Goal: Contribute content: Contribute content

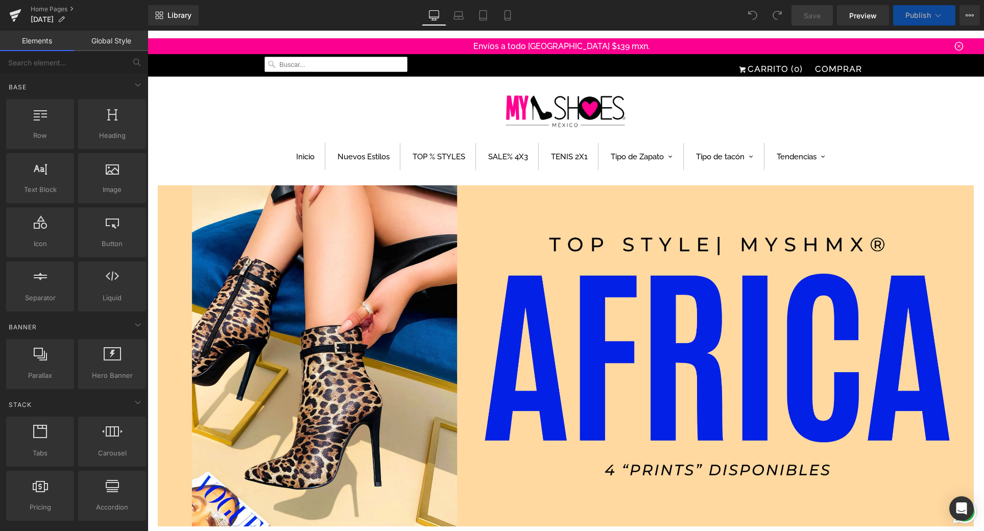
click at [350, 62] on input "text" at bounding box center [336, 64] width 143 height 15
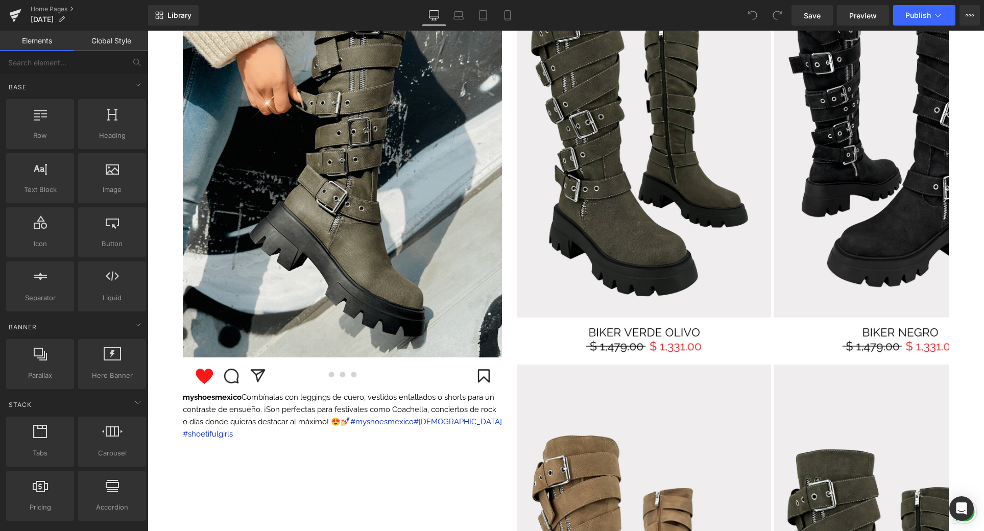
scroll to position [1136, 0]
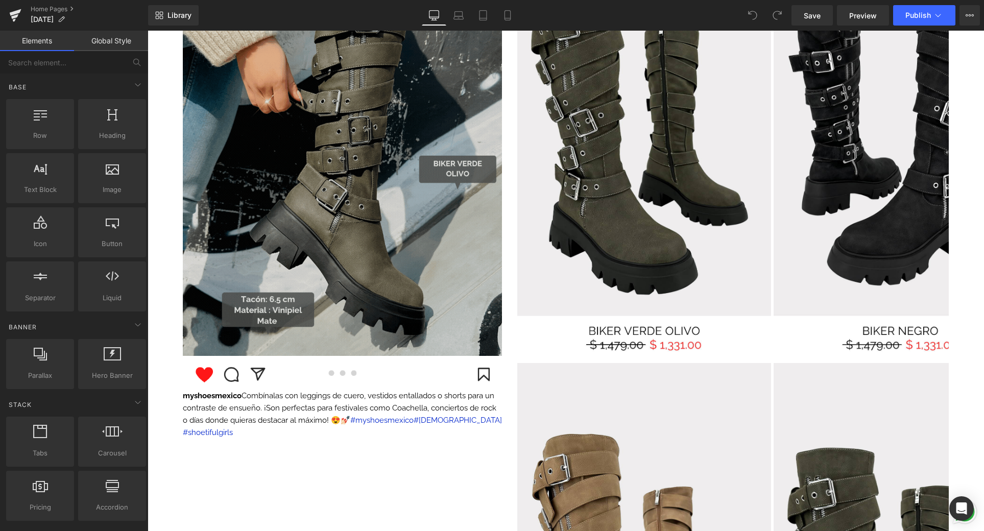
click at [444, 231] on img at bounding box center [342, 146] width 319 height 419
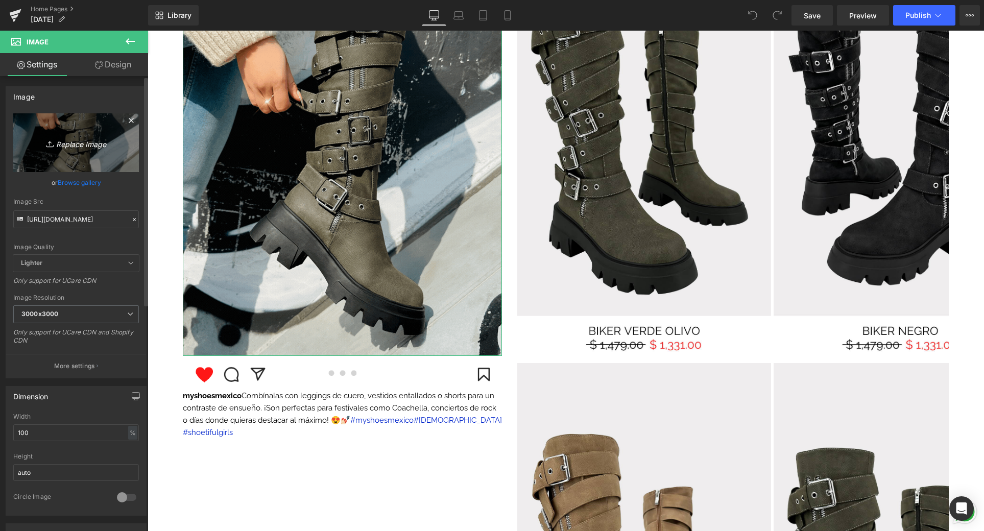
click at [83, 164] on link "Replace Image" at bounding box center [76, 142] width 126 height 59
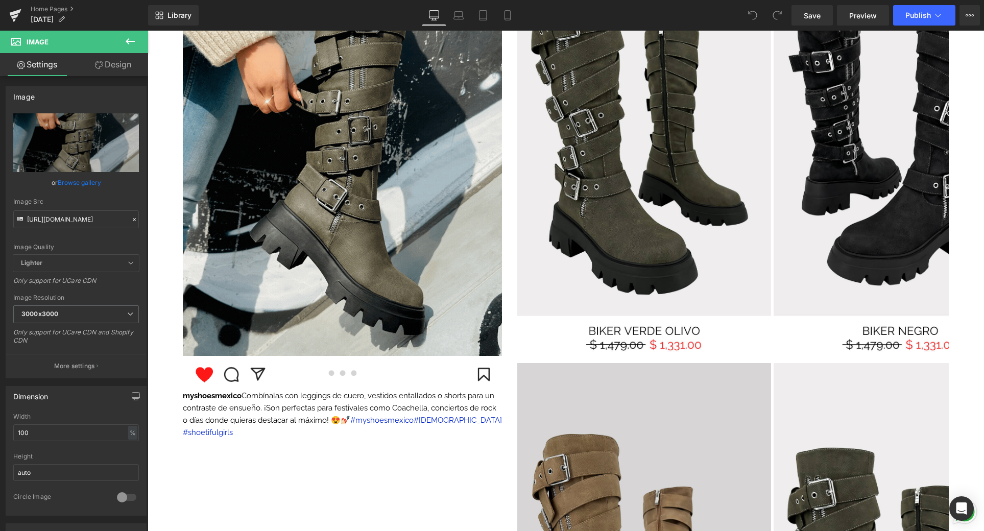
type input "C:\fakepath\📱GIF DROP IT DE LA SEMANA .gif"
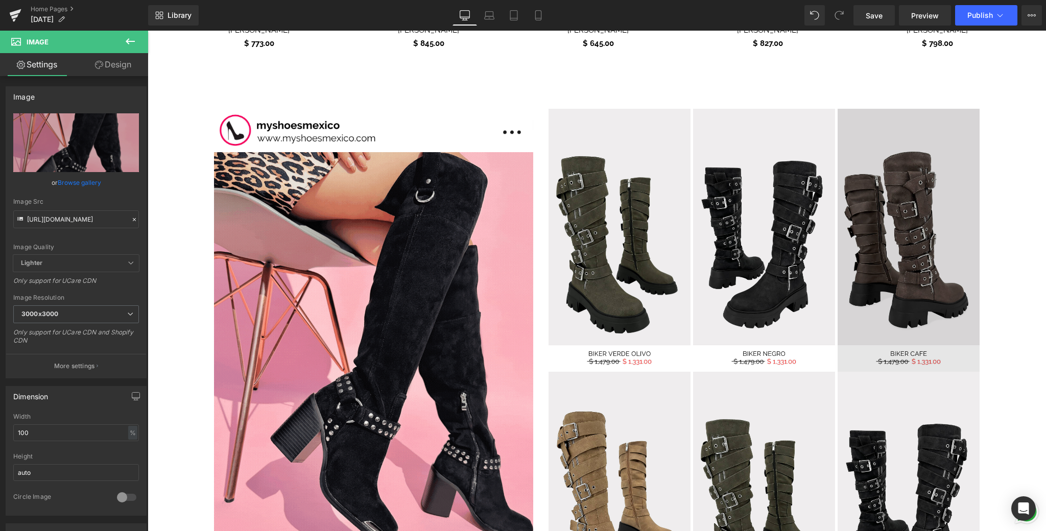
scroll to position [931, 0]
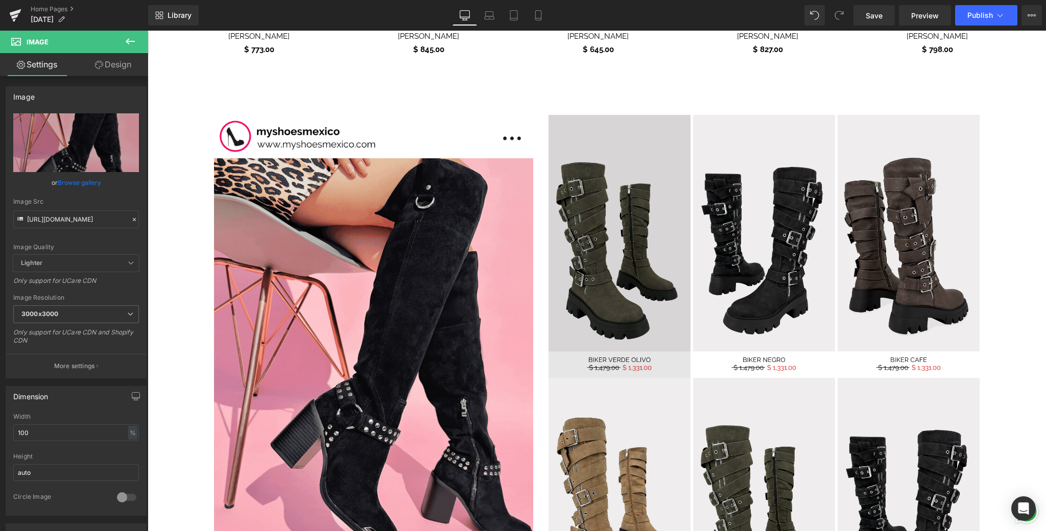
click at [611, 245] on div "Image" at bounding box center [620, 246] width 142 height 263
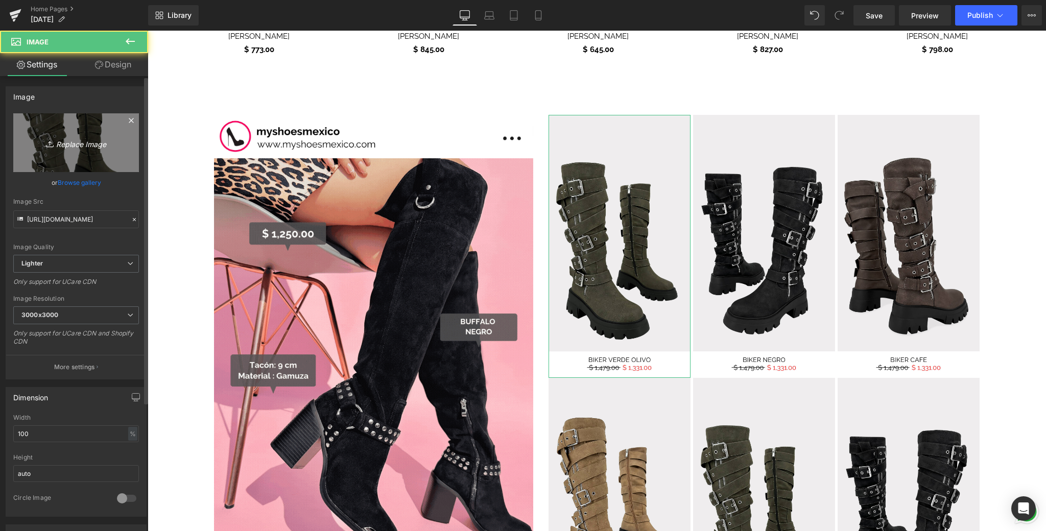
click at [114, 150] on link "Replace Image" at bounding box center [76, 142] width 126 height 59
type input "C:\fakepath\6.png"
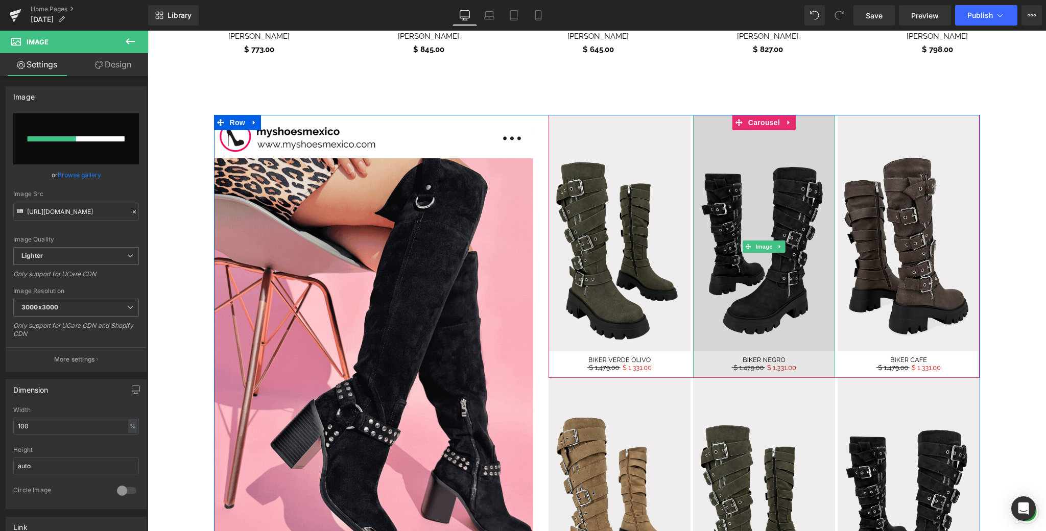
click at [774, 303] on img at bounding box center [764, 246] width 142 height 263
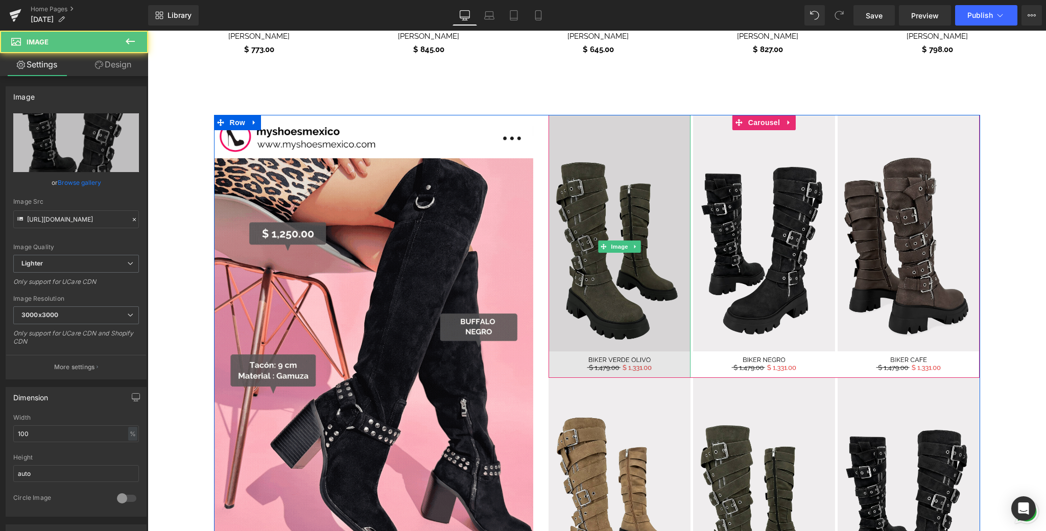
click at [649, 278] on img at bounding box center [620, 246] width 142 height 263
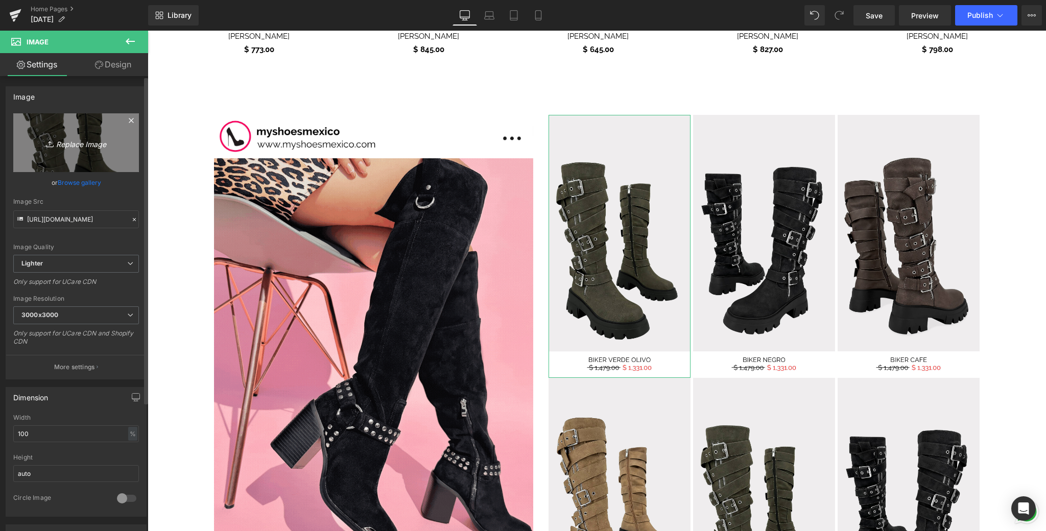
click at [78, 138] on icon "Replace Image" at bounding box center [76, 142] width 82 height 13
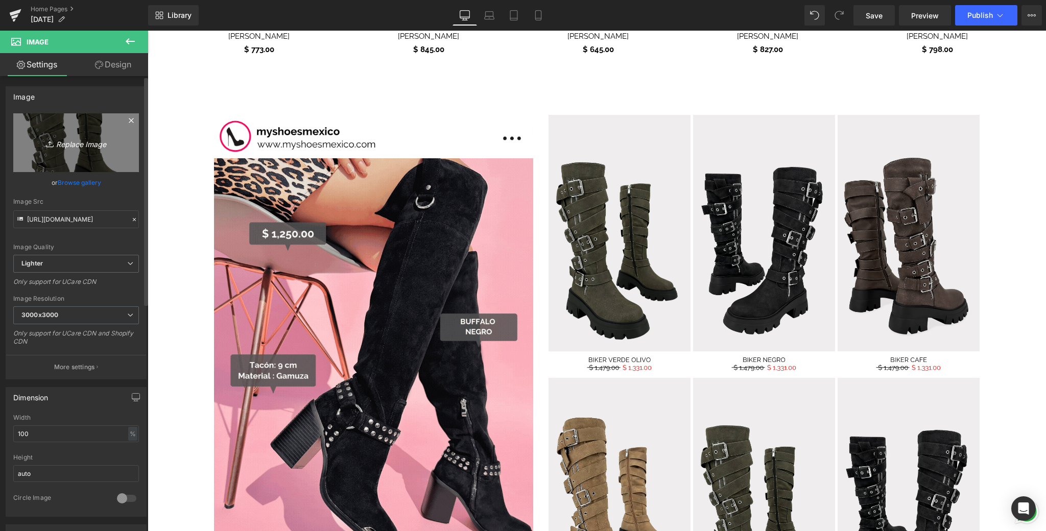
type input "C:\fakepath\6.png"
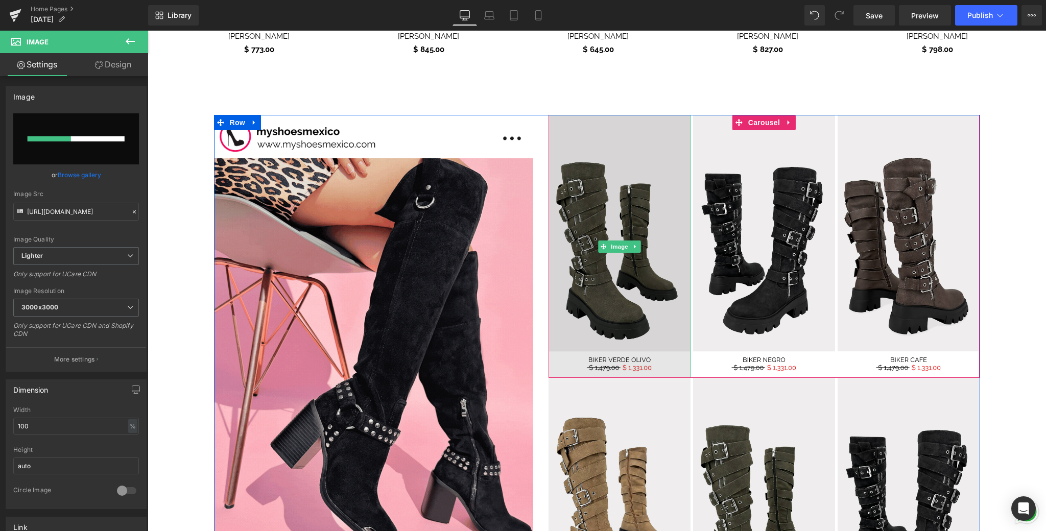
scroll to position [929, 0]
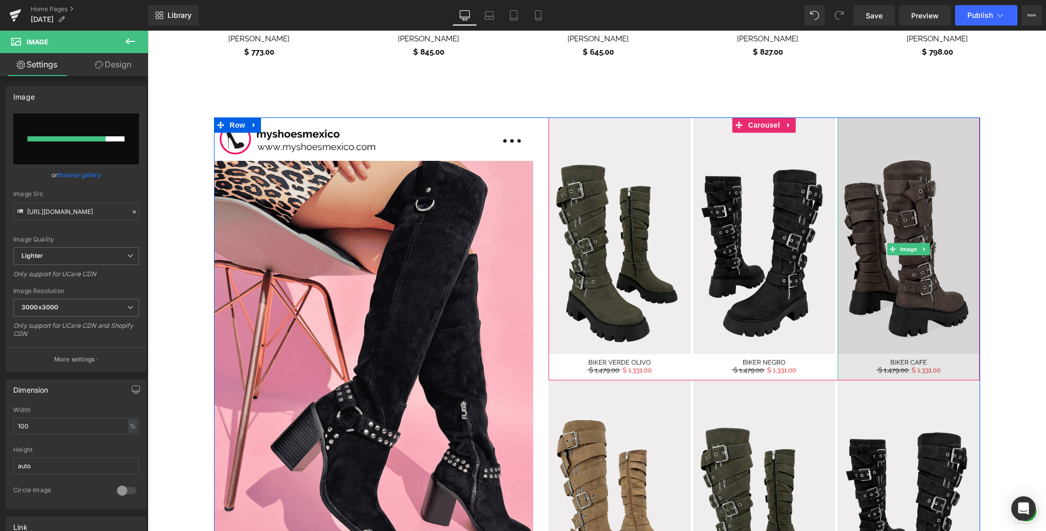
click at [918, 317] on img at bounding box center [909, 248] width 142 height 263
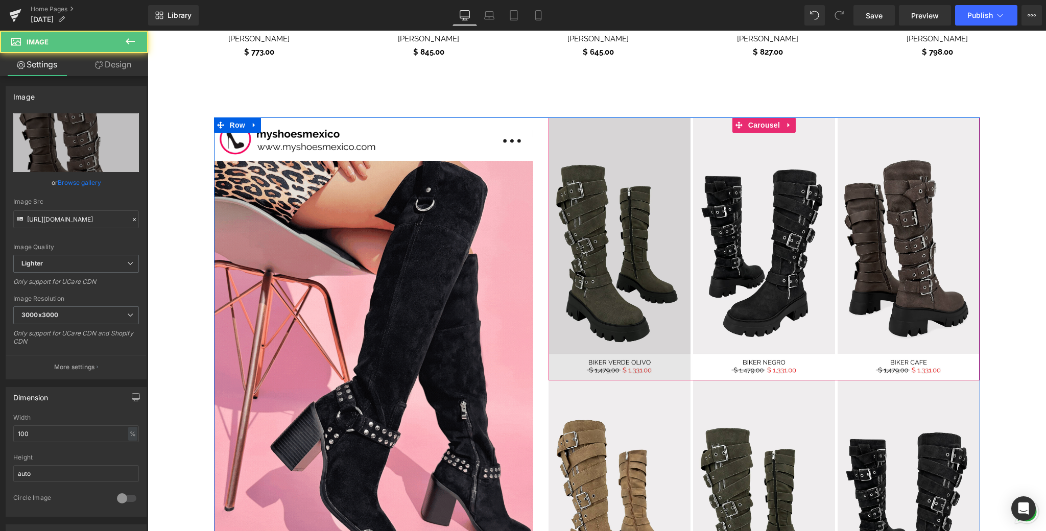
click at [583, 269] on img at bounding box center [620, 248] width 142 height 263
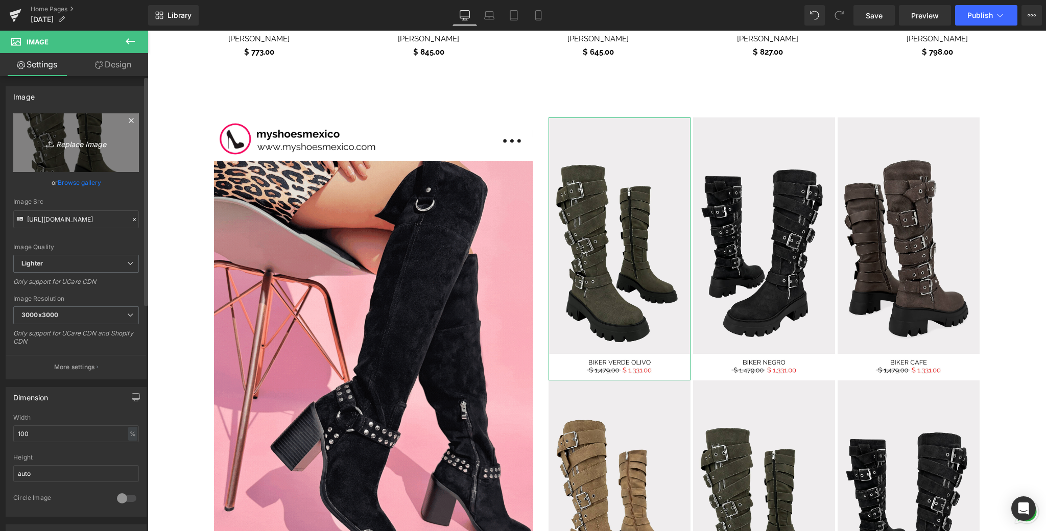
click at [98, 152] on link "Replace Image" at bounding box center [76, 142] width 126 height 59
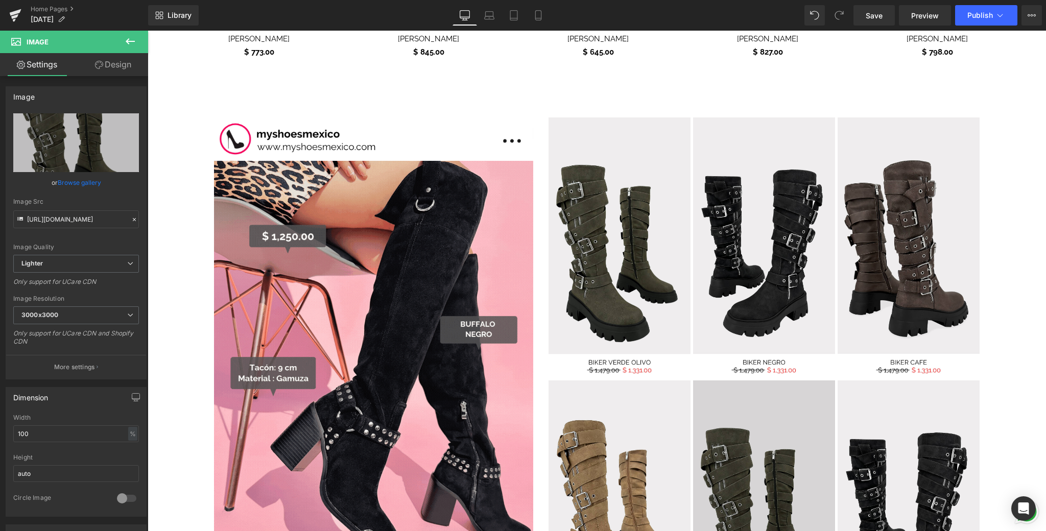
type input "C:\fakepath\6.png"
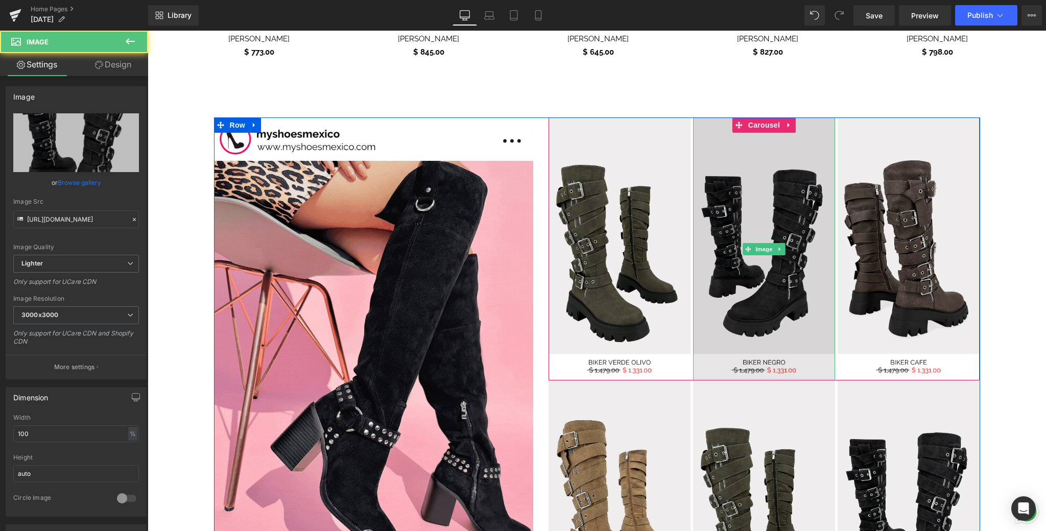
click at [754, 288] on img at bounding box center [764, 248] width 142 height 263
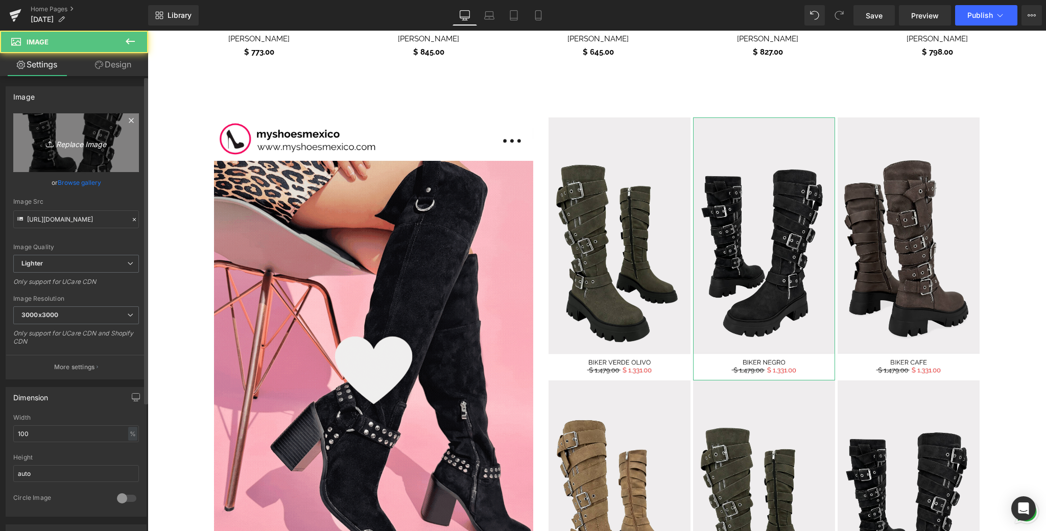
click at [109, 151] on link "Replace Image" at bounding box center [76, 142] width 126 height 59
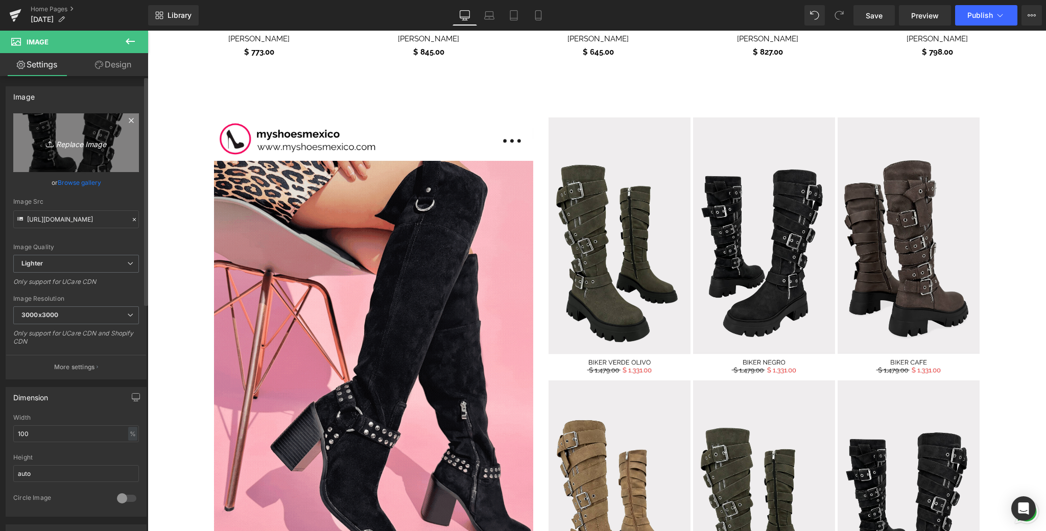
type input "C:\fakepath\7.png"
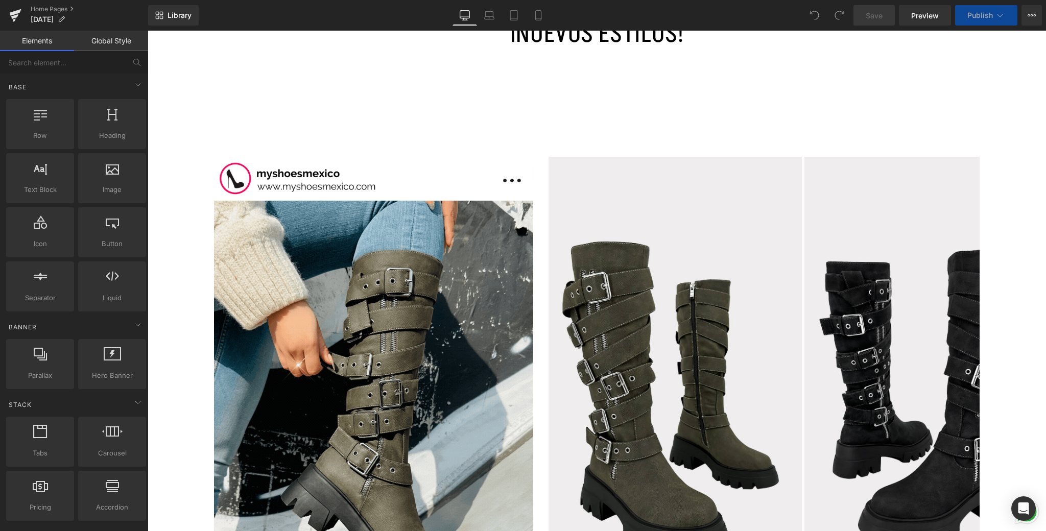
scroll to position [751, 0]
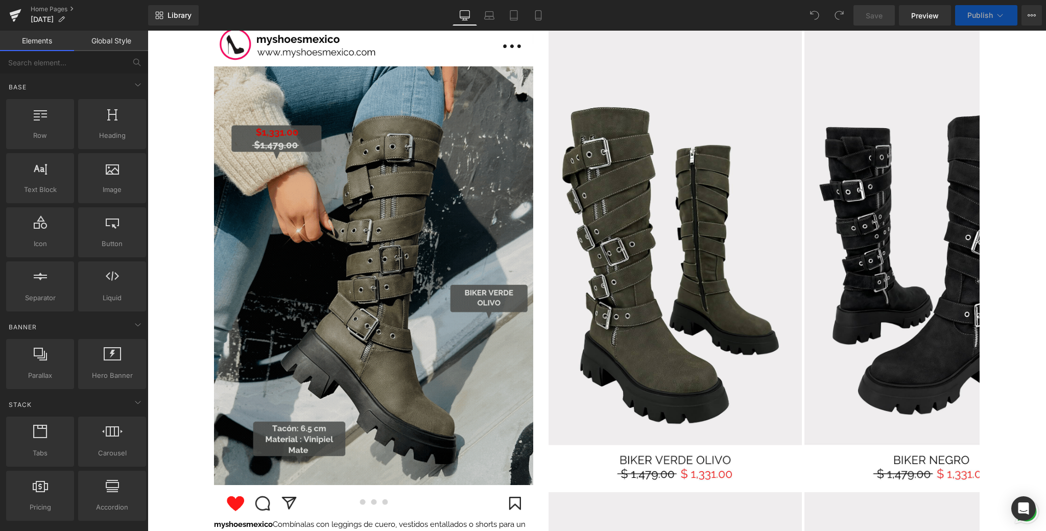
drag, startPoint x: 333, startPoint y: 204, endPoint x: 321, endPoint y: 202, distance: 11.9
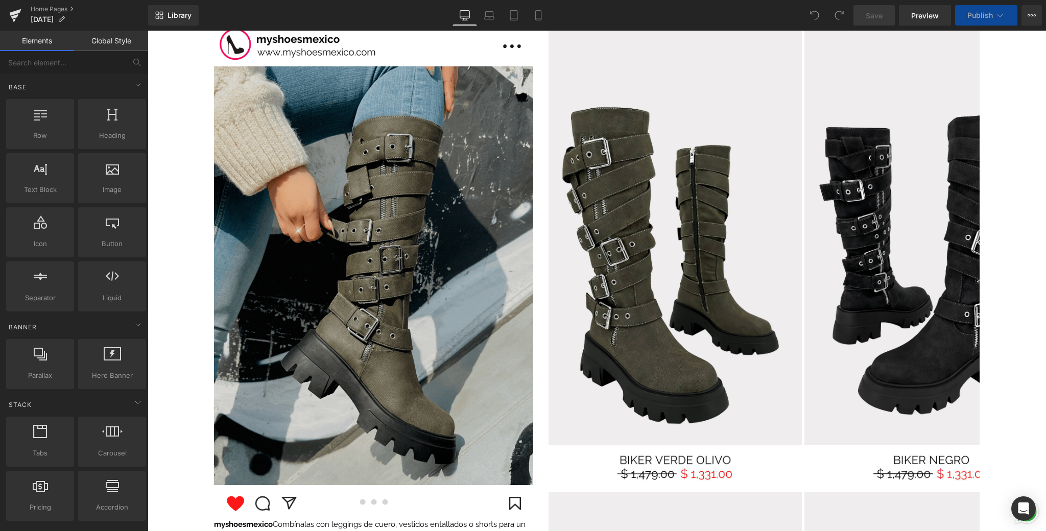
click at [334, 204] on img at bounding box center [373, 275] width 319 height 419
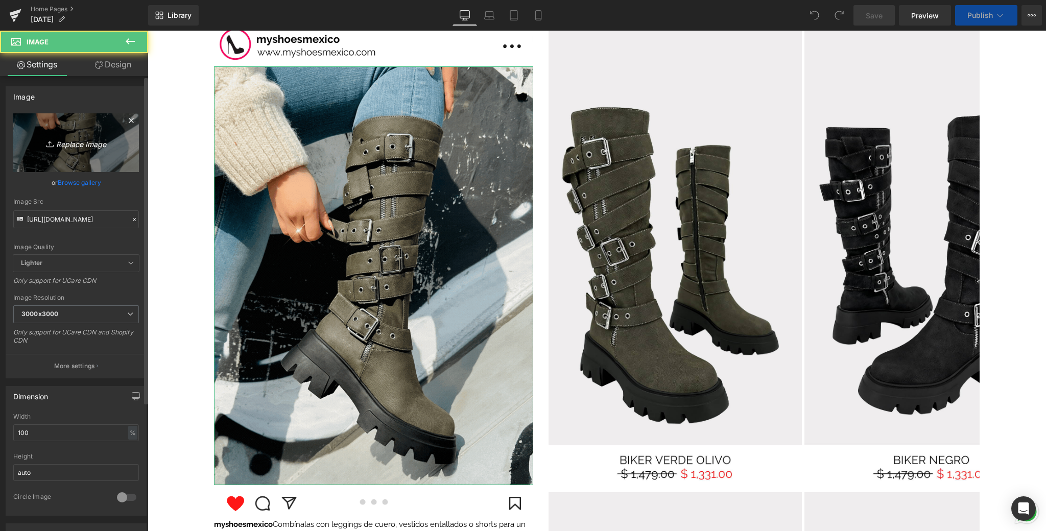
click at [123, 140] on link "Replace Image" at bounding box center [76, 142] width 126 height 59
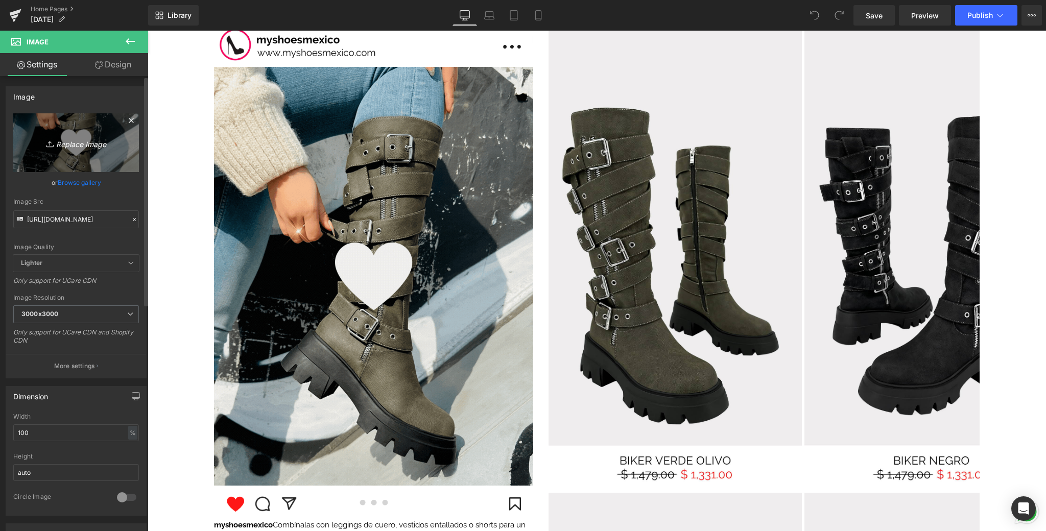
type input "C:\fakepath\📱GIF DROP IT DE LA SEMANA .gif"
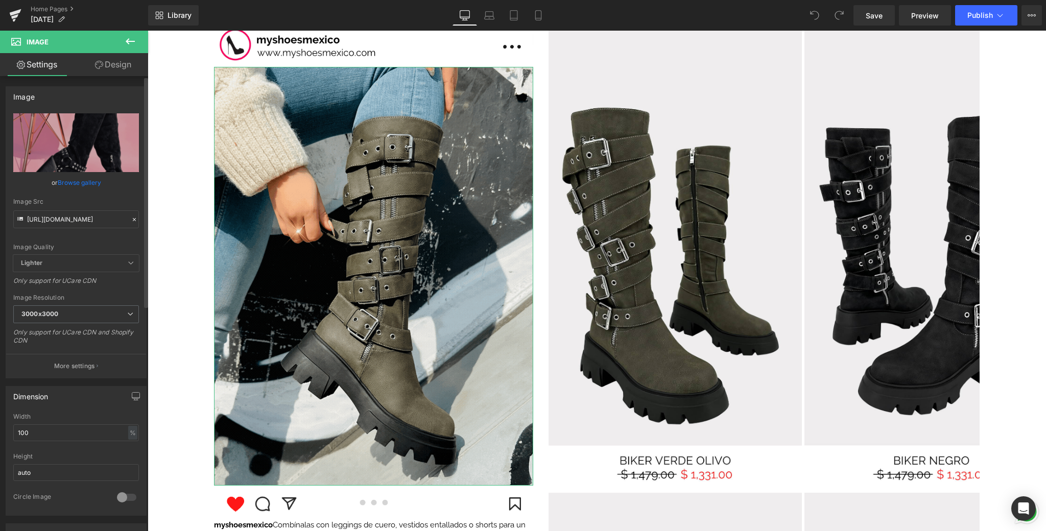
type input "[URL][DOMAIN_NAME]"
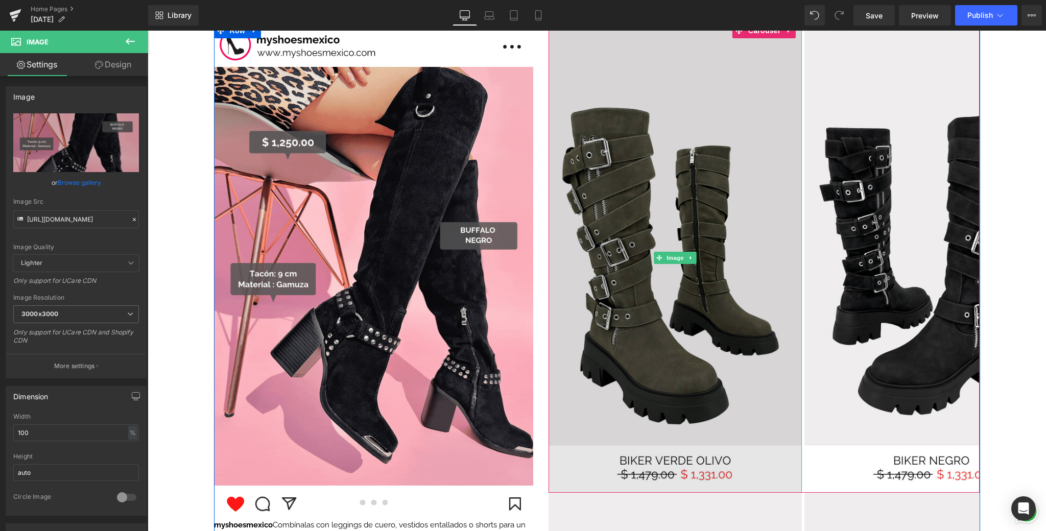
click at [604, 265] on img at bounding box center [676, 258] width 254 height 470
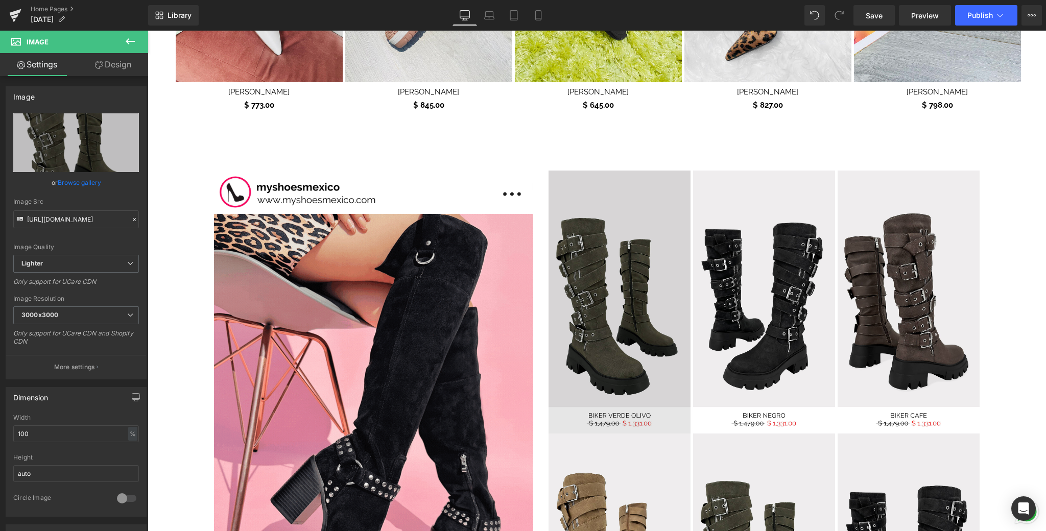
scroll to position [859, 0]
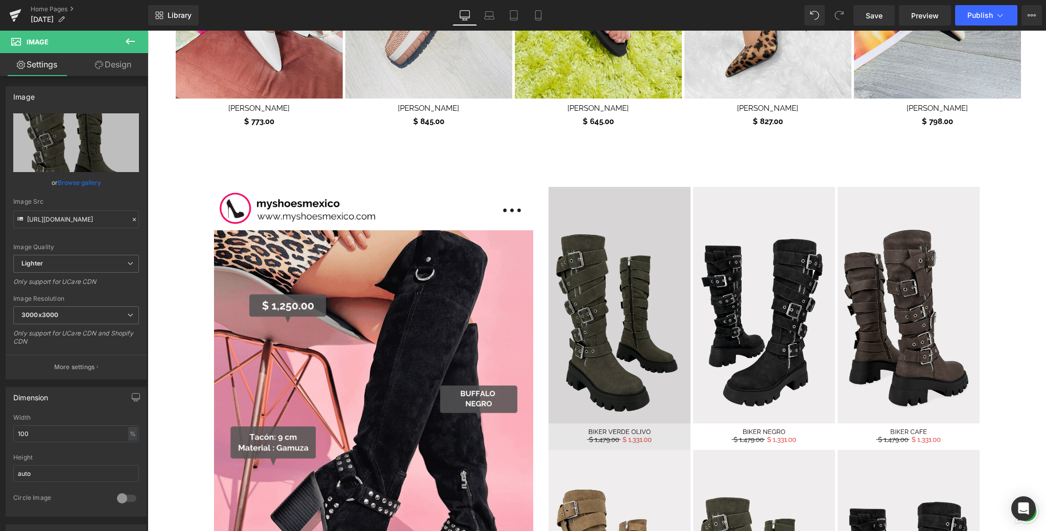
click at [612, 240] on img at bounding box center [620, 318] width 142 height 263
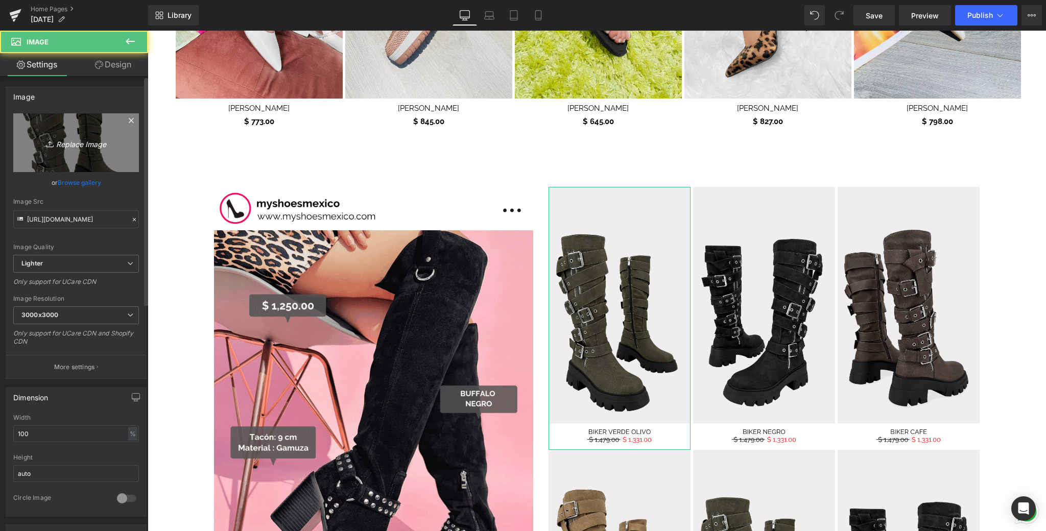
click at [95, 160] on link "Replace Image" at bounding box center [76, 142] width 126 height 59
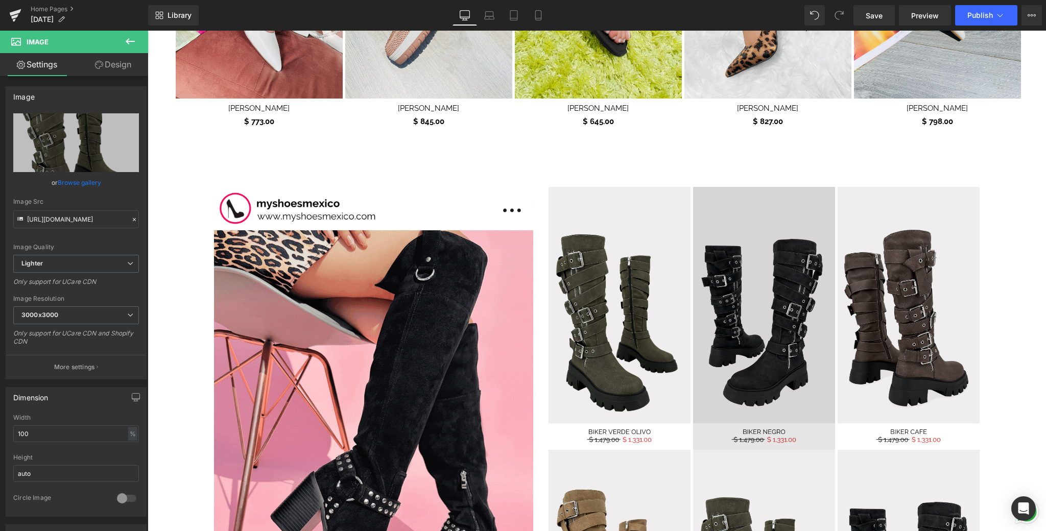
type input "C:\fakepath\6.png"
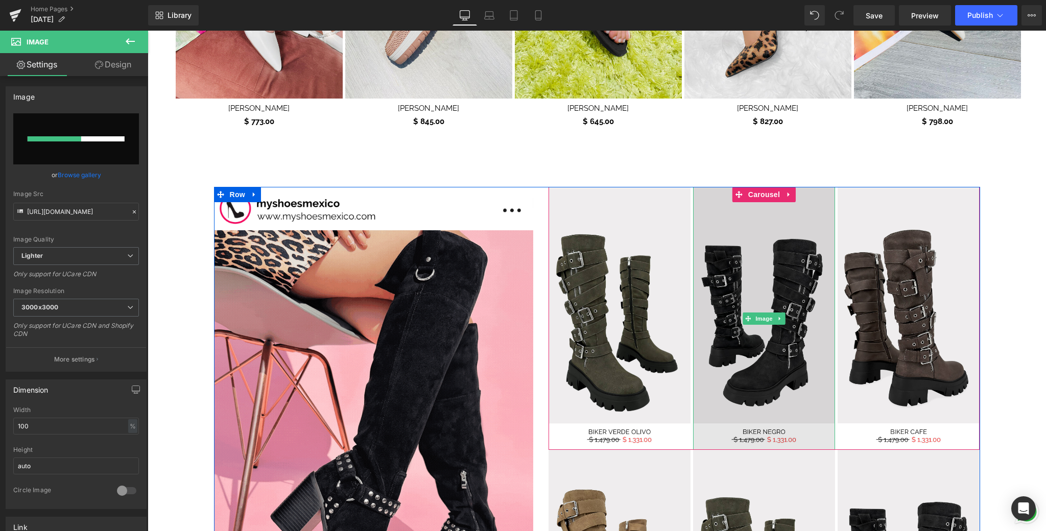
click at [780, 332] on img at bounding box center [764, 318] width 142 height 263
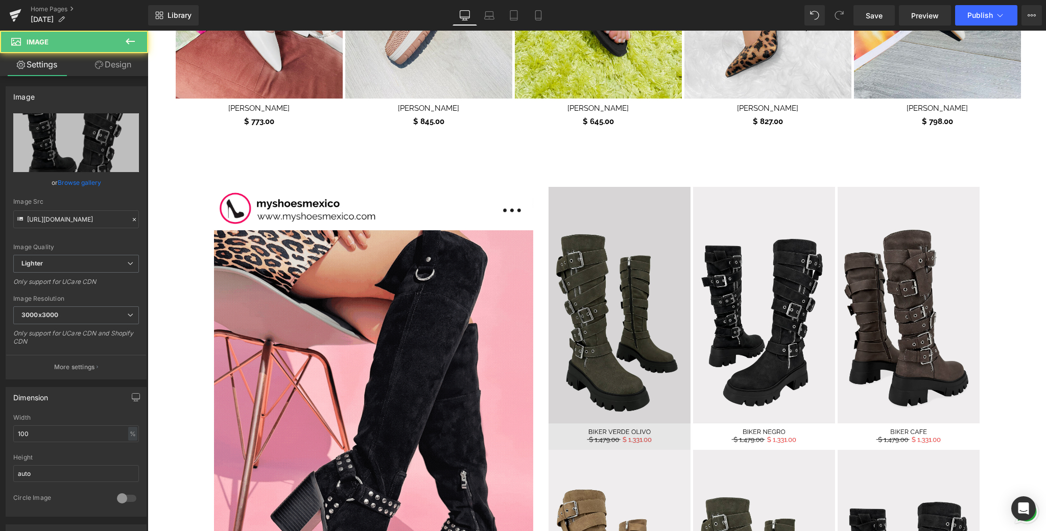
click at [620, 270] on img at bounding box center [620, 318] width 142 height 263
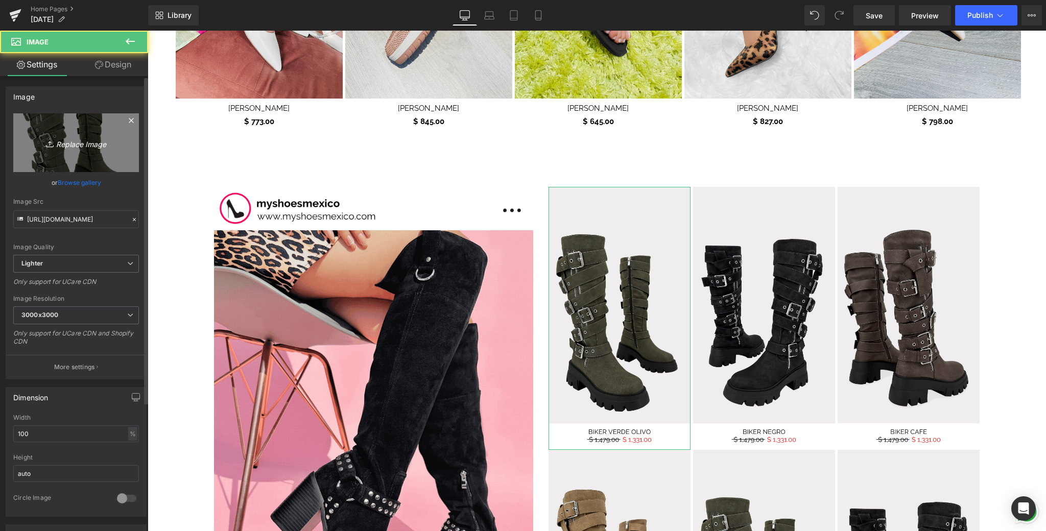
click at [46, 148] on icon at bounding box center [51, 144] width 10 height 10
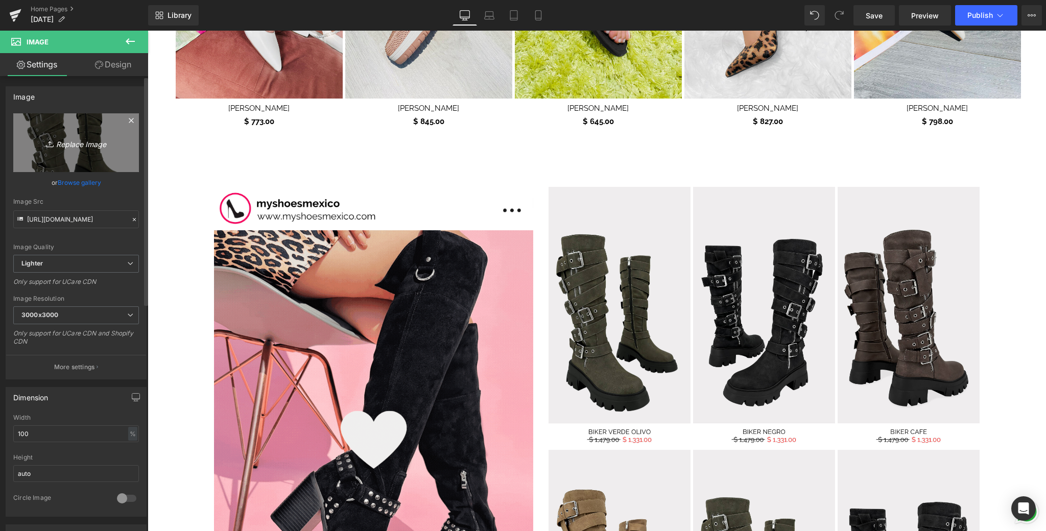
type input "C:\fakepath\6.png"
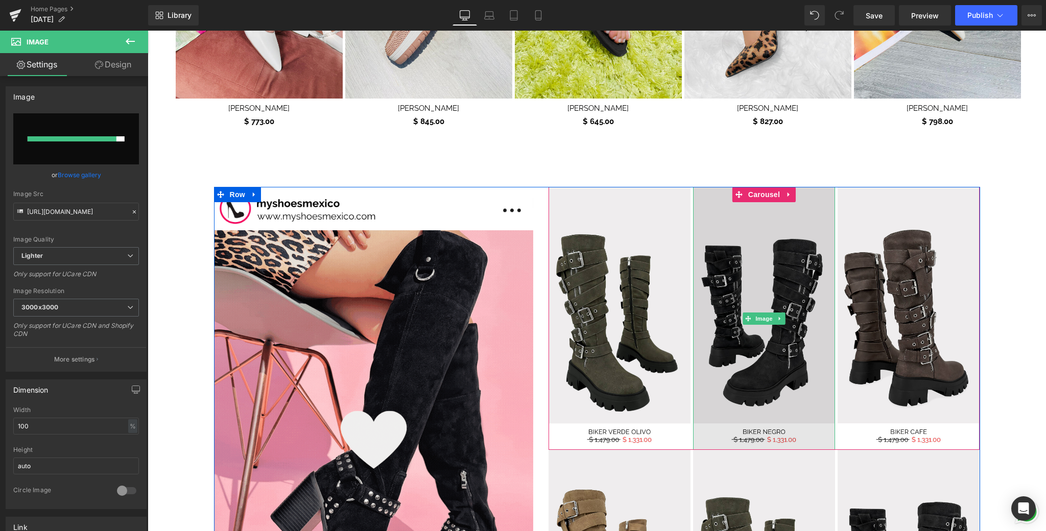
click at [748, 253] on img at bounding box center [764, 318] width 142 height 263
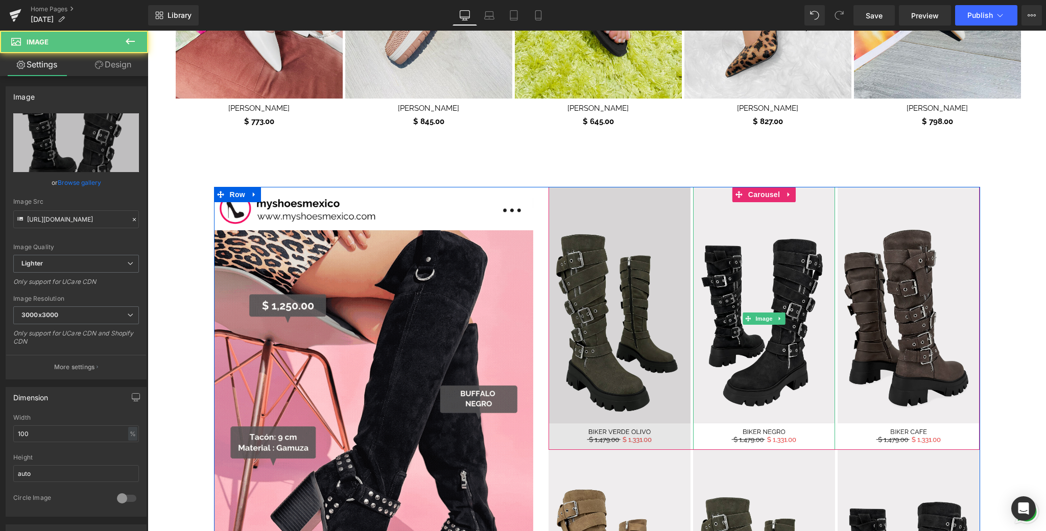
click at [647, 274] on img at bounding box center [620, 318] width 142 height 263
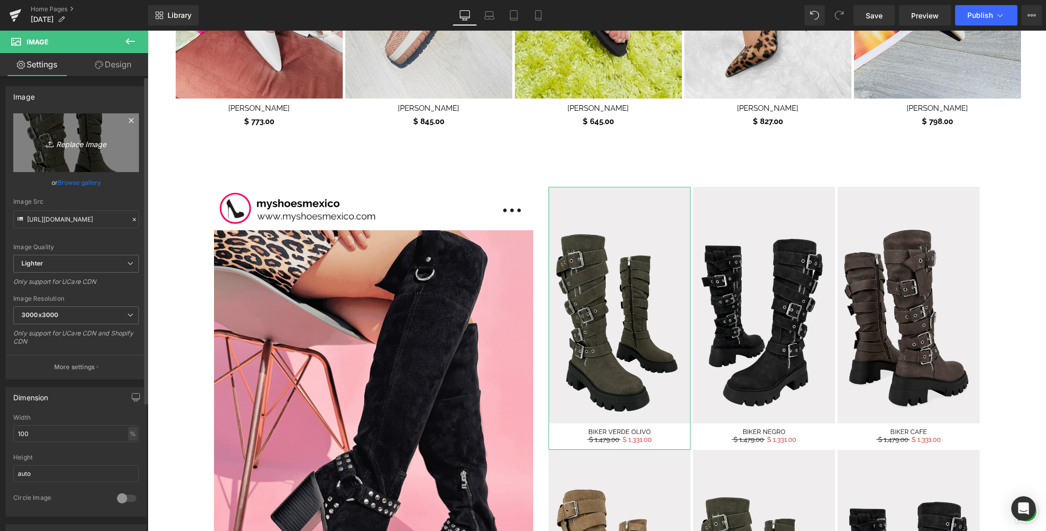
click at [73, 145] on icon "Replace Image" at bounding box center [76, 142] width 82 height 13
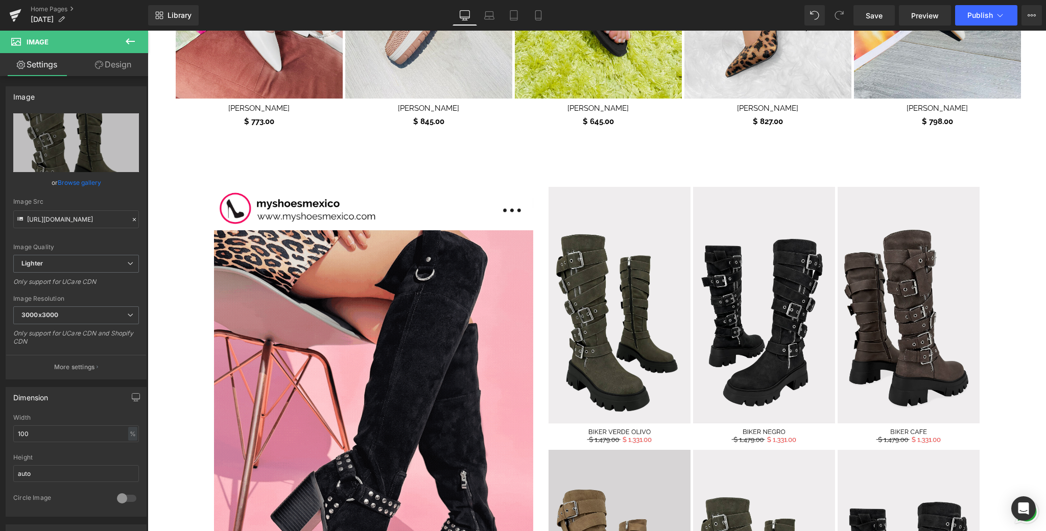
type input "C:\fakepath\6.png"
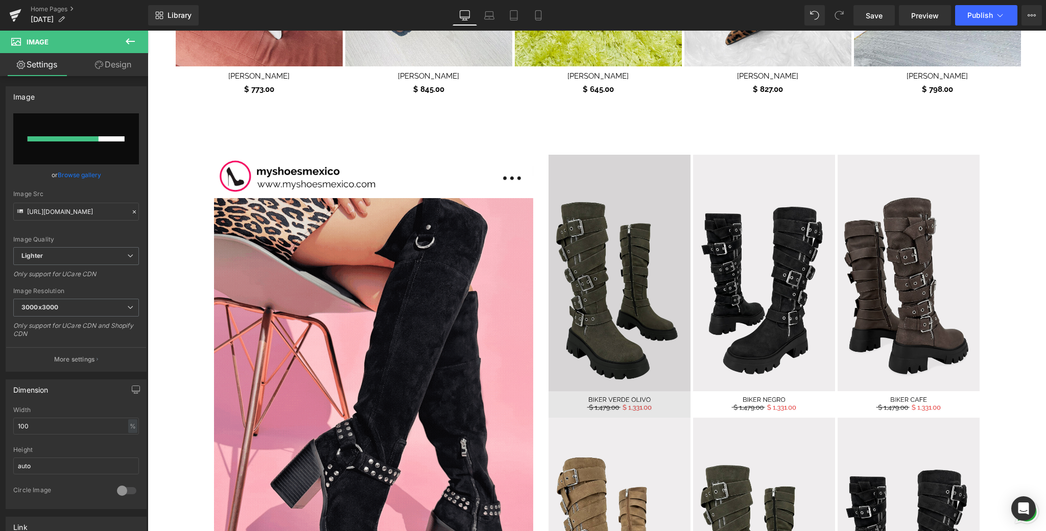
scroll to position [915, 0]
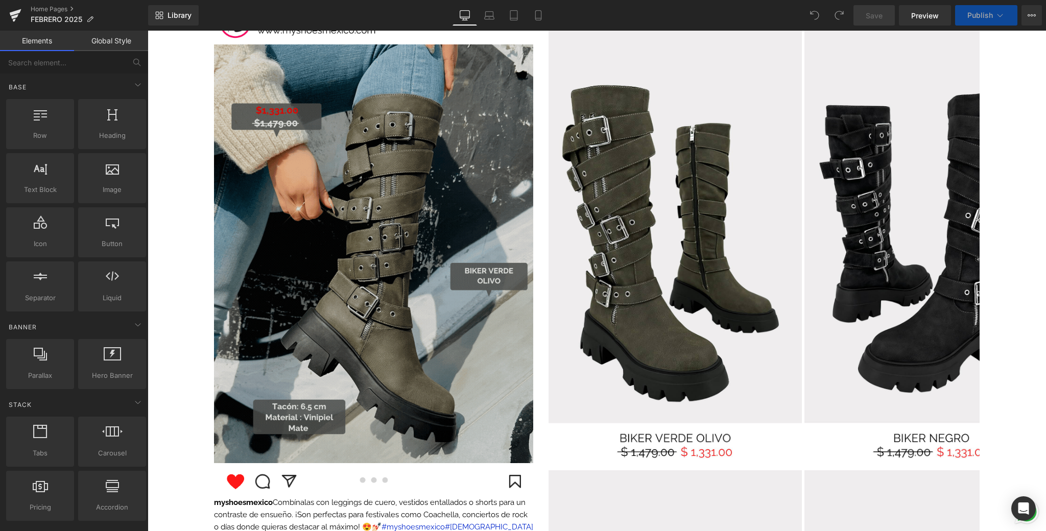
click at [303, 366] on img at bounding box center [373, 253] width 319 height 419
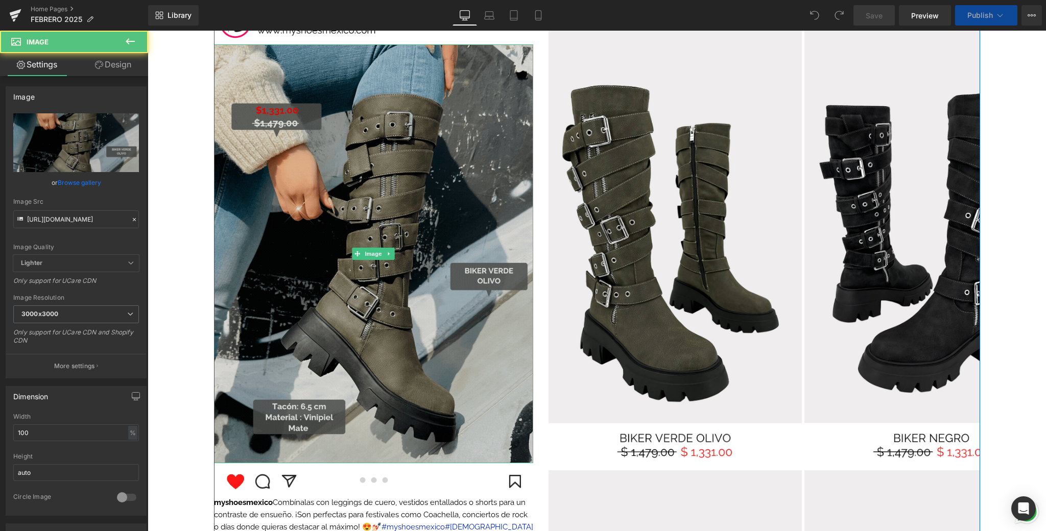
scroll to position [774, 0]
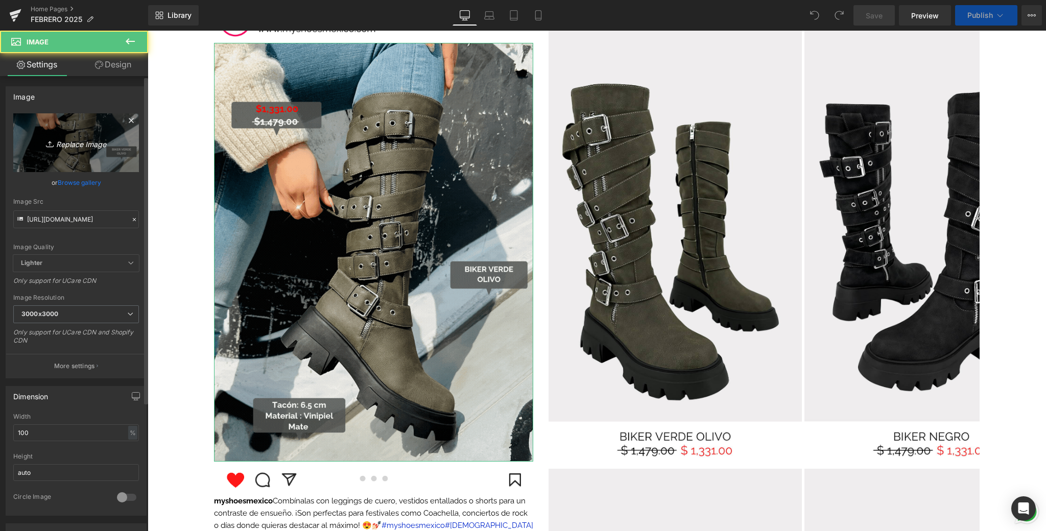
click at [89, 151] on link "Replace Image" at bounding box center [76, 142] width 126 height 59
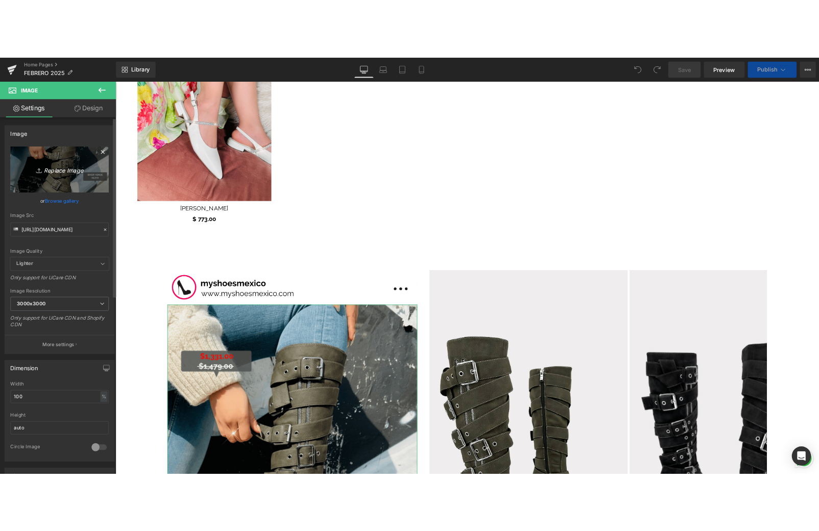
scroll to position [1053, 0]
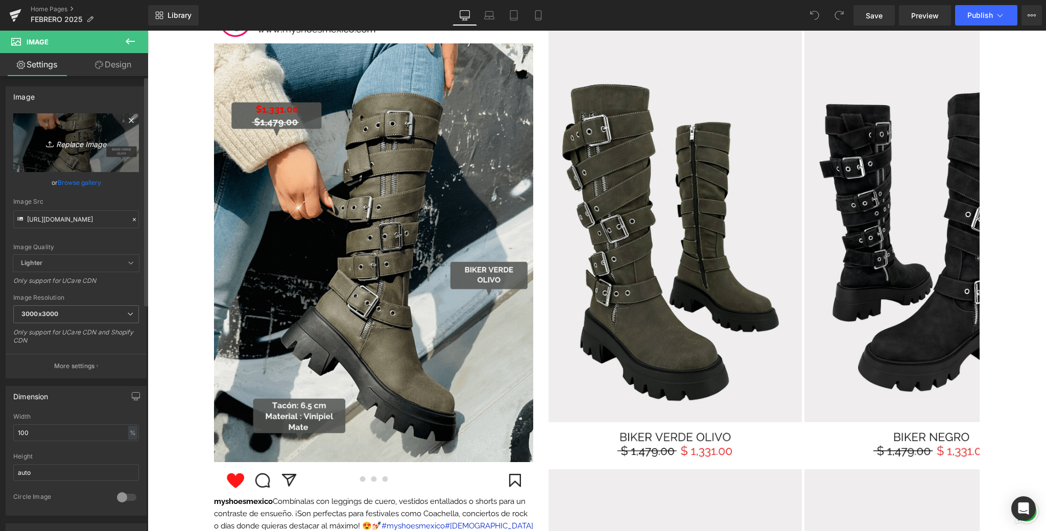
type input "C:\fakepath\📱GIF DROP IT DE LA SEMANA .gif"
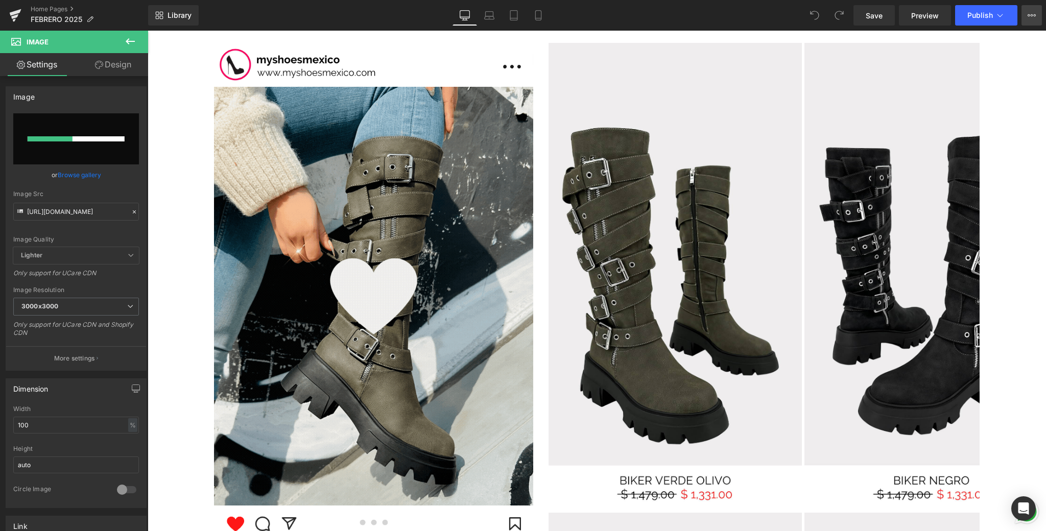
scroll to position [1003, 0]
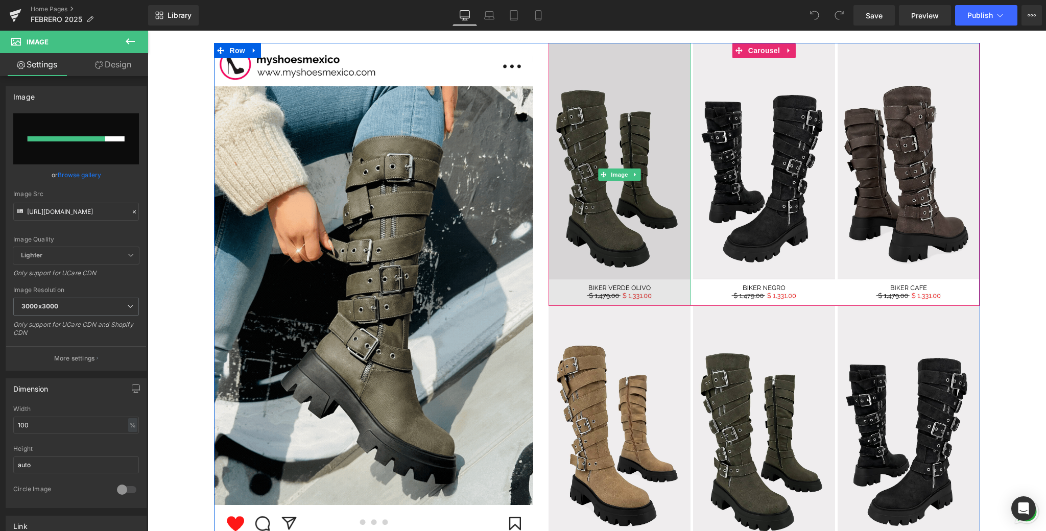
click at [621, 227] on img at bounding box center [620, 174] width 142 height 263
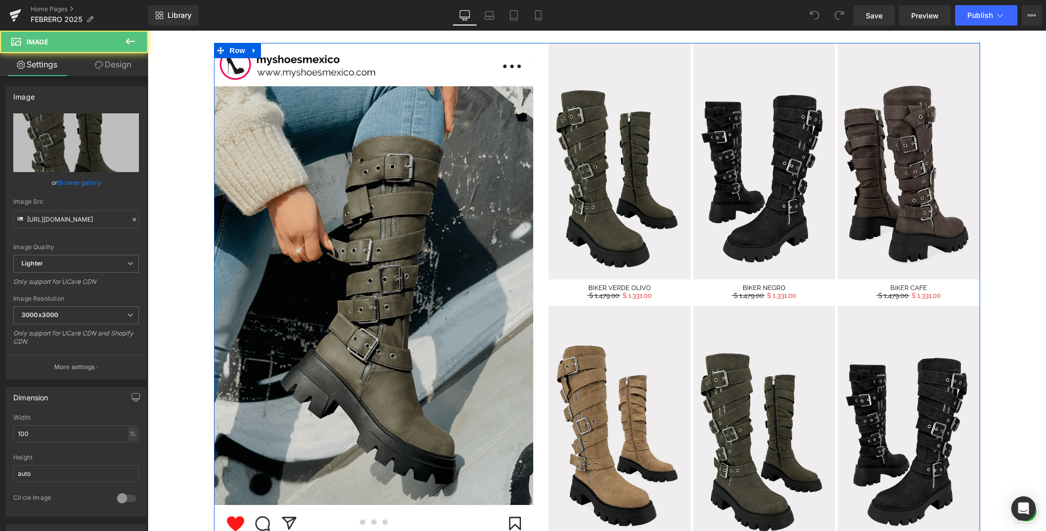
click at [416, 221] on img at bounding box center [373, 295] width 319 height 419
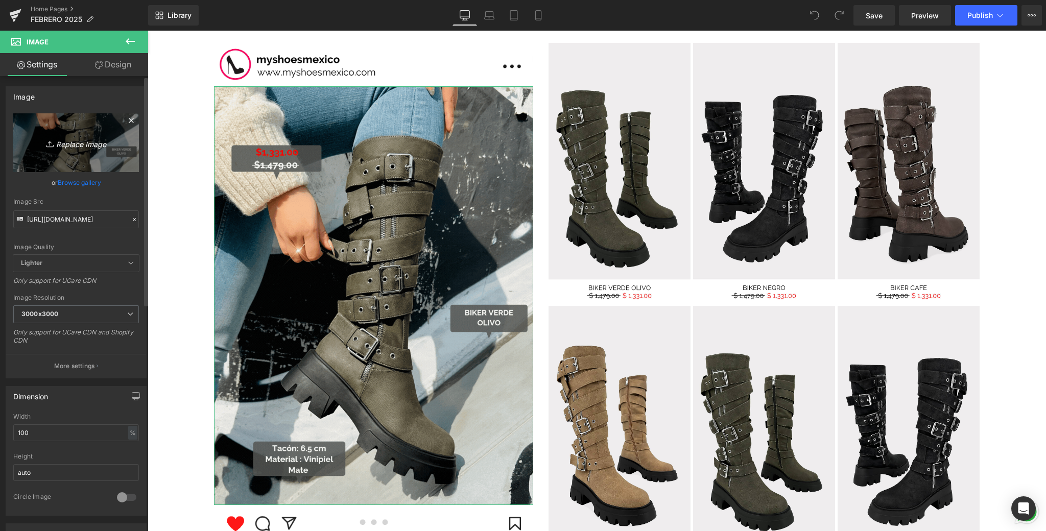
click at [46, 144] on icon at bounding box center [51, 144] width 10 height 10
type input "C:\fakepath\📱GIF DROP IT DE LA SEMANA .gif"
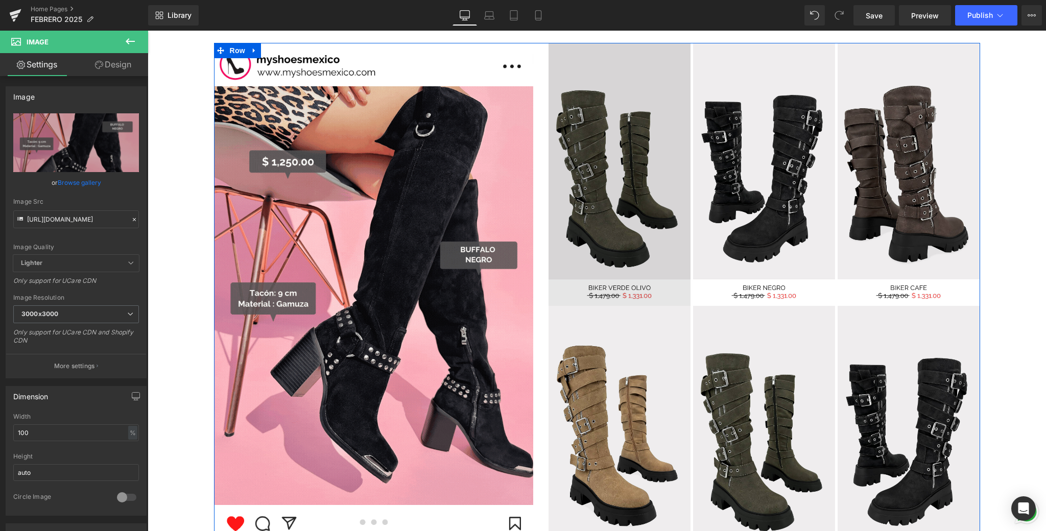
click at [636, 246] on img at bounding box center [620, 174] width 142 height 263
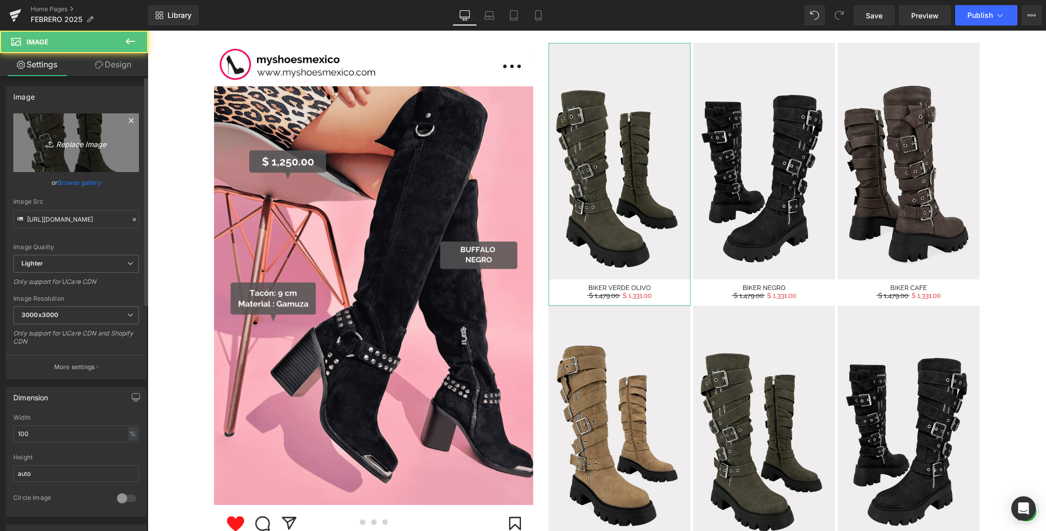
click at [103, 142] on icon "Replace Image" at bounding box center [76, 142] width 82 height 13
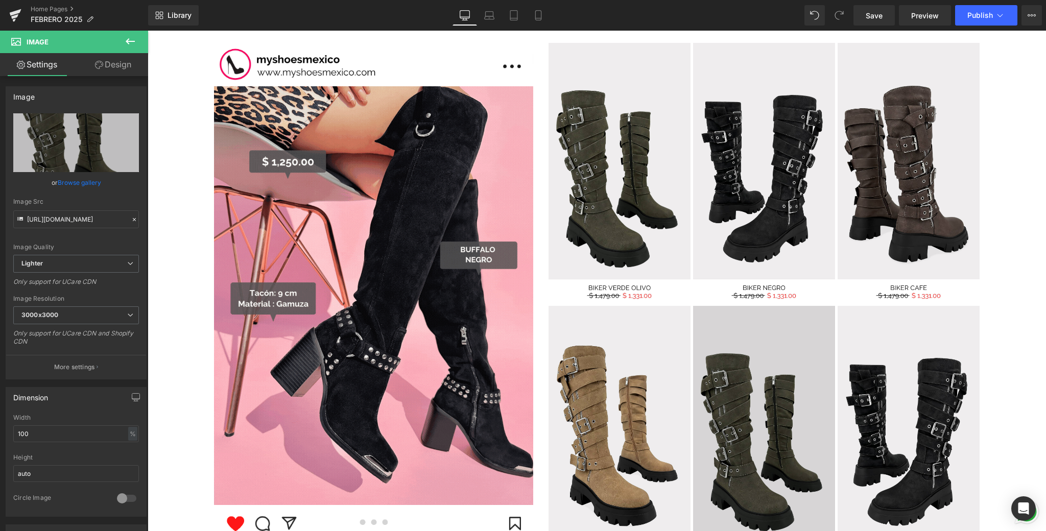
type input "C:\fakepath\6.png"
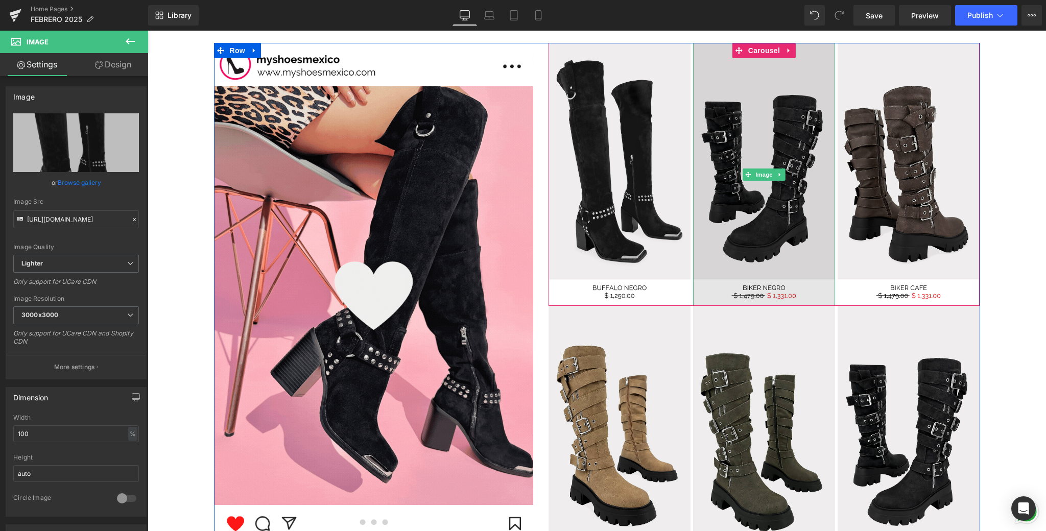
click at [799, 200] on img at bounding box center [764, 174] width 142 height 263
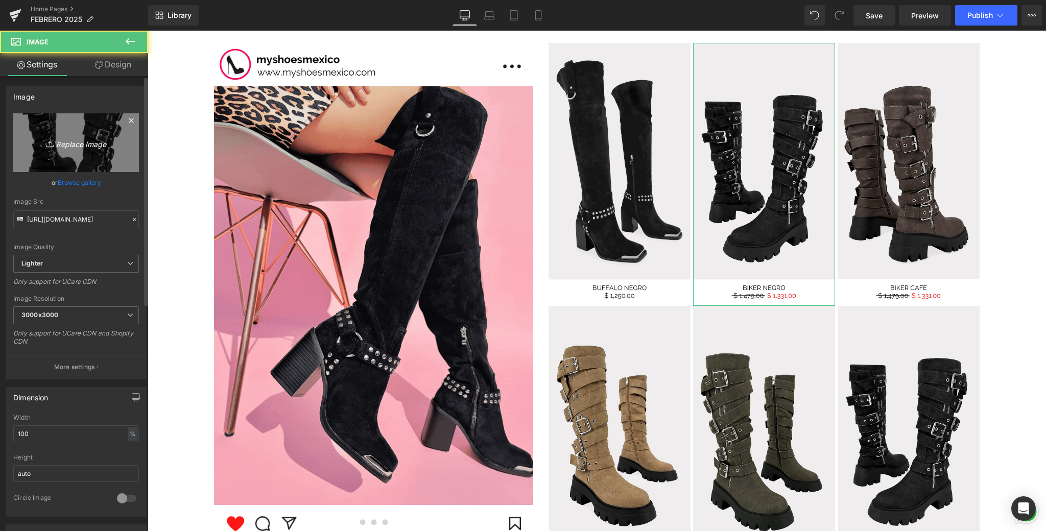
click at [104, 142] on icon "Replace Image" at bounding box center [76, 142] width 82 height 13
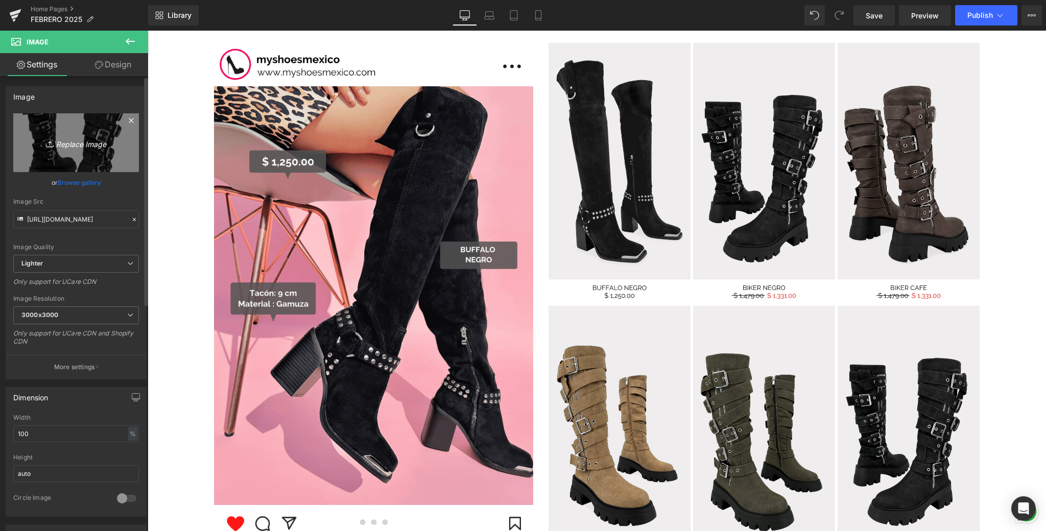
type input "C:\fakepath\7.png"
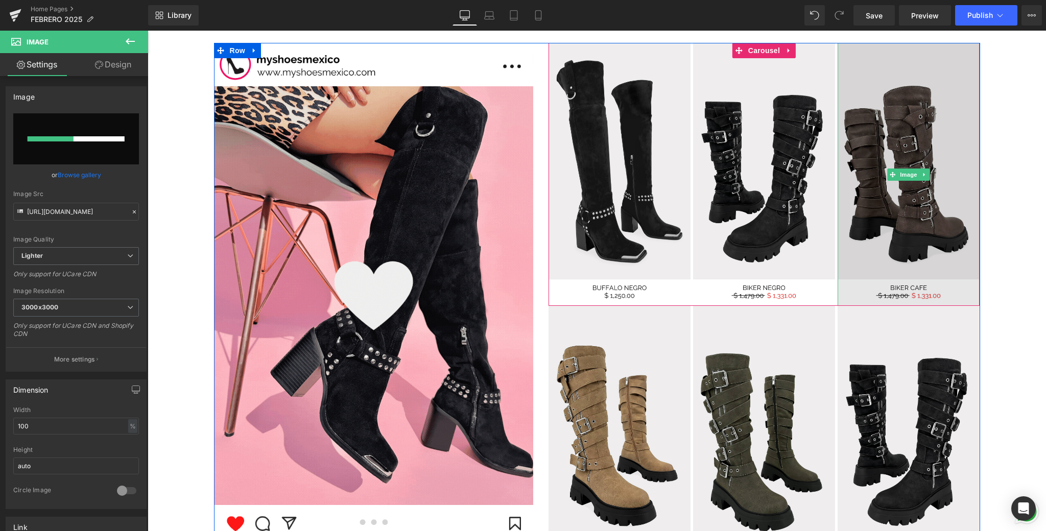
drag, startPoint x: 888, startPoint y: 185, endPoint x: 877, endPoint y: 184, distance: 11.3
click at [888, 185] on img at bounding box center [909, 174] width 142 height 263
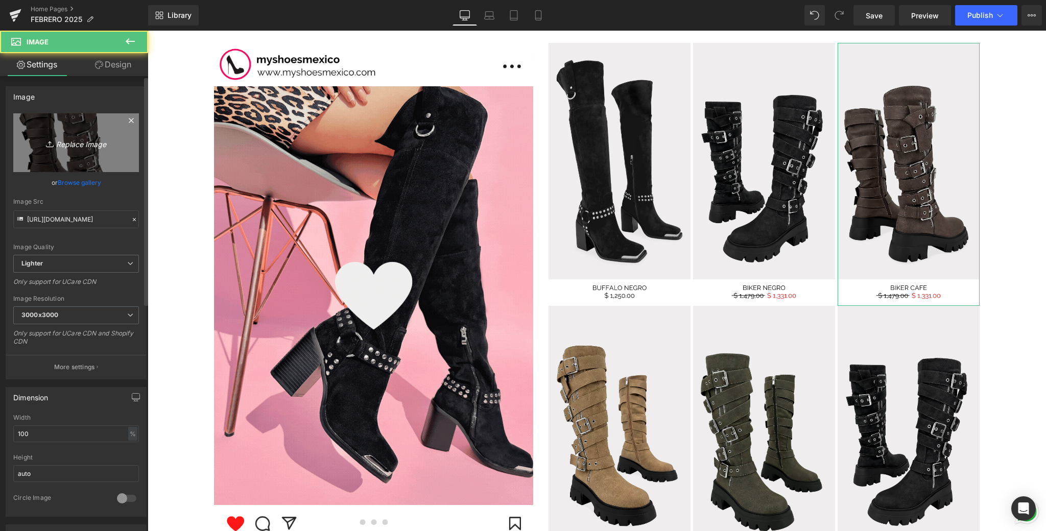
click at [48, 149] on link "Replace Image" at bounding box center [76, 142] width 126 height 59
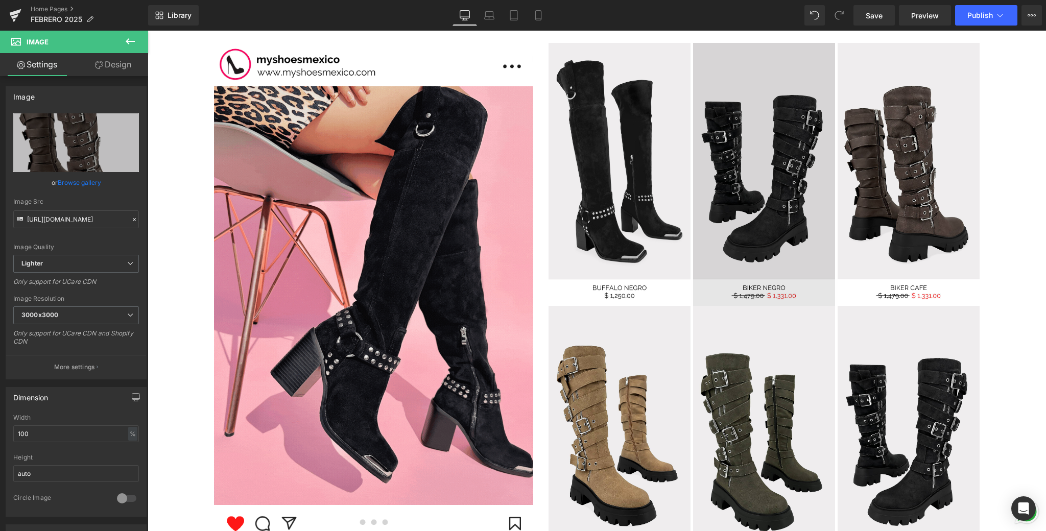
click at [817, 233] on img at bounding box center [764, 174] width 142 height 263
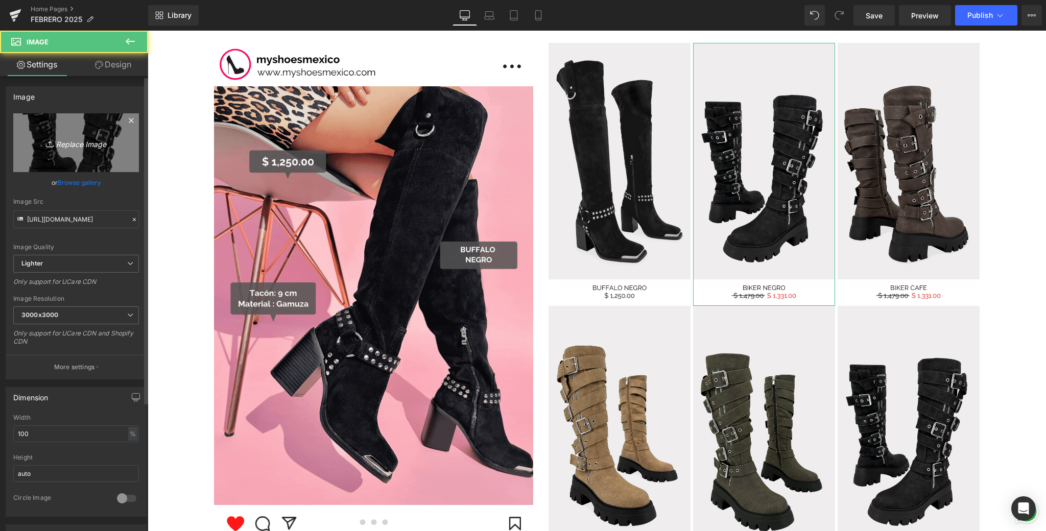
click at [97, 143] on icon "Replace Image" at bounding box center [76, 142] width 82 height 13
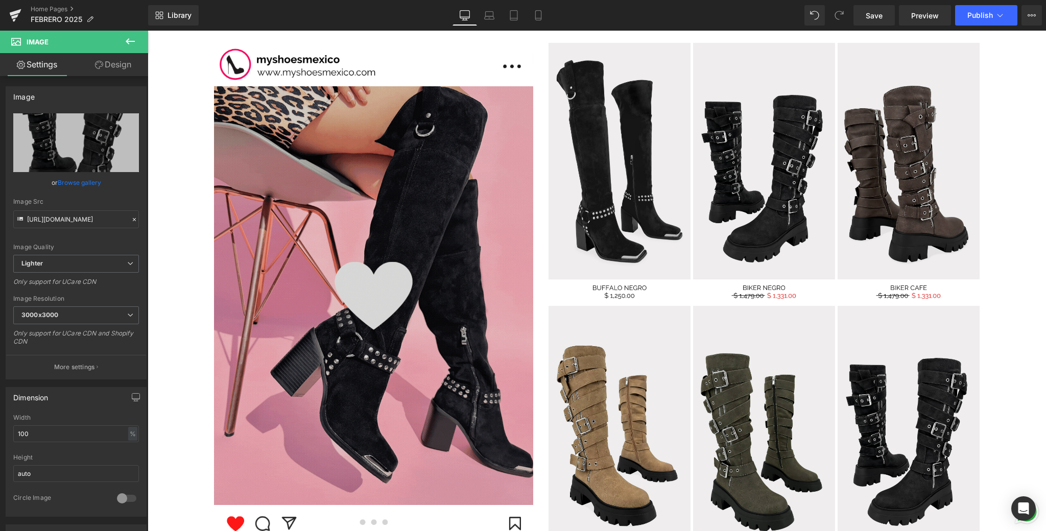
type input "C:\fakepath\7.png"
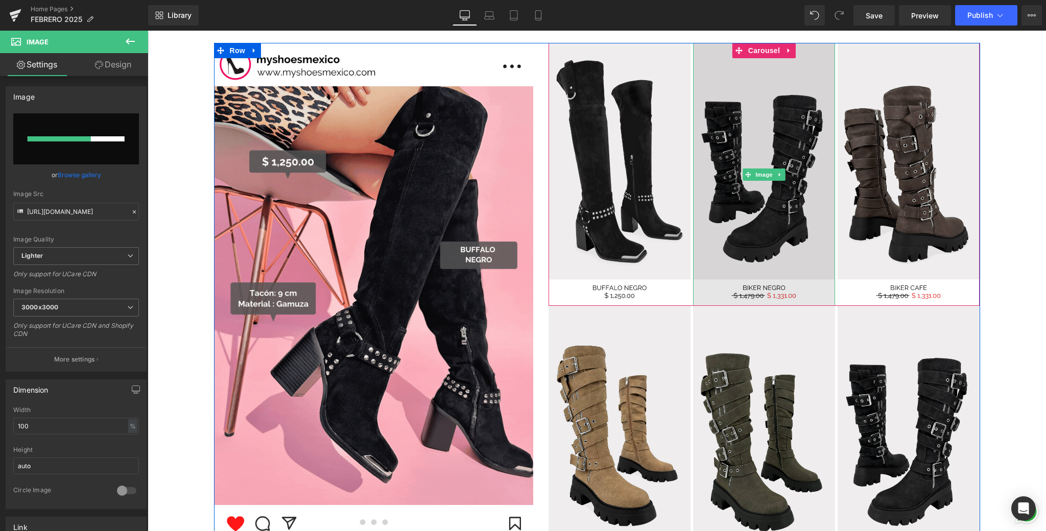
click at [748, 253] on img at bounding box center [764, 174] width 142 height 263
click at [796, 227] on img at bounding box center [764, 174] width 142 height 263
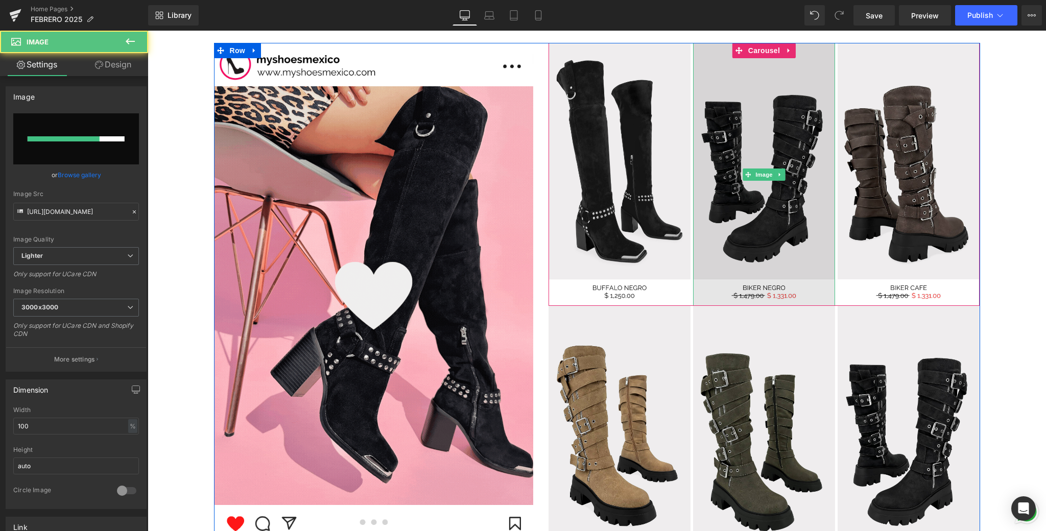
click at [796, 227] on img at bounding box center [764, 174] width 142 height 263
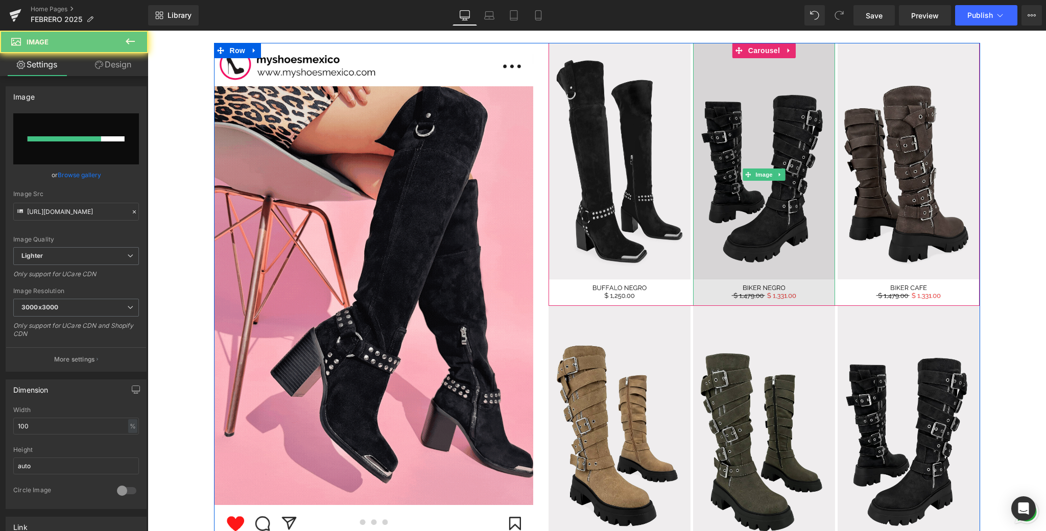
click at [796, 227] on img at bounding box center [764, 174] width 142 height 263
click at [795, 227] on img at bounding box center [764, 174] width 142 height 263
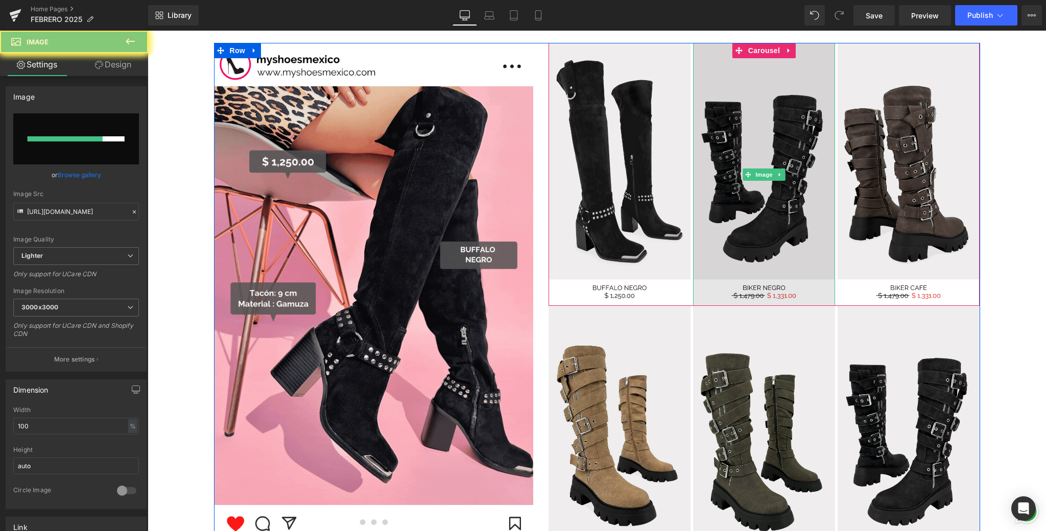
click at [795, 227] on img at bounding box center [764, 174] width 142 height 263
click at [794, 228] on img at bounding box center [764, 174] width 142 height 263
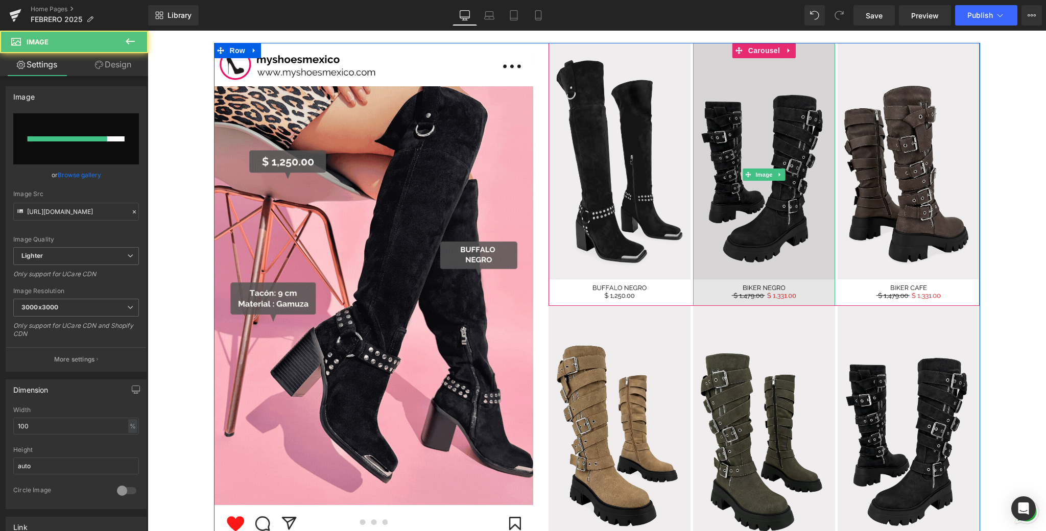
click at [794, 228] on img at bounding box center [764, 174] width 142 height 263
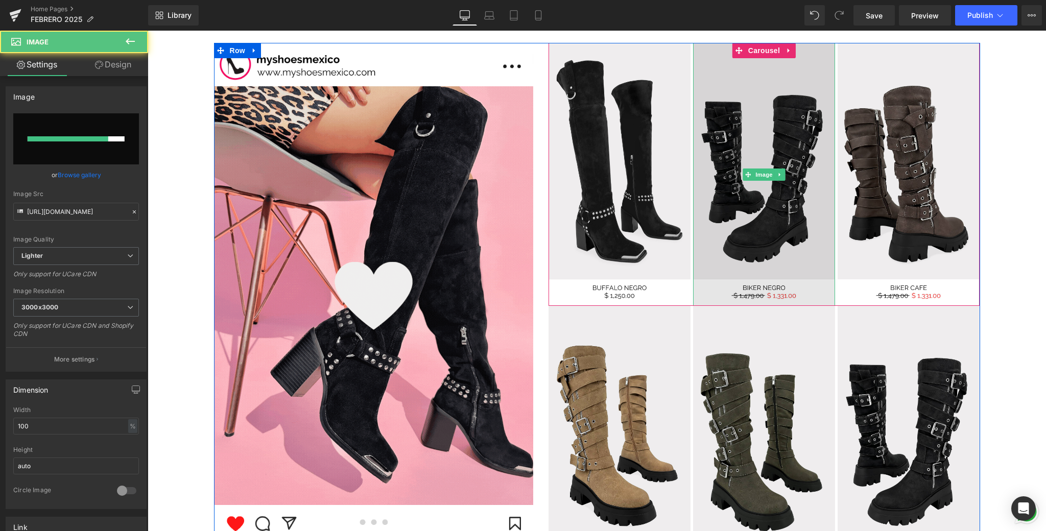
click at [793, 228] on img at bounding box center [764, 174] width 142 height 263
click at [782, 230] on img at bounding box center [764, 174] width 142 height 263
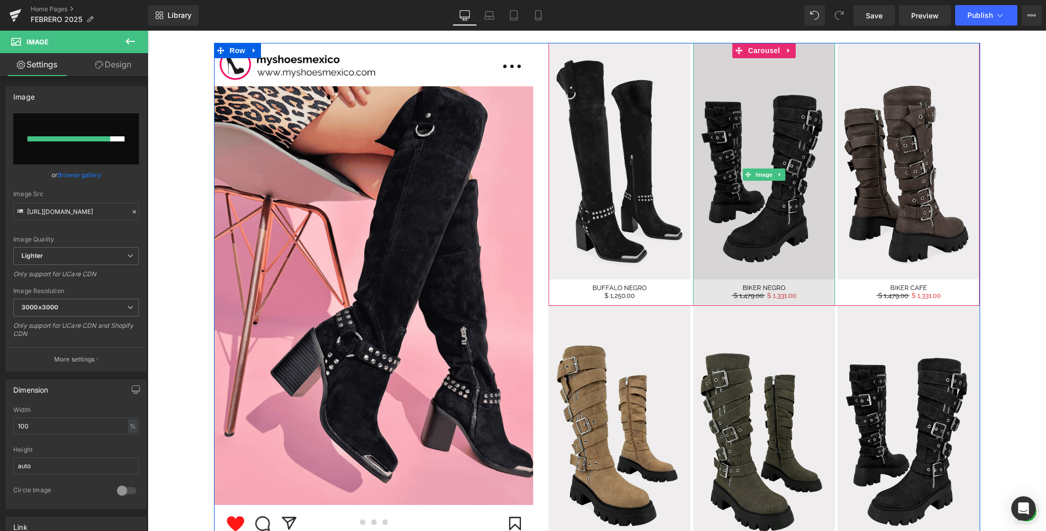
click at [782, 230] on img at bounding box center [764, 174] width 142 height 263
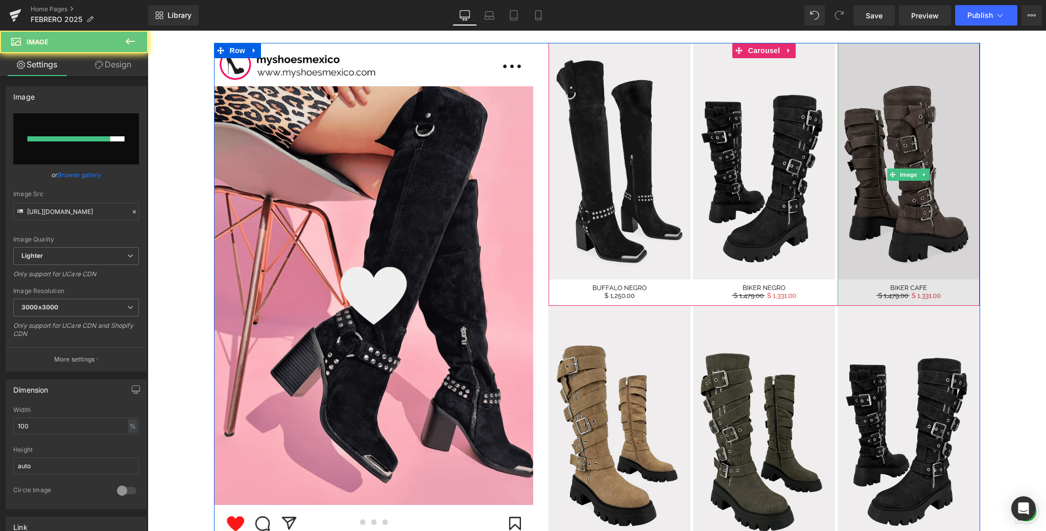
click at [895, 247] on img at bounding box center [909, 174] width 142 height 263
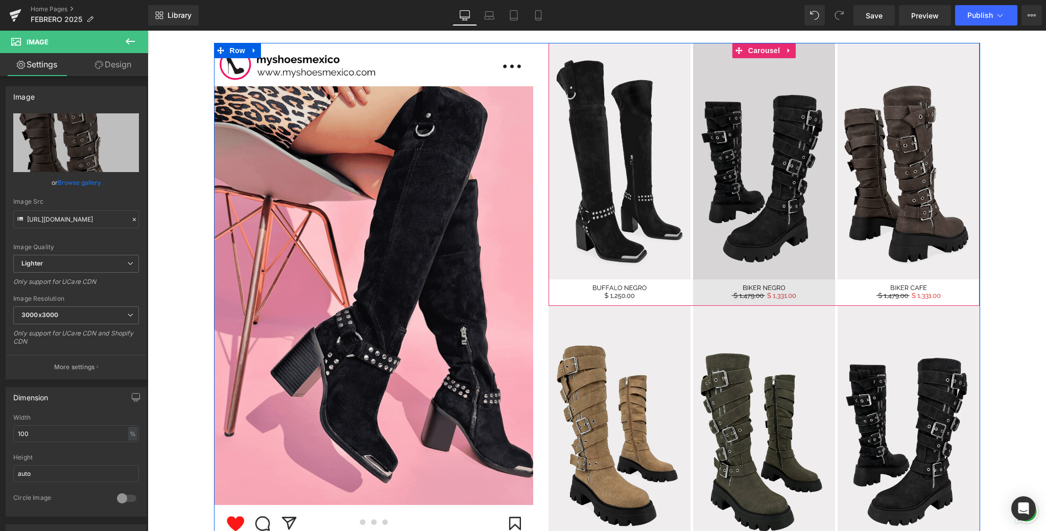
click at [796, 229] on img at bounding box center [764, 174] width 142 height 263
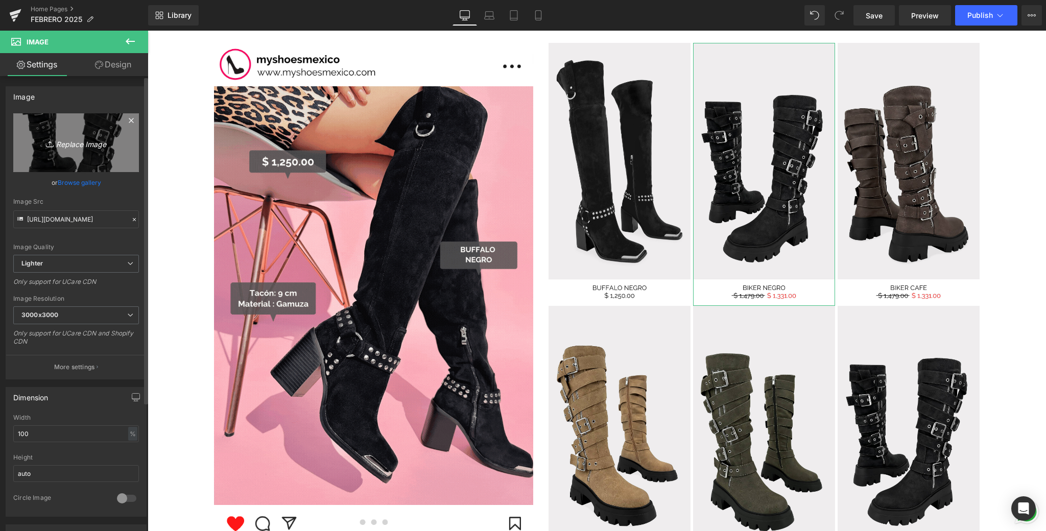
click at [107, 131] on link "Replace Image" at bounding box center [76, 142] width 126 height 59
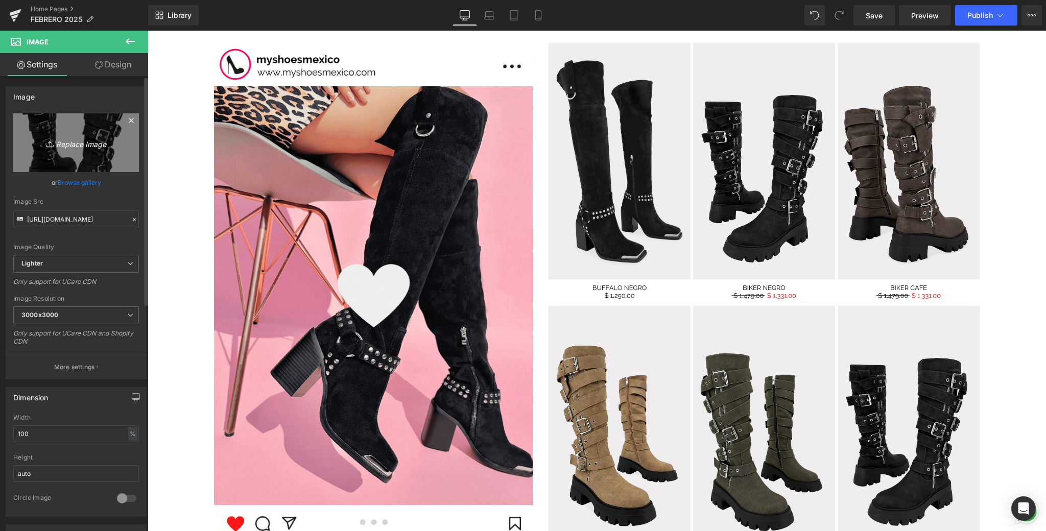
type input "C:\fakepath\7.png"
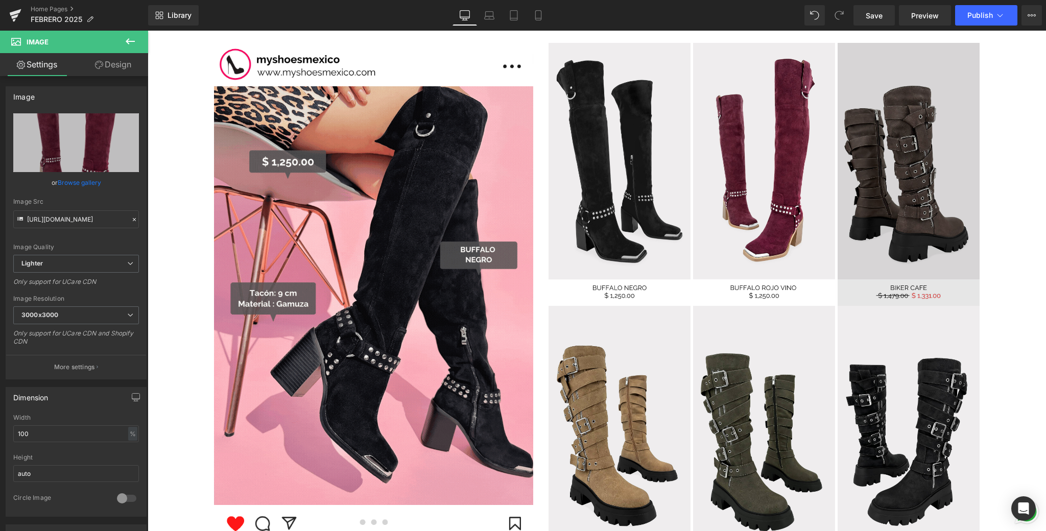
click at [947, 247] on img at bounding box center [909, 174] width 142 height 263
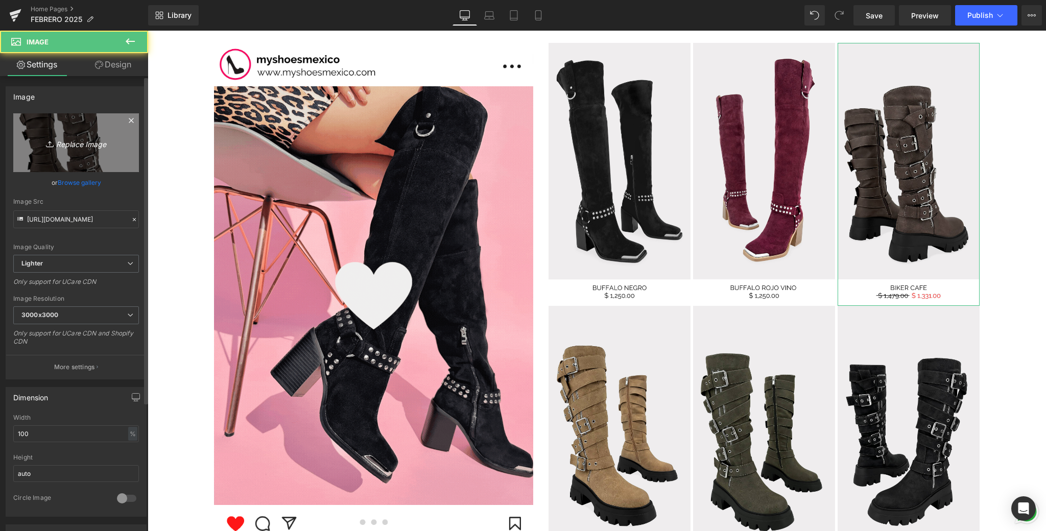
click at [41, 156] on link "Replace Image" at bounding box center [76, 142] width 126 height 59
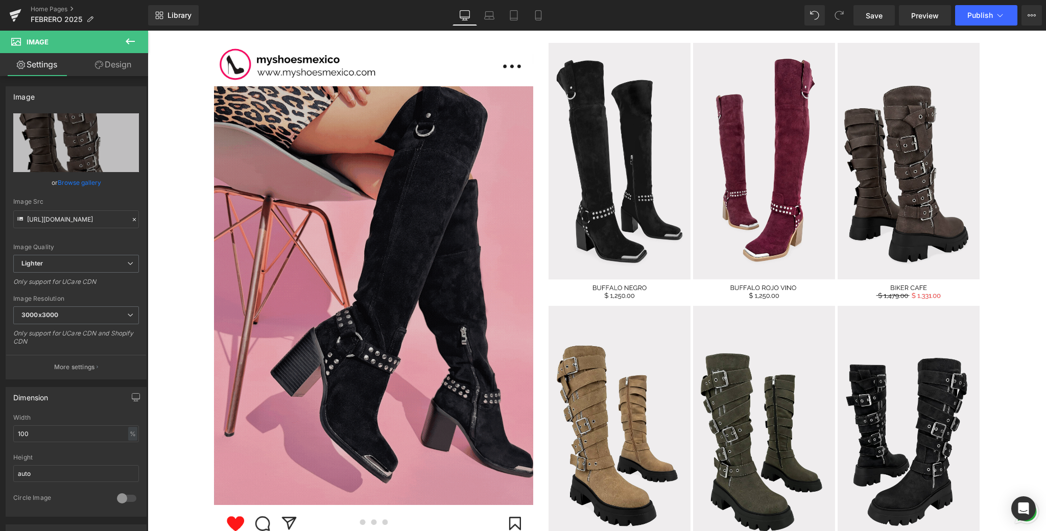
type input "C:\fakepath\8.png"
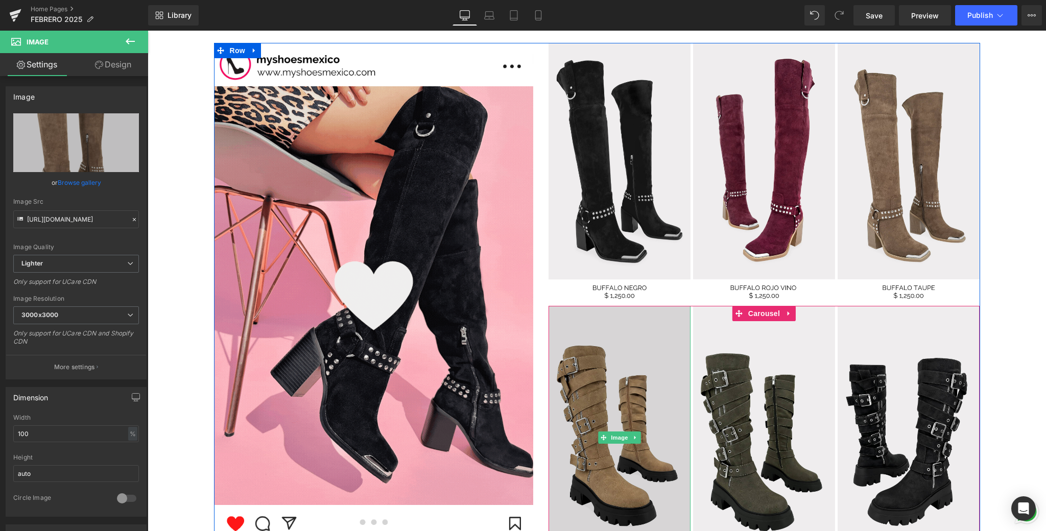
click at [667, 414] on img at bounding box center [620, 437] width 142 height 263
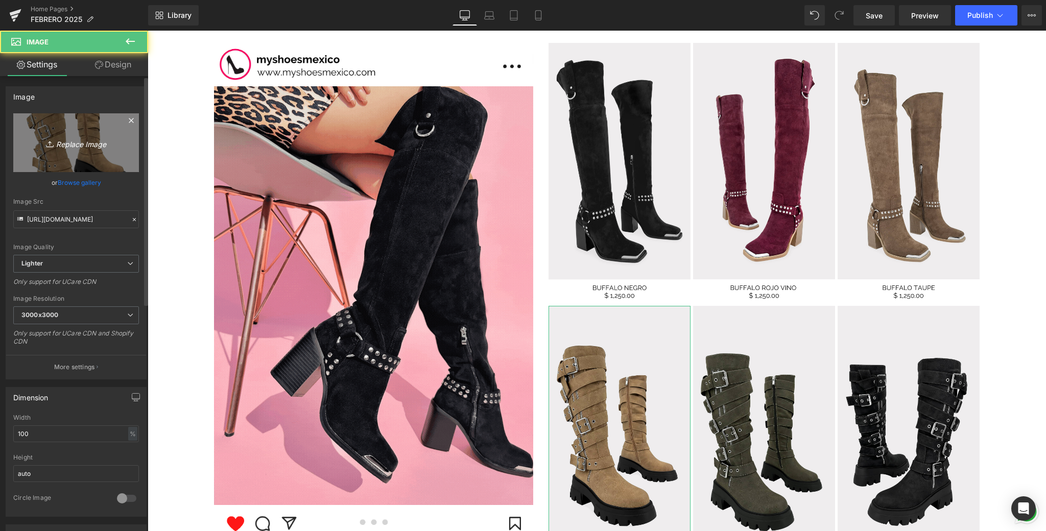
click at [105, 137] on icon "Replace Image" at bounding box center [76, 142] width 82 height 13
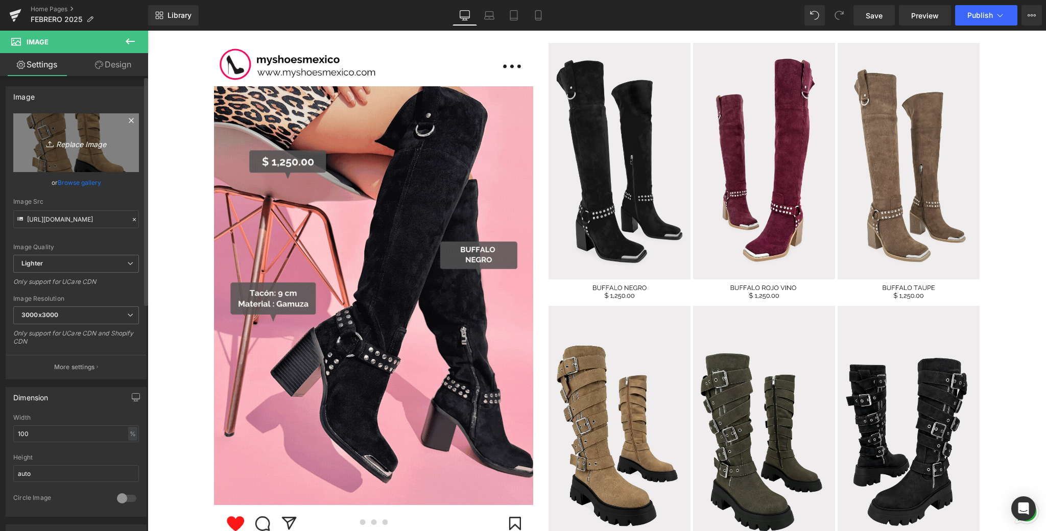
type input "C:\fakepath\9.png"
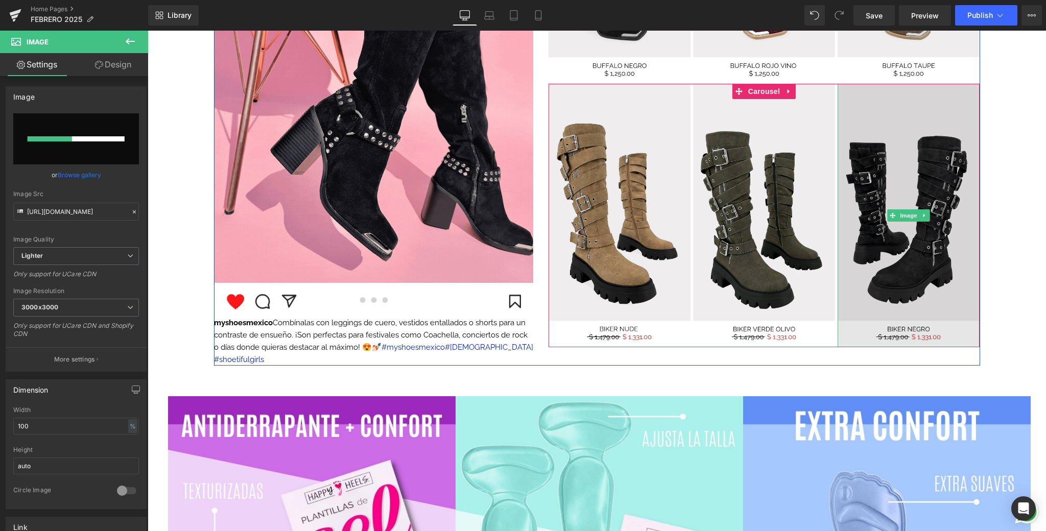
scroll to position [1233, 0]
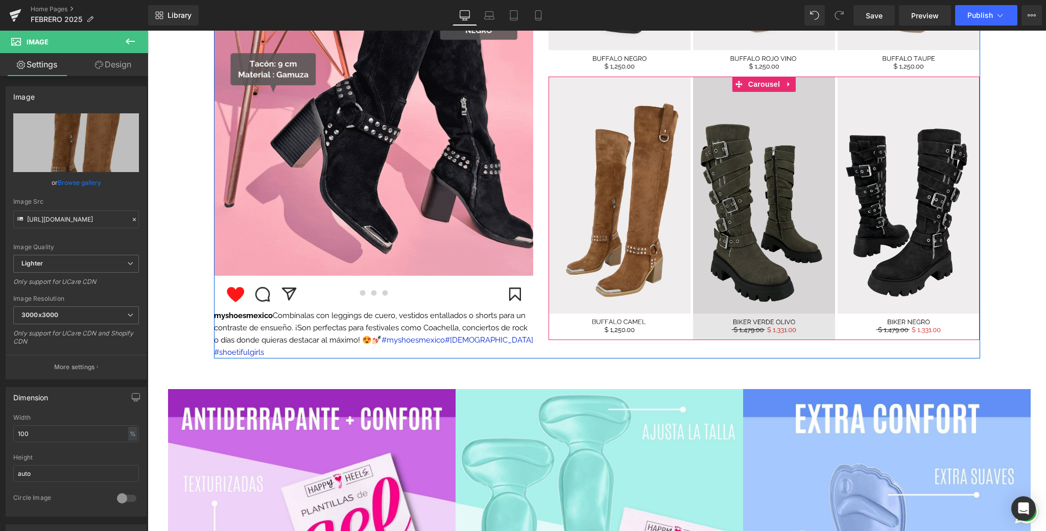
click at [771, 230] on img at bounding box center [764, 208] width 142 height 263
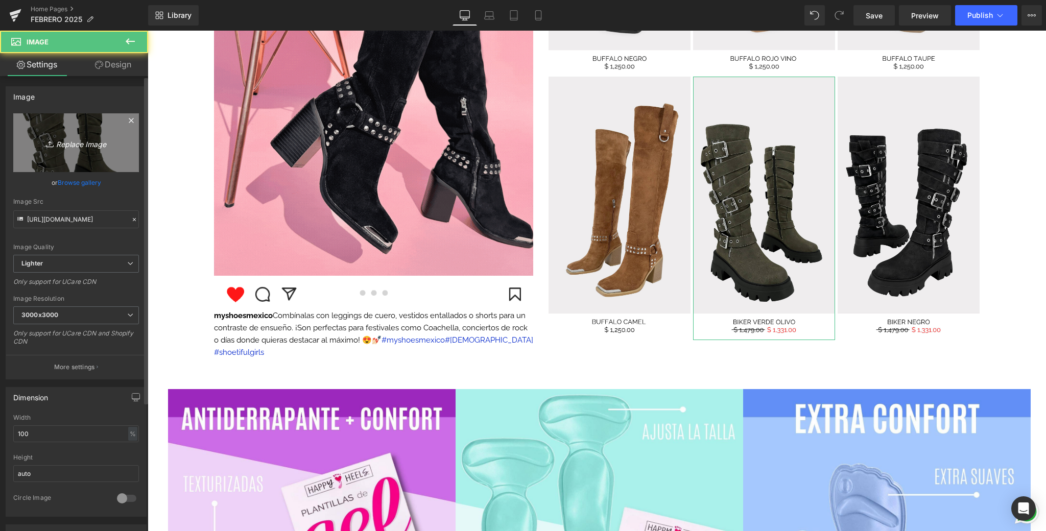
click at [113, 145] on icon "Replace Image" at bounding box center [76, 142] width 82 height 13
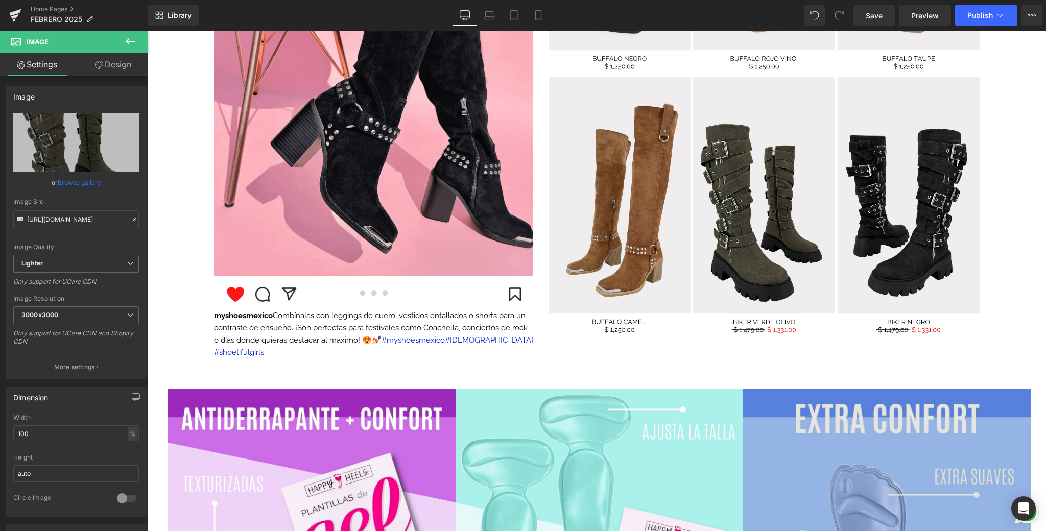
type input "C:\fakepath\6.png"
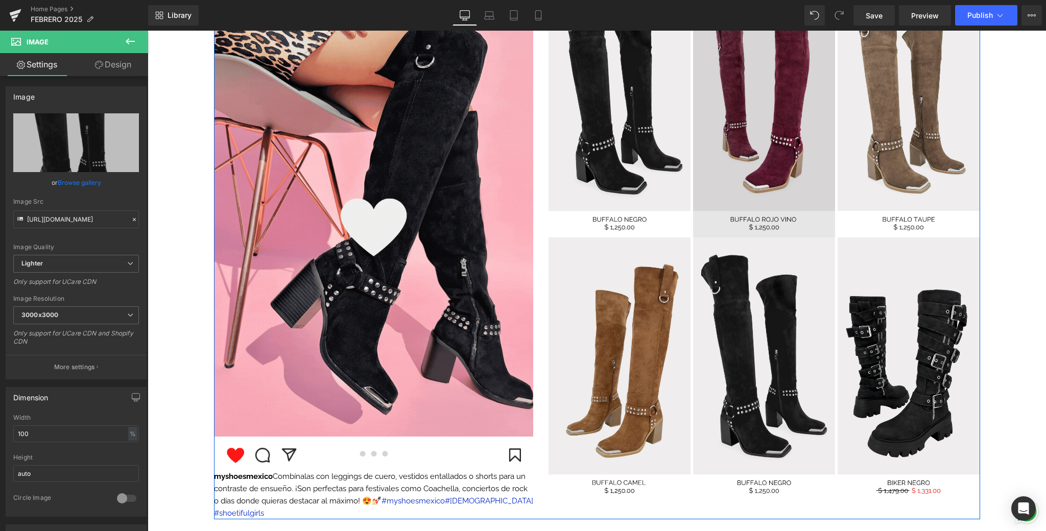
scroll to position [1094, 0]
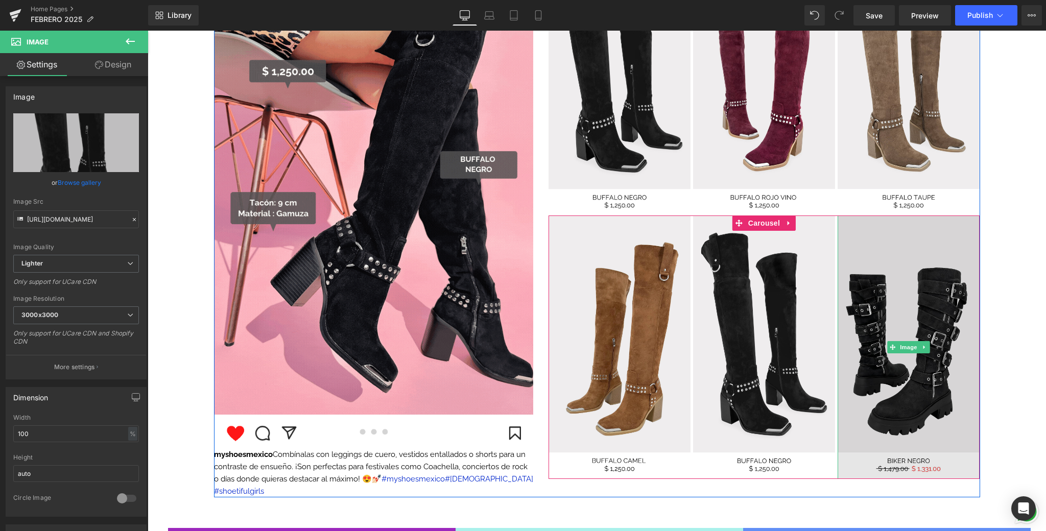
click at [891, 369] on img at bounding box center [909, 347] width 142 height 263
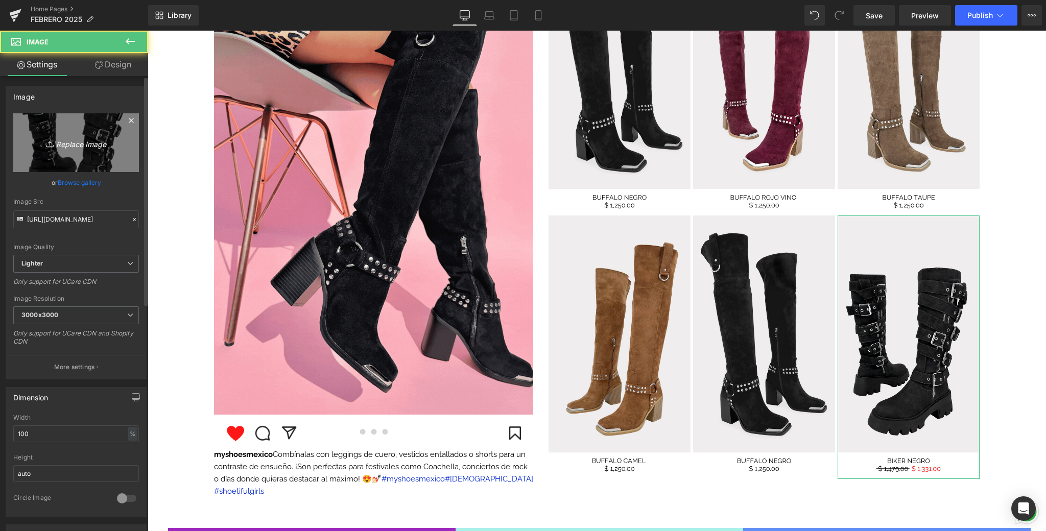
click at [99, 136] on icon "Replace Image" at bounding box center [76, 142] width 82 height 13
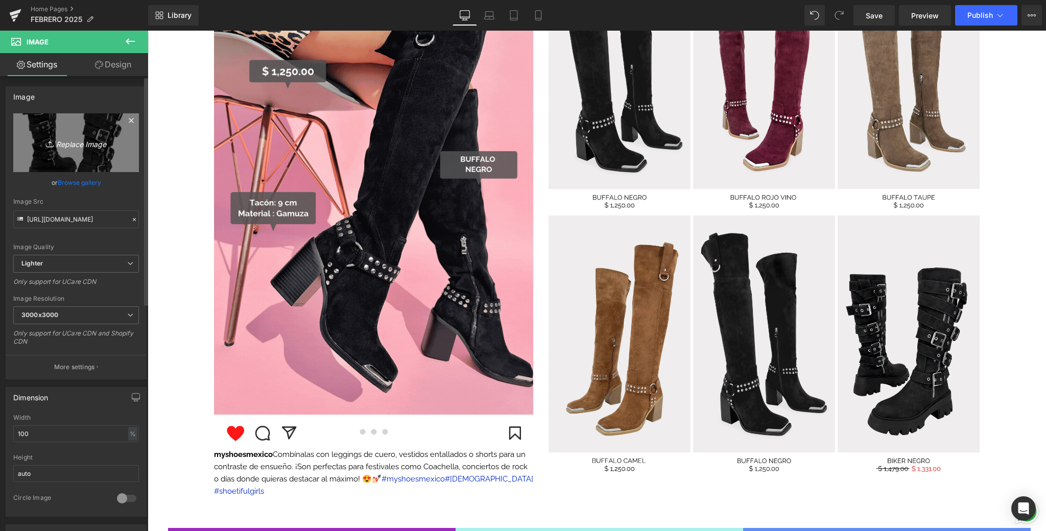
type input "C:\fakepath\7.png"
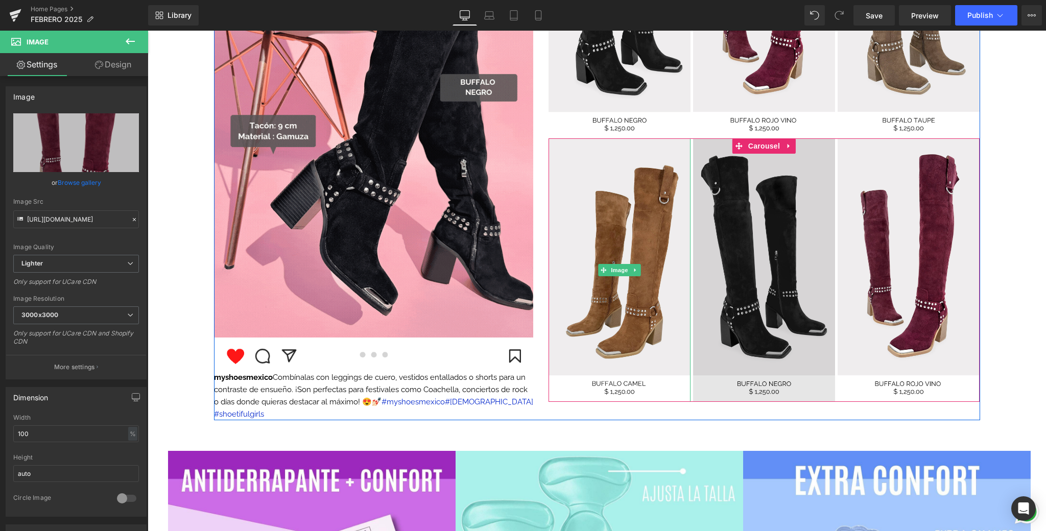
scroll to position [1187, 0]
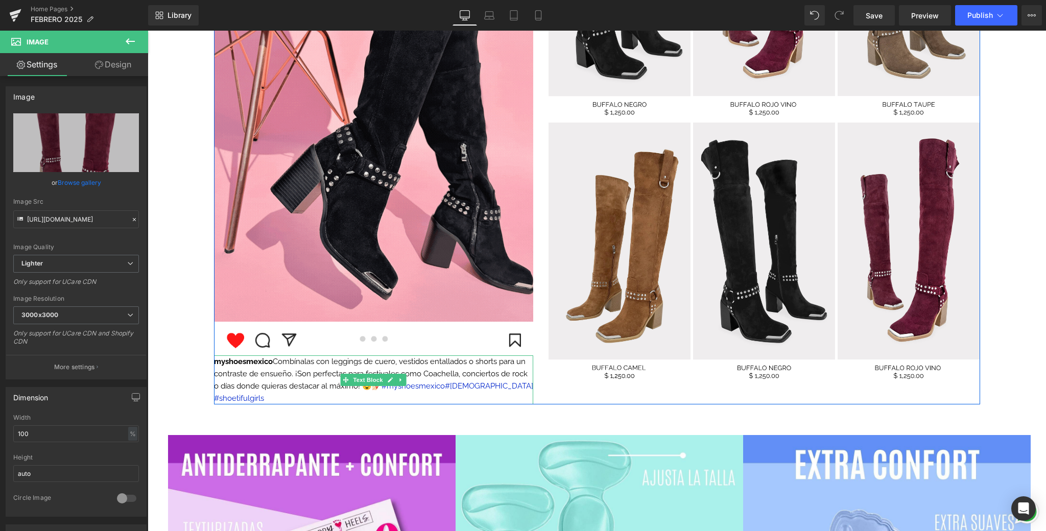
click at [372, 390] on font "myshoesmexico Combínalas con leggings de cuero, vestidos entallados o shorts pa…" at bounding box center [371, 374] width 314 height 34
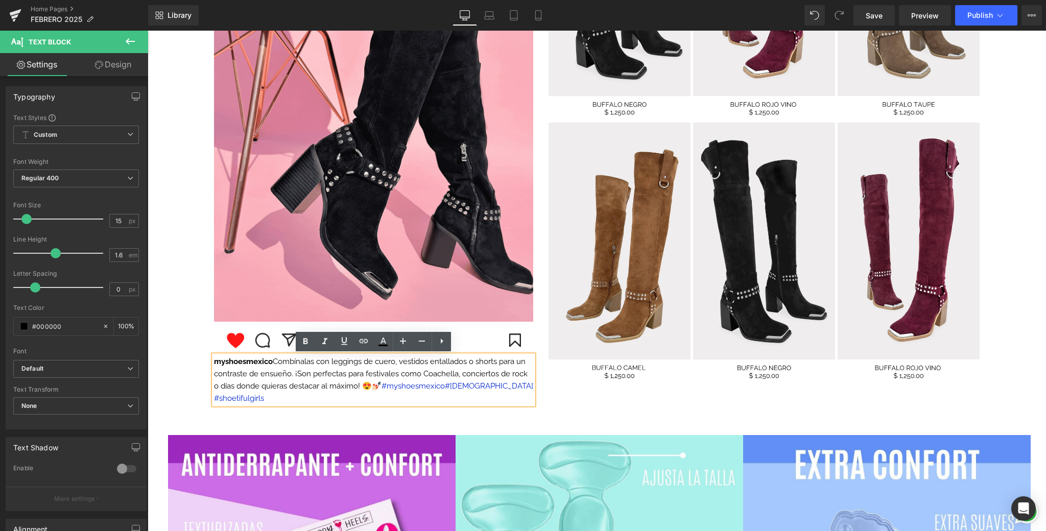
drag, startPoint x: 376, startPoint y: 390, endPoint x: 276, endPoint y: 365, distance: 103.1
click at [276, 365] on font "myshoesmexico Combínalas con leggings de cuero, vestidos entallados o shorts pa…" at bounding box center [371, 374] width 314 height 34
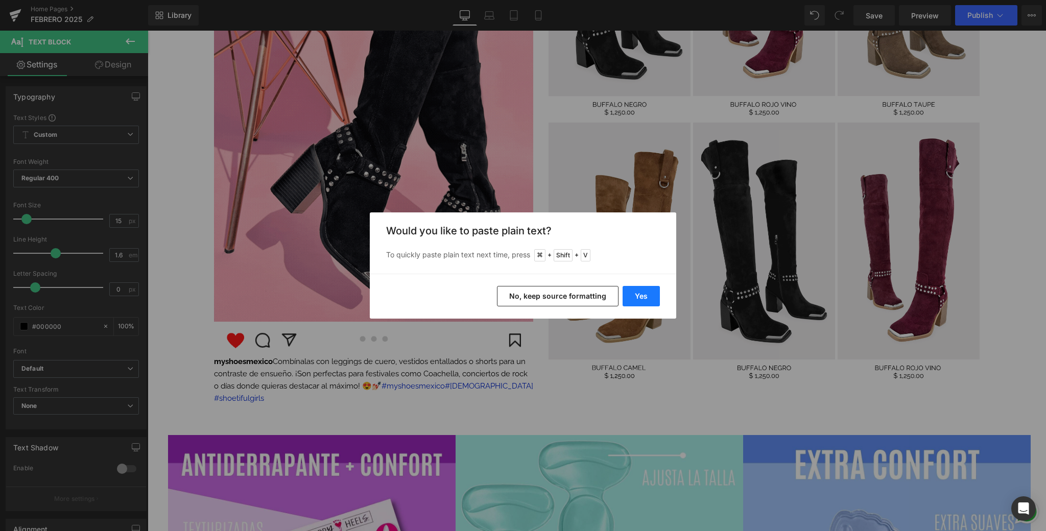
click at [642, 297] on button "Yes" at bounding box center [641, 296] width 37 height 20
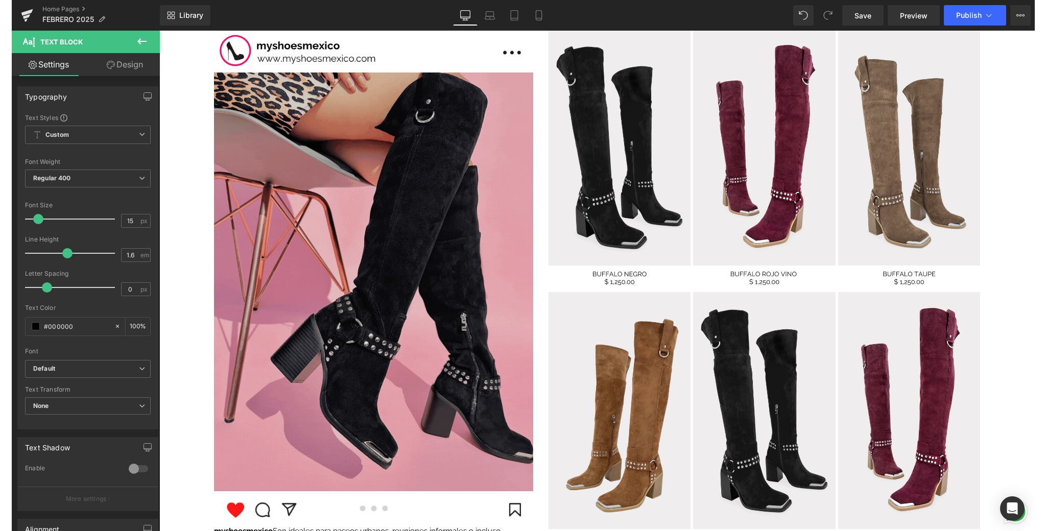
scroll to position [1016, 0]
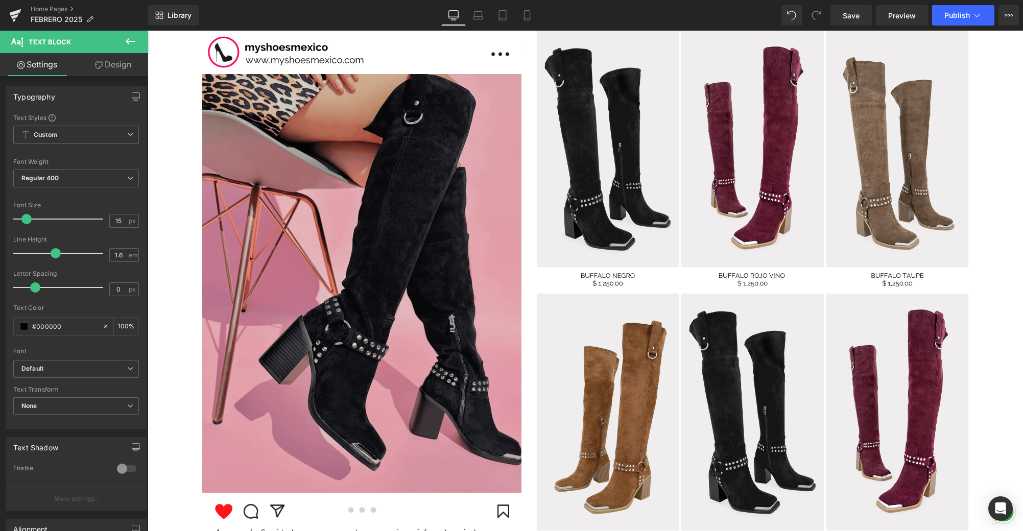
click at [326, 227] on img at bounding box center [361, 283] width 319 height 419
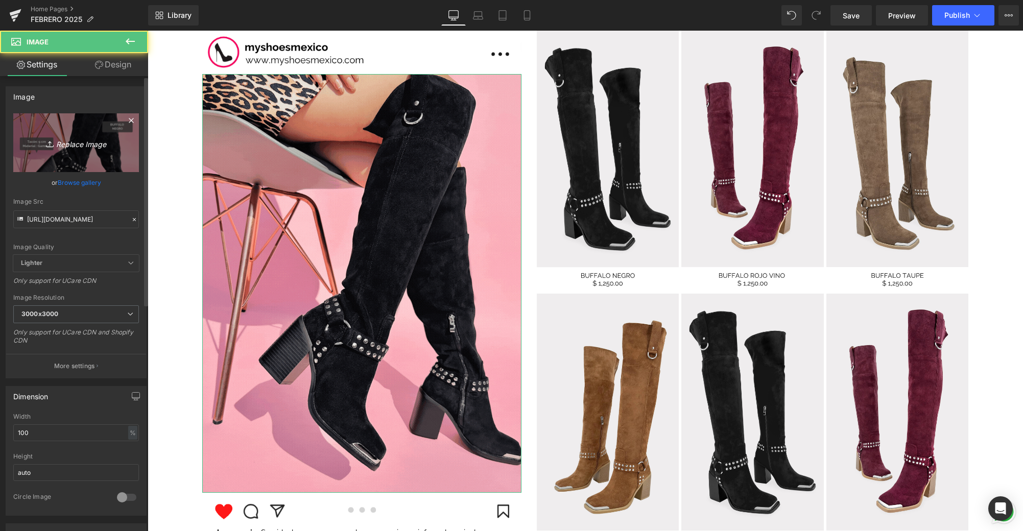
click at [89, 137] on icon "Replace Image" at bounding box center [76, 142] width 82 height 13
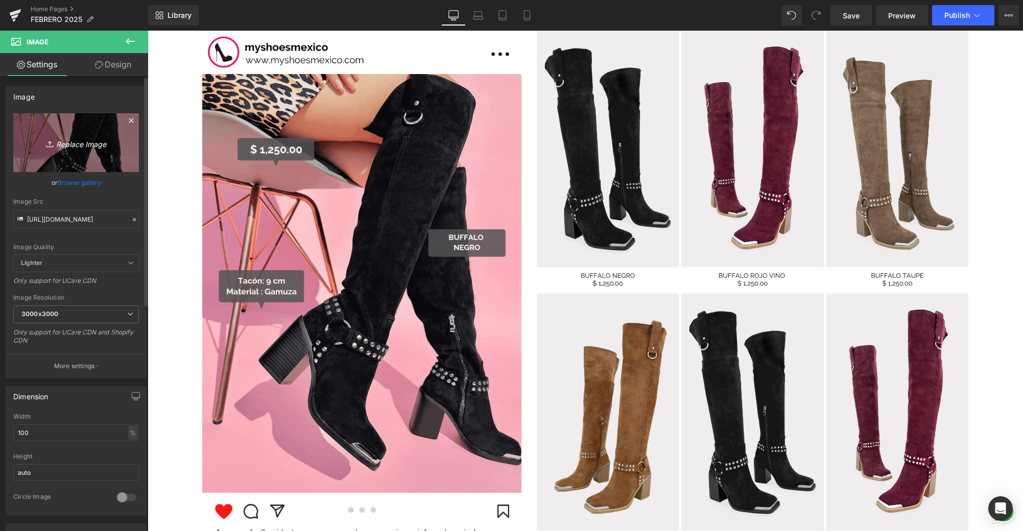
type input "C:\fakepath\📱GIF DROP IT DE LA SEMANA .gif"
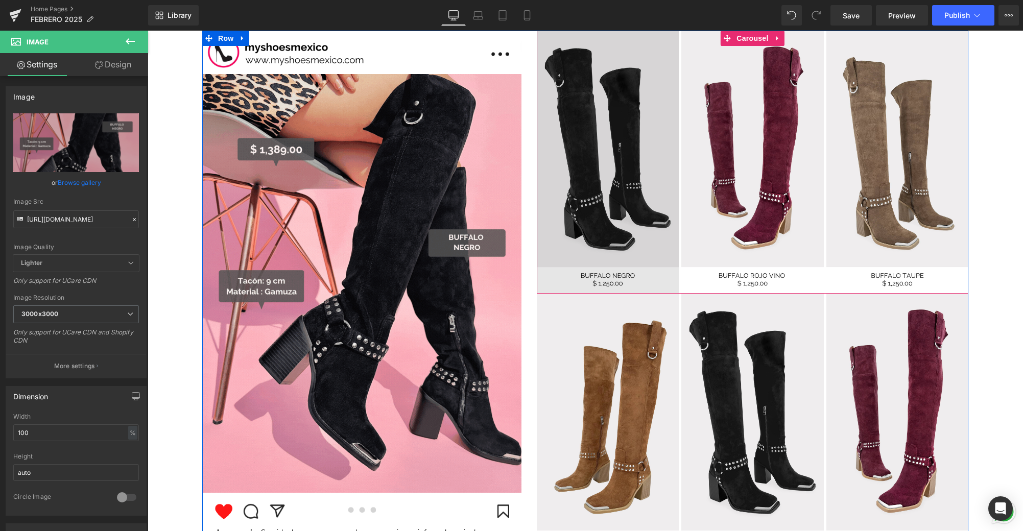
click at [592, 137] on img at bounding box center [608, 162] width 142 height 263
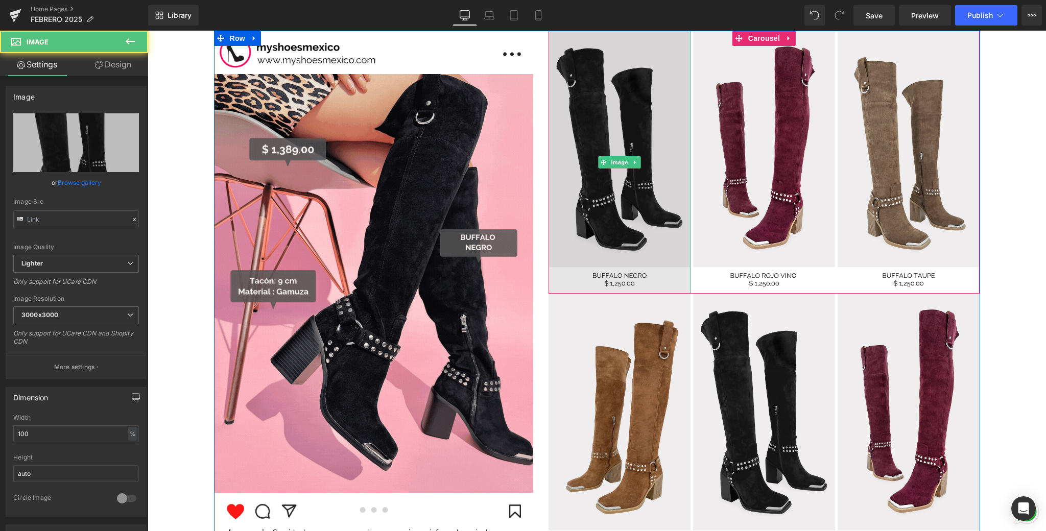
click at [638, 125] on img at bounding box center [620, 162] width 142 height 263
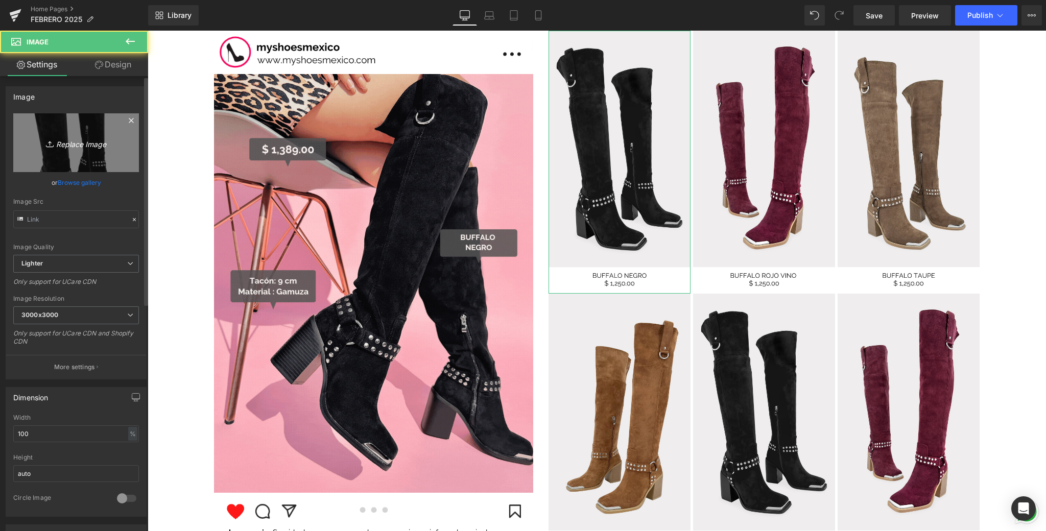
click at [104, 134] on link "Replace Image" at bounding box center [76, 142] width 126 height 59
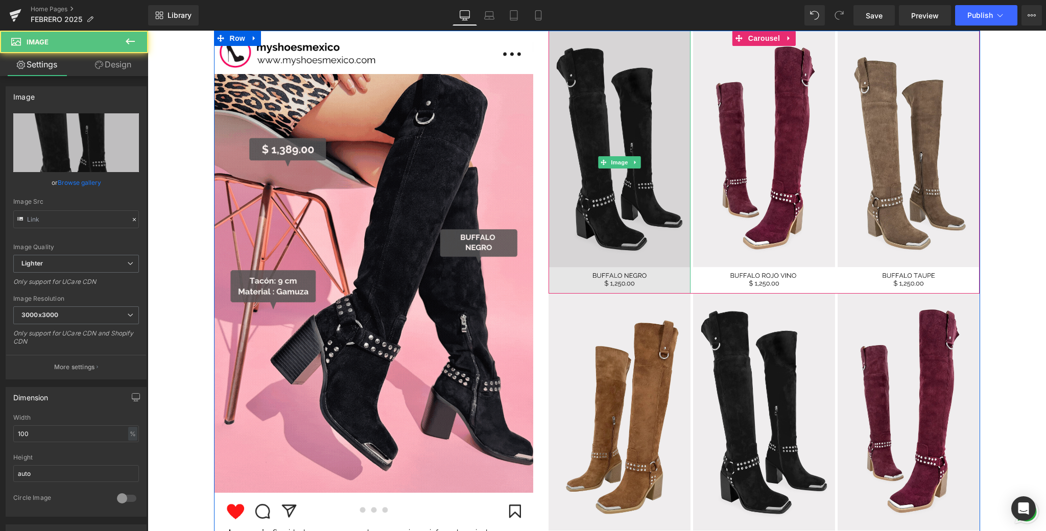
click at [594, 197] on img at bounding box center [620, 162] width 142 height 263
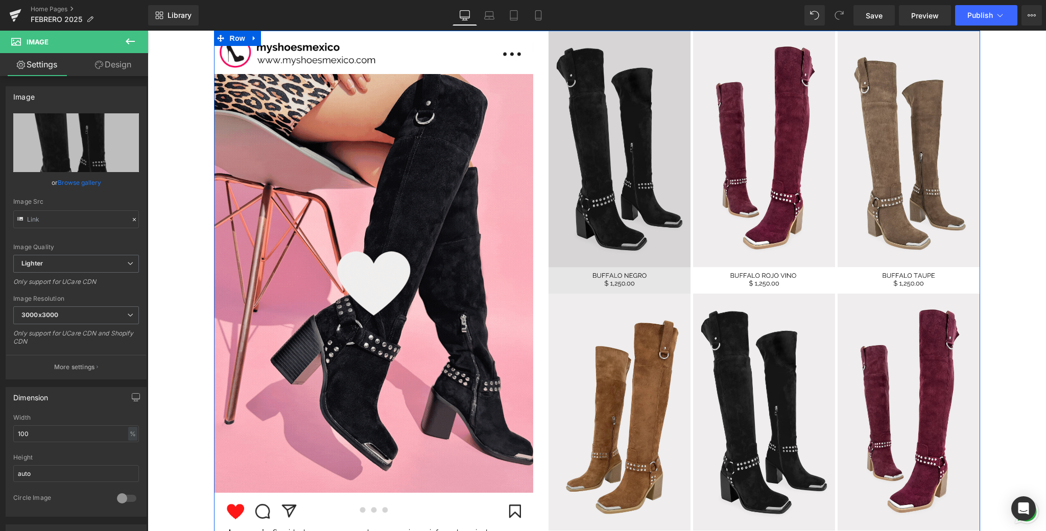
click at [641, 205] on img at bounding box center [620, 162] width 142 height 263
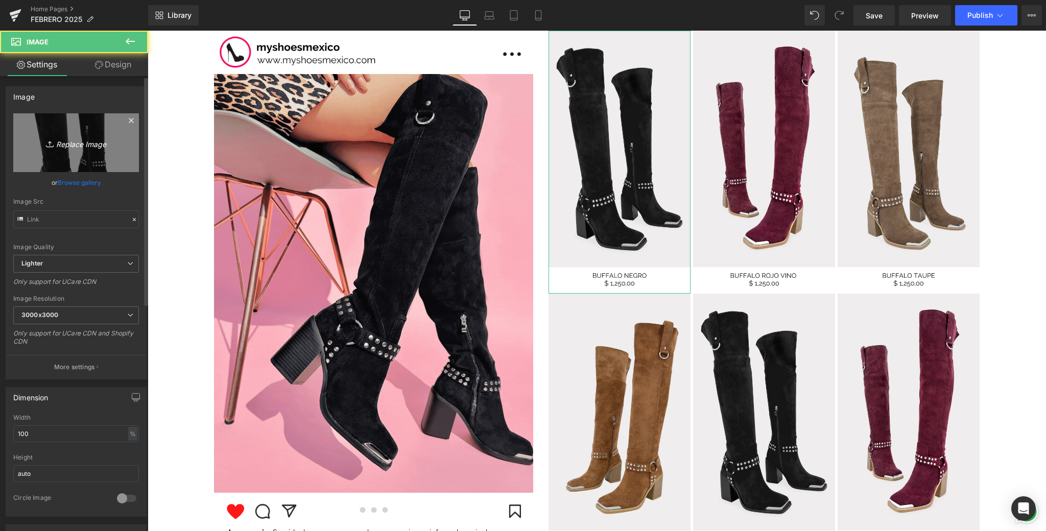
click at [69, 140] on icon "Replace Image" at bounding box center [76, 142] width 82 height 13
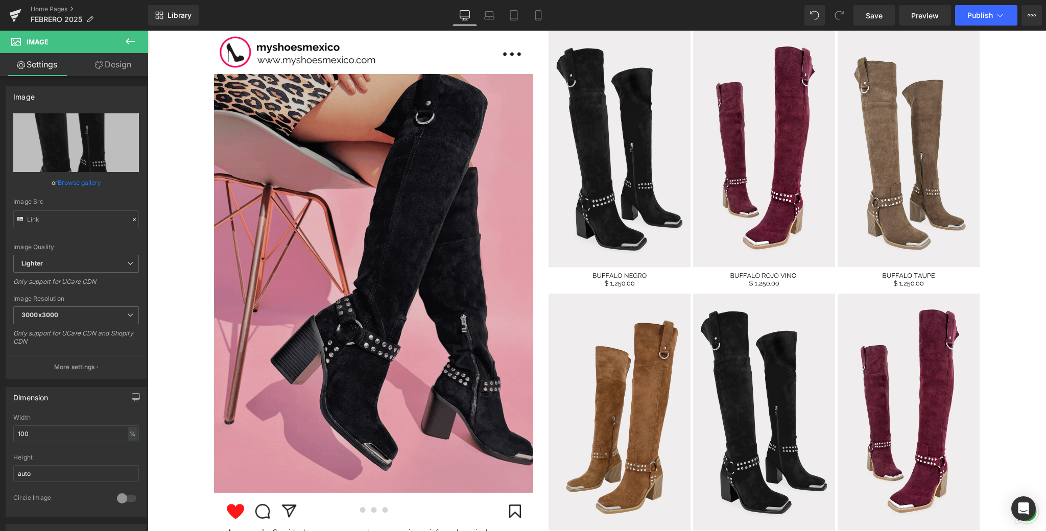
type input "C:\fakepath\6.png"
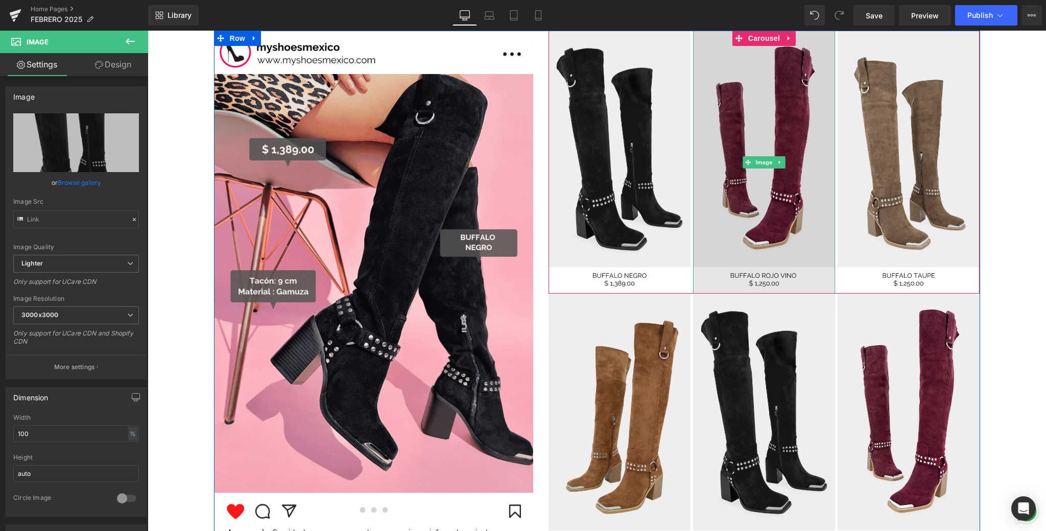
click at [768, 233] on img at bounding box center [764, 162] width 142 height 263
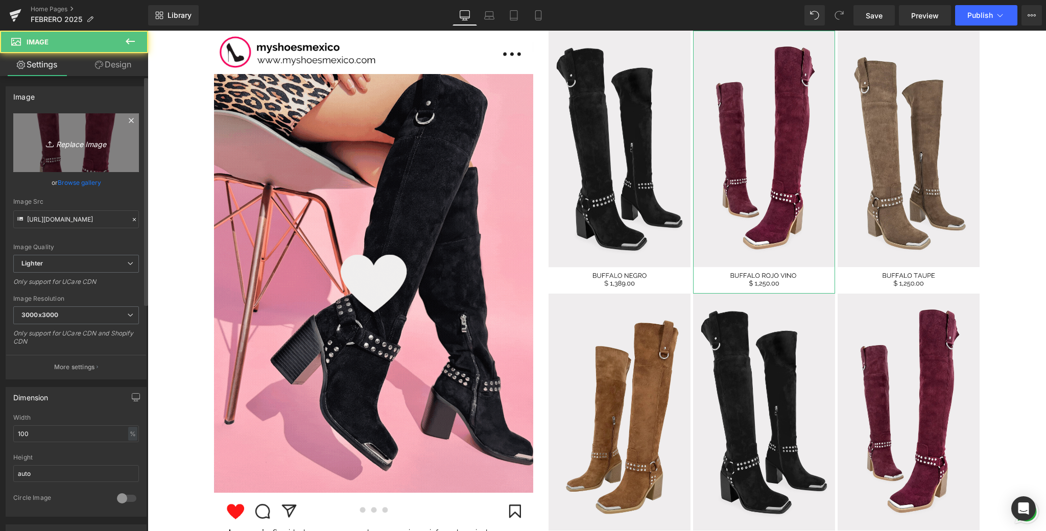
click at [78, 146] on icon "Replace Image" at bounding box center [76, 142] width 82 height 13
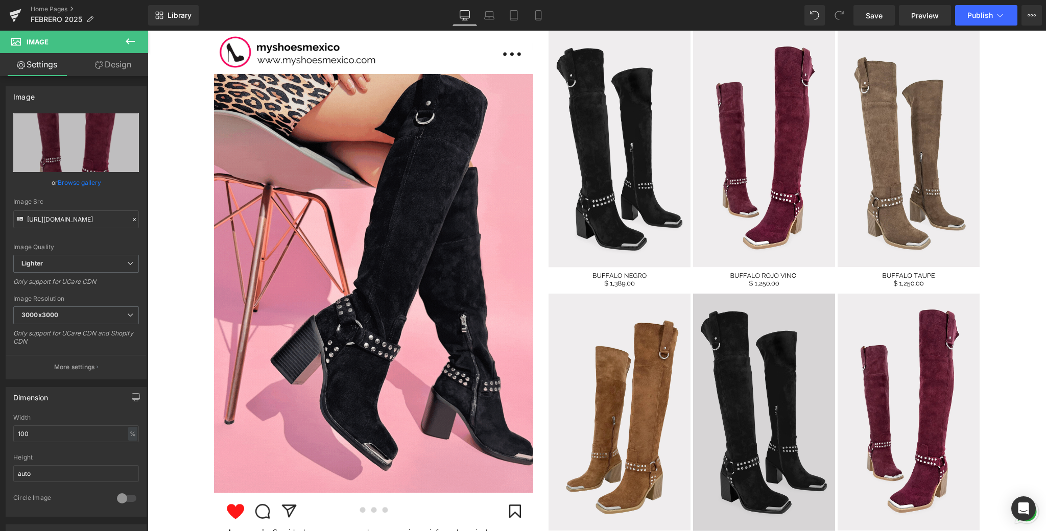
type input "C:\fakepath\7.png"
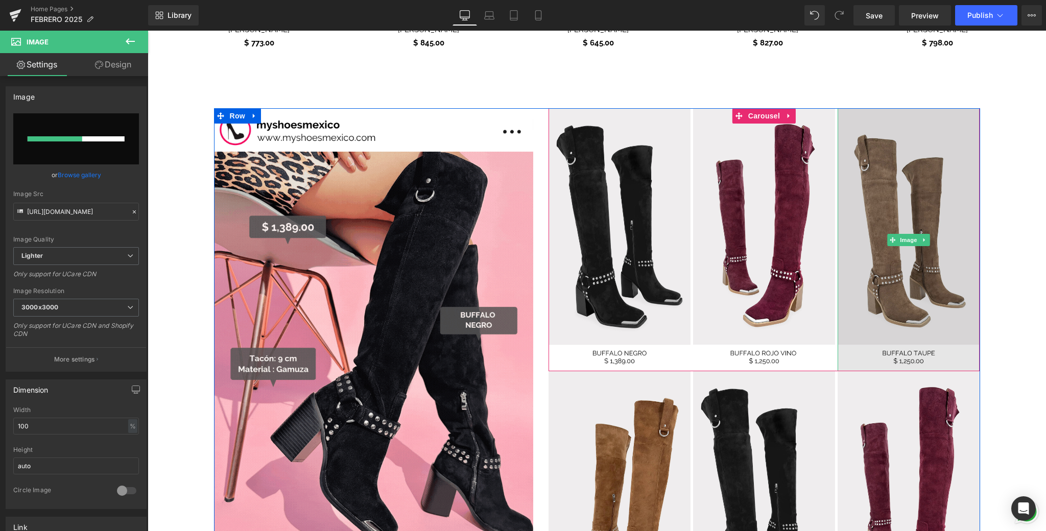
scroll to position [938, 0]
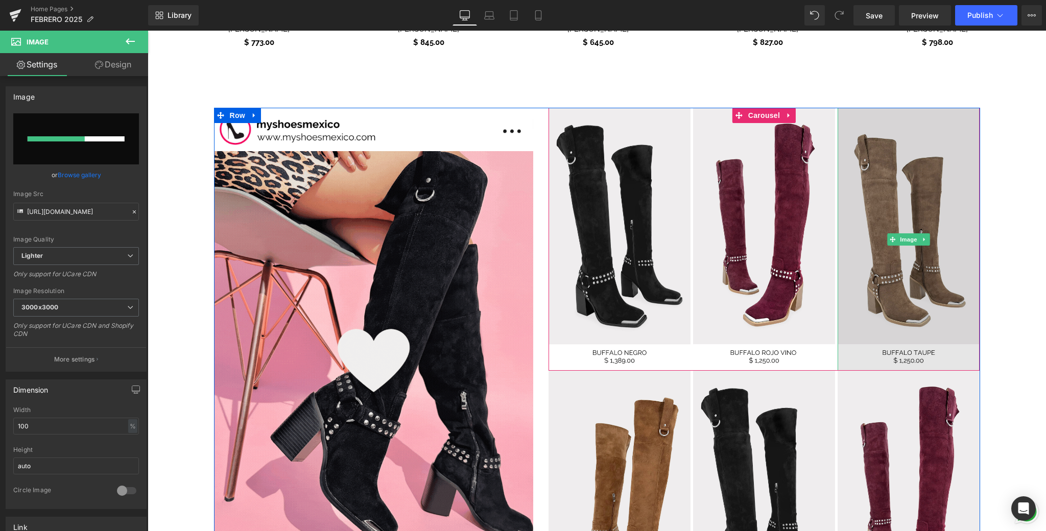
click at [901, 285] on img at bounding box center [909, 239] width 142 height 263
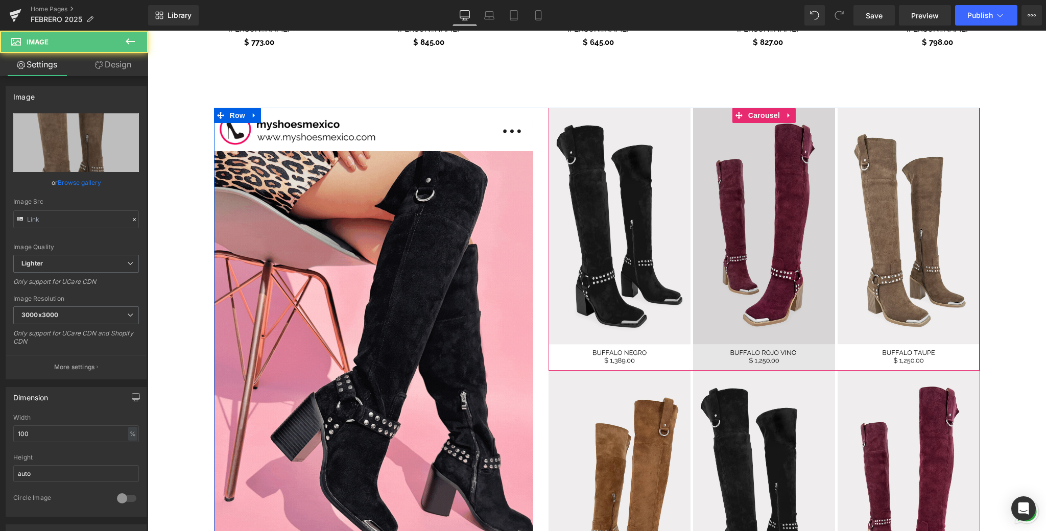
click at [739, 270] on img at bounding box center [764, 239] width 142 height 263
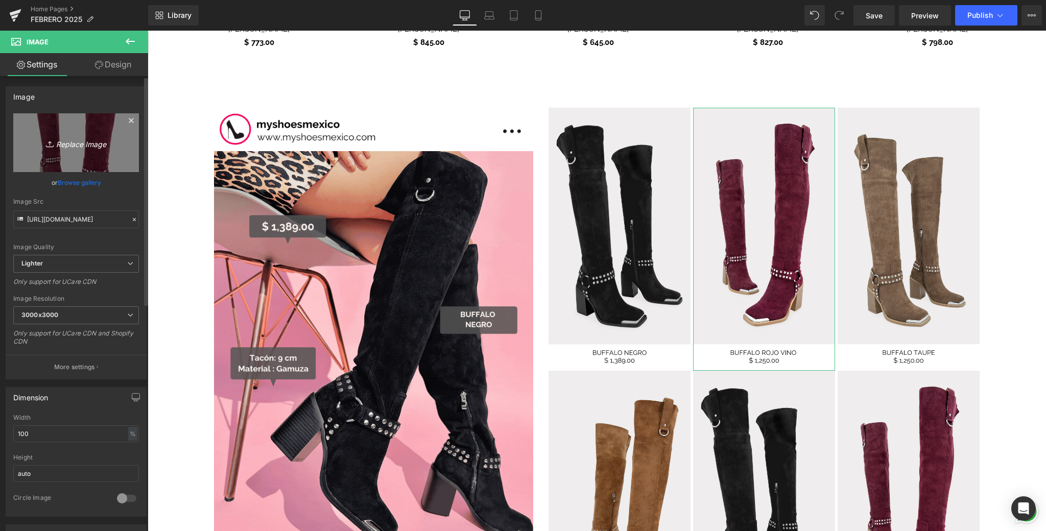
click at [90, 148] on icon "Replace Image" at bounding box center [76, 142] width 82 height 13
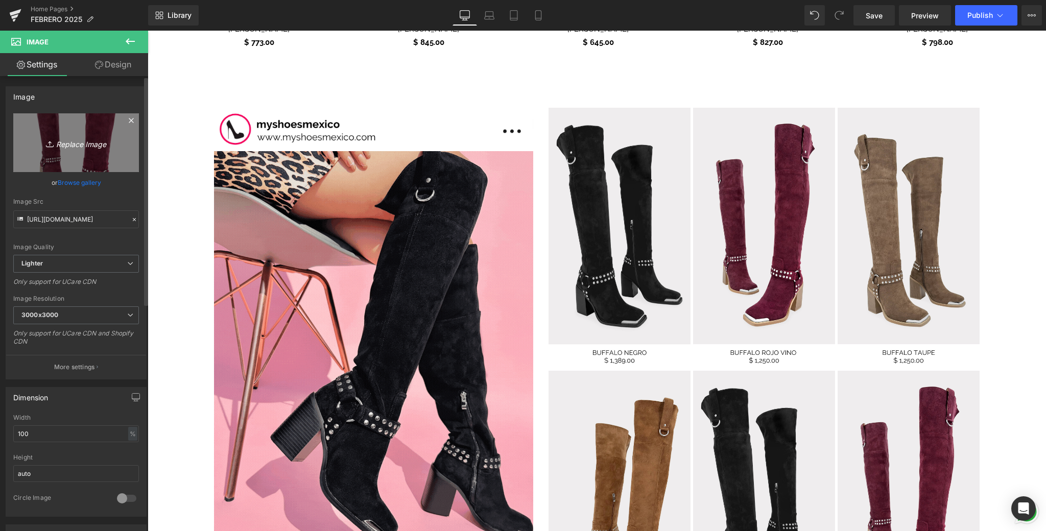
type input "C:\fakepath\7.png"
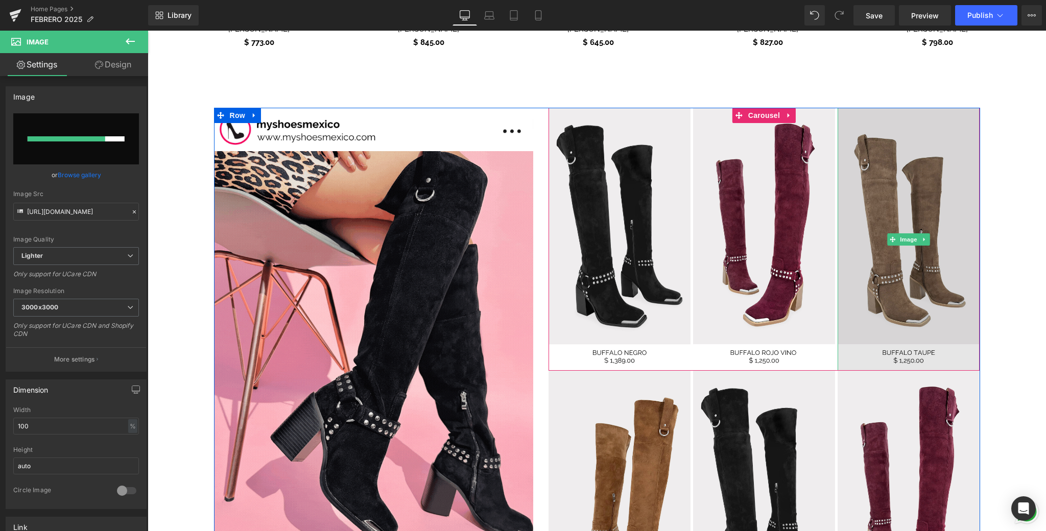
click at [909, 307] on img at bounding box center [909, 239] width 142 height 263
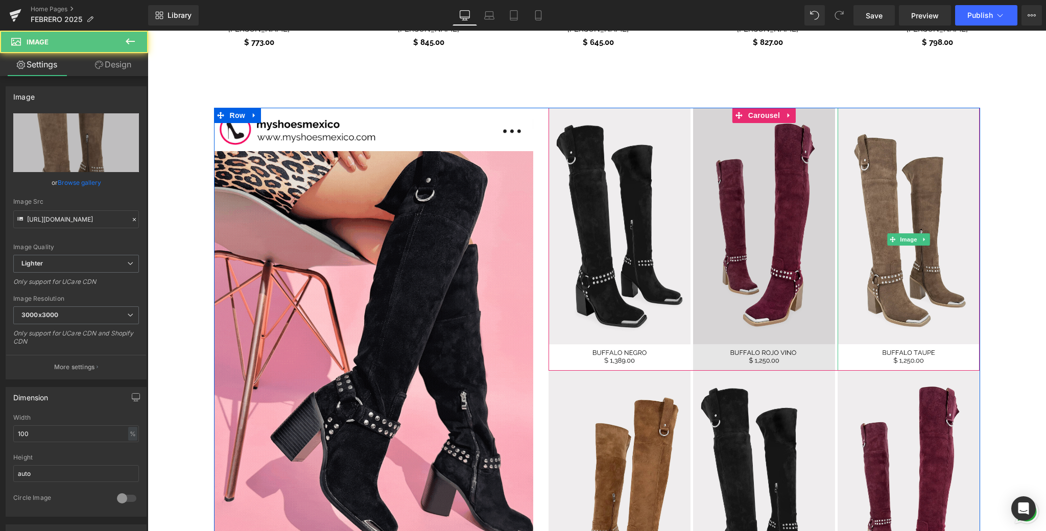
click at [796, 273] on img at bounding box center [764, 239] width 142 height 263
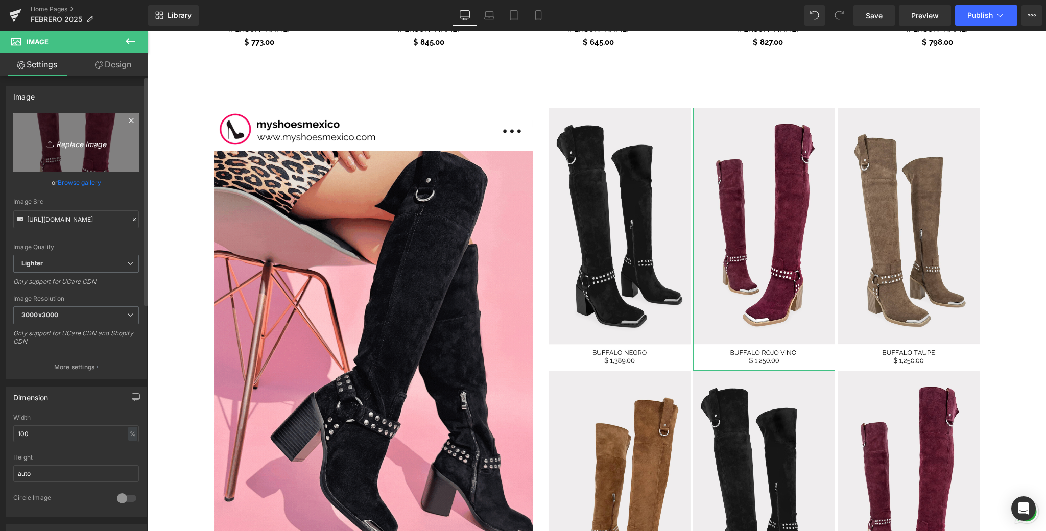
click at [96, 158] on link "Replace Image" at bounding box center [76, 142] width 126 height 59
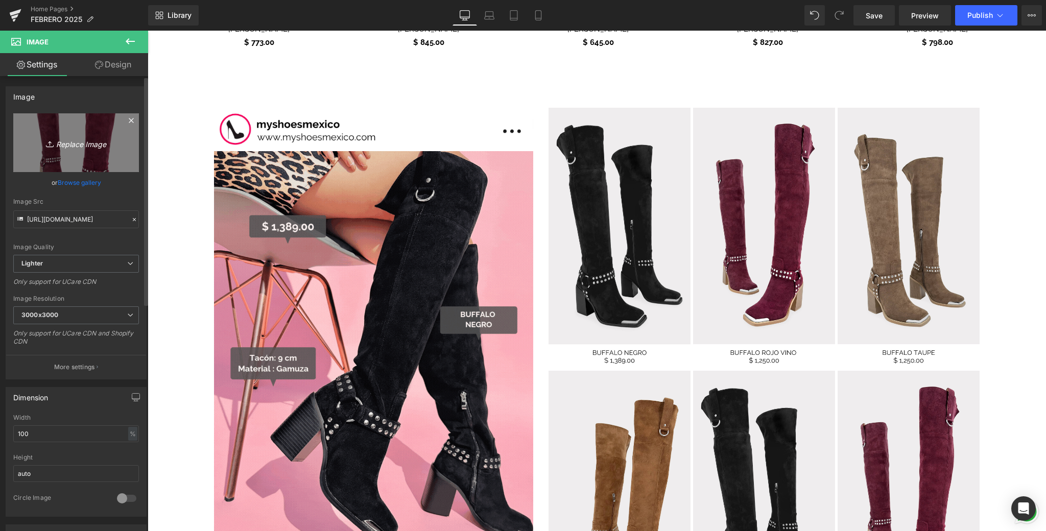
type input "C:\fakepath\7.png"
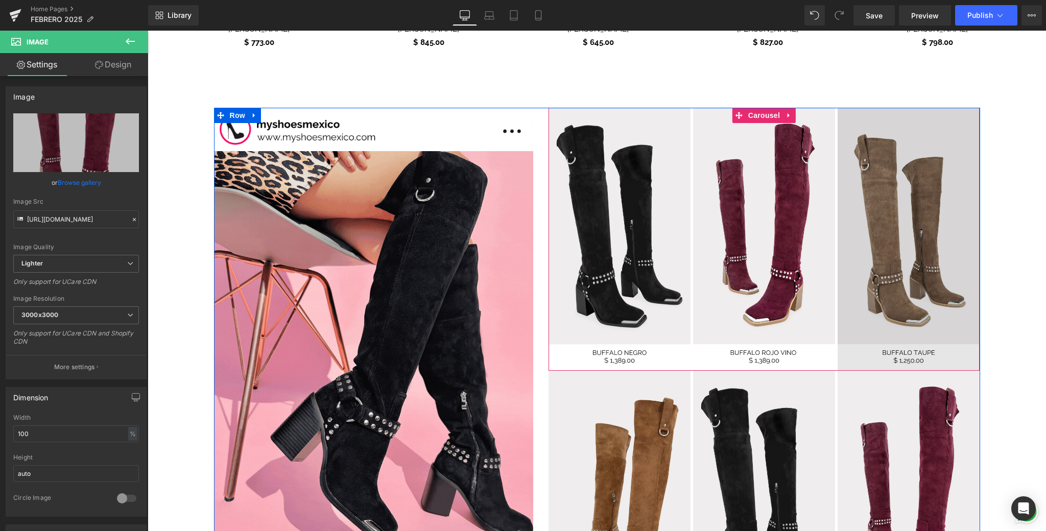
click at [926, 309] on img at bounding box center [909, 239] width 142 height 263
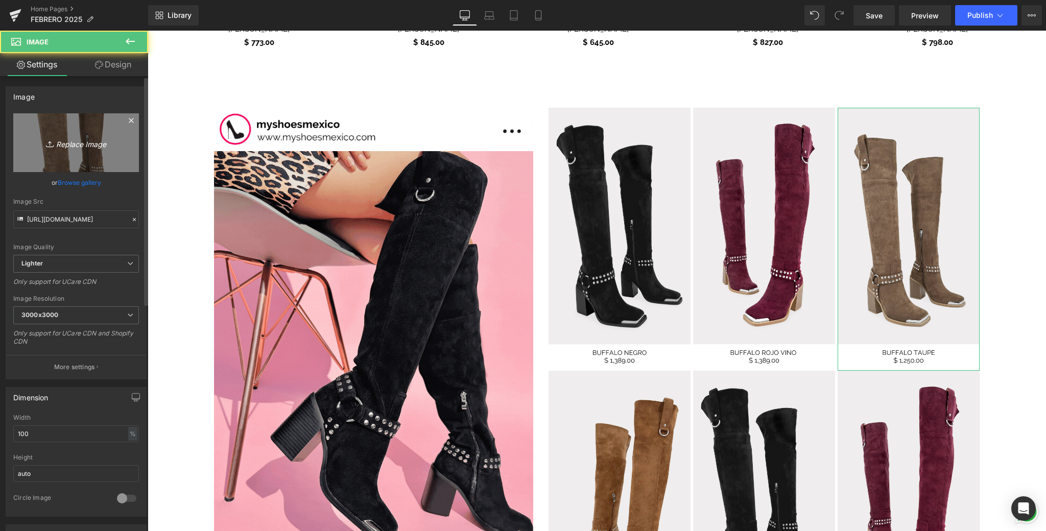
click at [40, 155] on link "Replace Image" at bounding box center [76, 142] width 126 height 59
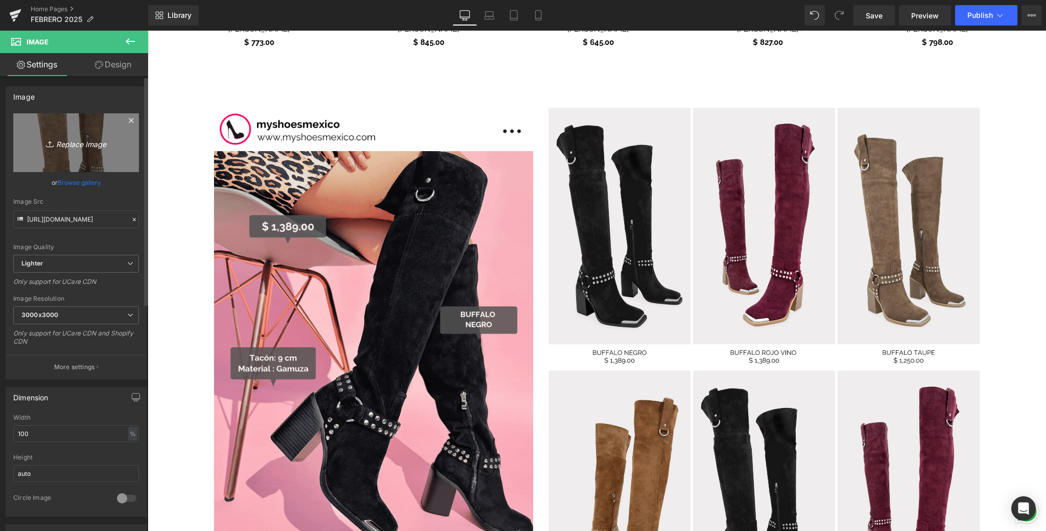
type input "C:\fakepath\8.png"
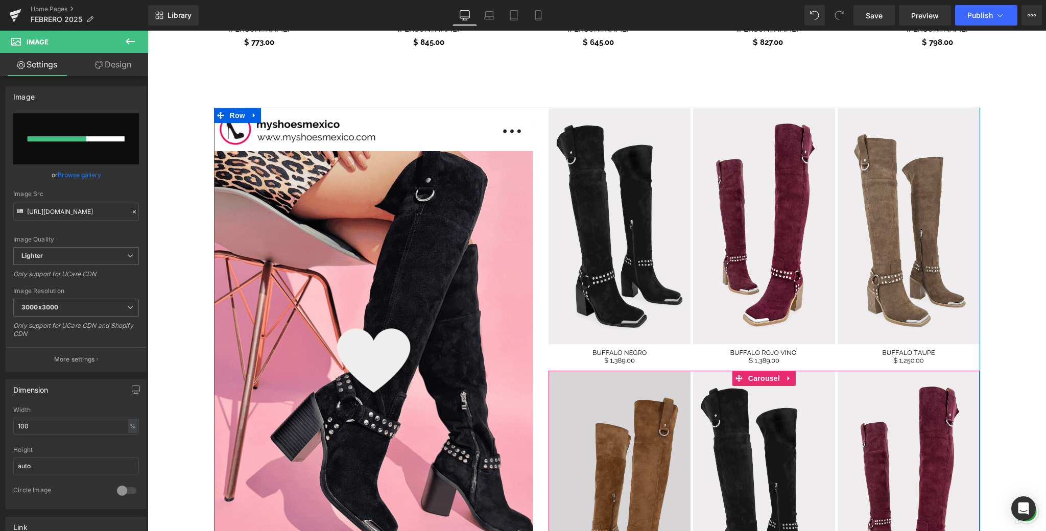
click at [666, 413] on img at bounding box center [620, 502] width 142 height 263
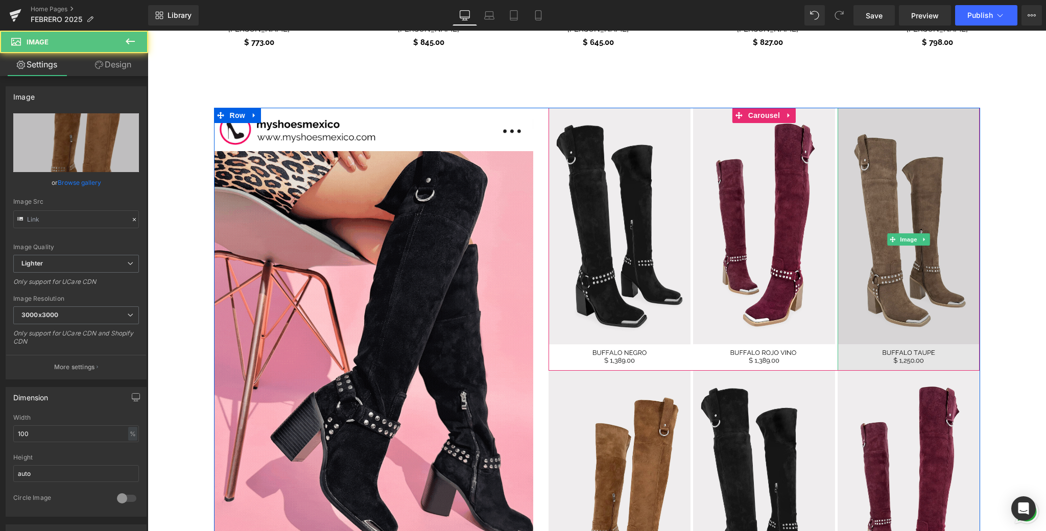
click at [942, 216] on img at bounding box center [909, 239] width 142 height 263
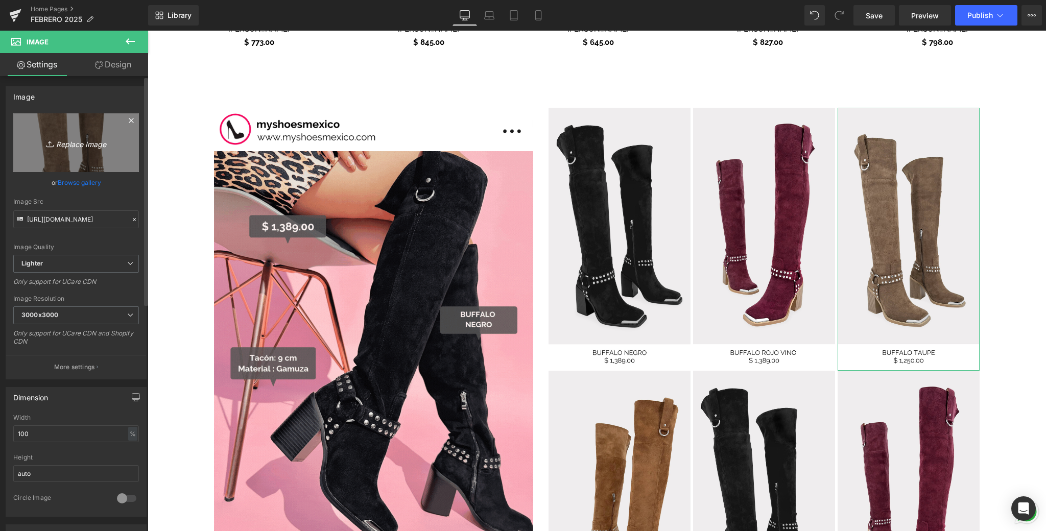
click at [92, 138] on icon "Replace Image" at bounding box center [76, 142] width 82 height 13
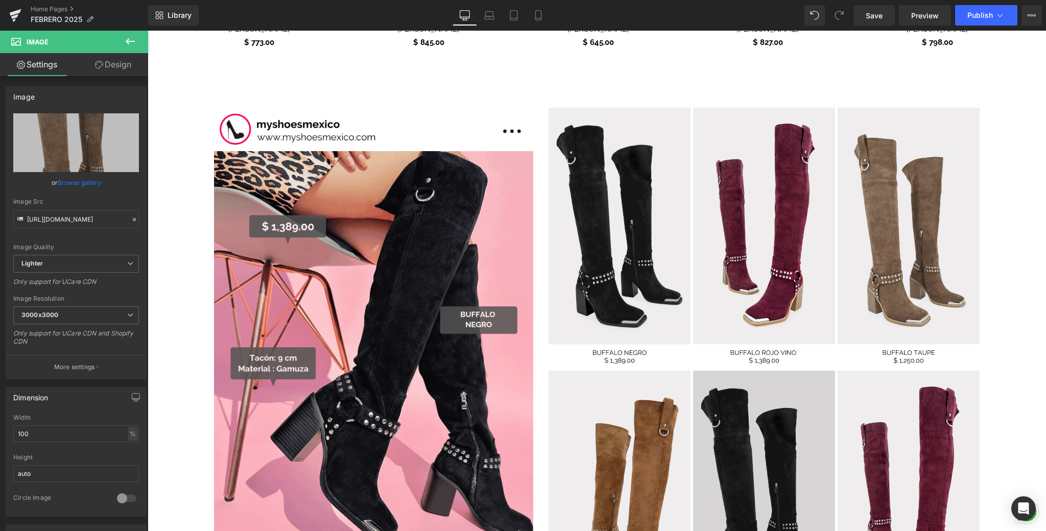
type input "C:\fakepath\8.png"
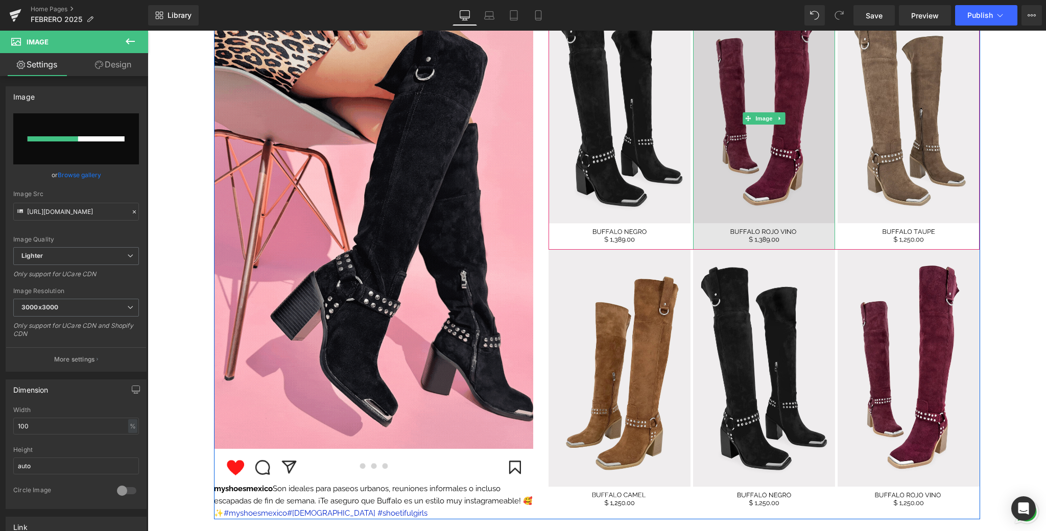
scroll to position [1096, 0]
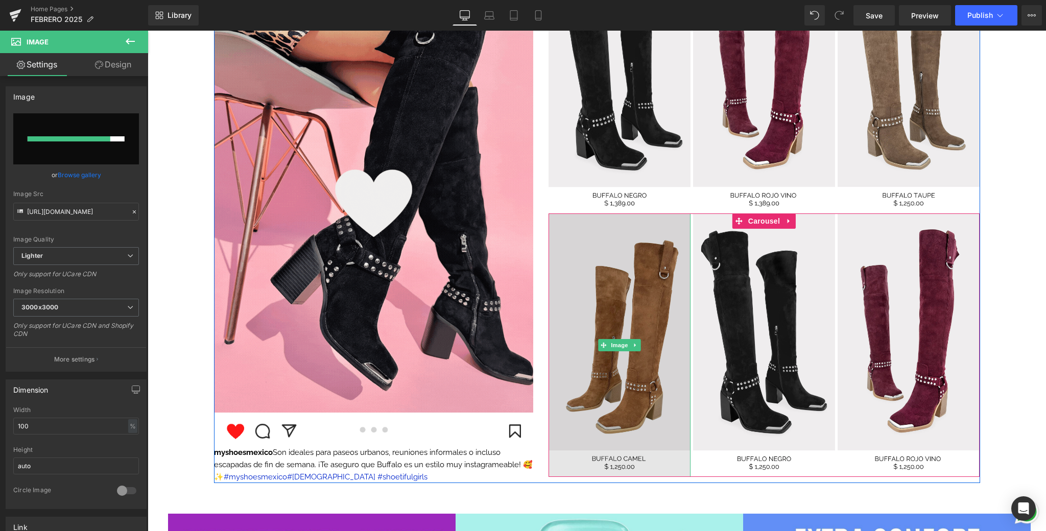
click at [615, 305] on img at bounding box center [620, 345] width 142 height 263
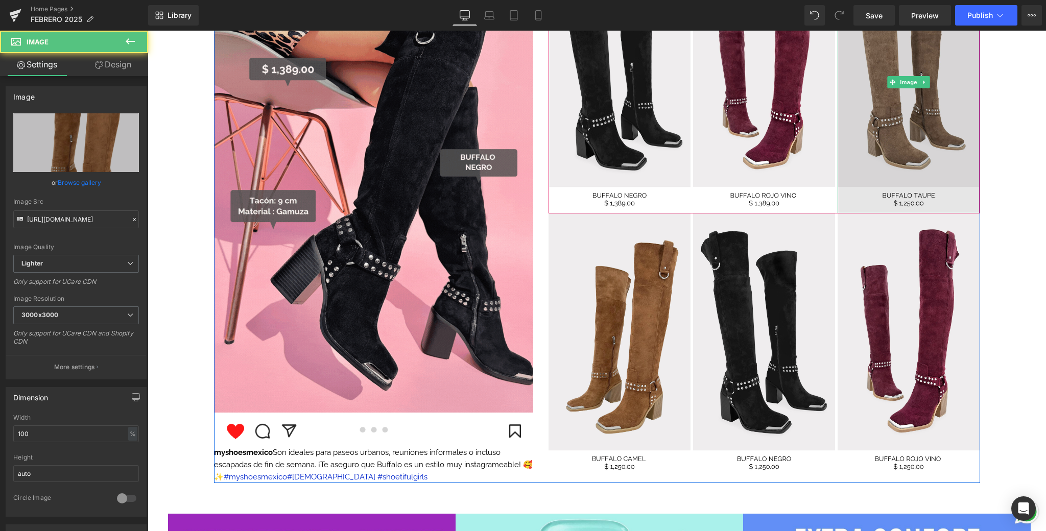
click at [934, 116] on img at bounding box center [909, 81] width 142 height 263
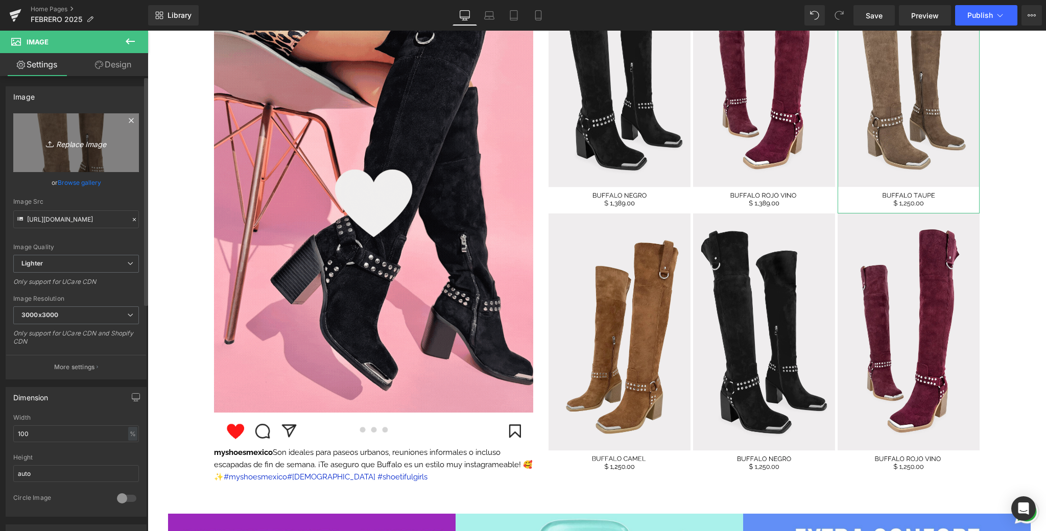
click at [90, 153] on link "Replace Image" at bounding box center [76, 142] width 126 height 59
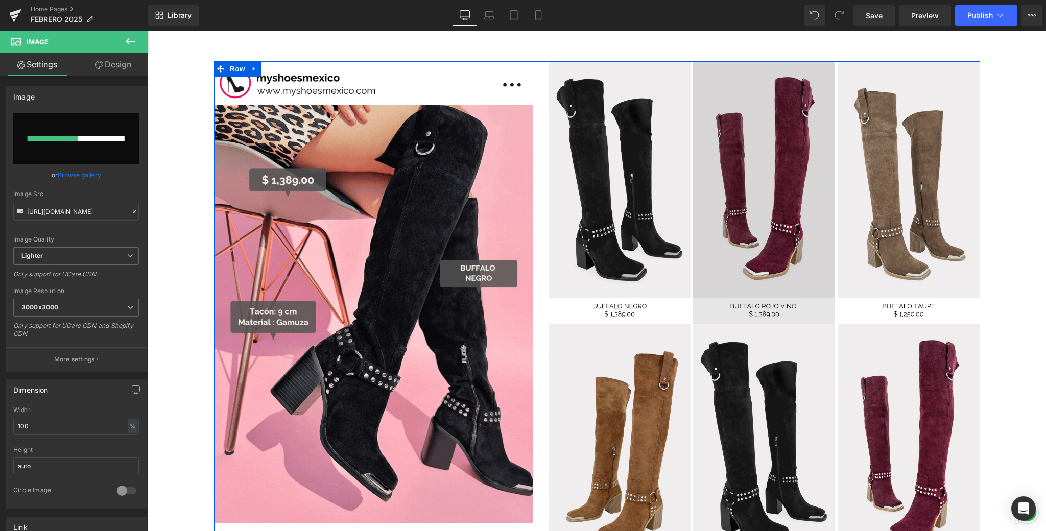
scroll to position [956, 0]
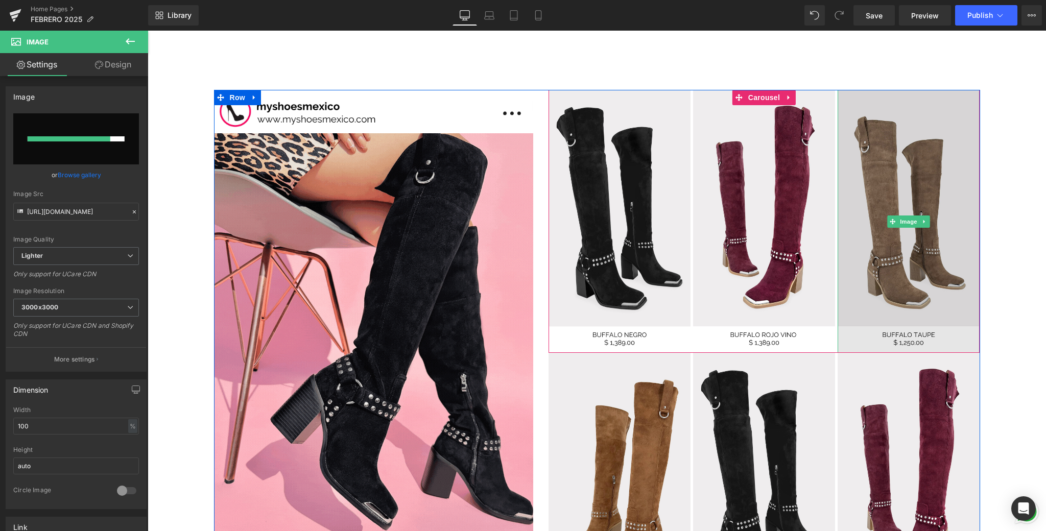
drag, startPoint x: 932, startPoint y: 187, endPoint x: 890, endPoint y: 181, distance: 42.3
click at [932, 187] on img at bounding box center [909, 221] width 142 height 263
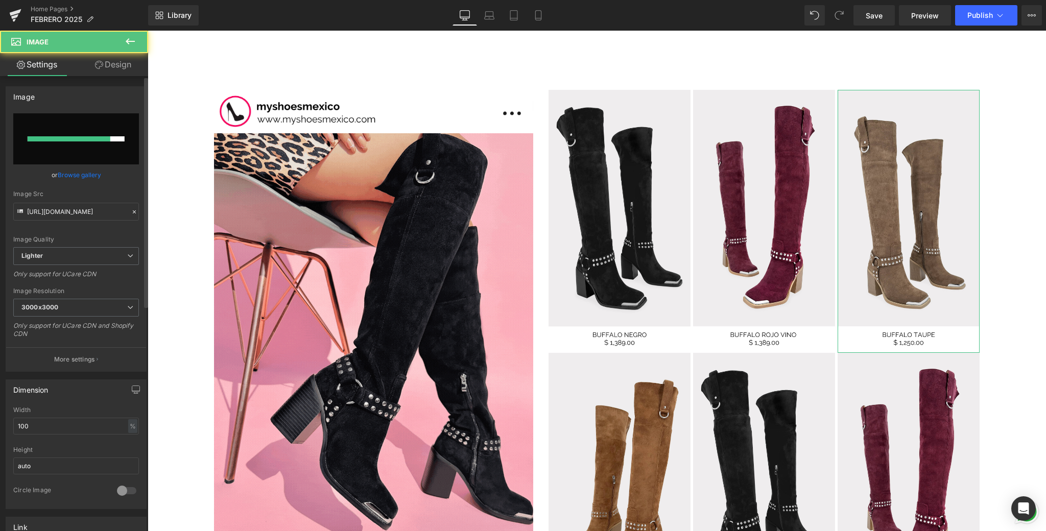
click at [109, 132] on input "file" at bounding box center [76, 138] width 126 height 51
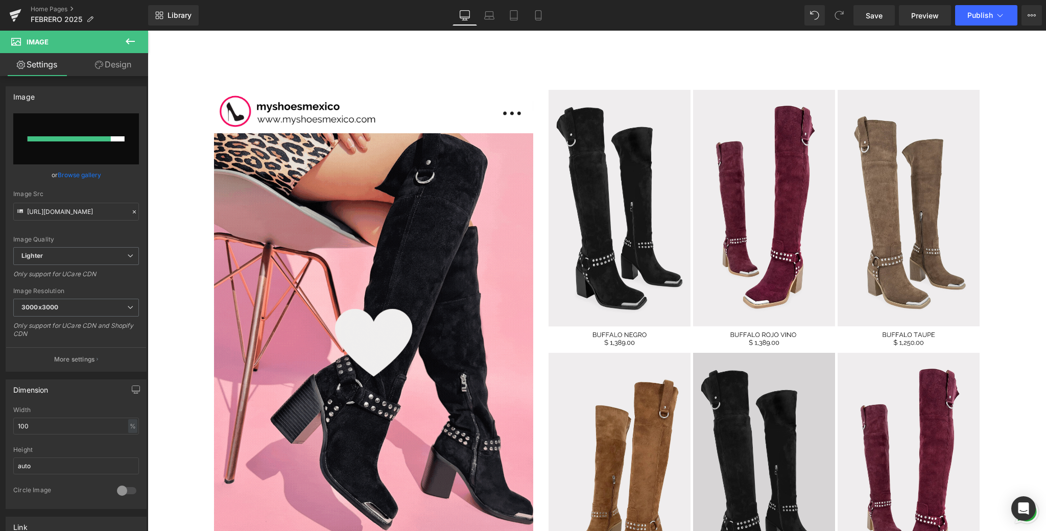
type input "C:\fakepath\8.png"
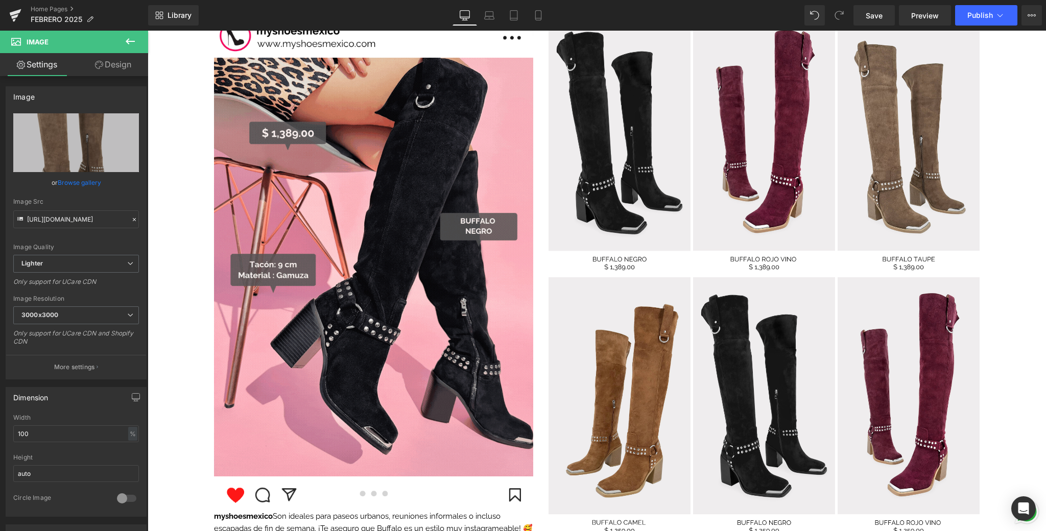
scroll to position [1176, 0]
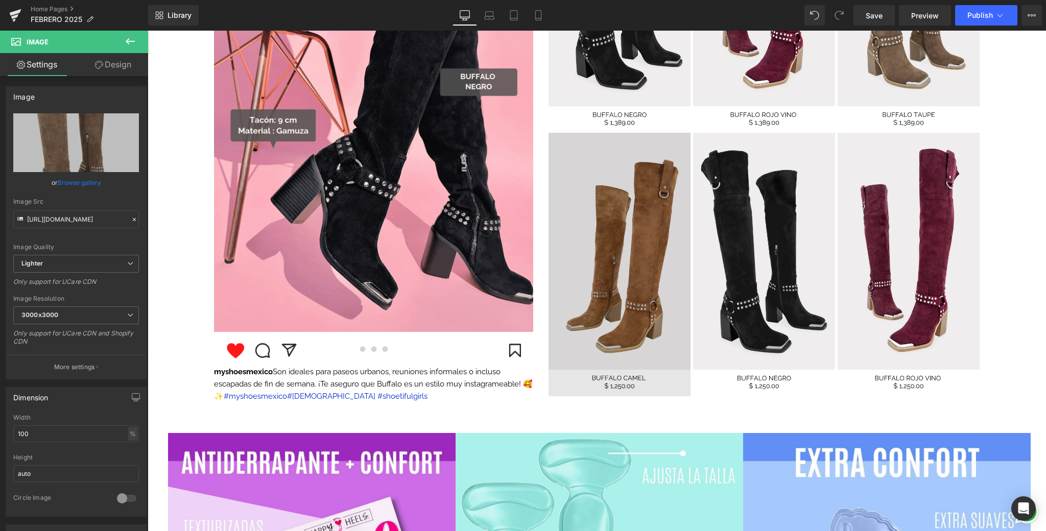
click at [594, 285] on img at bounding box center [620, 264] width 142 height 263
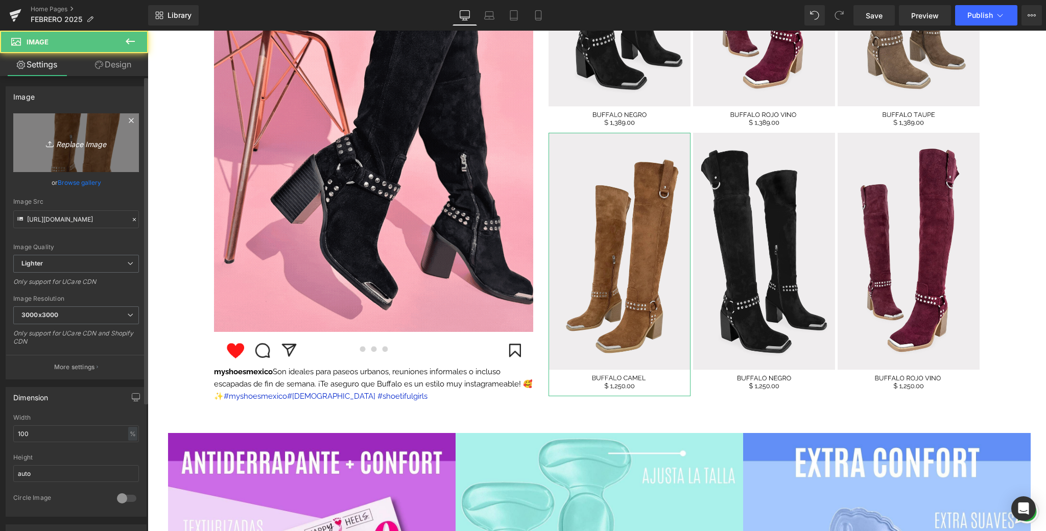
click at [93, 149] on icon "Replace Image" at bounding box center [76, 142] width 82 height 13
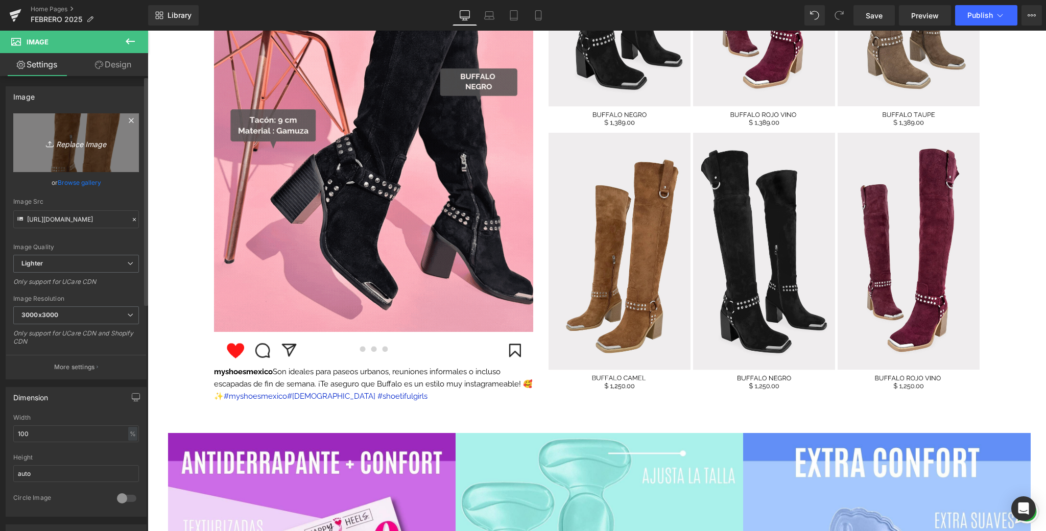
type input "C:\fakepath\9.png"
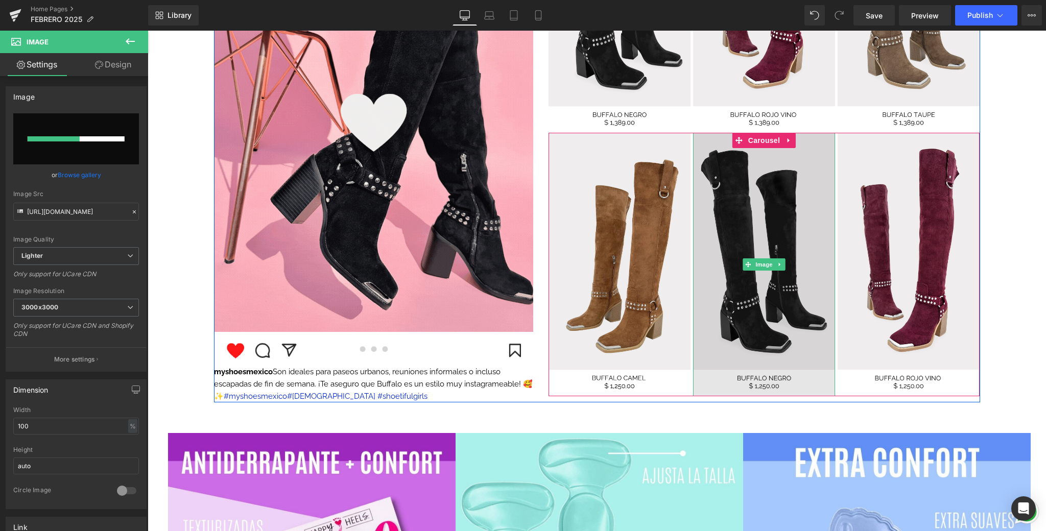
click at [792, 246] on img at bounding box center [764, 264] width 142 height 263
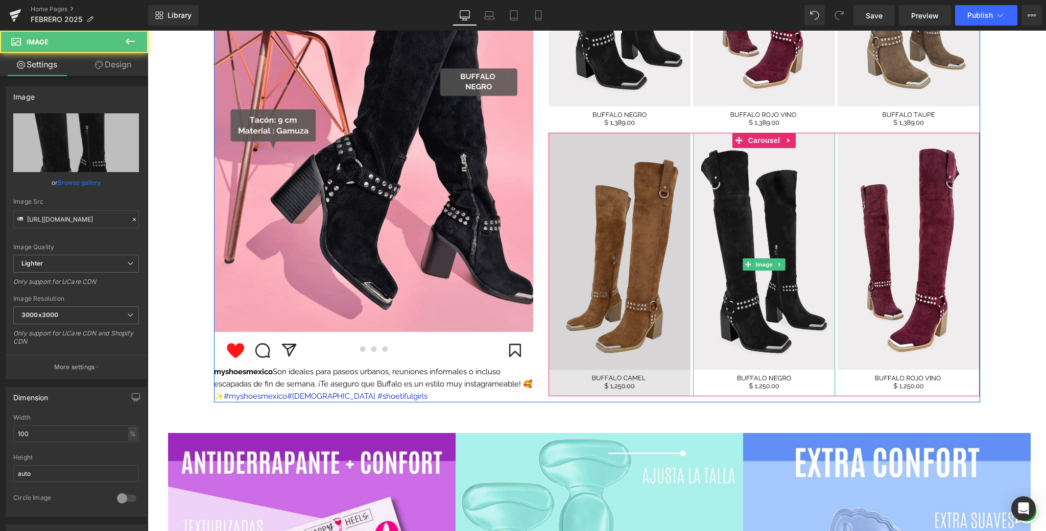
click at [629, 221] on img at bounding box center [620, 264] width 142 height 263
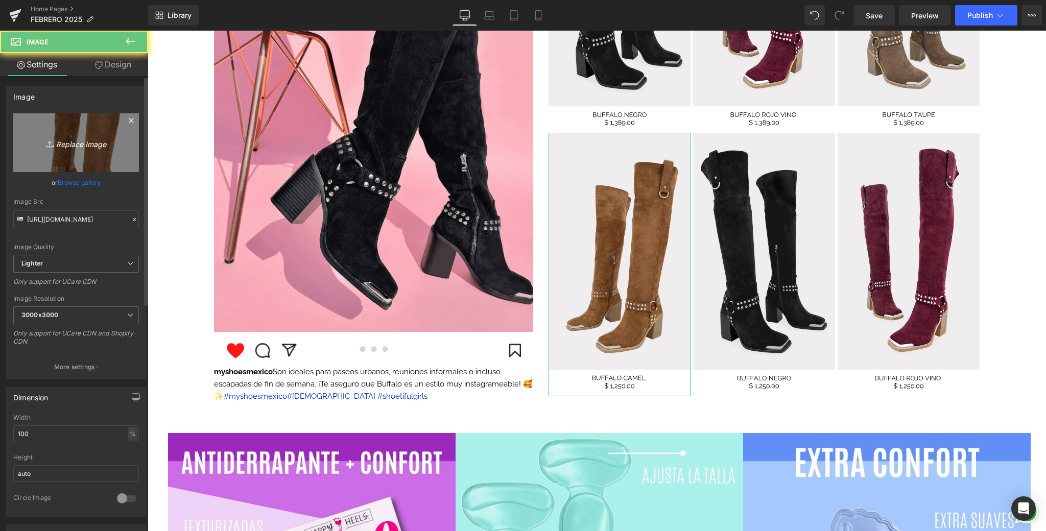
click at [80, 147] on icon "Replace Image" at bounding box center [76, 142] width 82 height 13
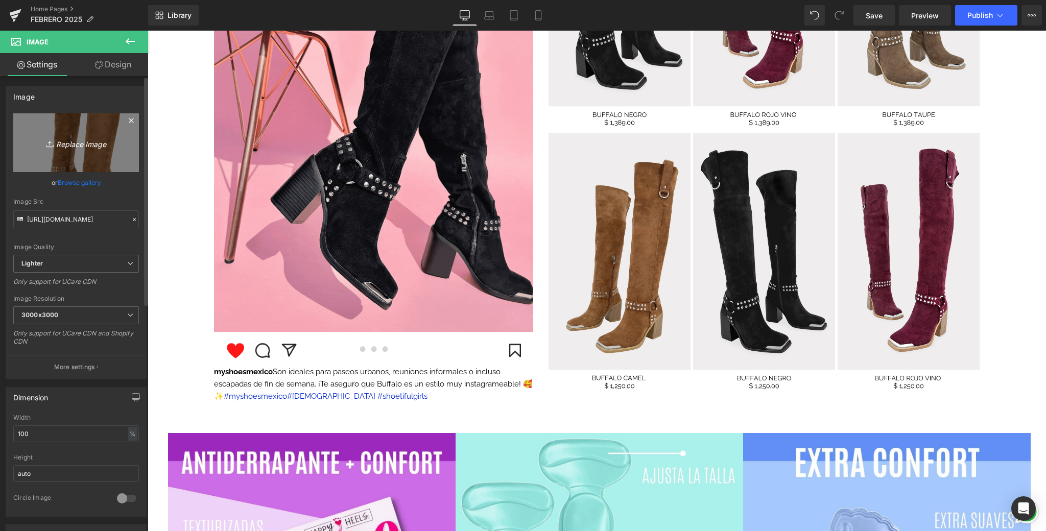
type input "C:\fakepath\9.png"
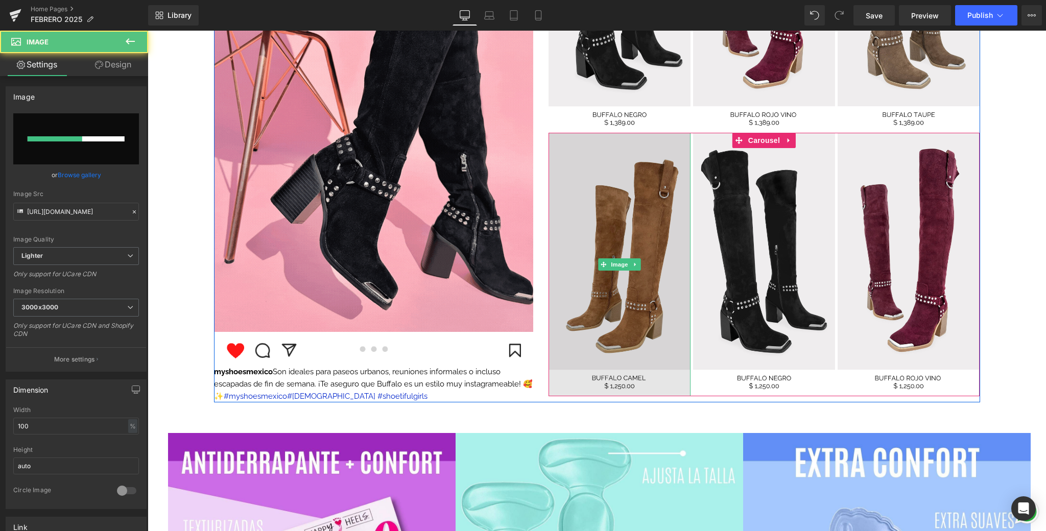
click at [664, 321] on img at bounding box center [620, 264] width 142 height 263
click at [632, 286] on img at bounding box center [620, 264] width 142 height 263
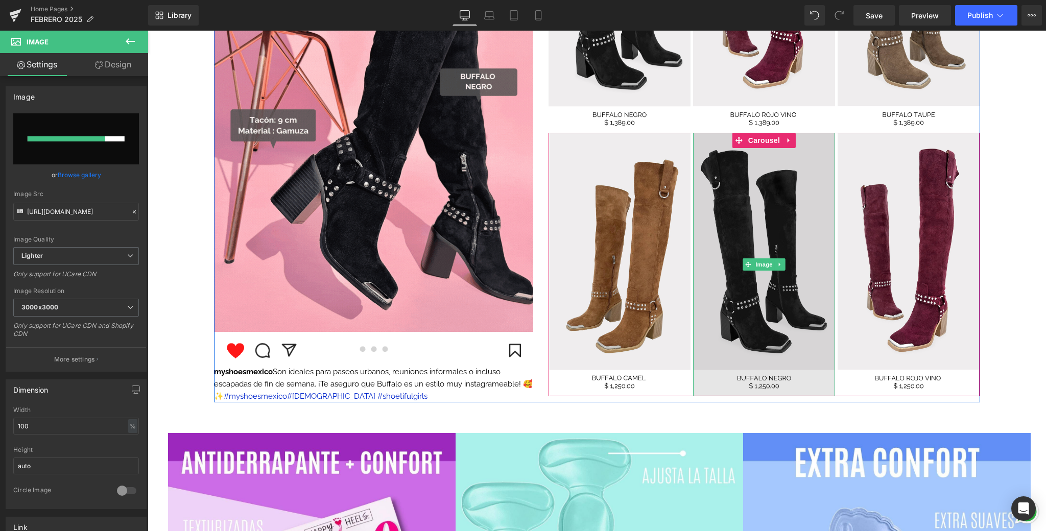
click at [780, 252] on img at bounding box center [764, 264] width 142 height 263
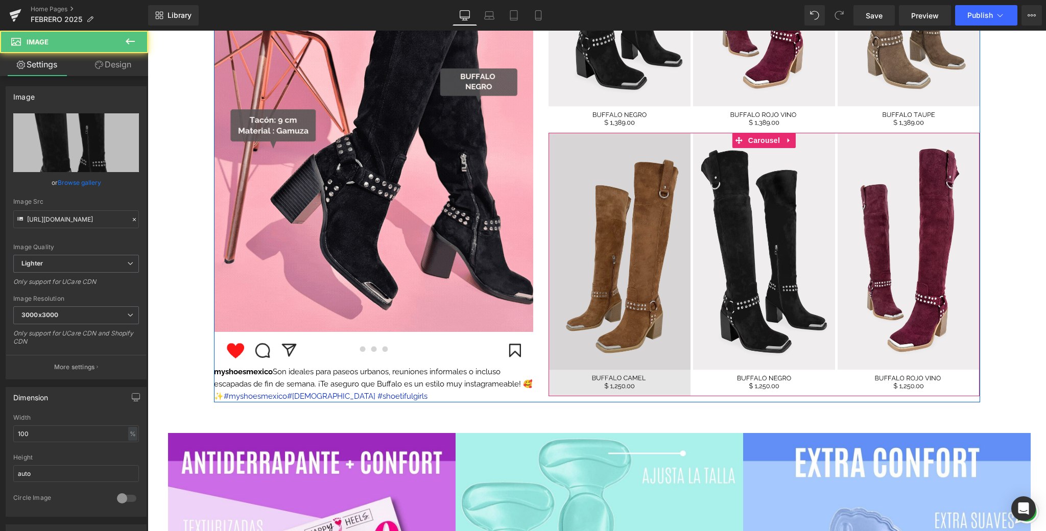
click at [589, 229] on img at bounding box center [620, 264] width 142 height 263
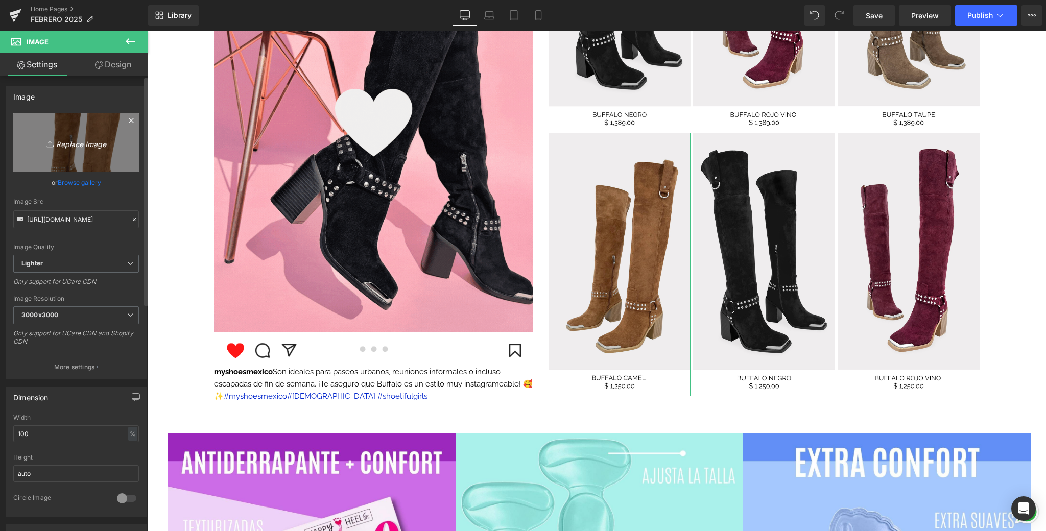
click at [87, 130] on link "Replace Image" at bounding box center [76, 142] width 126 height 59
type input "C:\fakepath\9.png"
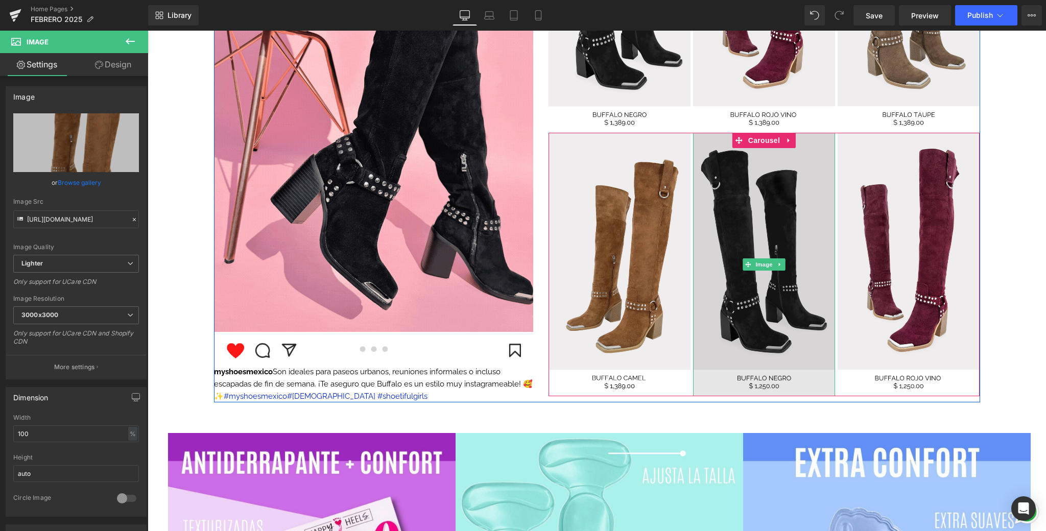
click at [757, 318] on img at bounding box center [764, 264] width 142 height 263
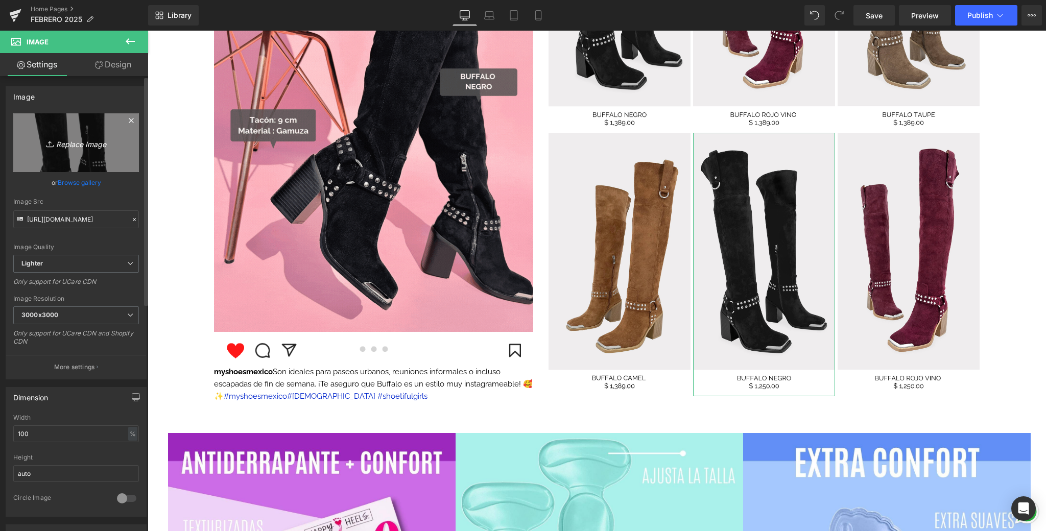
click at [44, 129] on link "Replace Image" at bounding box center [76, 142] width 126 height 59
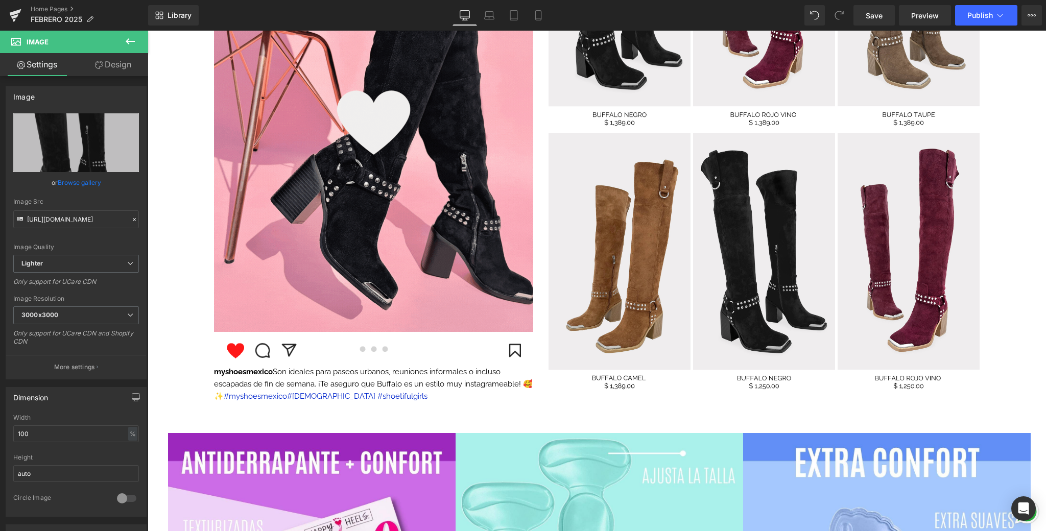
type input "C:\fakepath\6.png"
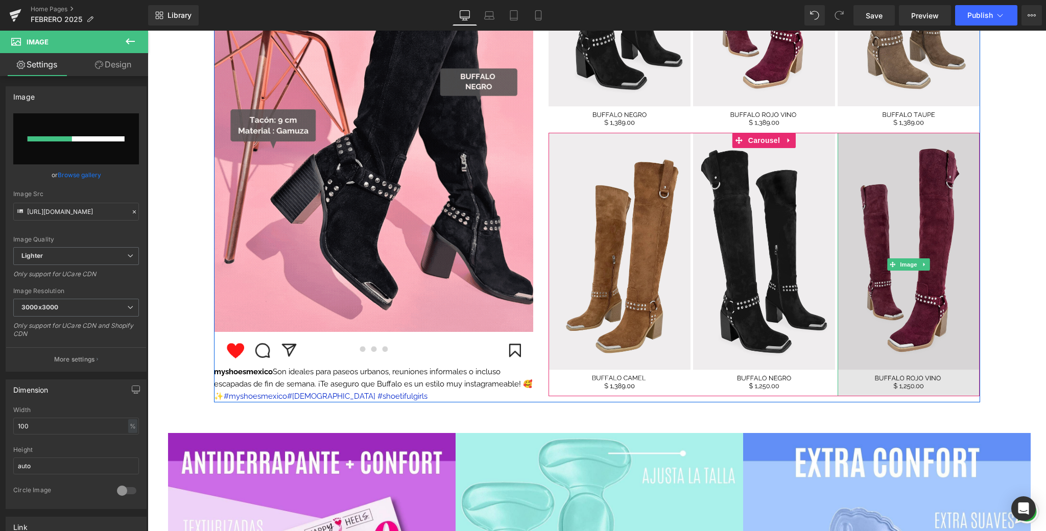
click at [872, 260] on img at bounding box center [909, 264] width 142 height 263
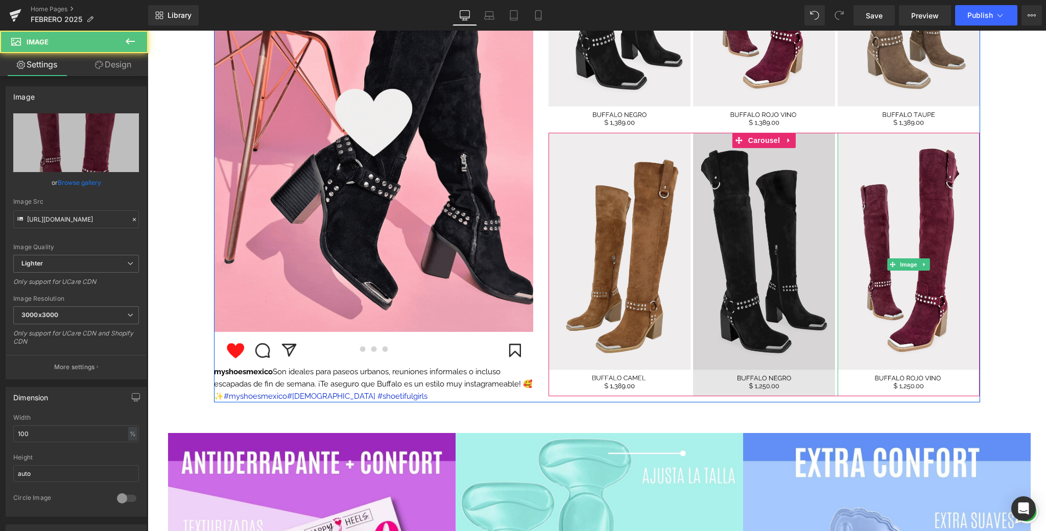
click at [790, 242] on img at bounding box center [764, 264] width 142 height 263
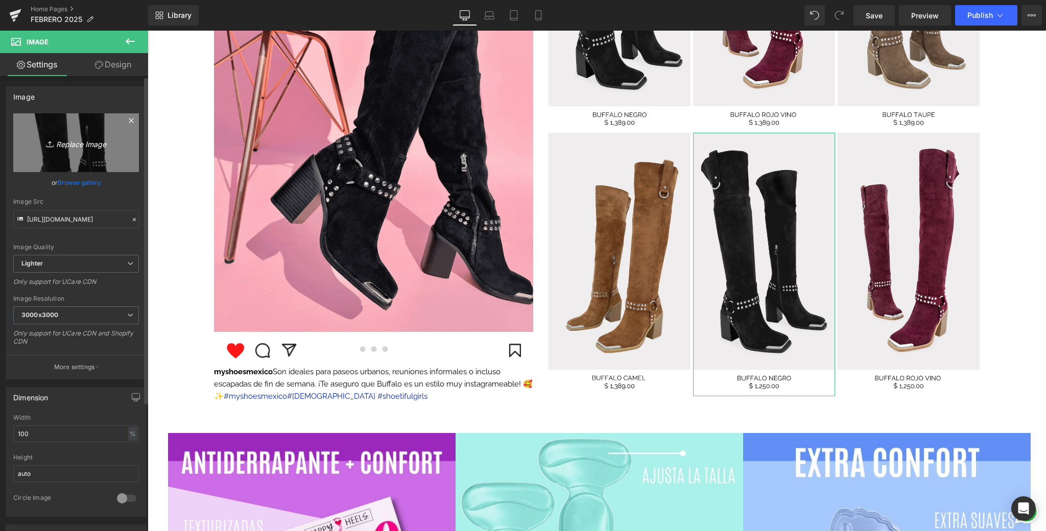
click at [42, 125] on link "Replace Image" at bounding box center [76, 142] width 126 height 59
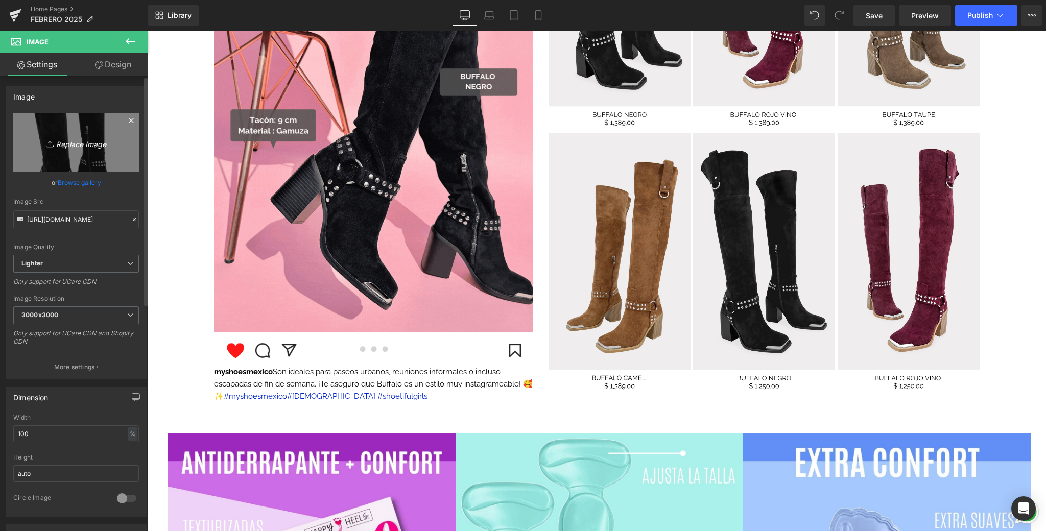
type input "C:\fakepath\6.png"
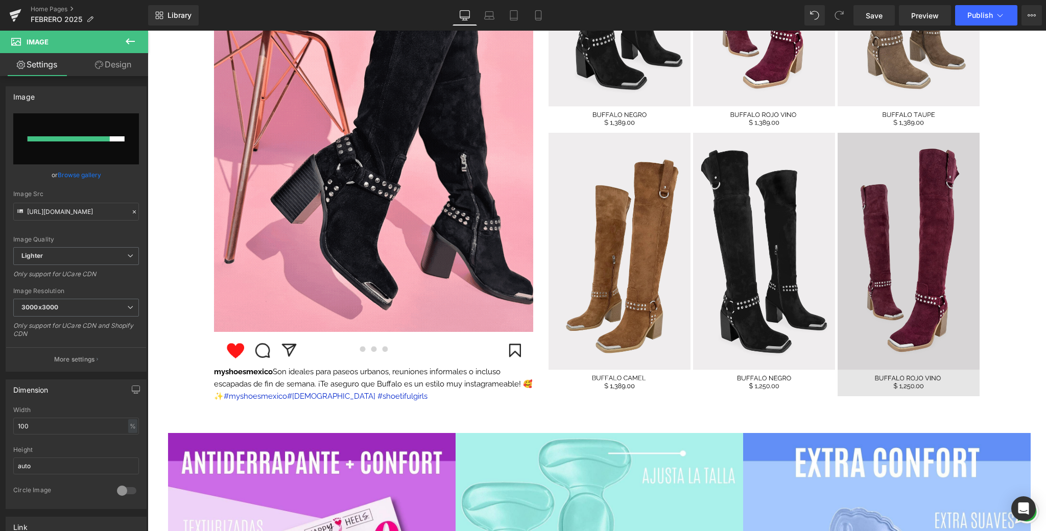
click at [912, 326] on img at bounding box center [909, 264] width 142 height 263
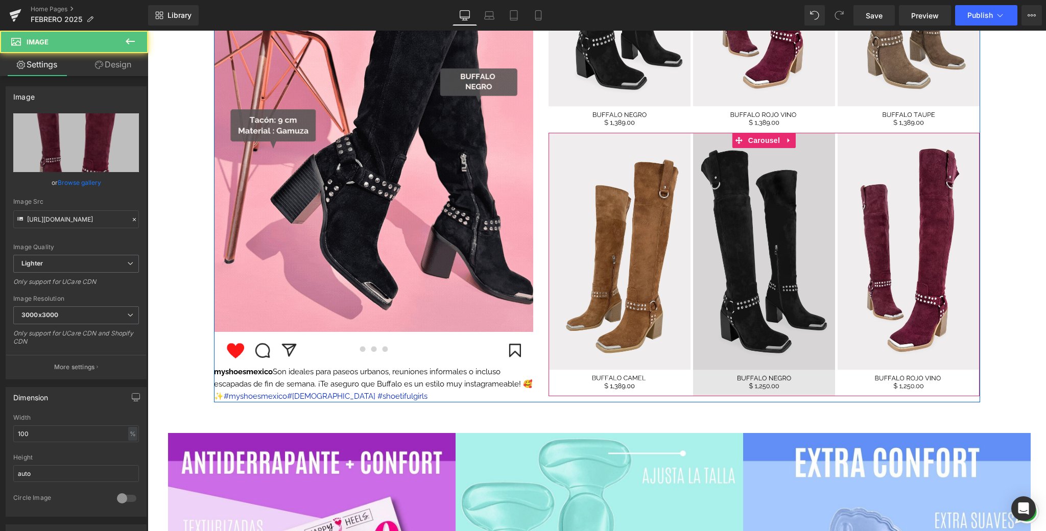
click at [756, 272] on img at bounding box center [764, 264] width 142 height 263
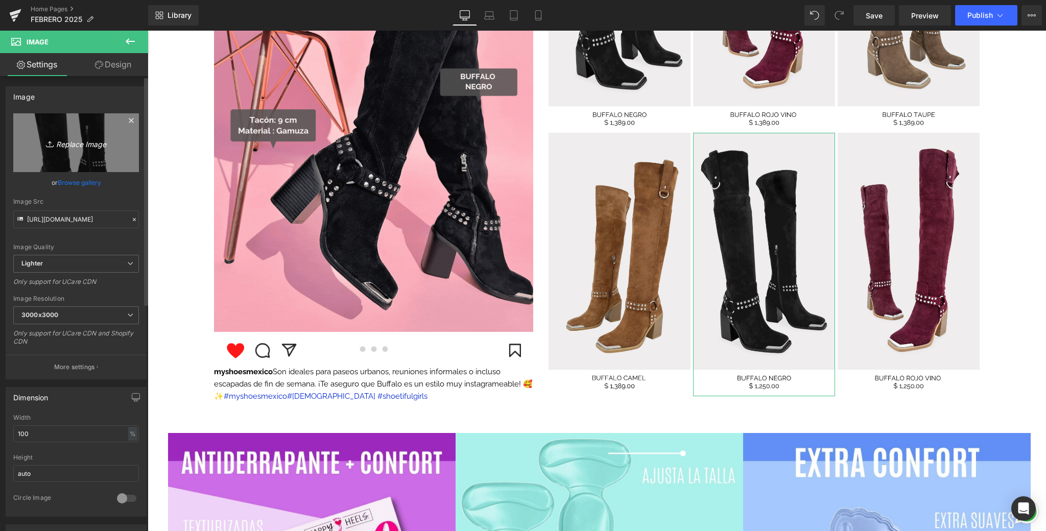
click at [98, 145] on icon "Replace Image" at bounding box center [76, 142] width 82 height 13
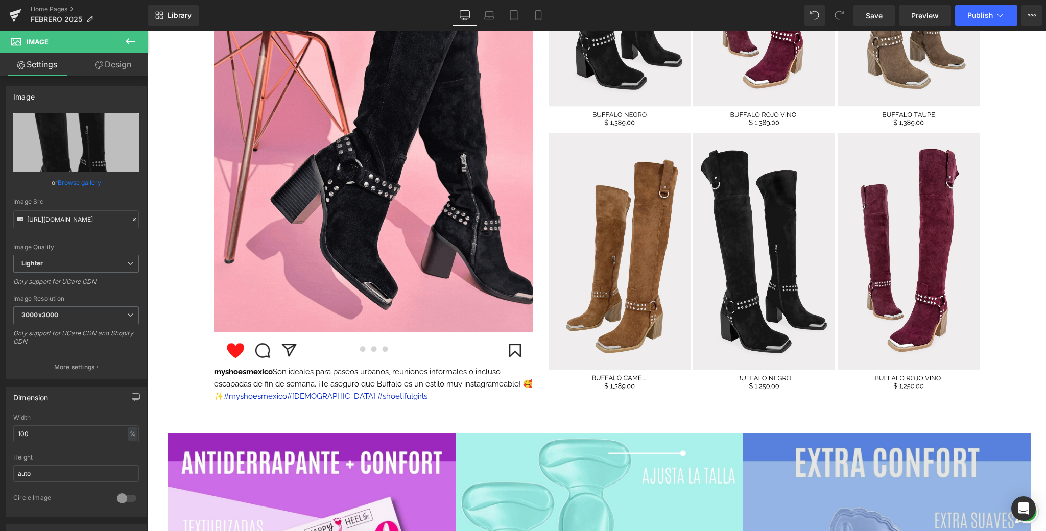
type input "C:\fakepath\6.png"
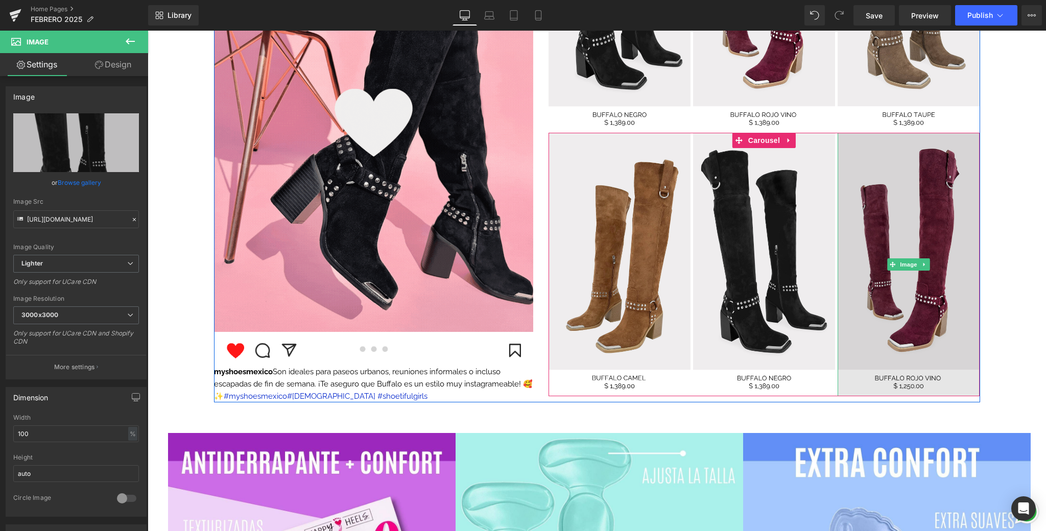
click at [959, 307] on img at bounding box center [909, 264] width 142 height 263
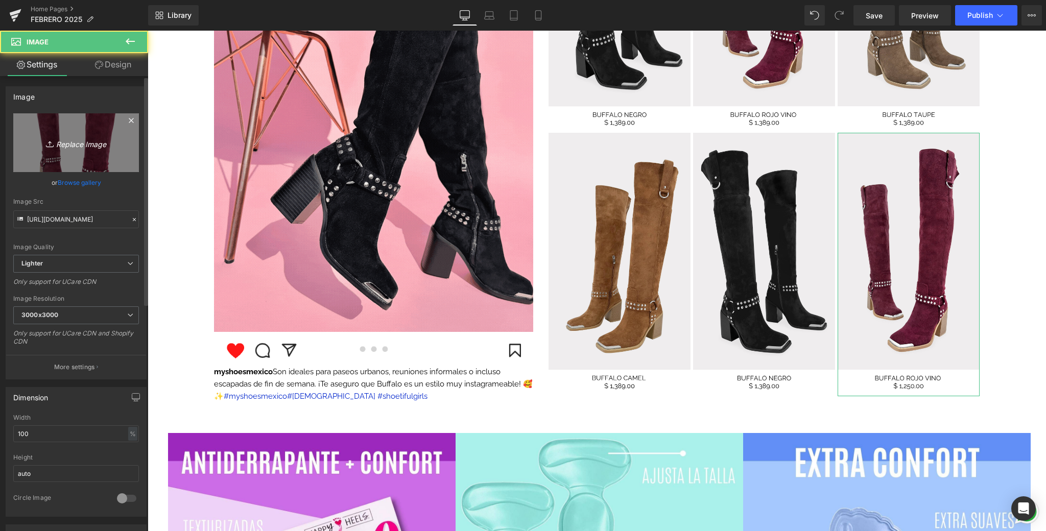
click at [89, 163] on link "Replace Image" at bounding box center [76, 142] width 126 height 59
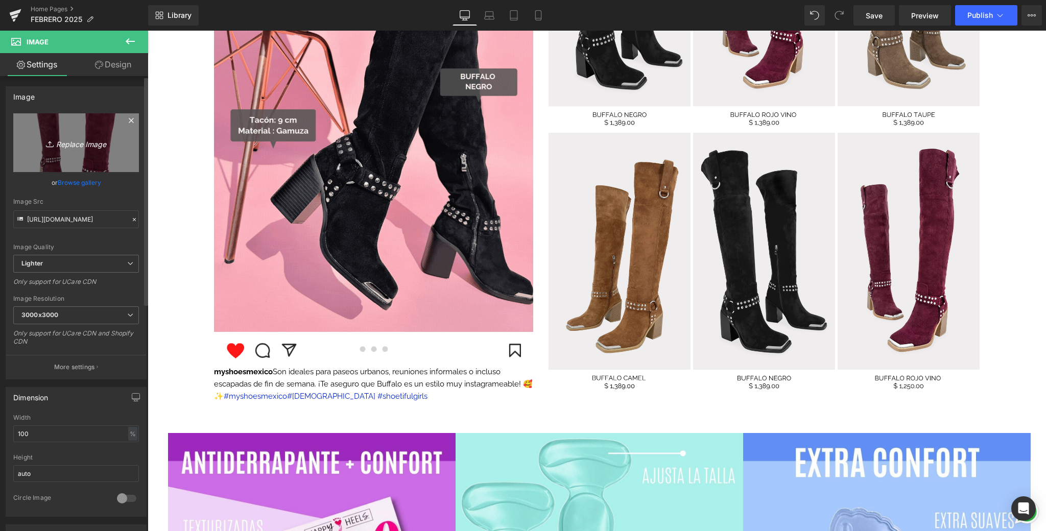
type input "C:\fakepath\7.png"
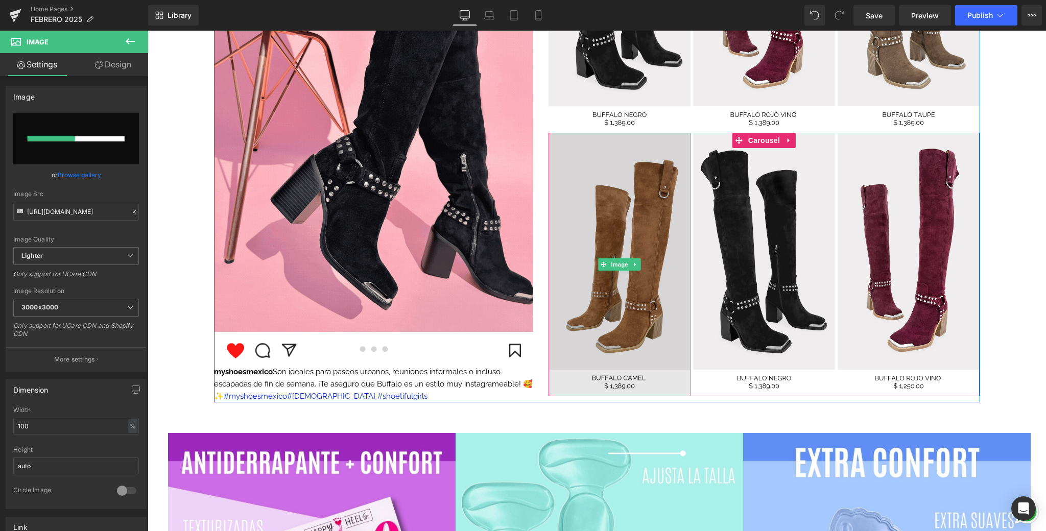
click at [631, 222] on img at bounding box center [620, 264] width 142 height 263
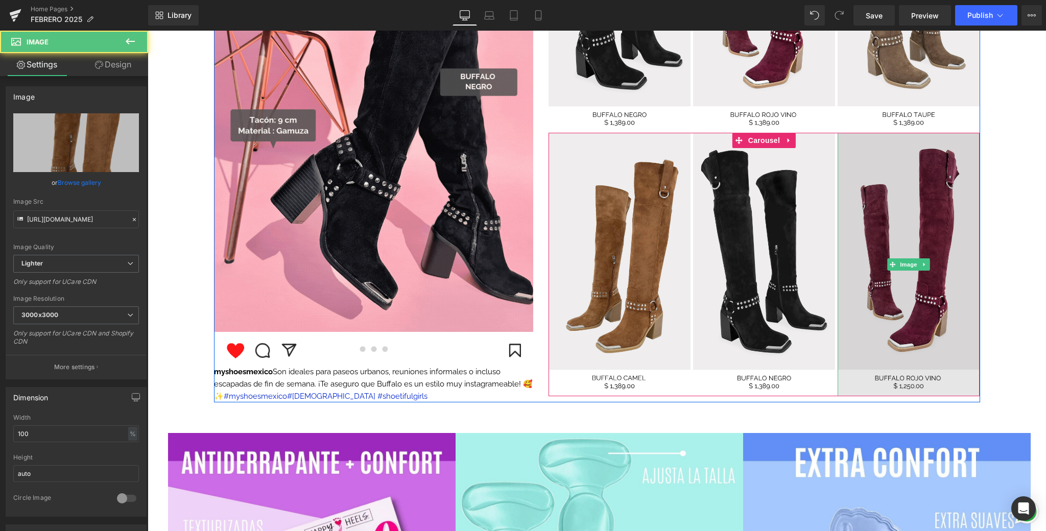
drag, startPoint x: 936, startPoint y: 221, endPoint x: 929, endPoint y: 221, distance: 7.2
click at [936, 221] on img at bounding box center [909, 264] width 142 height 263
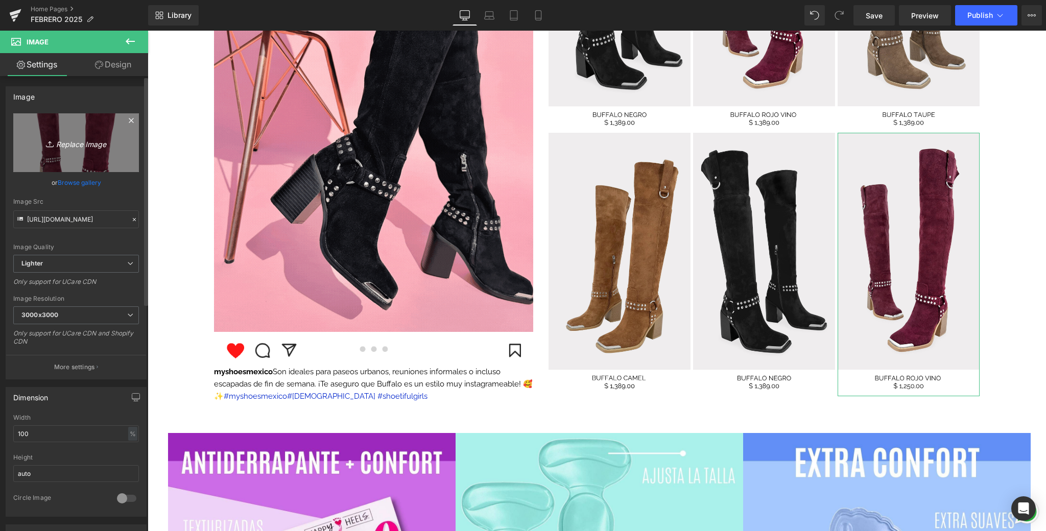
click at [67, 147] on icon "Replace Image" at bounding box center [76, 142] width 82 height 13
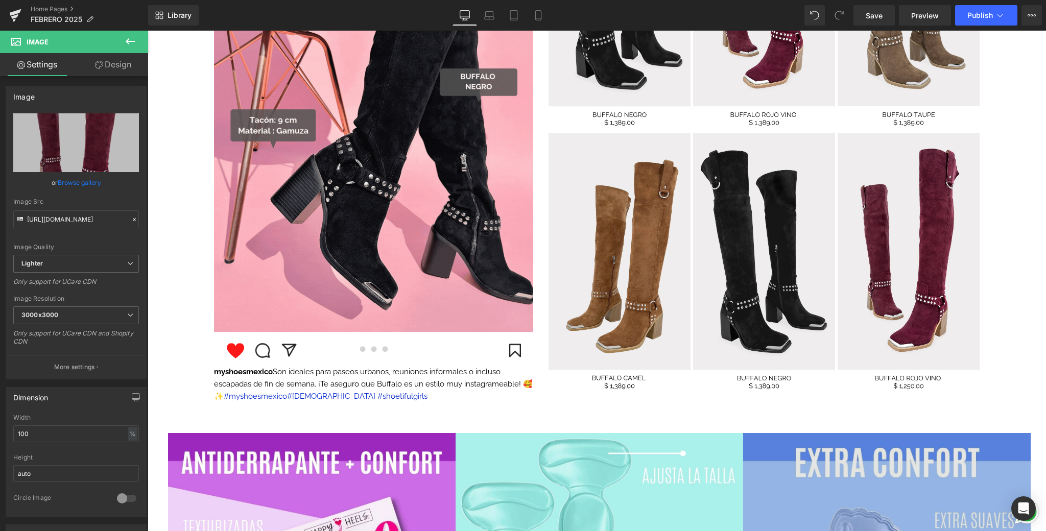
type input "C:\fakepath\7.png"
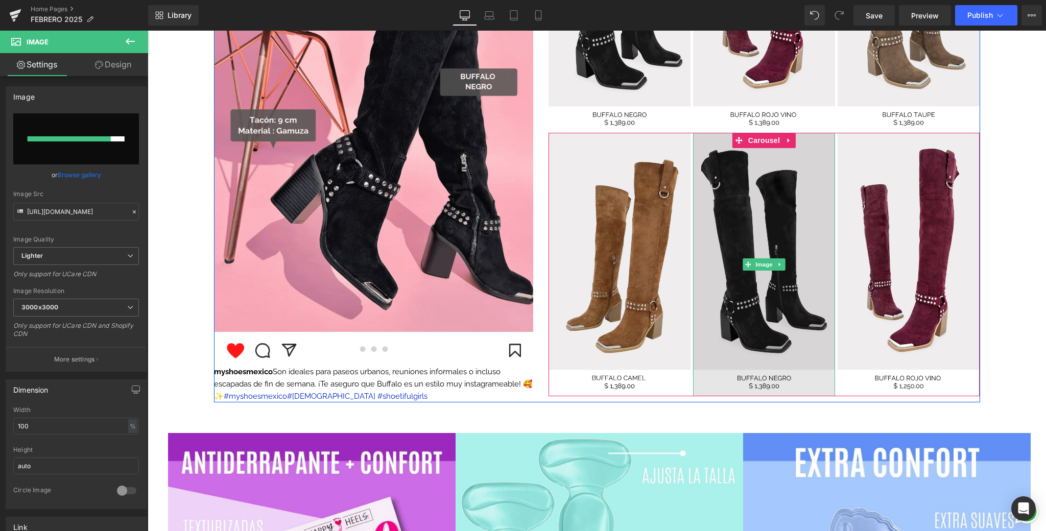
drag, startPoint x: 734, startPoint y: 306, endPoint x: 763, endPoint y: 304, distance: 29.7
click at [734, 306] on img at bounding box center [764, 264] width 142 height 263
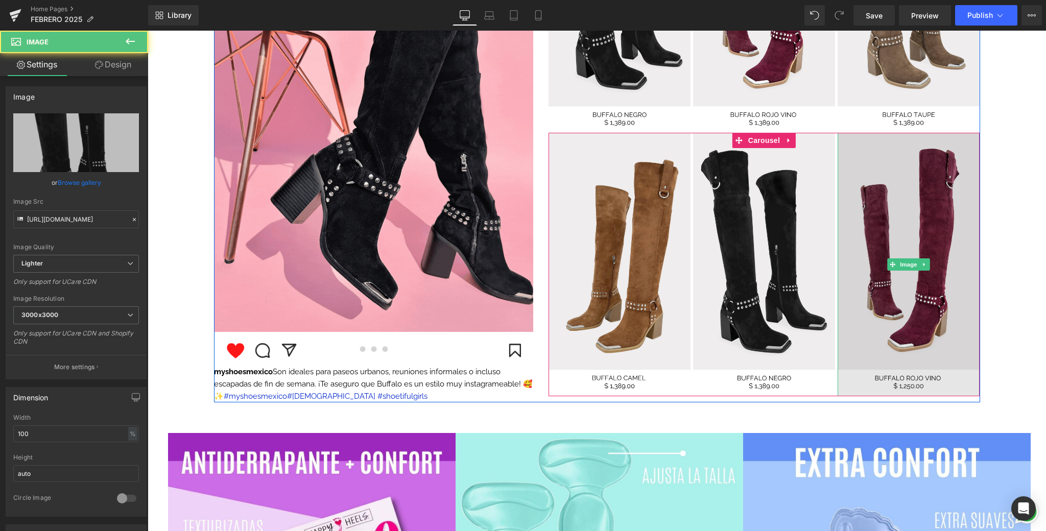
click at [874, 293] on img at bounding box center [909, 264] width 142 height 263
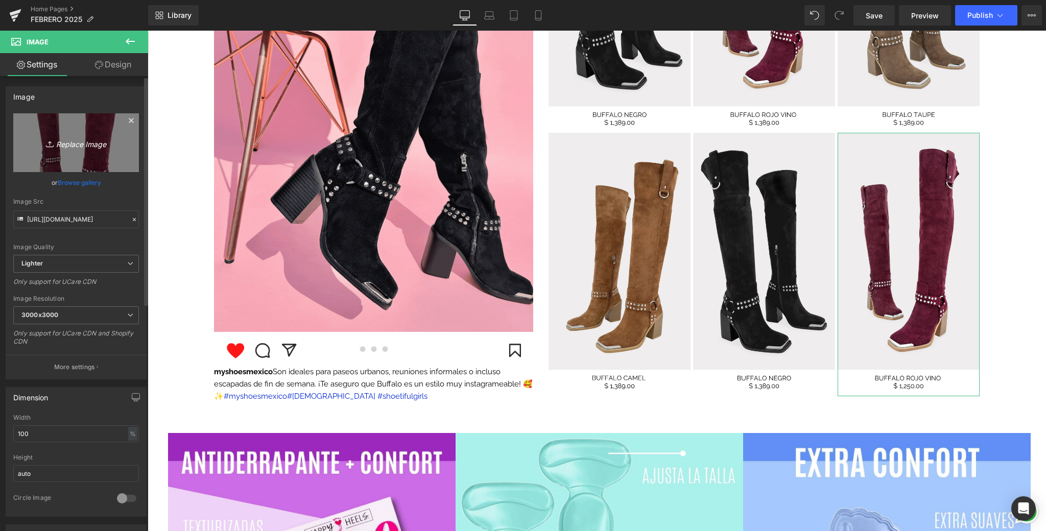
click at [110, 149] on link "Replace Image" at bounding box center [76, 142] width 126 height 59
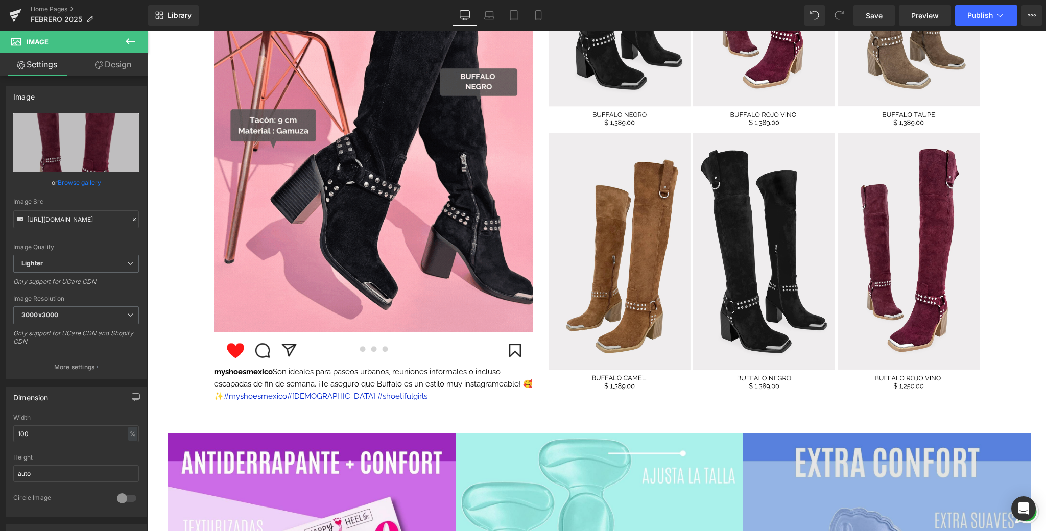
type input "C:\fakepath\7.png"
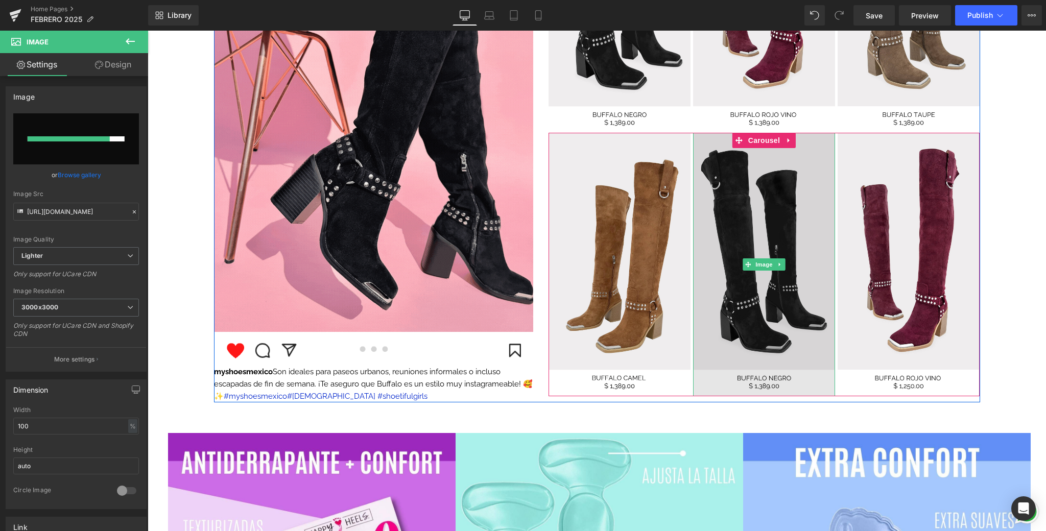
click at [751, 315] on img at bounding box center [764, 264] width 142 height 263
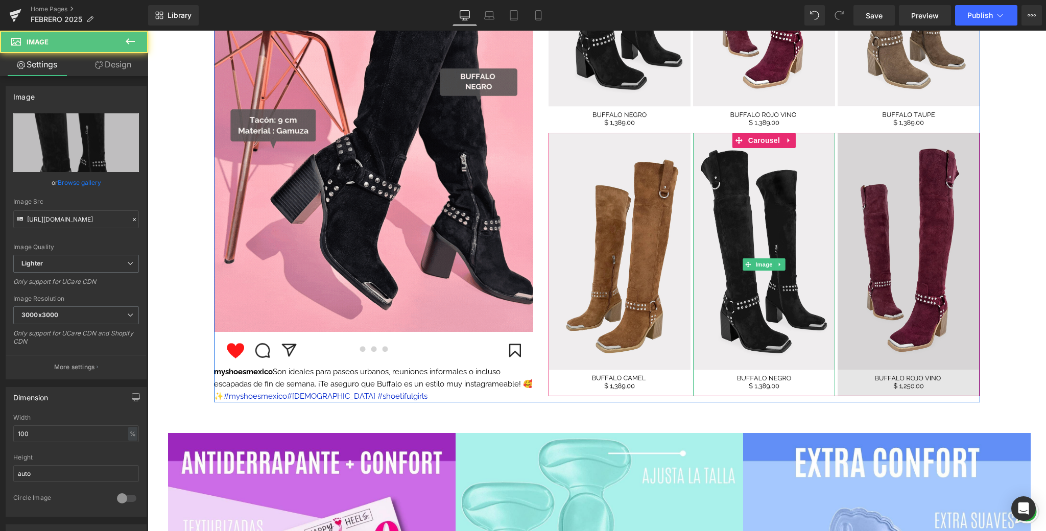
click at [912, 315] on img at bounding box center [909, 264] width 142 height 263
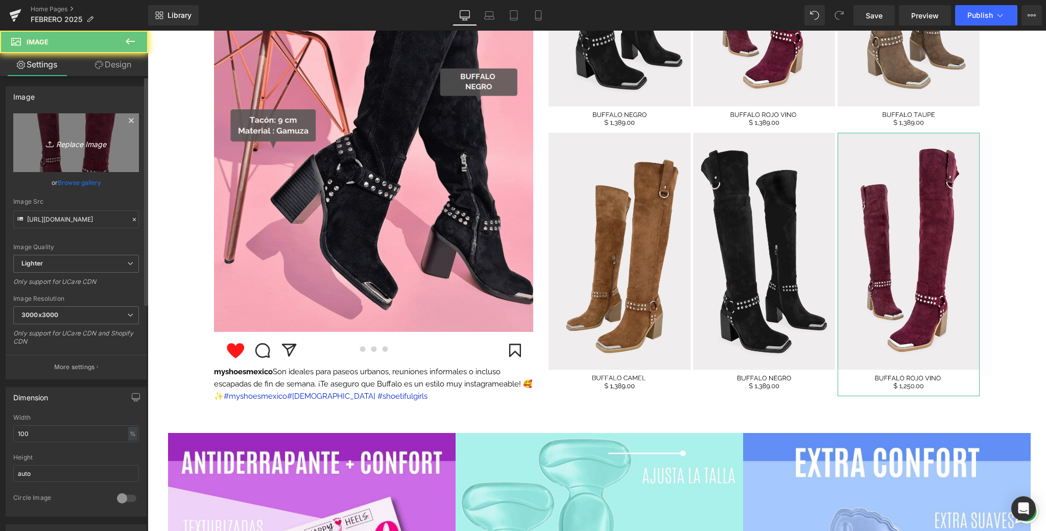
click at [80, 150] on link "Replace Image" at bounding box center [76, 142] width 126 height 59
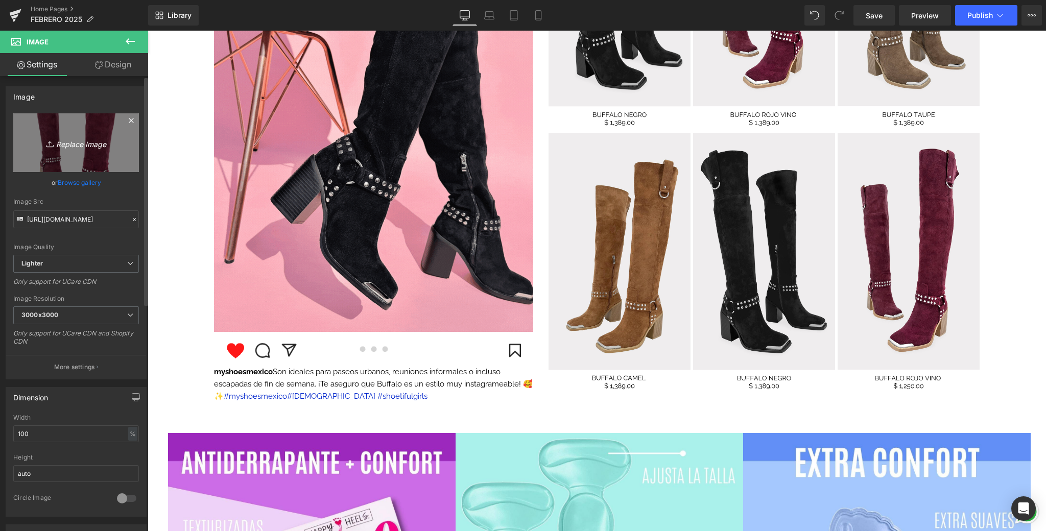
type input "C:\fakepath\7.png"
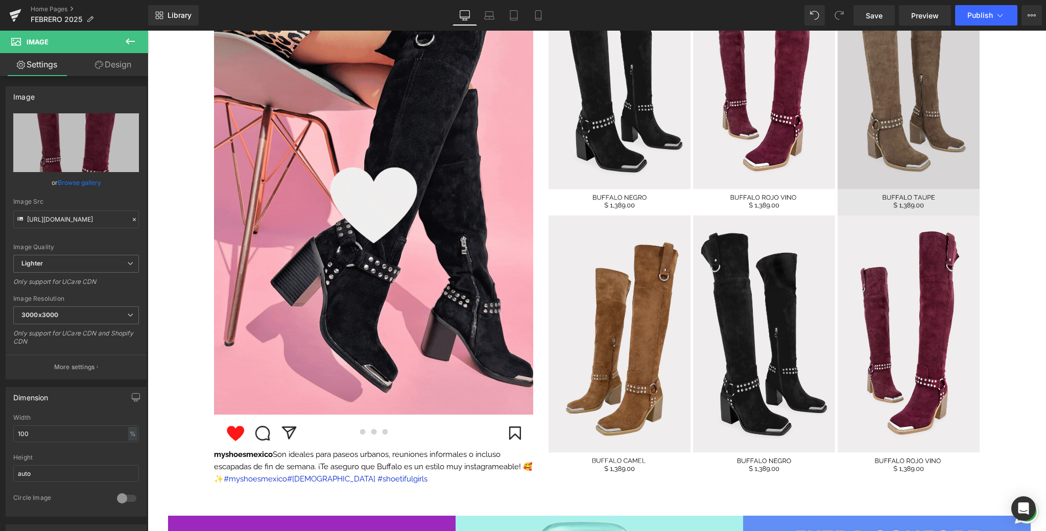
scroll to position [1154, 0]
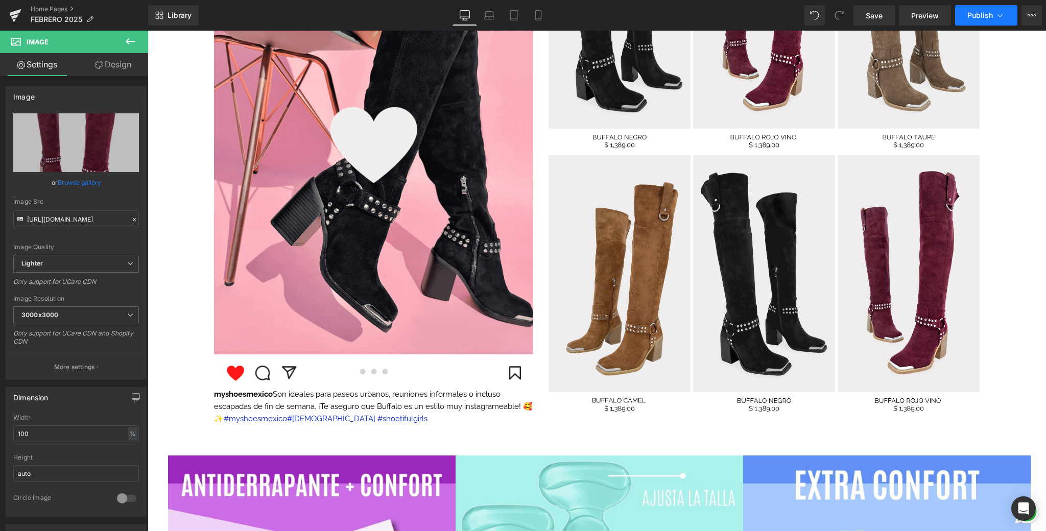
click at [979, 21] on button "Publish" at bounding box center [986, 15] width 62 height 20
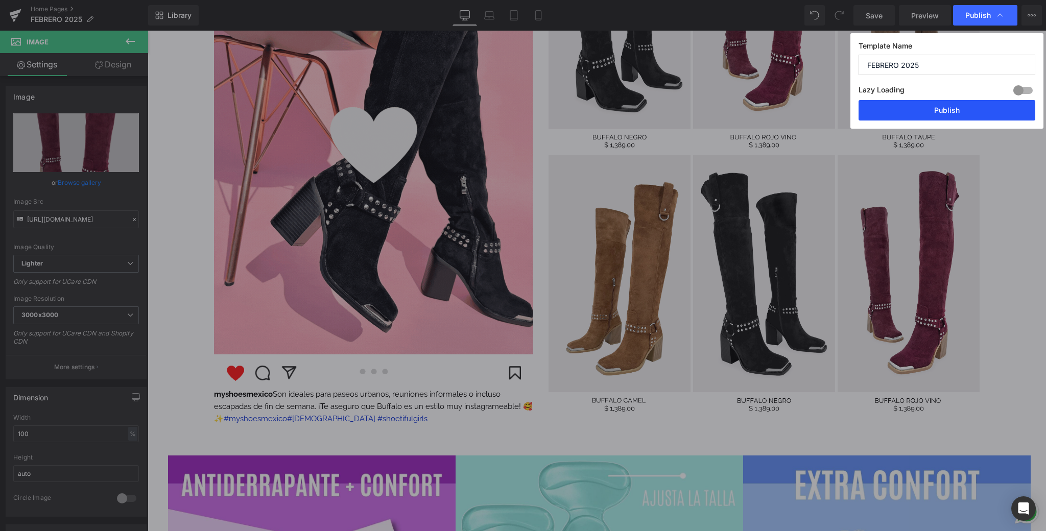
click at [924, 110] on button "Publish" at bounding box center [947, 110] width 177 height 20
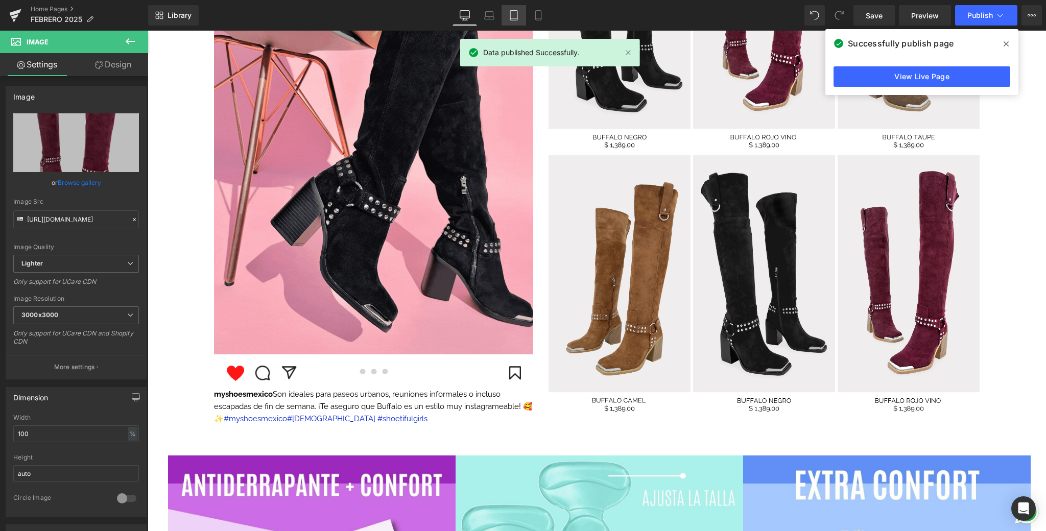
drag, startPoint x: 519, startPoint y: 14, endPoint x: 536, endPoint y: 19, distance: 18.1
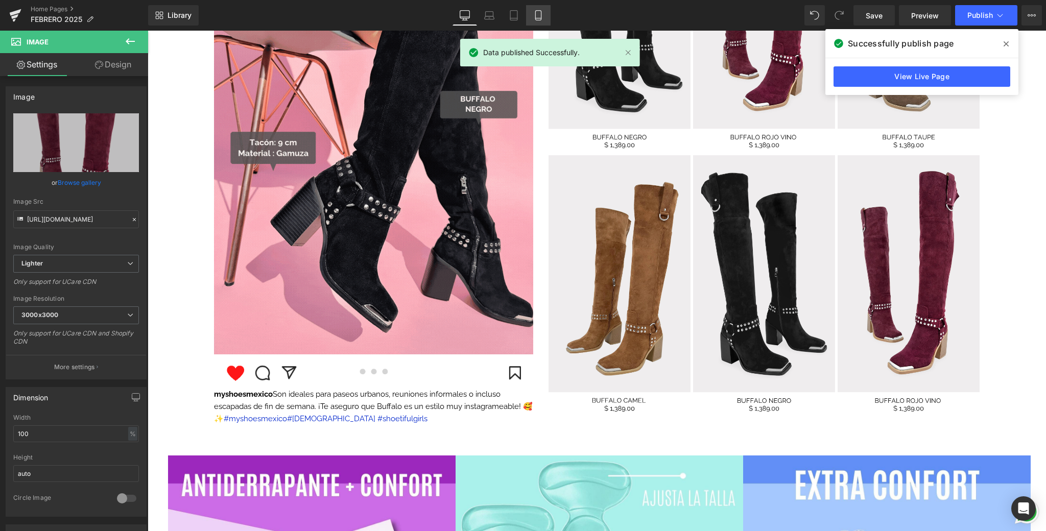
click at [519, 14] on icon at bounding box center [514, 15] width 10 height 10
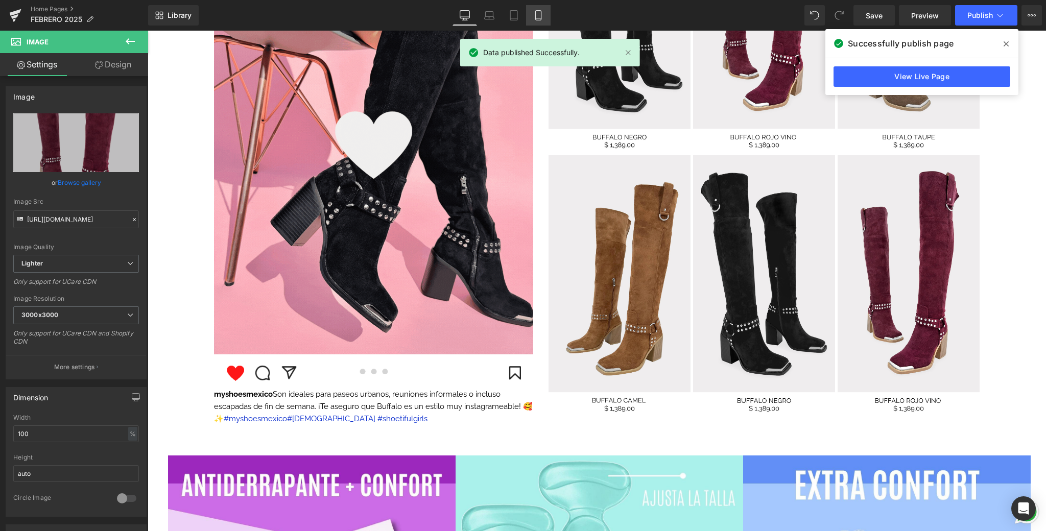
scroll to position [0, 0]
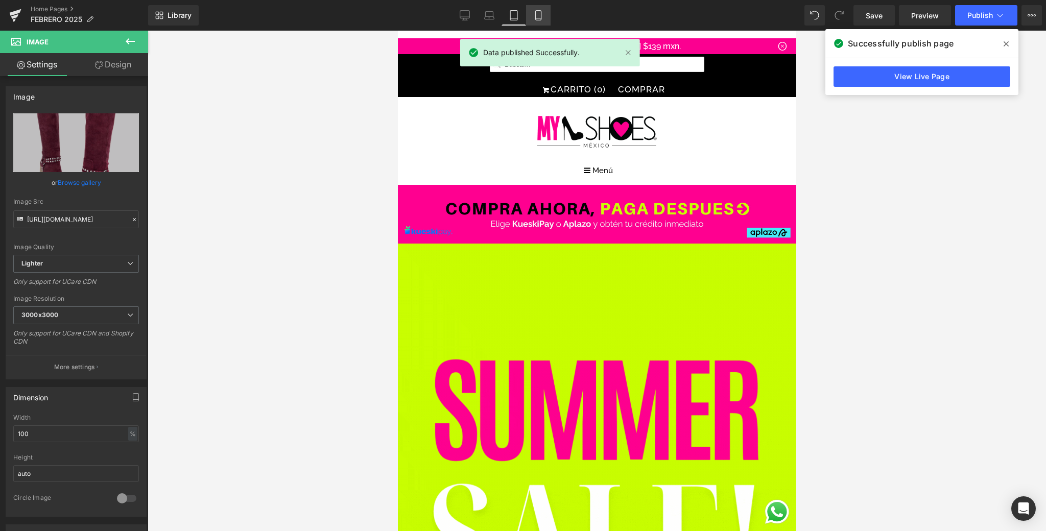
click at [542, 19] on icon at bounding box center [538, 15] width 10 height 10
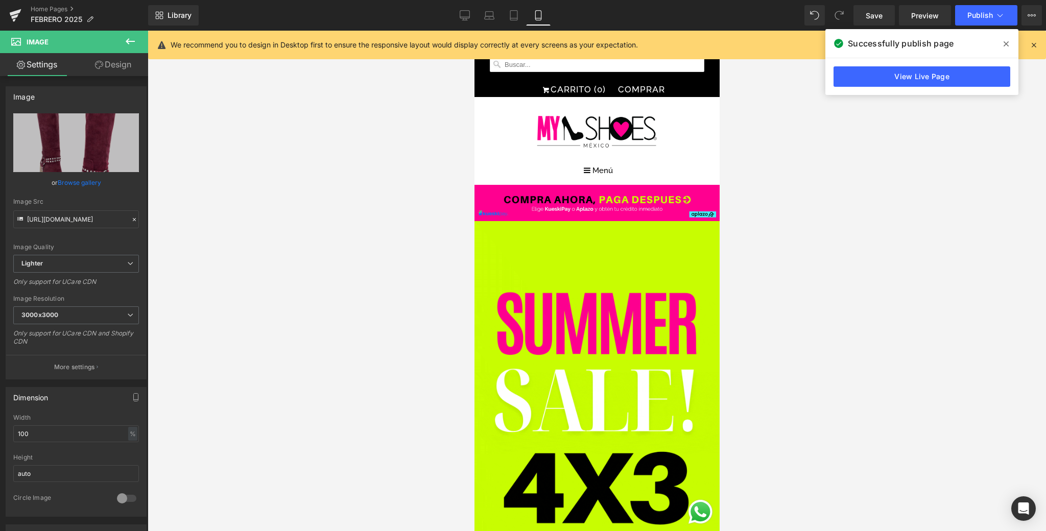
click at [1032, 44] on icon at bounding box center [1033, 44] width 9 height 9
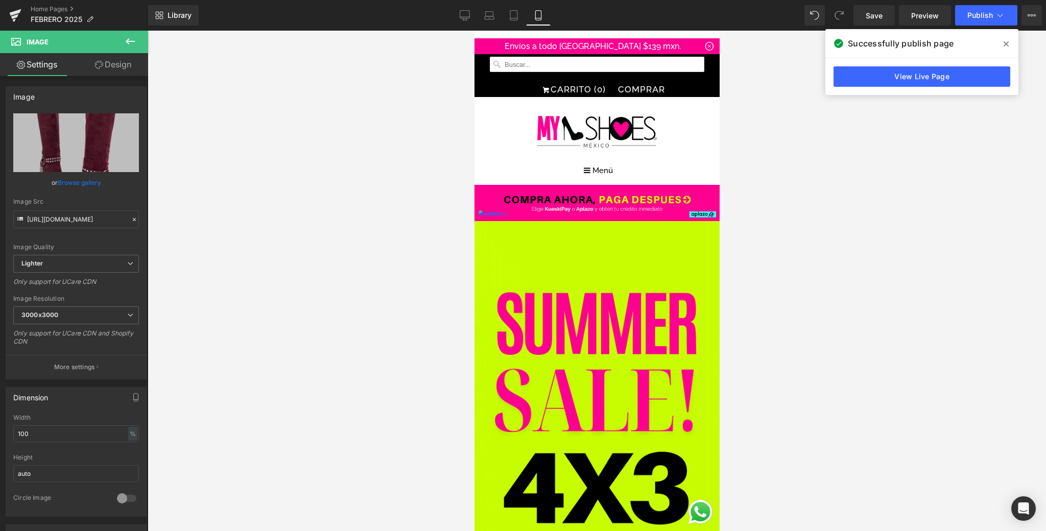
click at [911, 208] on div at bounding box center [597, 281] width 899 height 501
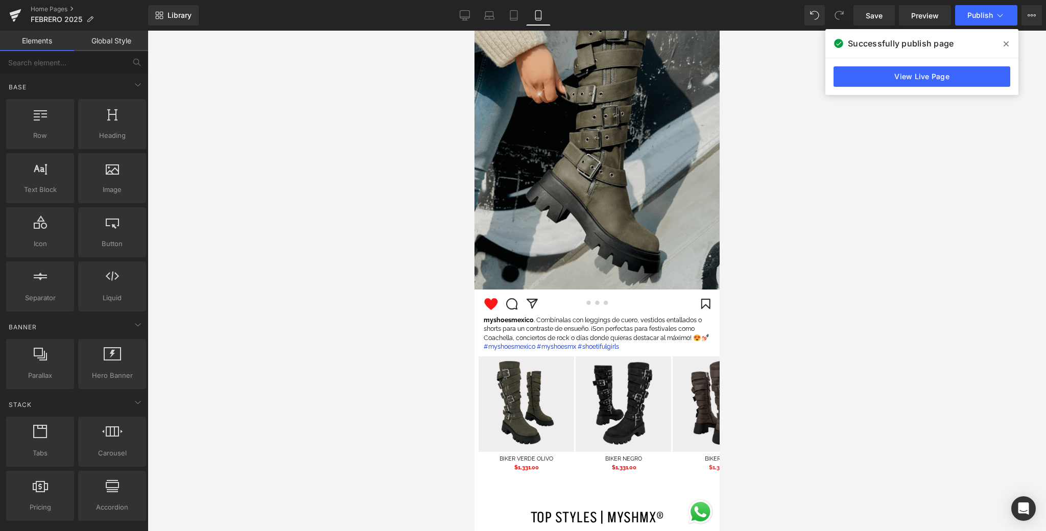
scroll to position [1500, 0]
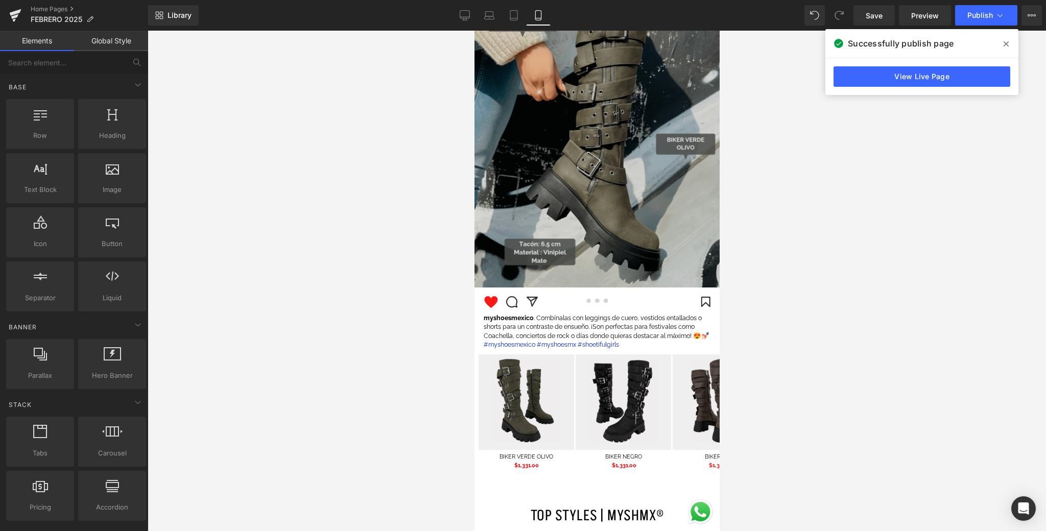
click at [589, 137] on img at bounding box center [596, 127] width 245 height 322
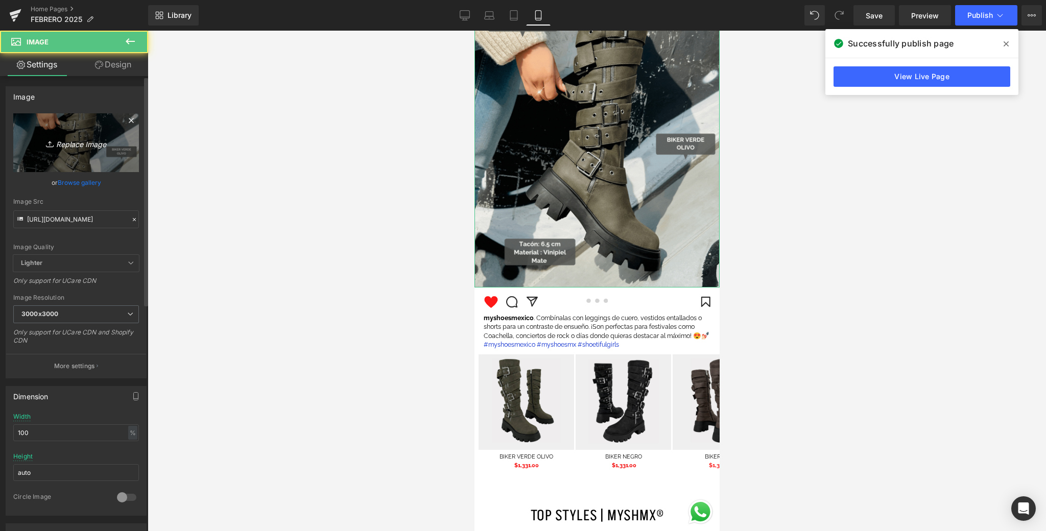
click at [95, 153] on link "Replace Image" at bounding box center [76, 142] width 126 height 59
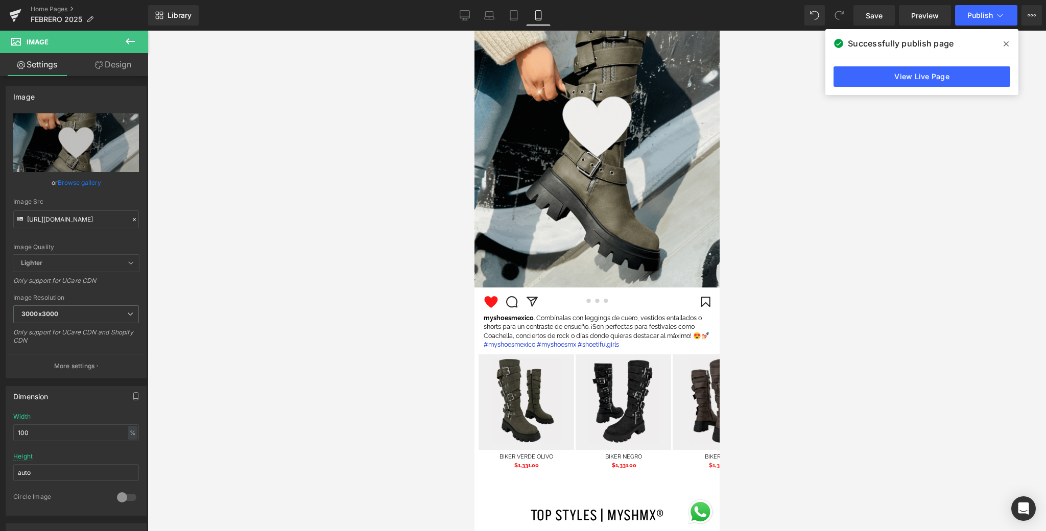
type input "C:\fakepath\📱GIF DROP IT DE LA SEMANA .gif"
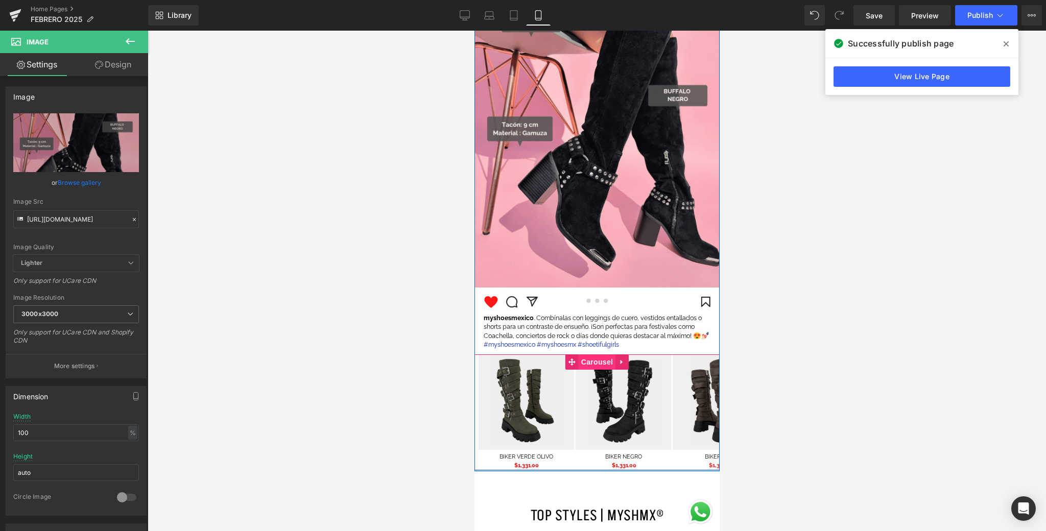
click at [596, 358] on span "Carousel" at bounding box center [596, 362] width 37 height 15
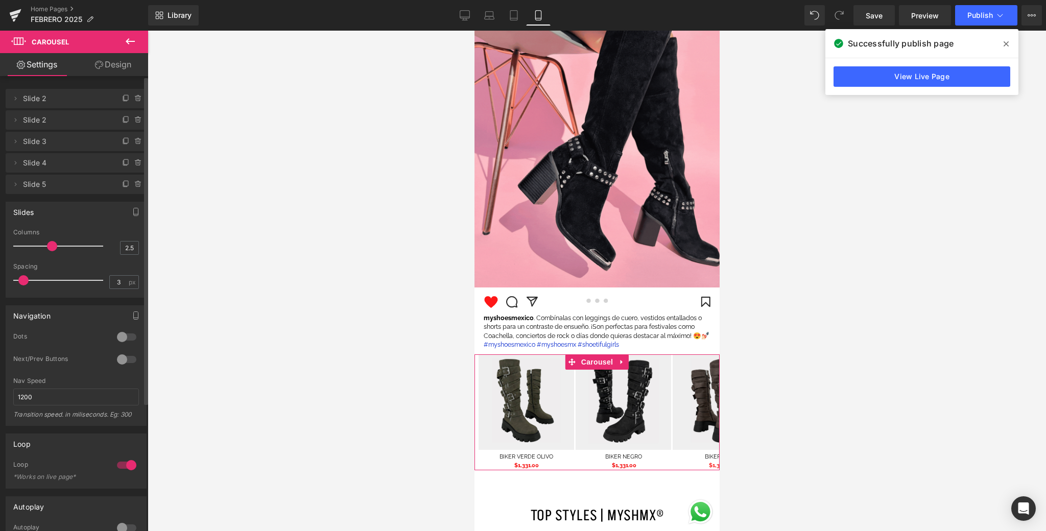
click at [36, 248] on div at bounding box center [60, 246] width 85 height 20
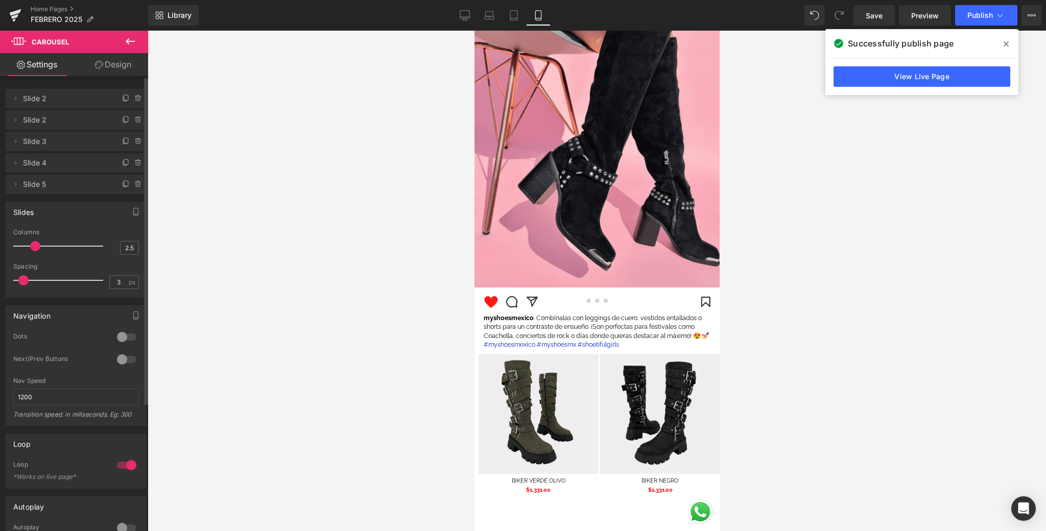
click at [76, 247] on div at bounding box center [60, 246] width 85 height 20
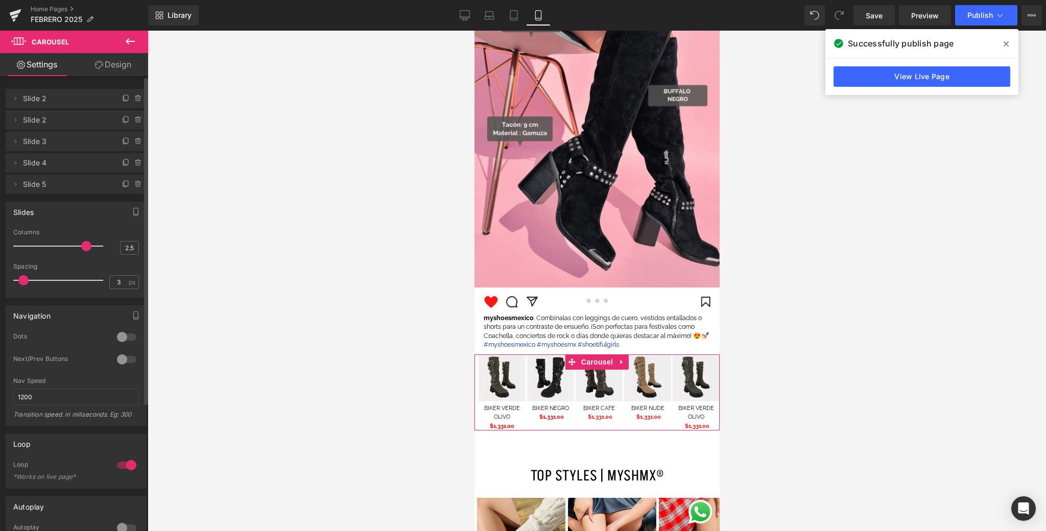
click at [90, 249] on div at bounding box center [60, 246] width 85 height 20
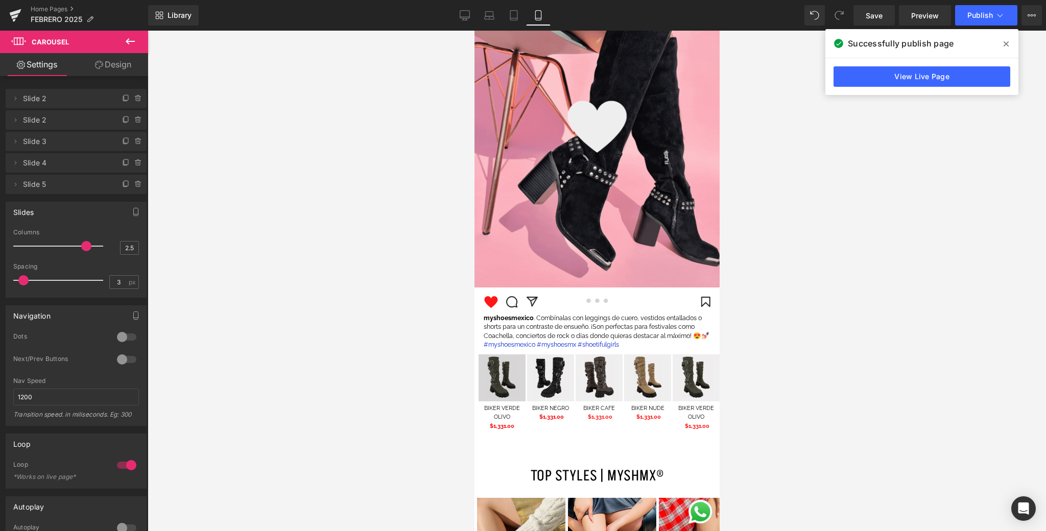
click at [495, 387] on img at bounding box center [501, 378] width 47 height 47
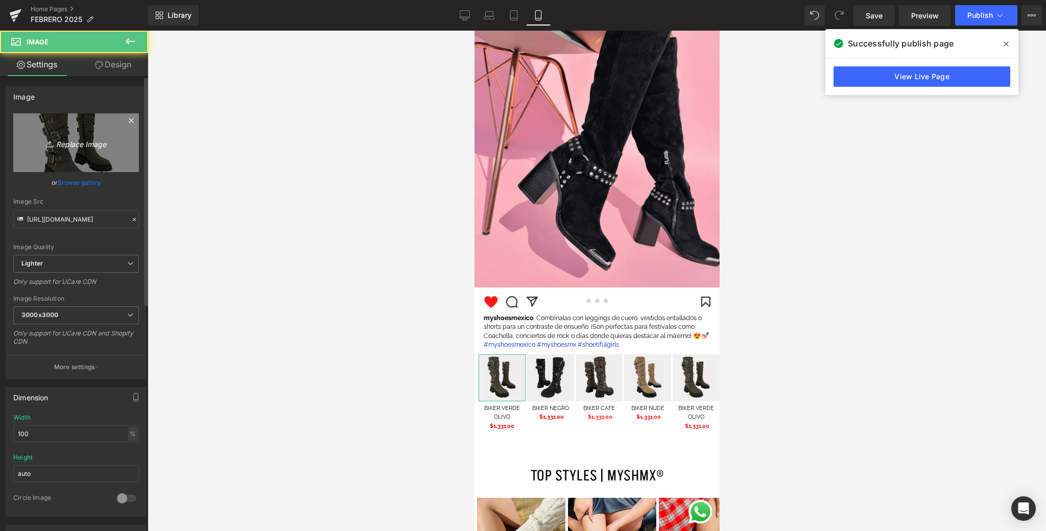
click at [110, 142] on icon "Replace Image" at bounding box center [76, 142] width 82 height 13
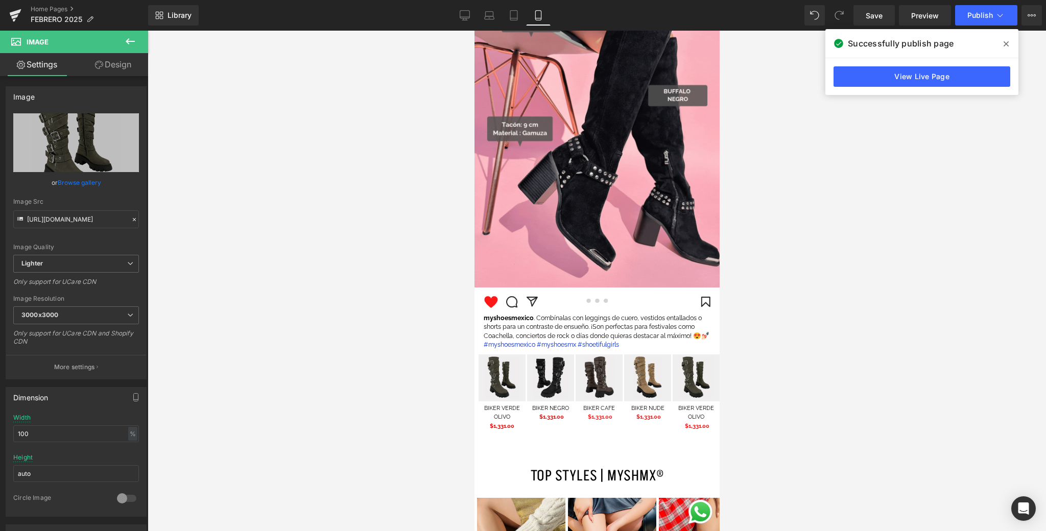
type input "C:\fakepath\1.png"
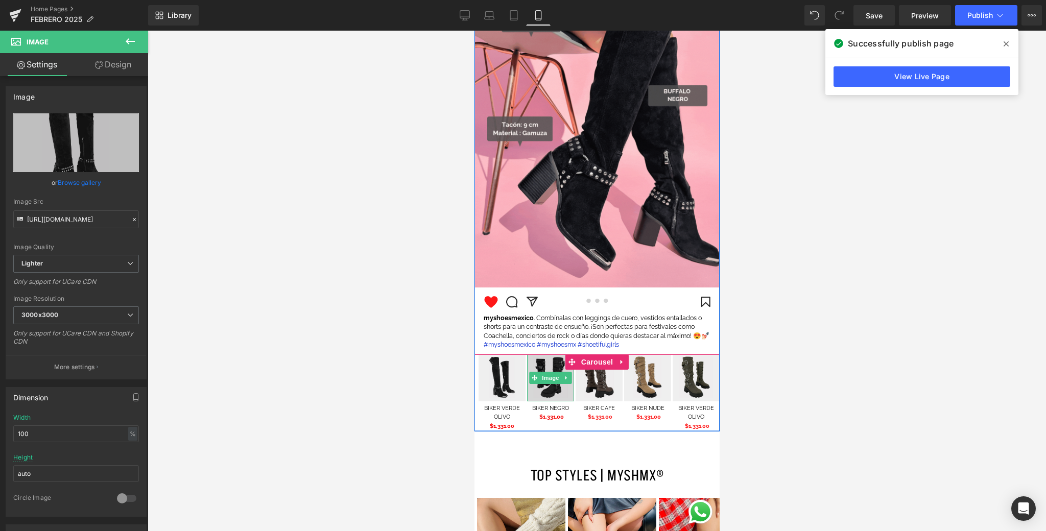
click at [541, 396] on img at bounding box center [550, 378] width 47 height 47
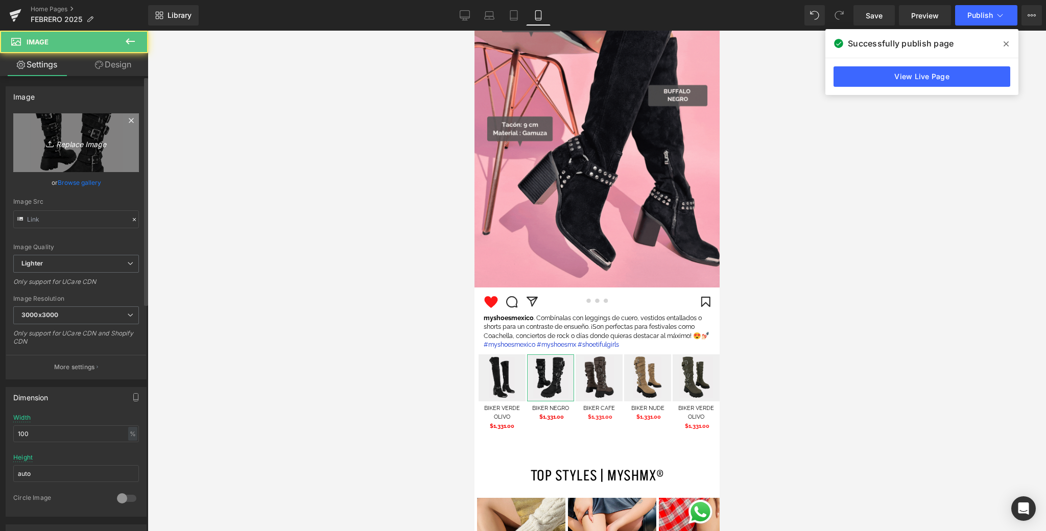
click at [66, 130] on link "Replace Image" at bounding box center [76, 142] width 126 height 59
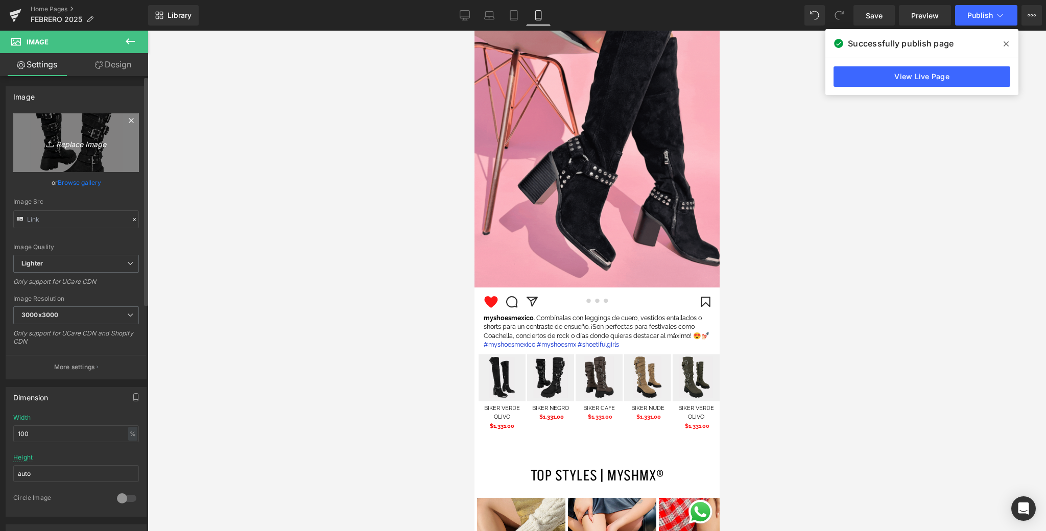
type input "C:\fakepath\2.png"
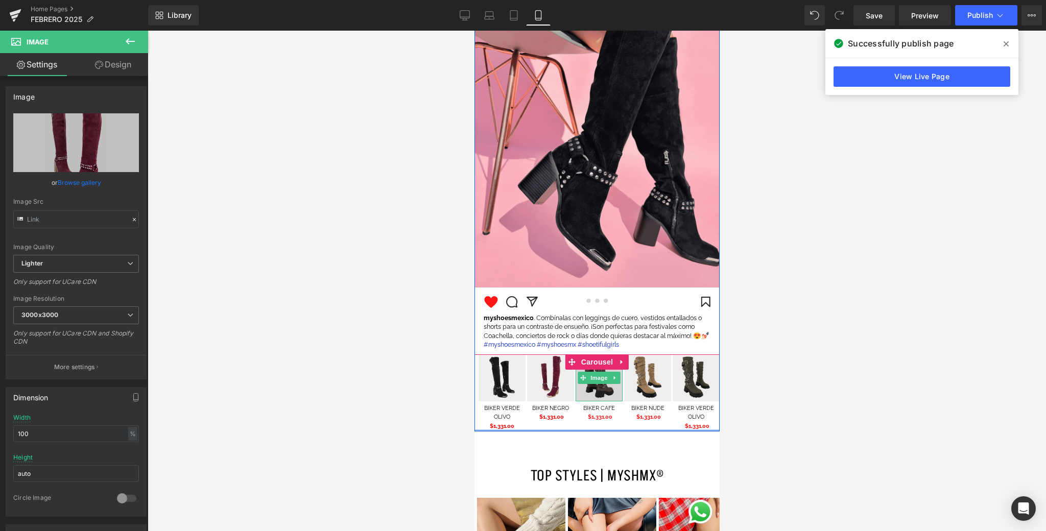
click at [602, 398] on img at bounding box center [598, 378] width 47 height 47
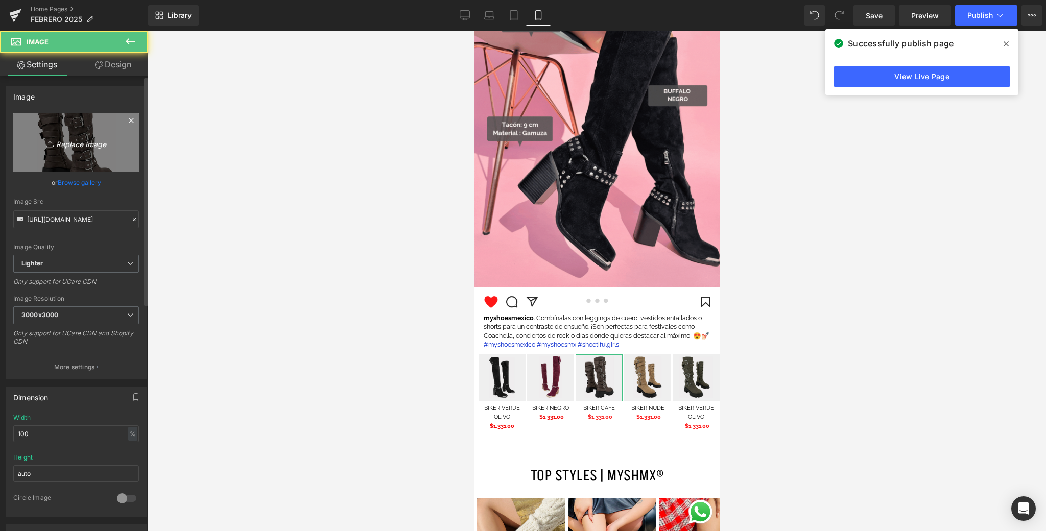
click at [92, 149] on link "Replace Image" at bounding box center [76, 142] width 126 height 59
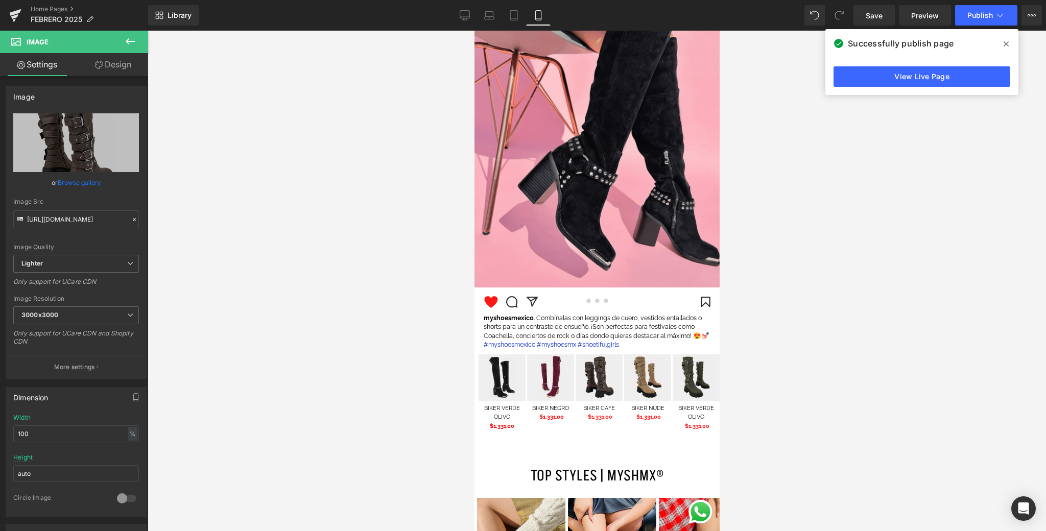
type input "C:\fakepath\3.png"
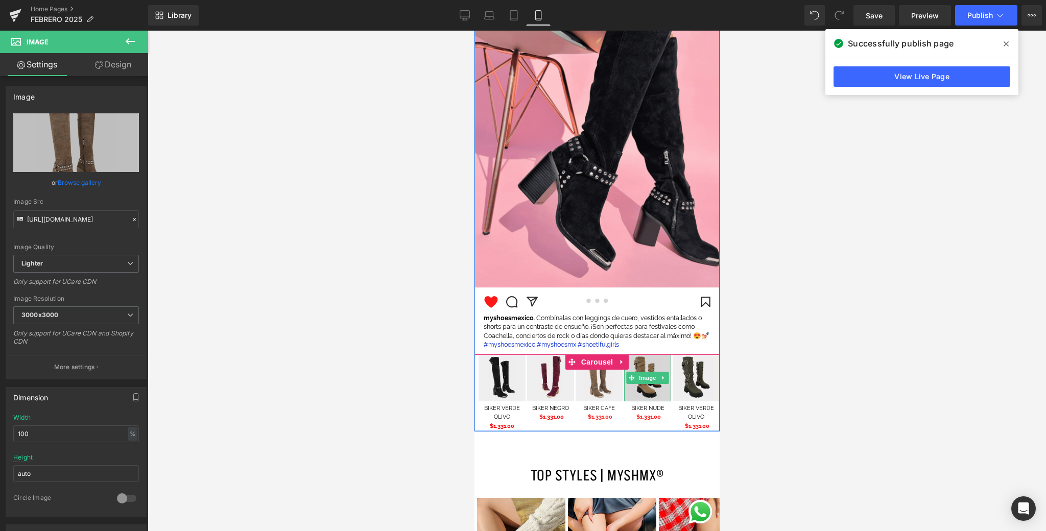
click at [643, 390] on img at bounding box center [647, 378] width 47 height 47
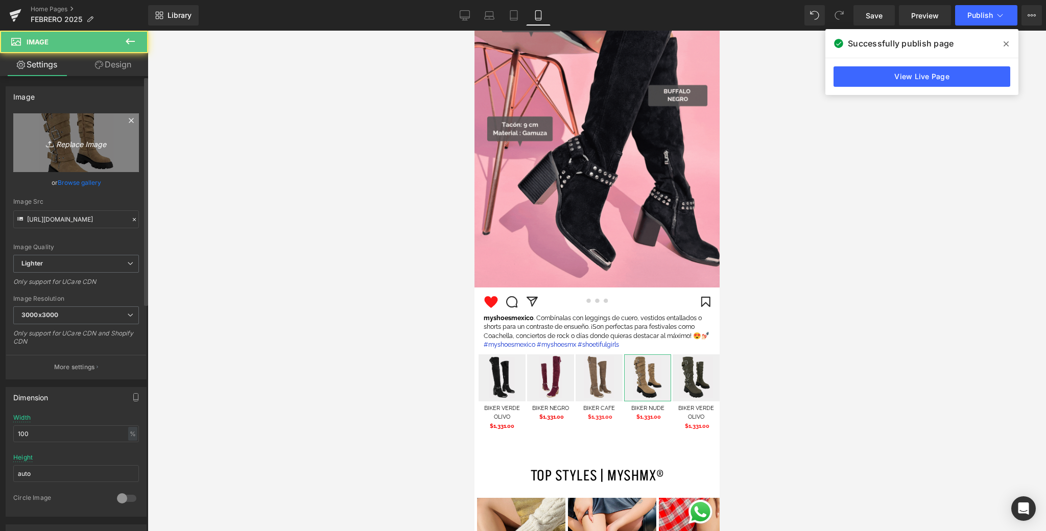
click at [76, 147] on icon "Replace Image" at bounding box center [76, 142] width 82 height 13
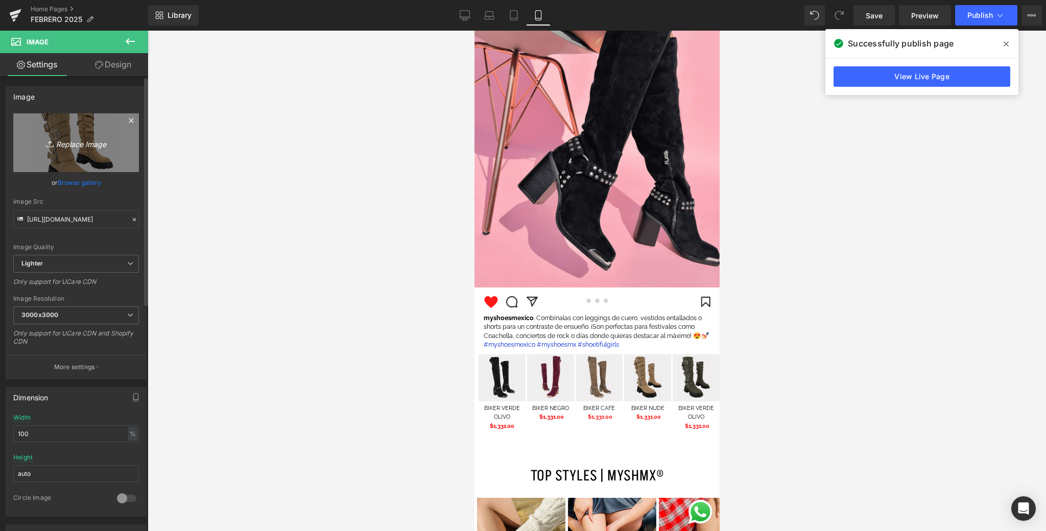
type input "C:\fakepath\4.png"
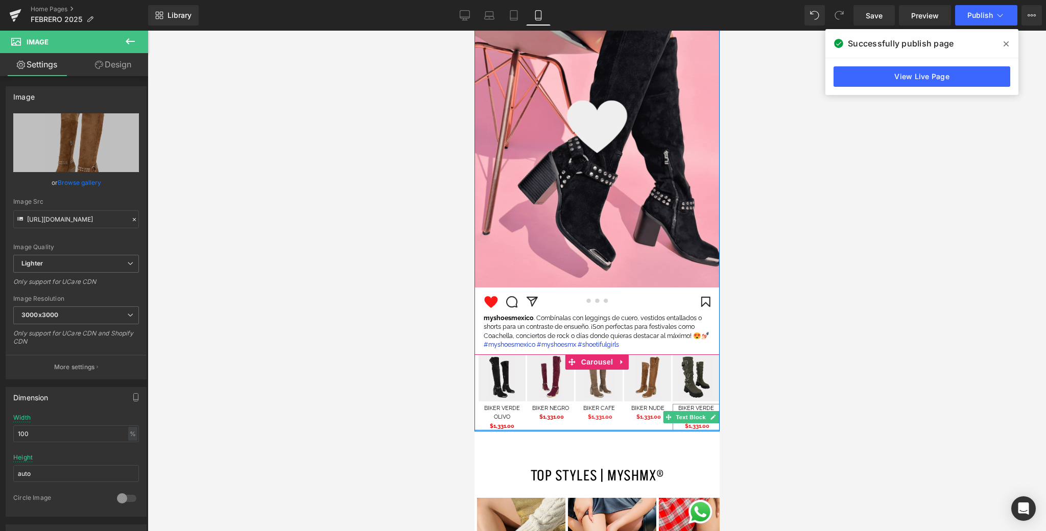
click at [711, 403] on div "Image BIKER VERDE OLIVO $1,331.00 Text Block" at bounding box center [695, 393] width 47 height 77
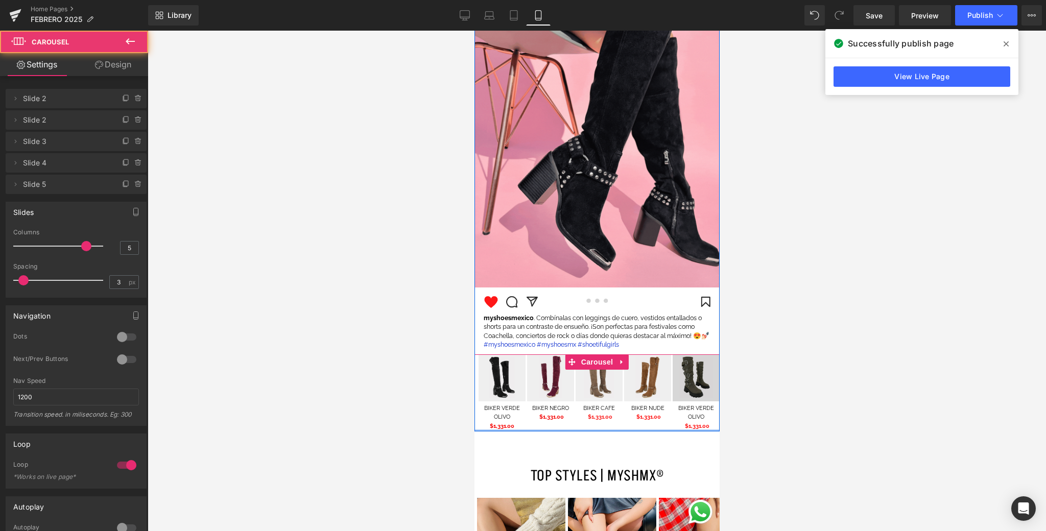
click at [707, 394] on img at bounding box center [695, 378] width 47 height 47
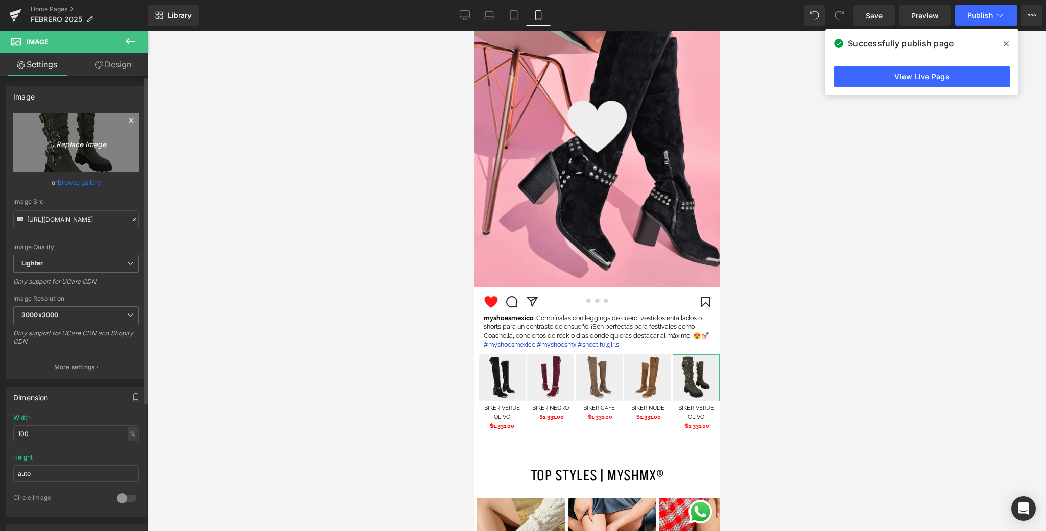
click at [82, 152] on link "Replace Image" at bounding box center [76, 142] width 126 height 59
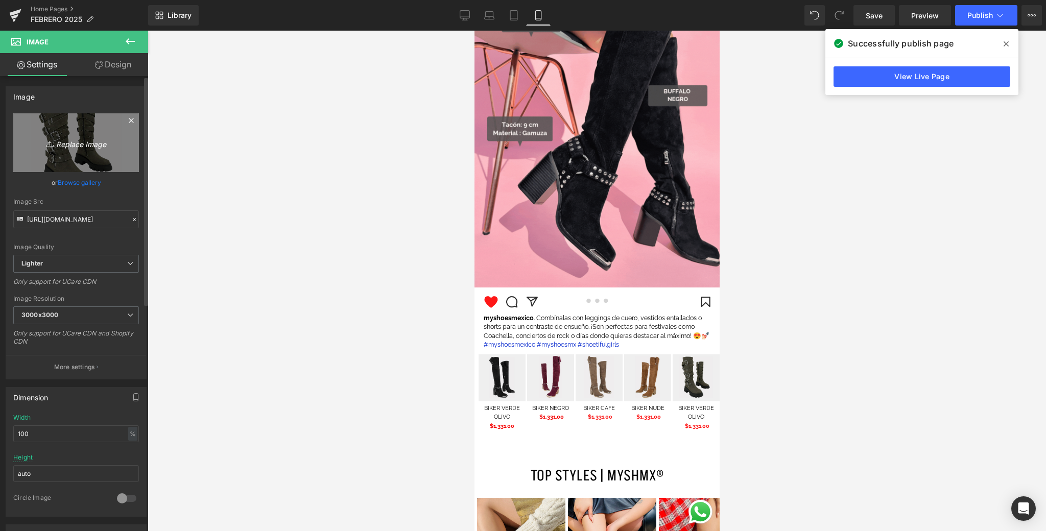
type input "C:\fakepath\1.png"
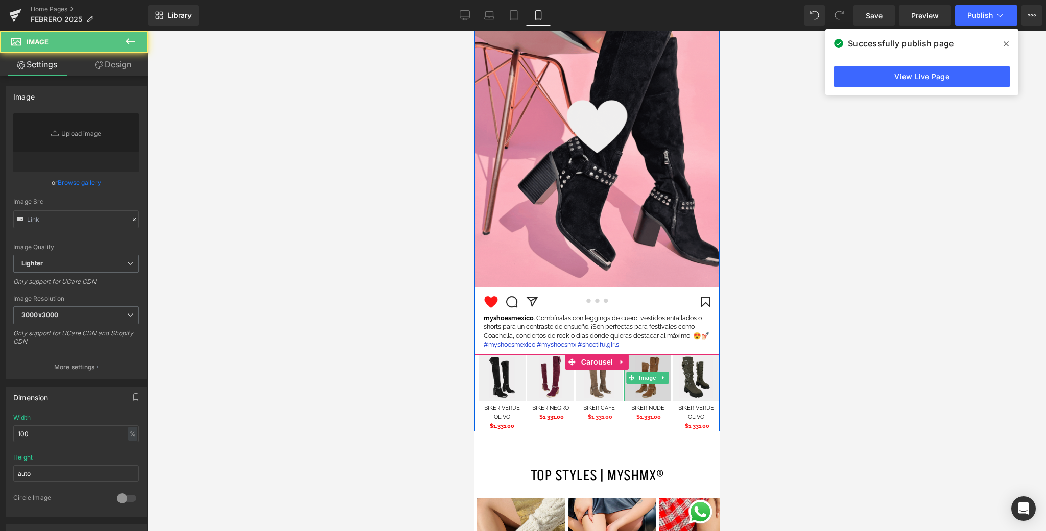
click at [650, 393] on img at bounding box center [647, 378] width 47 height 47
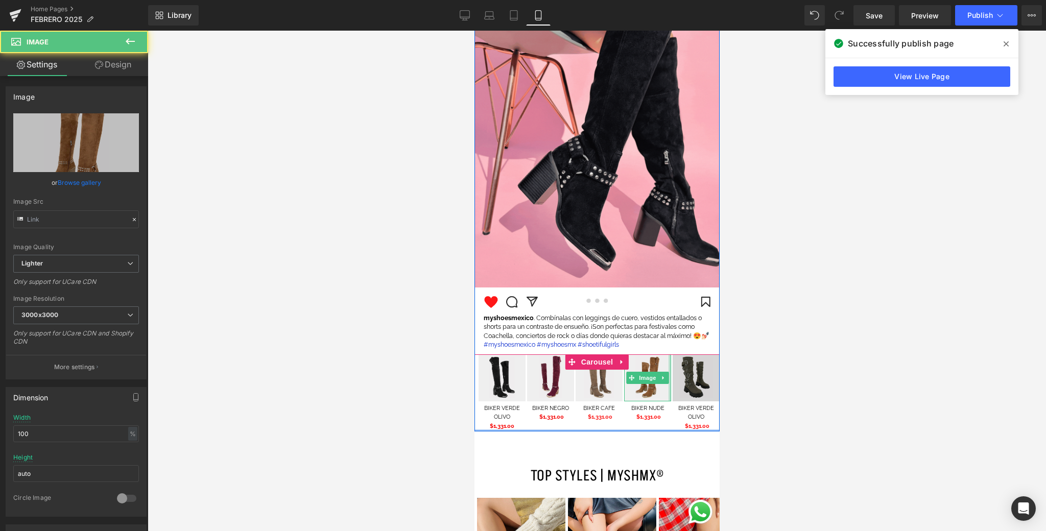
click at [708, 396] on img at bounding box center [695, 378] width 47 height 47
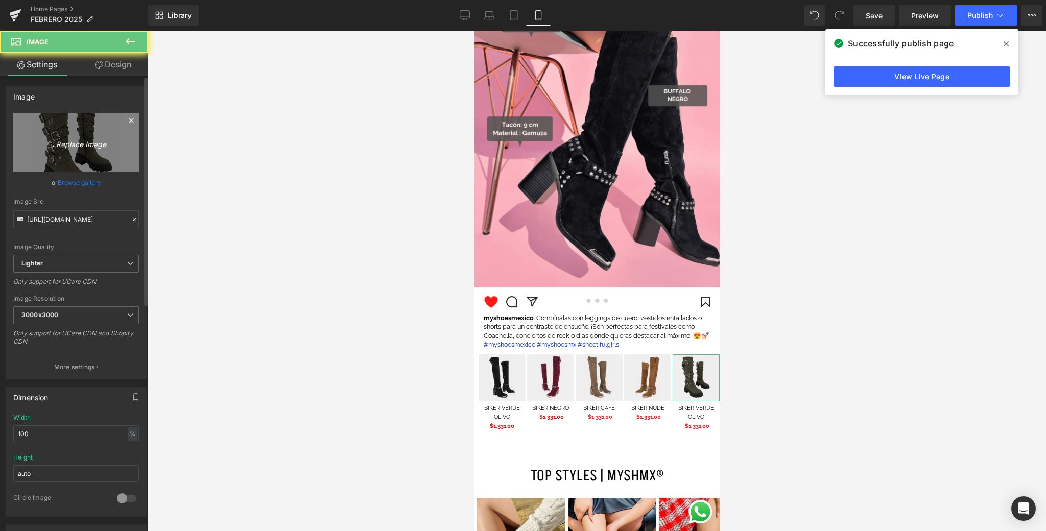
click at [52, 139] on icon at bounding box center [51, 144] width 10 height 10
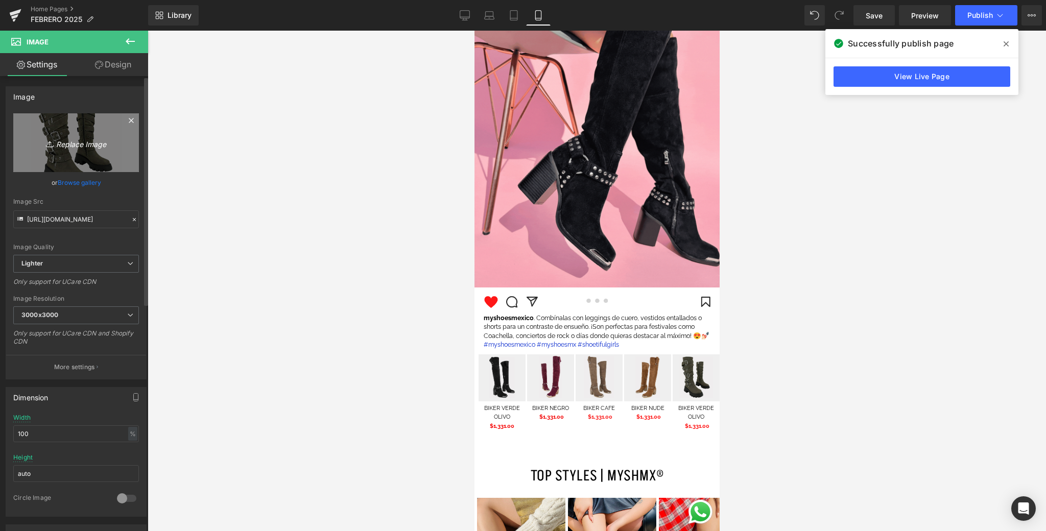
type input "C:\fakepath\1.png"
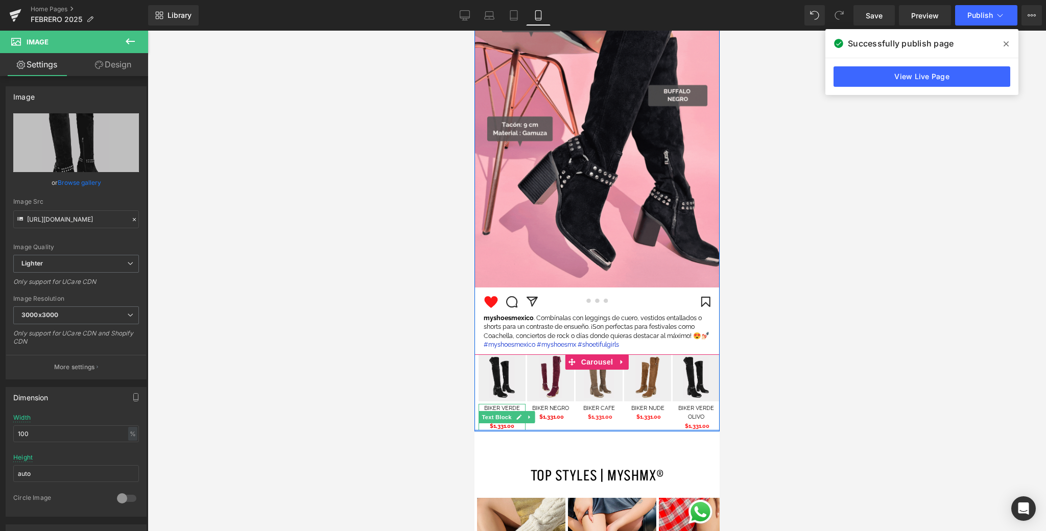
click at [519, 416] on icon at bounding box center [518, 417] width 5 height 5
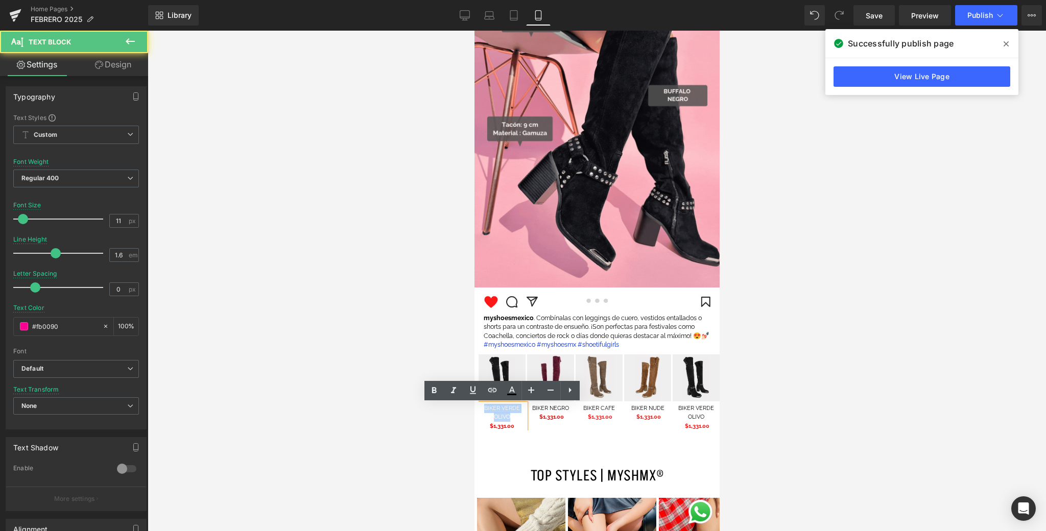
drag, startPoint x: 498, startPoint y: 415, endPoint x: 481, endPoint y: 408, distance: 18.1
click at [481, 408] on p "BIKER VERDE OLIVO" at bounding box center [501, 413] width 47 height 18
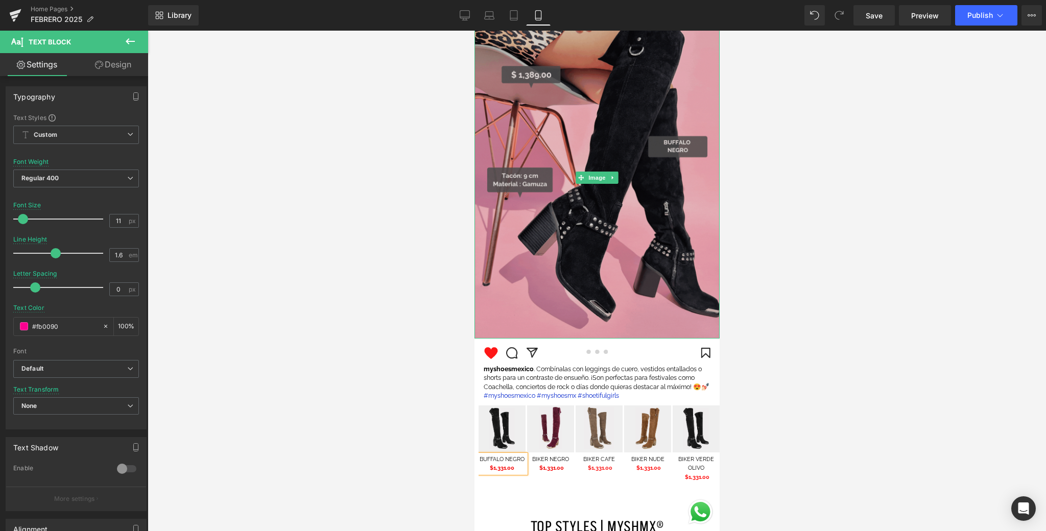
scroll to position [1446, 0]
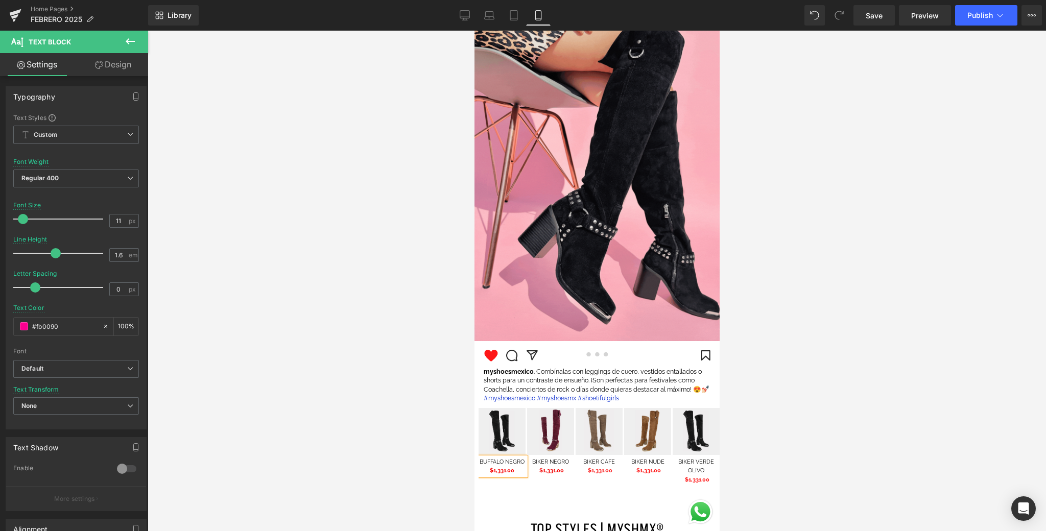
drag, startPoint x: 506, startPoint y: 471, endPoint x: 505, endPoint y: 477, distance: 6.2
click at [505, 472] on span "$1,331.00" at bounding box center [501, 470] width 25 height 7
drag, startPoint x: 487, startPoint y: 472, endPoint x: 478, endPoint y: 472, distance: 8.7
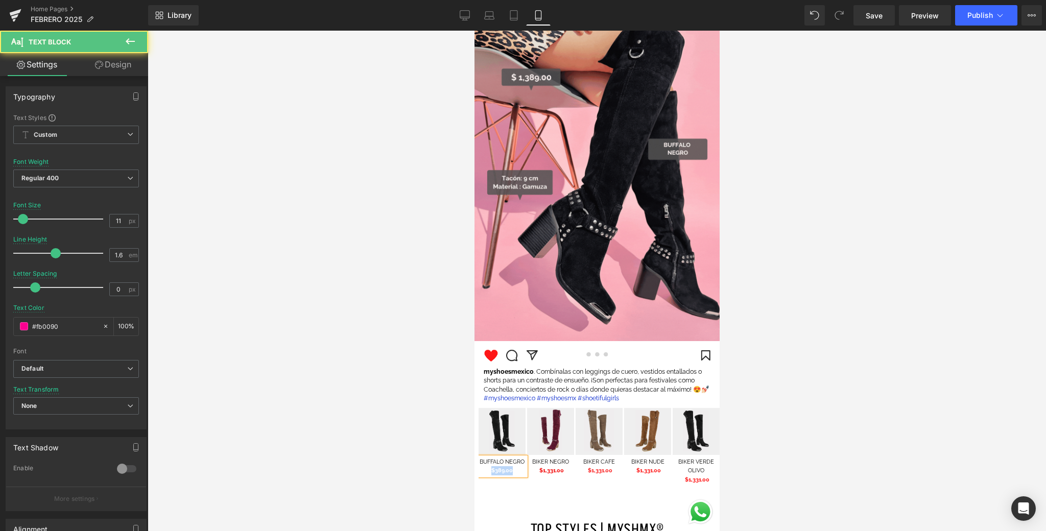
click at [478, 472] on p "$389.00" at bounding box center [501, 470] width 47 height 9
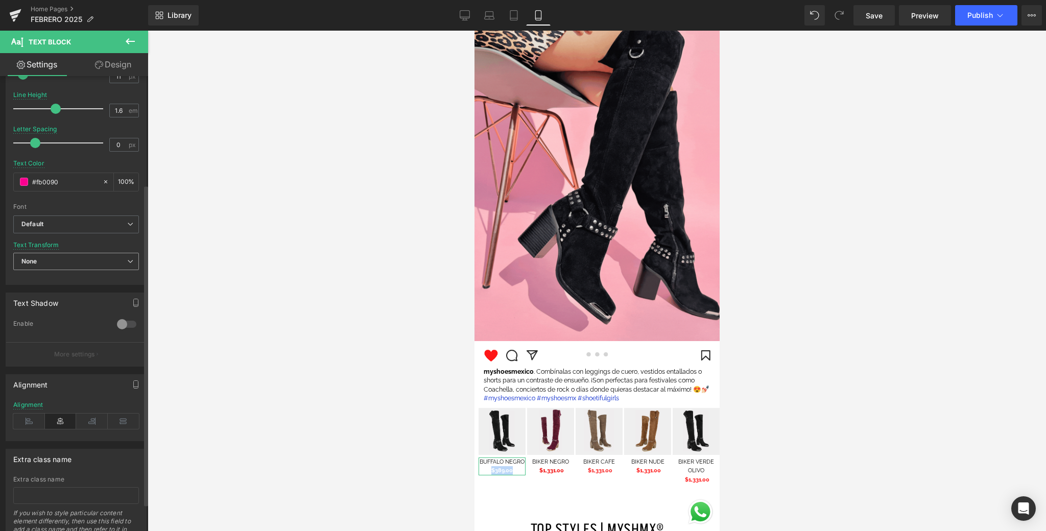
scroll to position [192, 0]
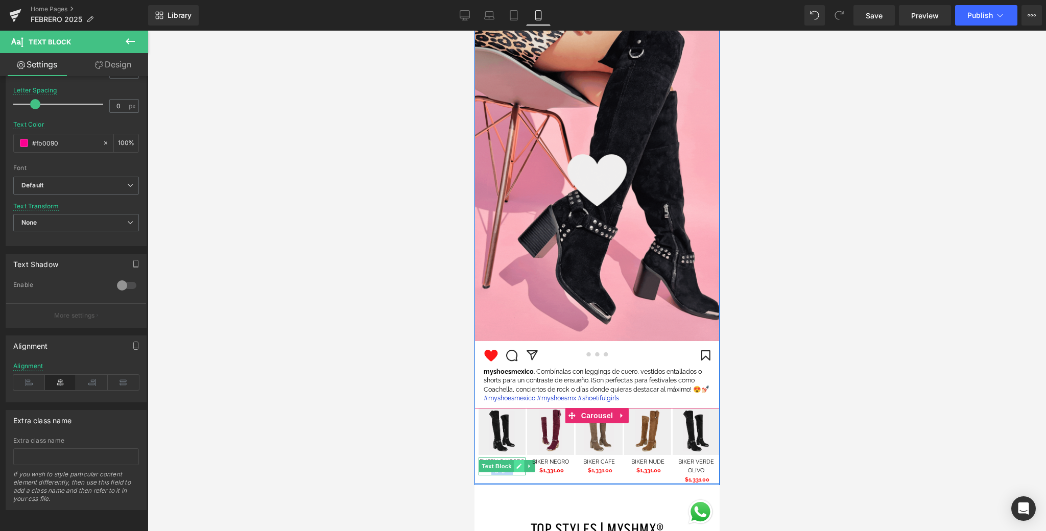
click at [521, 469] on icon at bounding box center [519, 466] width 6 height 6
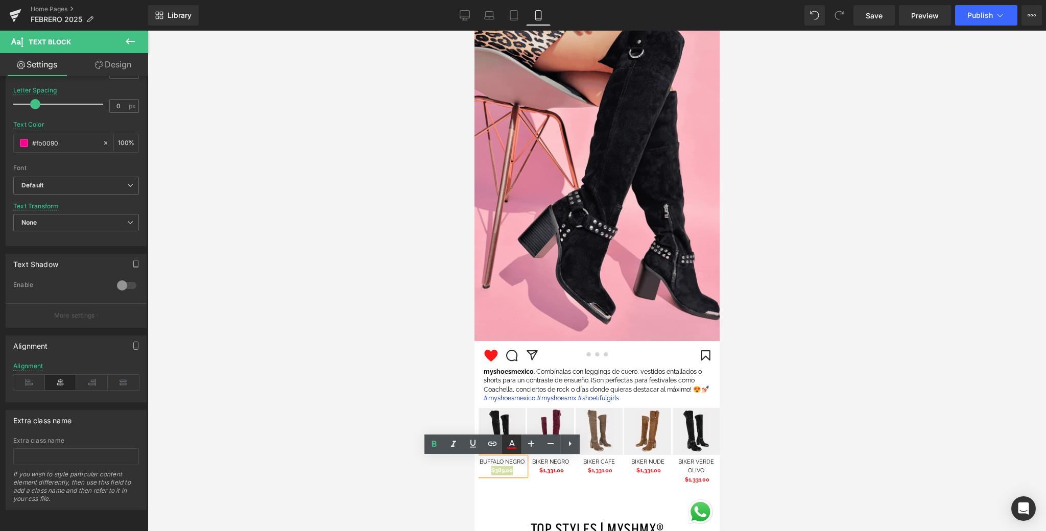
click at [515, 443] on icon at bounding box center [512, 444] width 12 height 12
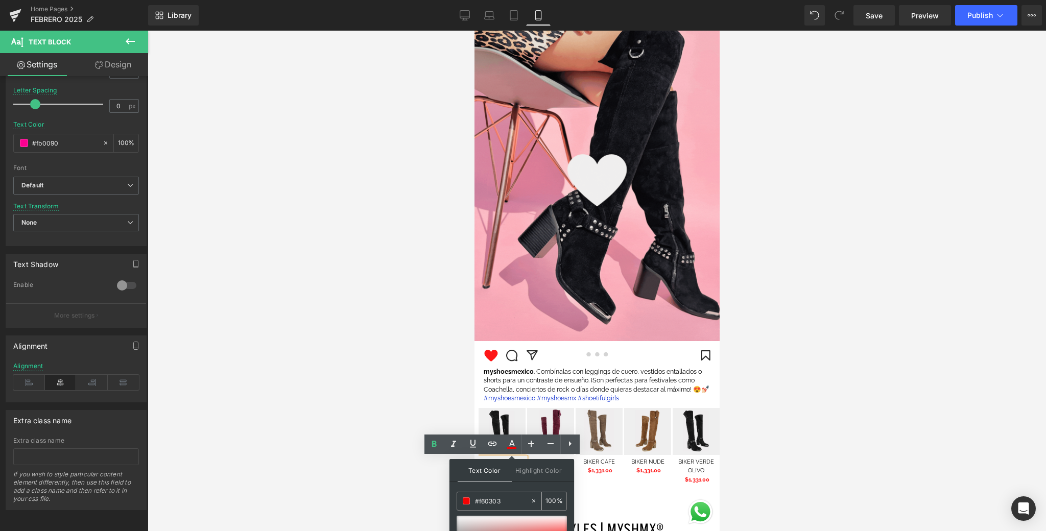
click at [465, 502] on span at bounding box center [466, 501] width 7 height 7
drag, startPoint x: 1010, startPoint y: 493, endPoint x: 554, endPoint y: 428, distance: 460.9
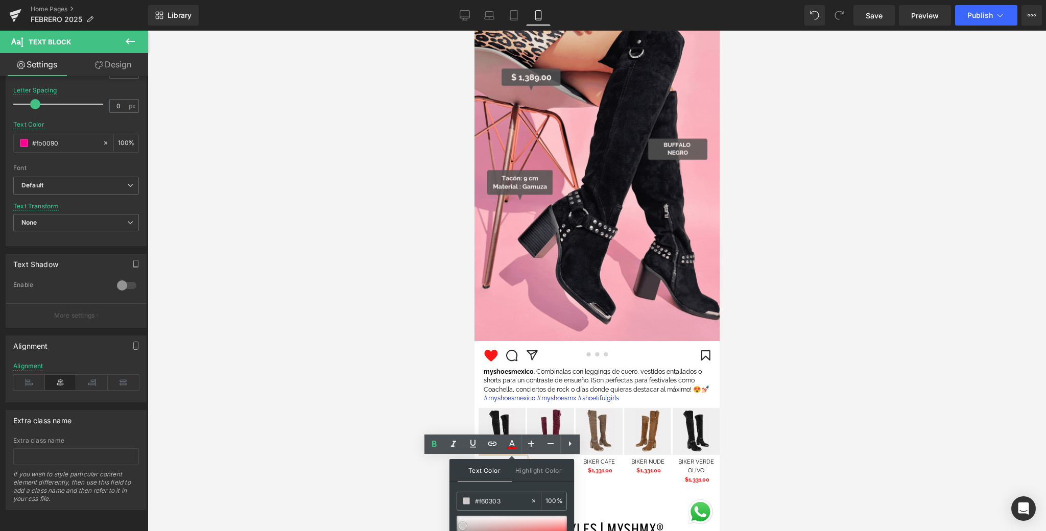
scroll to position [66, 0]
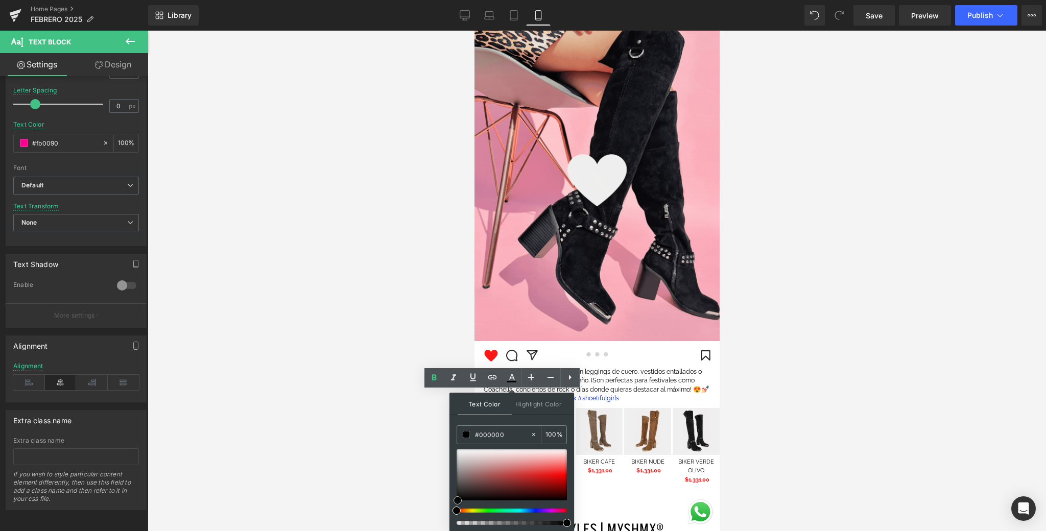
drag, startPoint x: 463, startPoint y: 526, endPoint x: 459, endPoint y: 518, distance: 9.1
click at [458, 526] on div "#f60303 100 %" at bounding box center [512, 479] width 110 height 106
click at [459, 513] on div at bounding box center [512, 488] width 110 height 76
click at [413, 479] on div at bounding box center [597, 281] width 899 height 501
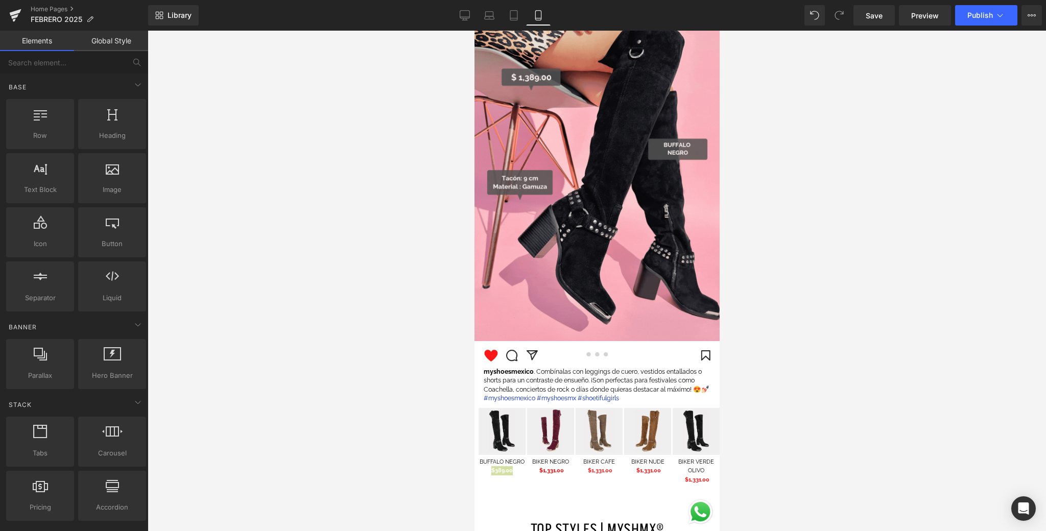
scroll to position [0, 0]
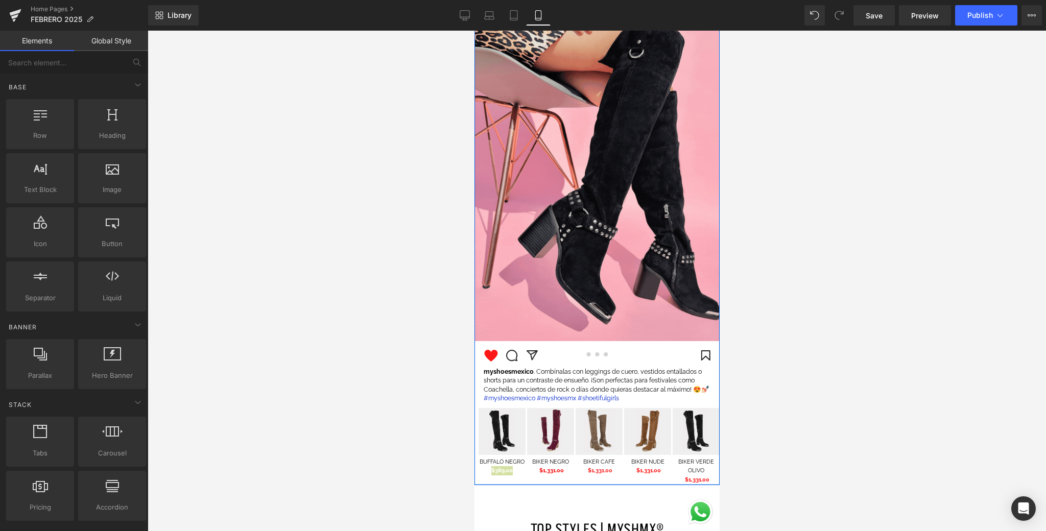
click at [523, 485] on div "Rendering Content" at bounding box center [523, 490] width 63 height 11
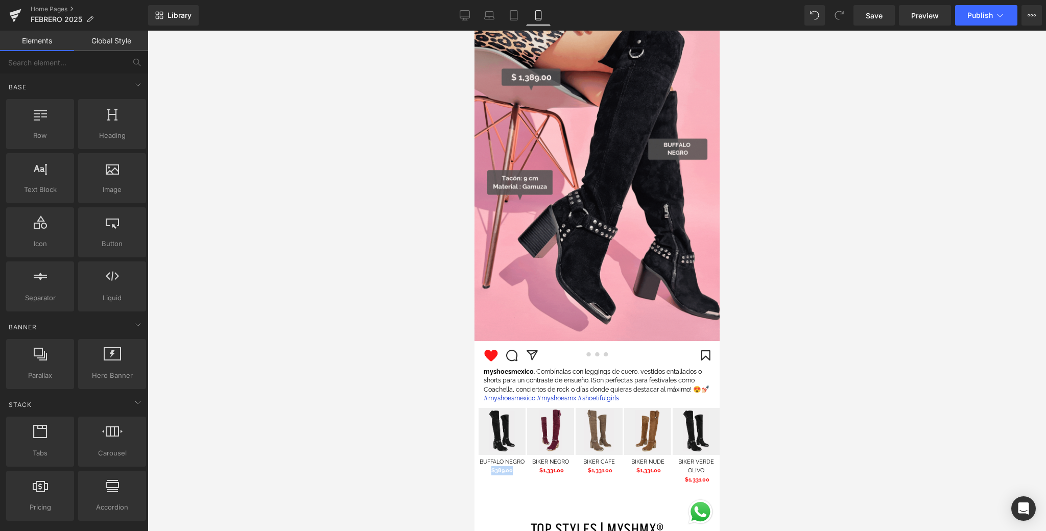
click at [518, 478] on div "Image BUFFALO NEGRO $389.00 Text Block Image BIKER NEGRO $1,331.00 Text Block I…" at bounding box center [599, 446] width 243 height 77
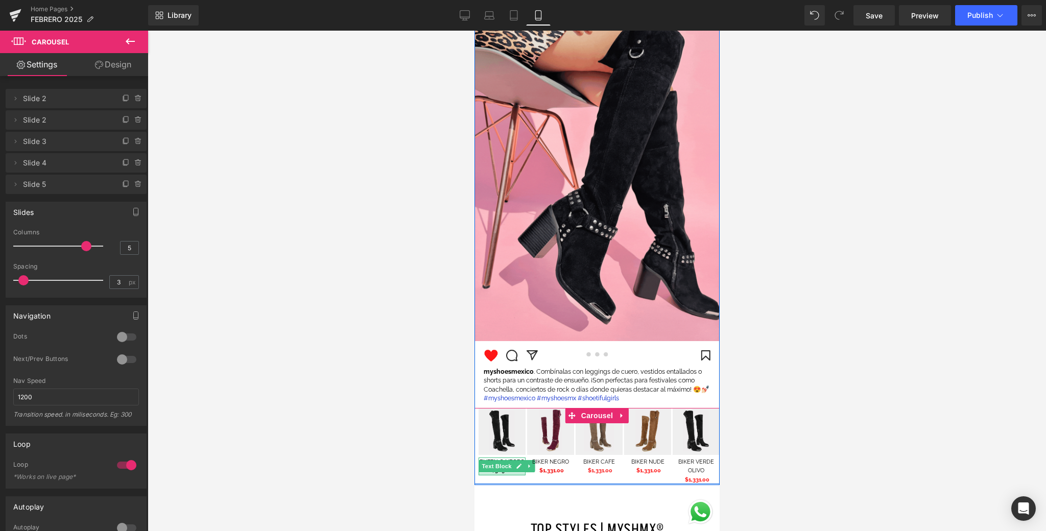
click at [497, 474] on div at bounding box center [501, 474] width 47 height 3
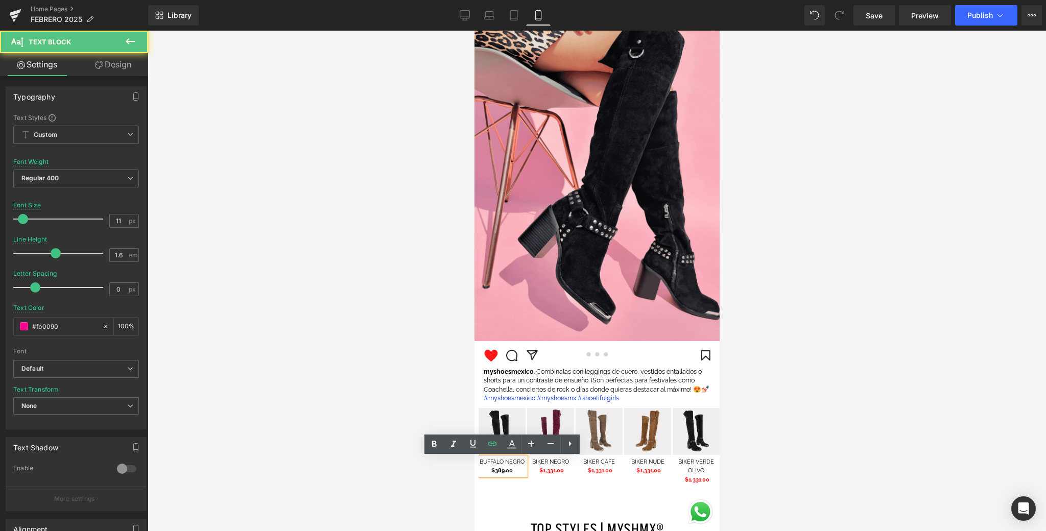
click at [493, 471] on span "$389.00" at bounding box center [501, 470] width 21 height 7
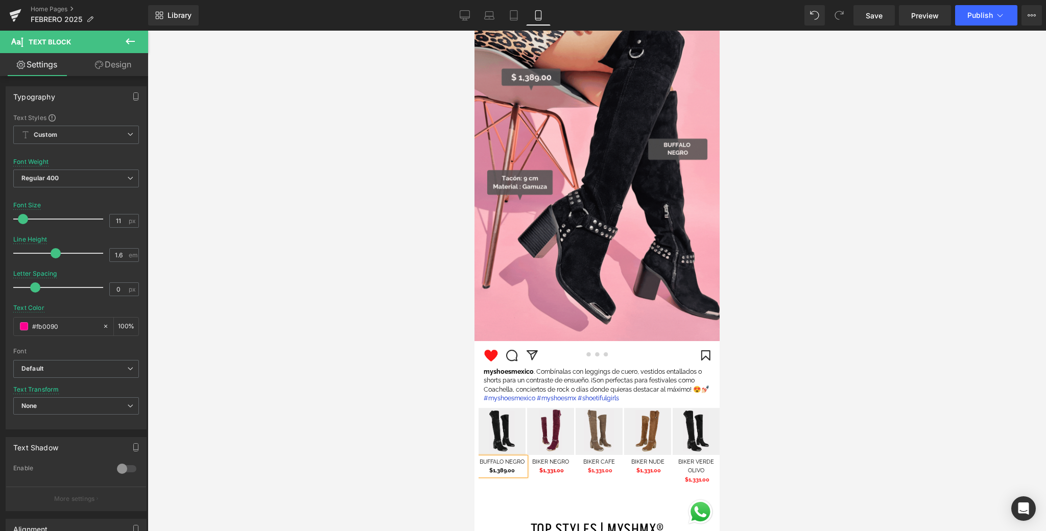
click at [553, 479] on div "Image BUFFALO NEGRO $1,389.00 Text Block Image BIKER NEGRO $1,331.00 Text Block…" at bounding box center [599, 446] width 243 height 77
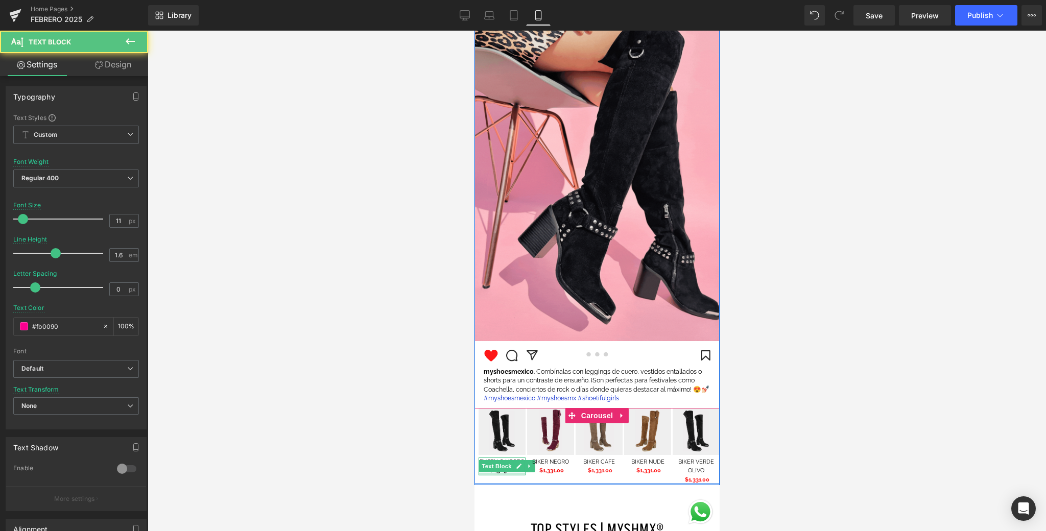
drag, startPoint x: 515, startPoint y: 473, endPoint x: 495, endPoint y: 483, distance: 23.3
click at [481, 474] on div at bounding box center [501, 474] width 47 height 3
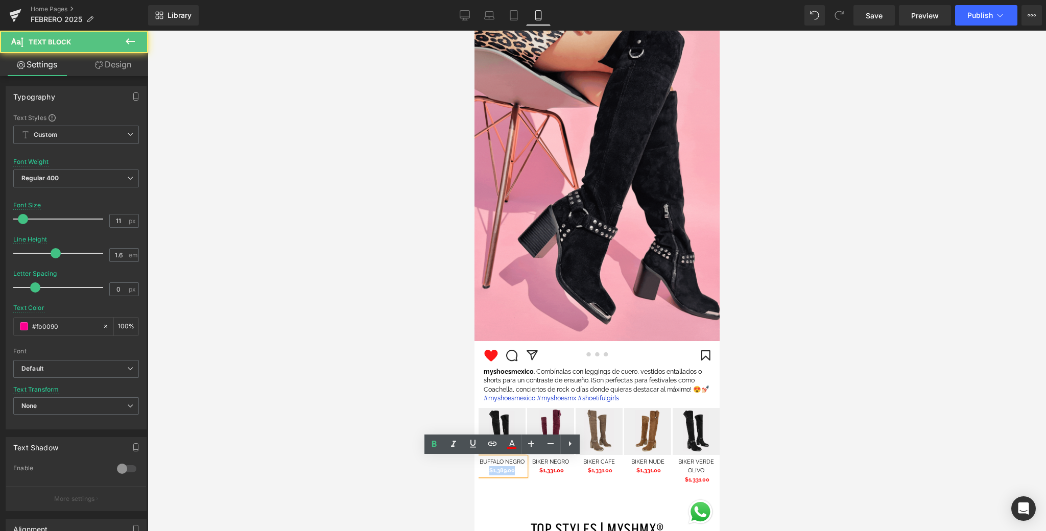
drag, startPoint x: 510, startPoint y: 470, endPoint x: 486, endPoint y: 470, distance: 24.5
click at [486, 470] on p "$1,389.00" at bounding box center [501, 470] width 47 height 9
copy span "$1,389.00"
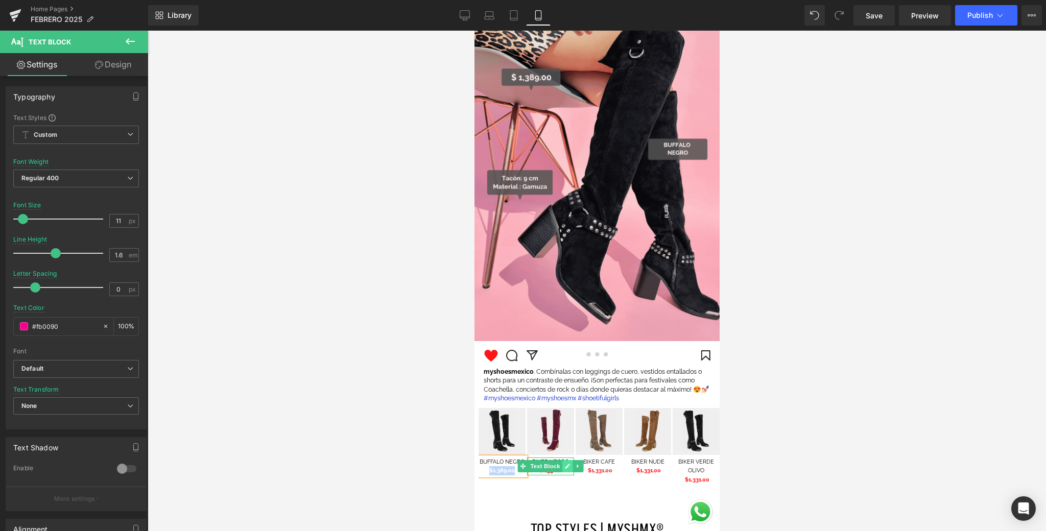
click at [568, 464] on icon at bounding box center [567, 466] width 6 height 6
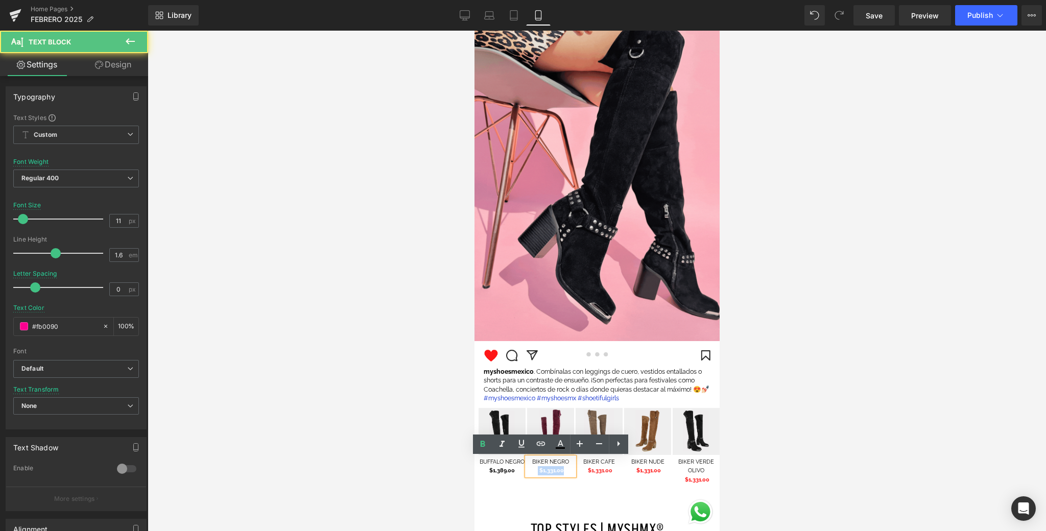
drag, startPoint x: 552, startPoint y: 460, endPoint x: 526, endPoint y: 461, distance: 26.6
click at [527, 461] on div "BIKER NEGRO $1,331.00" at bounding box center [550, 467] width 47 height 18
drag, startPoint x: 551, startPoint y: 462, endPoint x: 528, endPoint y: 462, distance: 23.0
click at [528, 462] on p "BIKER NEGRO" at bounding box center [550, 462] width 47 height 9
drag, startPoint x: 568, startPoint y: 482, endPoint x: 535, endPoint y: 481, distance: 32.7
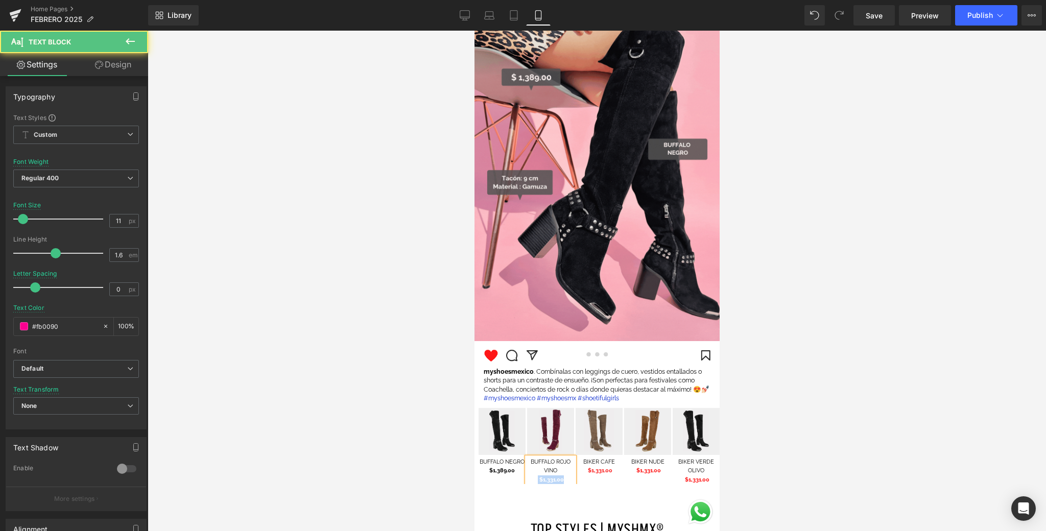
click at [535, 480] on p "$1,331.00" at bounding box center [550, 480] width 47 height 9
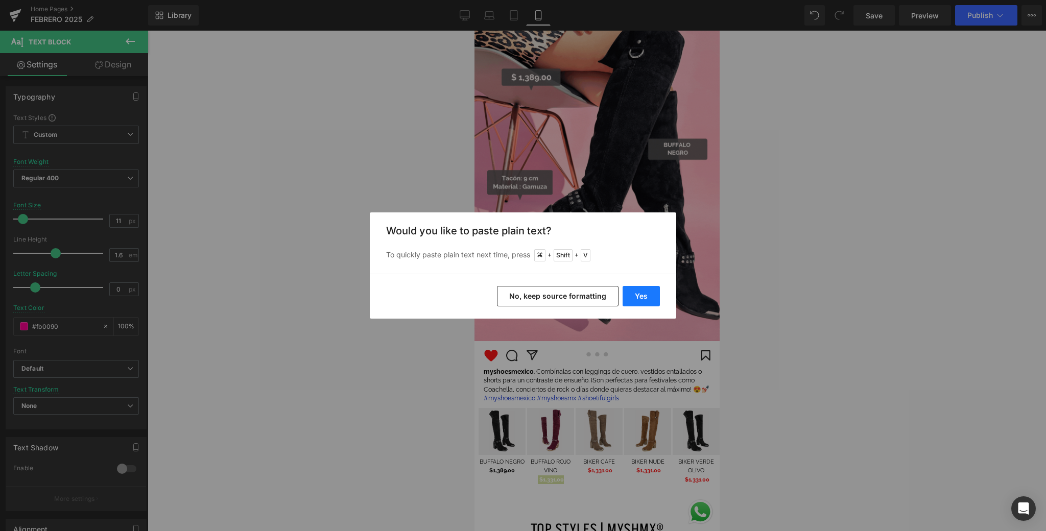
drag, startPoint x: 635, startPoint y: 298, endPoint x: 166, endPoint y: 293, distance: 469.0
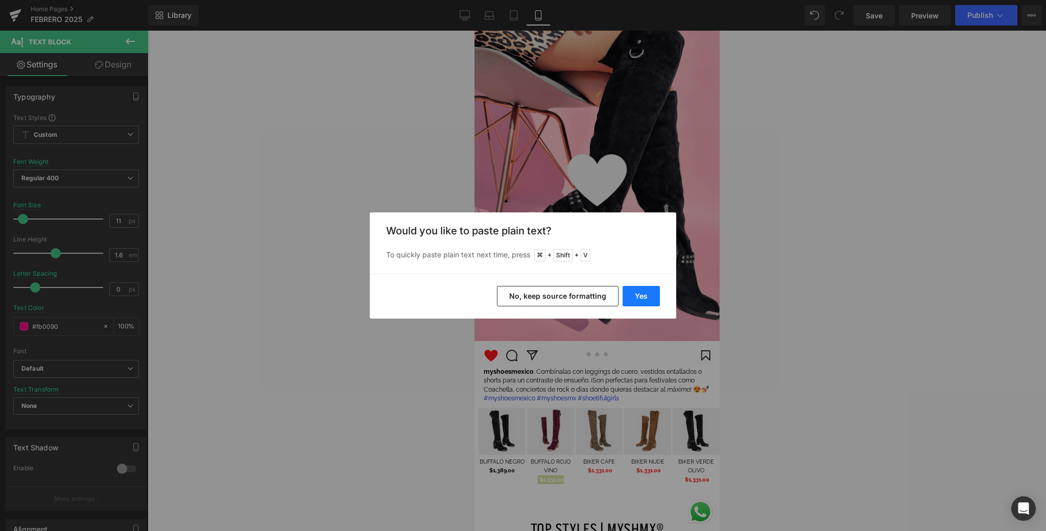
click at [635, 298] on button "Yes" at bounding box center [641, 296] width 37 height 20
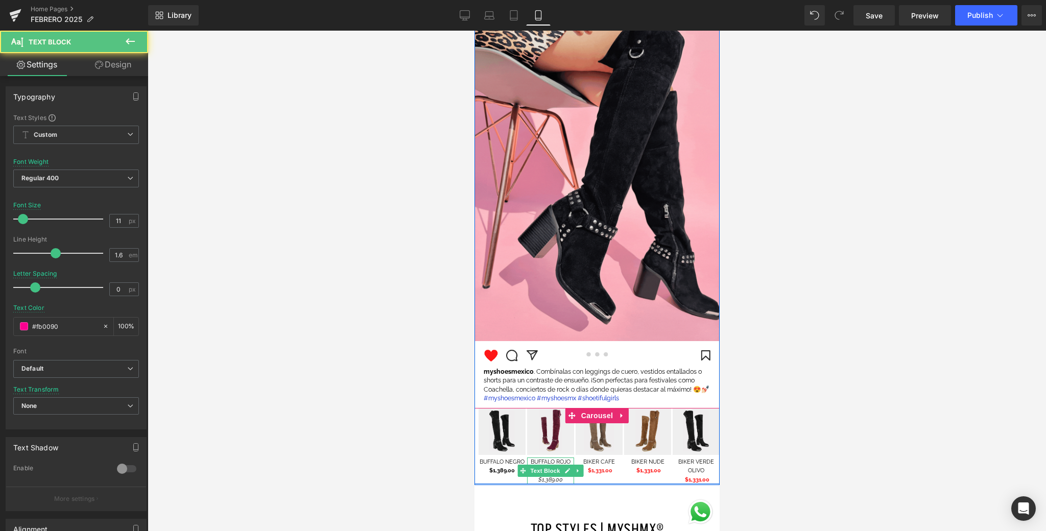
drag, startPoint x: 564, startPoint y: 480, endPoint x: 533, endPoint y: 478, distance: 31.2
click at [533, 478] on p "$1,389.00" at bounding box center [550, 480] width 47 height 9
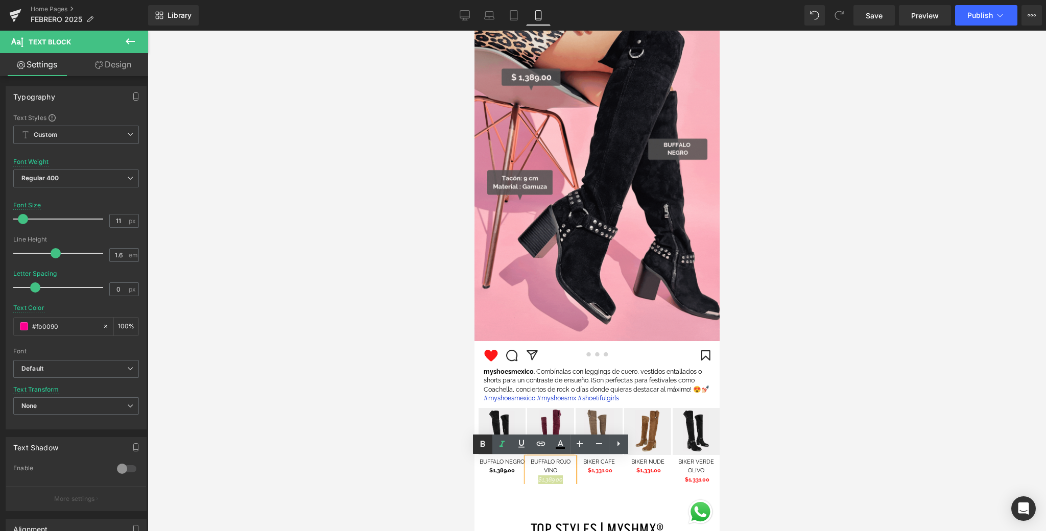
click at [482, 442] on icon at bounding box center [483, 444] width 12 height 12
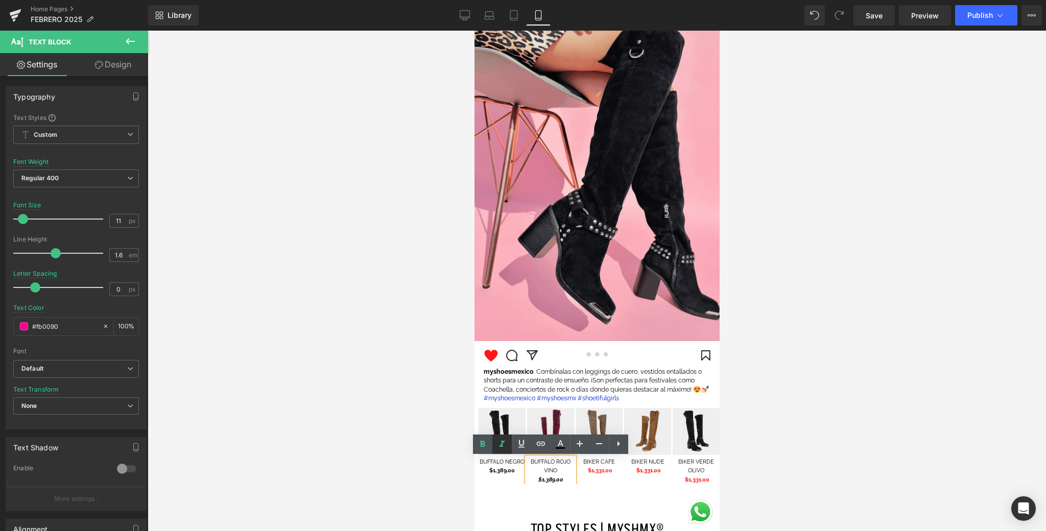
click at [499, 445] on icon at bounding box center [502, 444] width 12 height 12
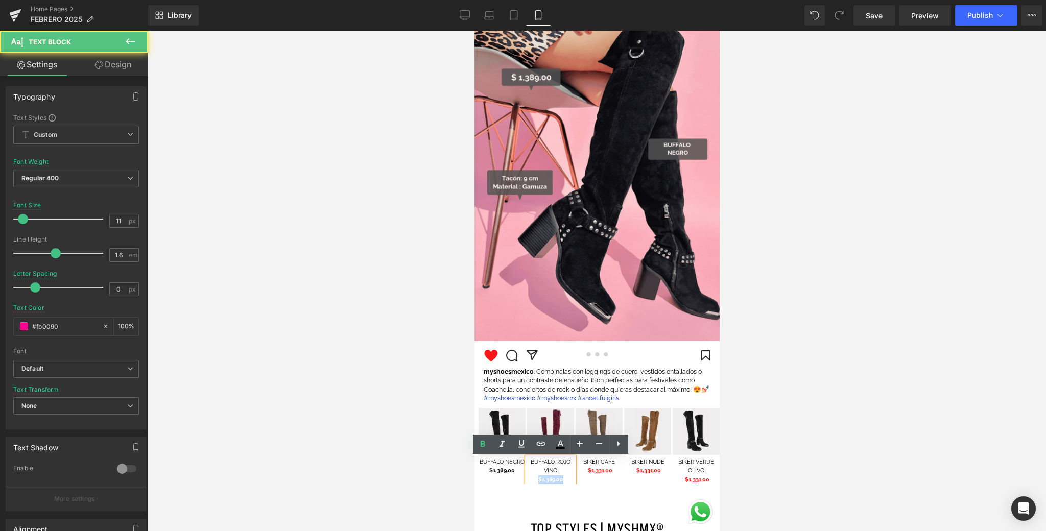
drag, startPoint x: 563, startPoint y: 482, endPoint x: 532, endPoint y: 479, distance: 30.8
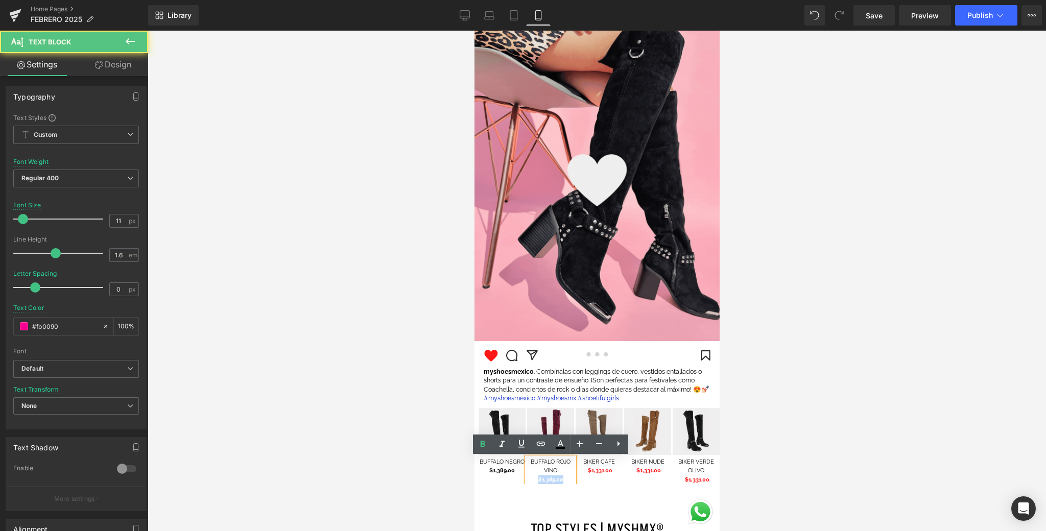
click at [532, 479] on p "$1,389.00" at bounding box center [550, 480] width 47 height 9
click at [504, 446] on icon at bounding box center [502, 444] width 12 height 12
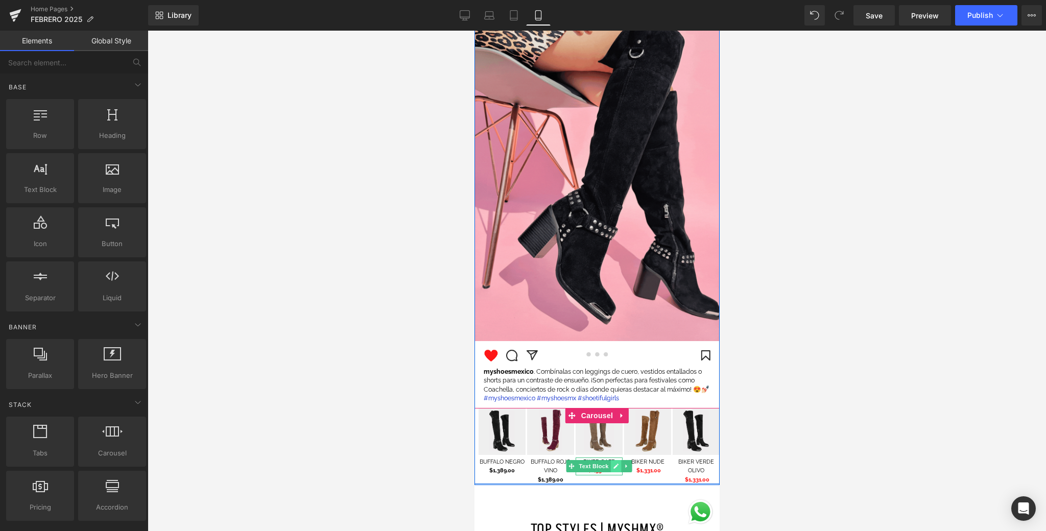
click at [615, 464] on icon at bounding box center [616, 466] width 6 height 6
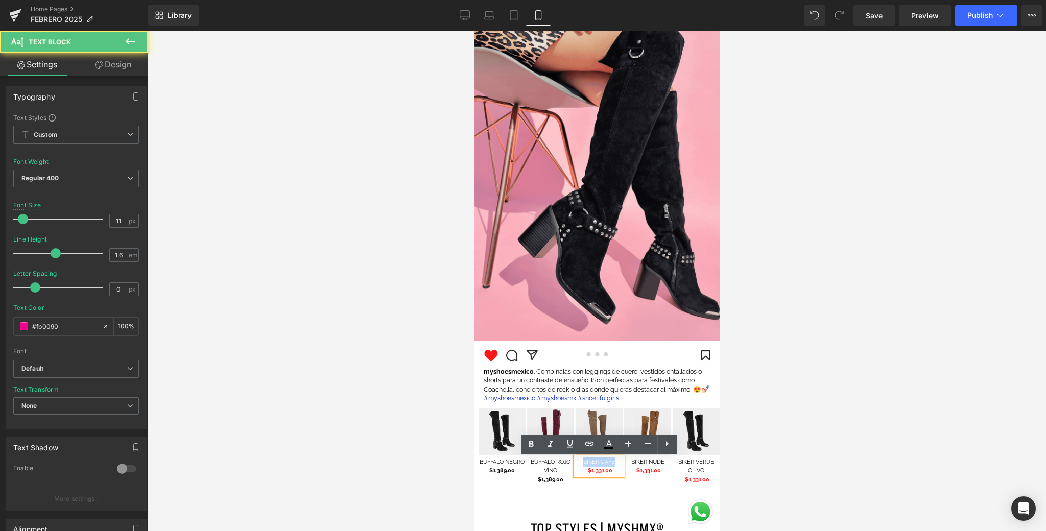
drag, startPoint x: 590, startPoint y: 460, endPoint x: 578, endPoint y: 460, distance: 12.3
click at [578, 460] on p "BIKER CAFE" at bounding box center [598, 462] width 47 height 9
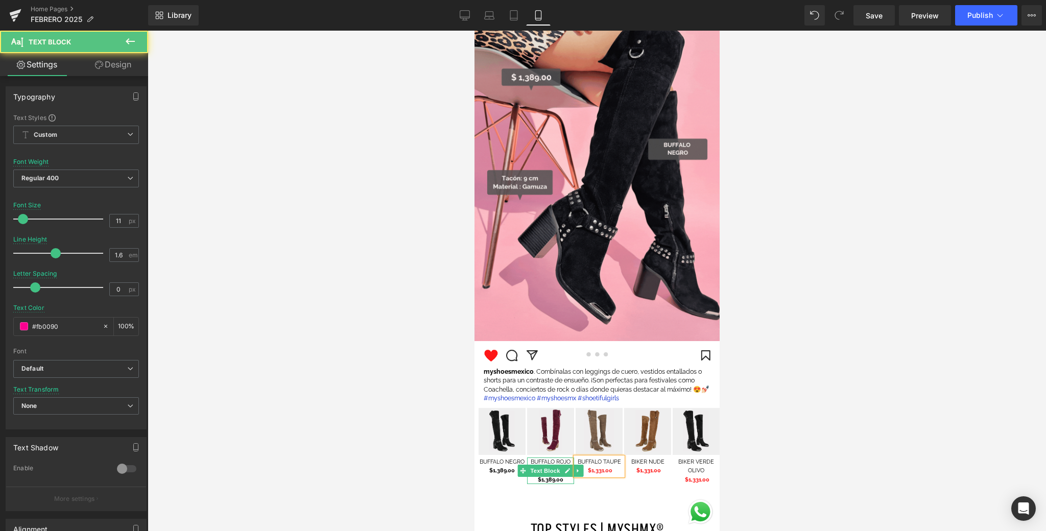
drag, startPoint x: 610, startPoint y: 472, endPoint x: 572, endPoint y: 469, distance: 38.4
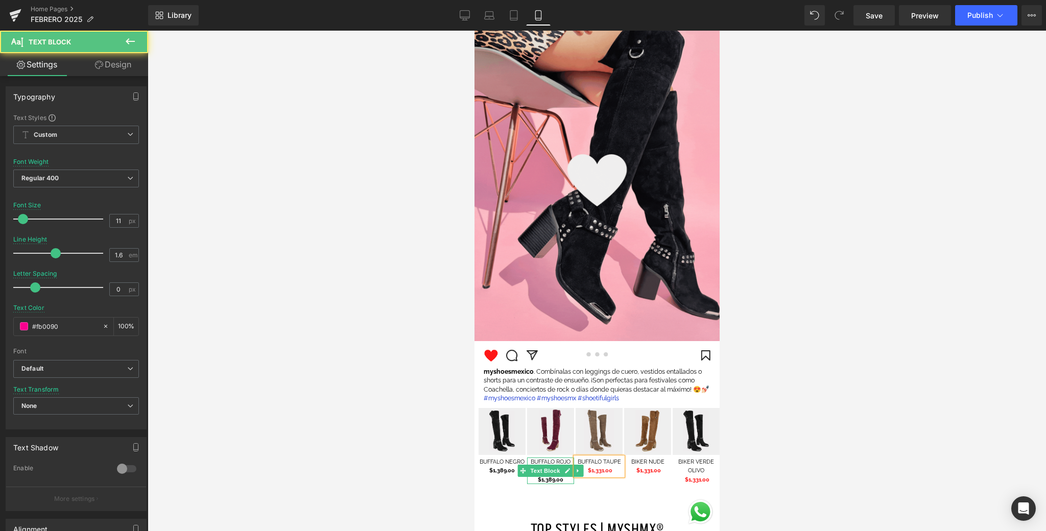
click at [572, 469] on div "Image BUFFALO NEGRO $1,389.00 Text Block Image BUFFALO ROJO VINO $1,389.00 Text…" at bounding box center [599, 446] width 243 height 77
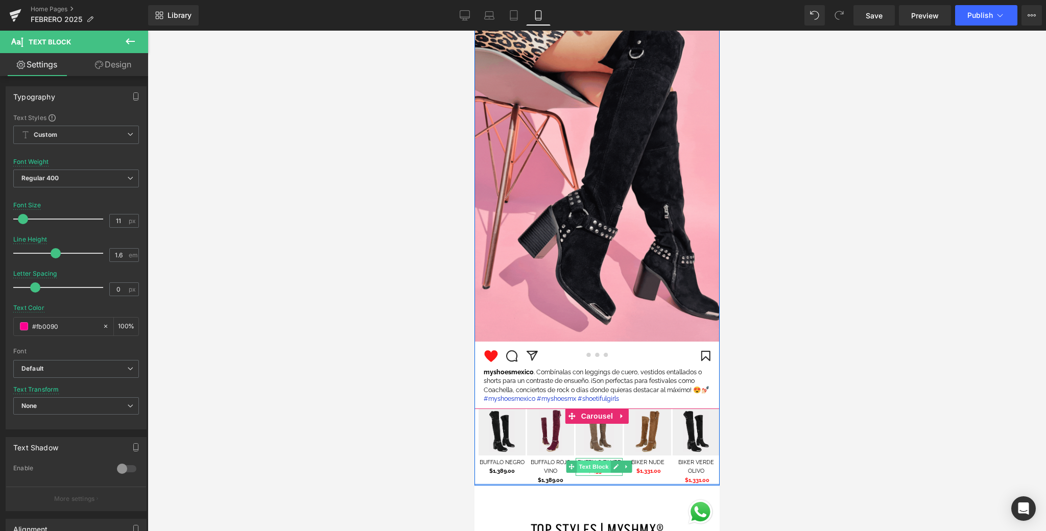
scroll to position [1446, 0]
drag, startPoint x: 612, startPoint y: 471, endPoint x: 583, endPoint y: 471, distance: 29.1
click at [583, 471] on ul "Text Block" at bounding box center [599, 466] width 66 height 12
click at [615, 470] on link at bounding box center [615, 466] width 11 height 12
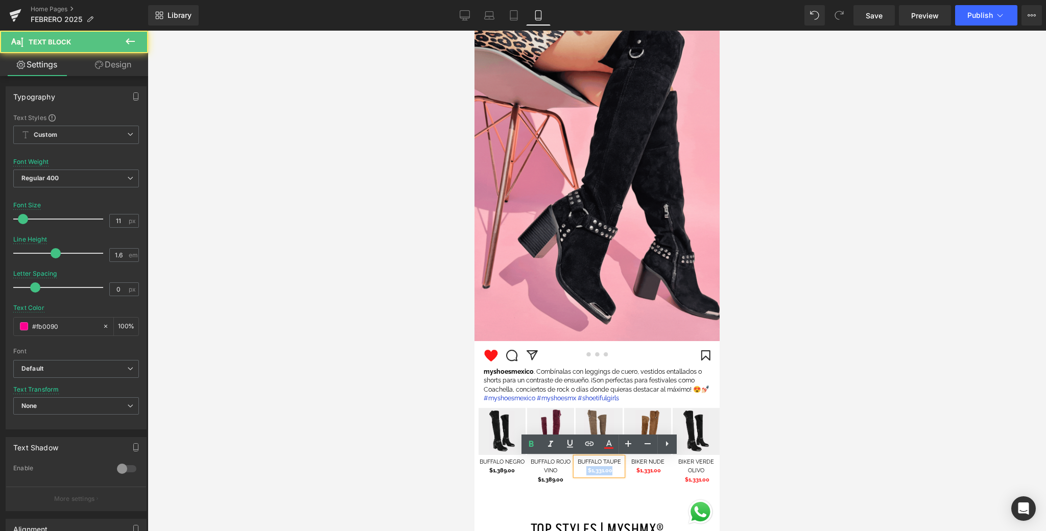
drag, startPoint x: 614, startPoint y: 473, endPoint x: 583, endPoint y: 469, distance: 31.4
click at [583, 468] on p "$1,331.00" at bounding box center [598, 470] width 47 height 9
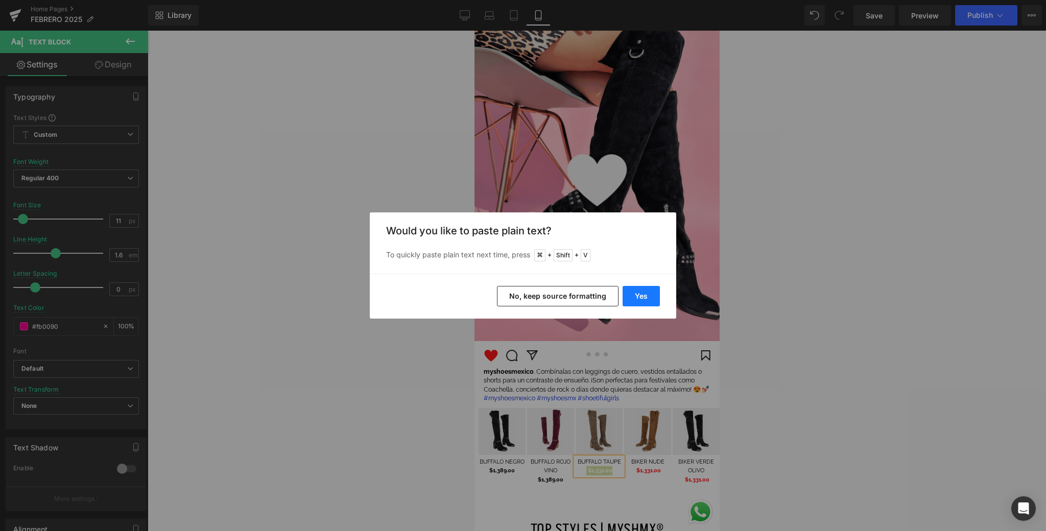
drag, startPoint x: 648, startPoint y: 290, endPoint x: 174, endPoint y: 260, distance: 474.5
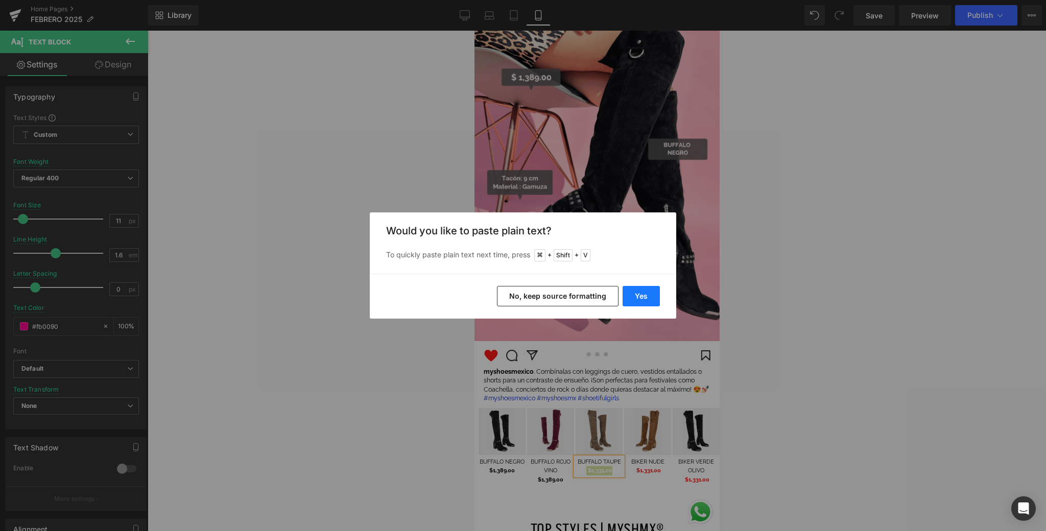
click at [648, 290] on button "Yes" at bounding box center [641, 296] width 37 height 20
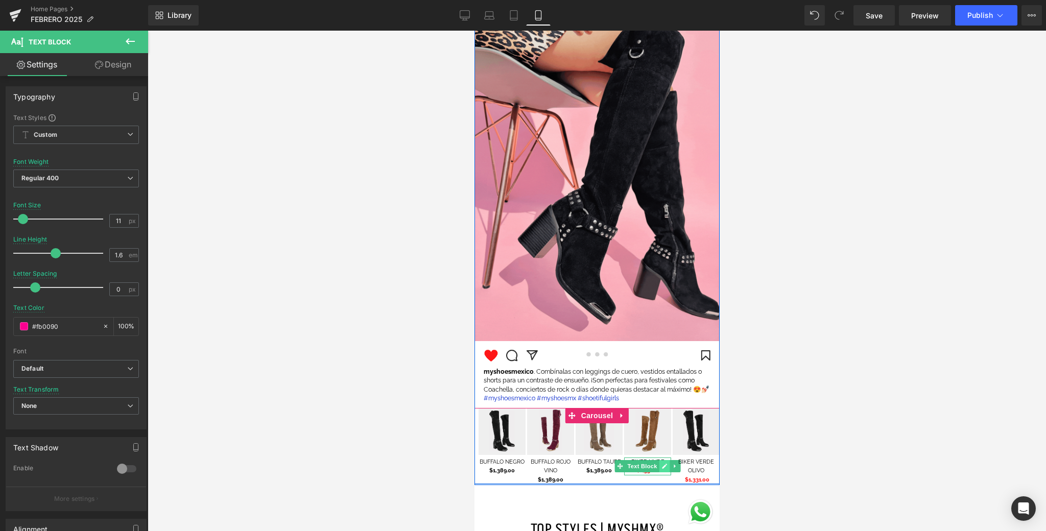
click at [665, 462] on link at bounding box center [664, 466] width 11 height 12
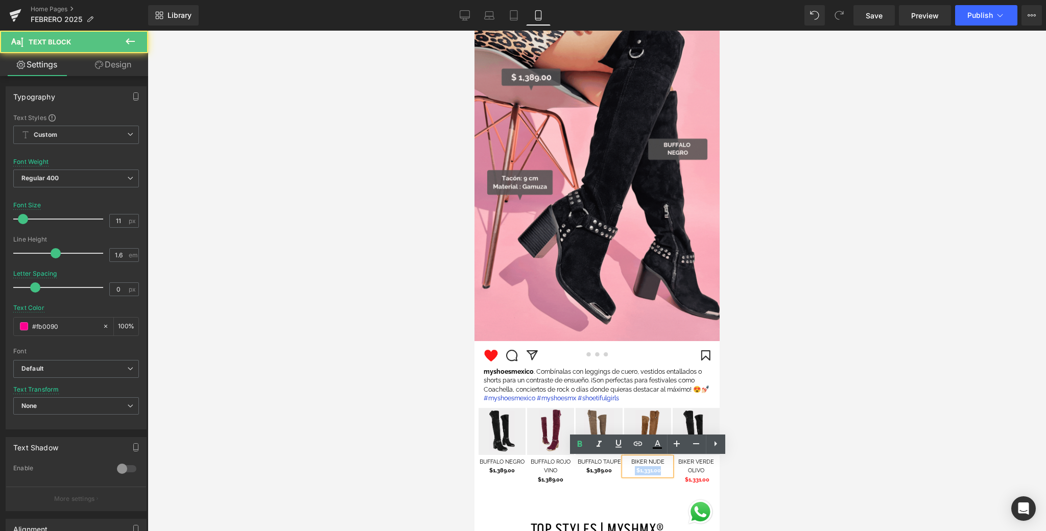
drag, startPoint x: 645, startPoint y: 460, endPoint x: 622, endPoint y: 460, distance: 22.5
click at [624, 460] on div "BIKER NUDE $1,331.00" at bounding box center [647, 467] width 47 height 18
drag, startPoint x: 646, startPoint y: 460, endPoint x: 626, endPoint y: 458, distance: 20.0
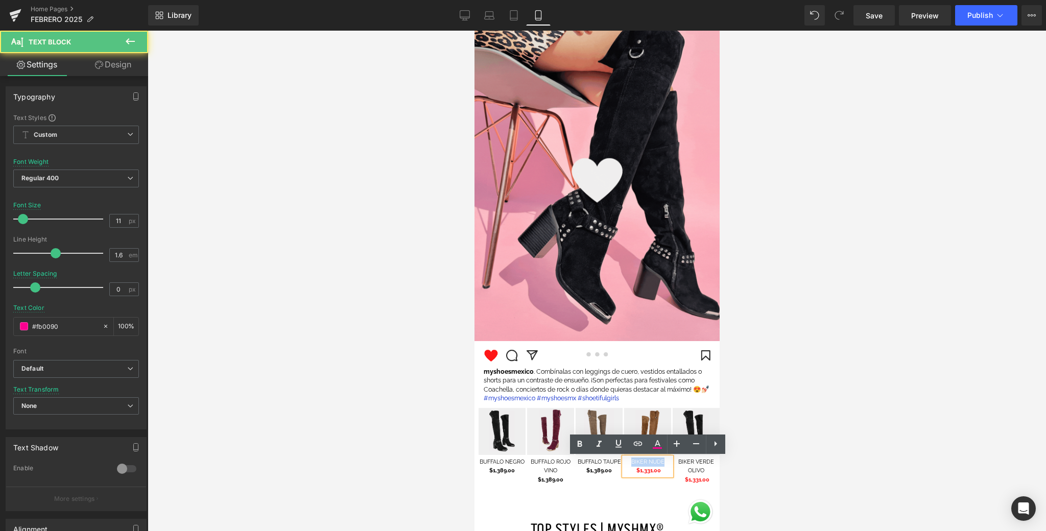
click at [626, 458] on p "BIKER NUDE" at bounding box center [647, 462] width 47 height 9
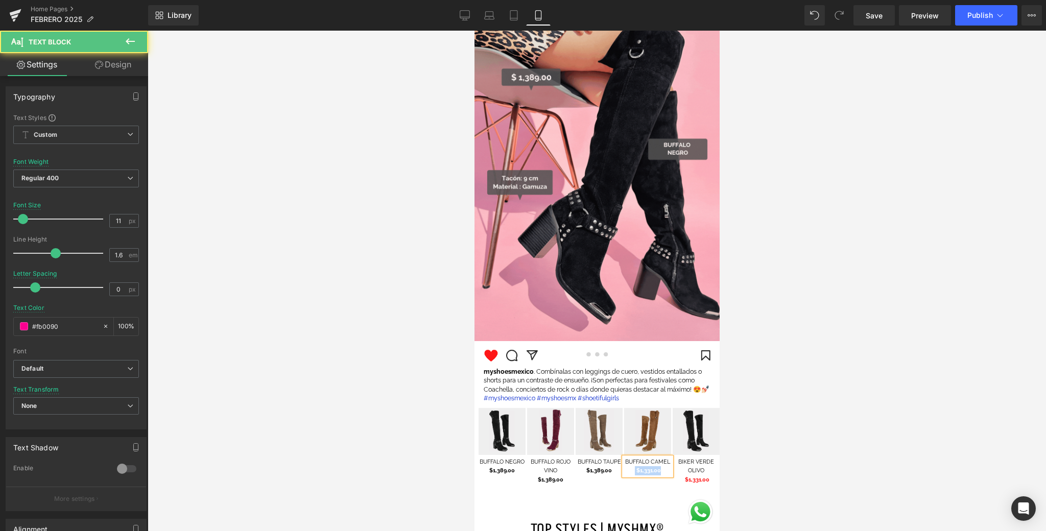
drag, startPoint x: 657, startPoint y: 472, endPoint x: 631, endPoint y: 469, distance: 26.2
click at [631, 469] on p "$1,331.00" at bounding box center [647, 470] width 47 height 9
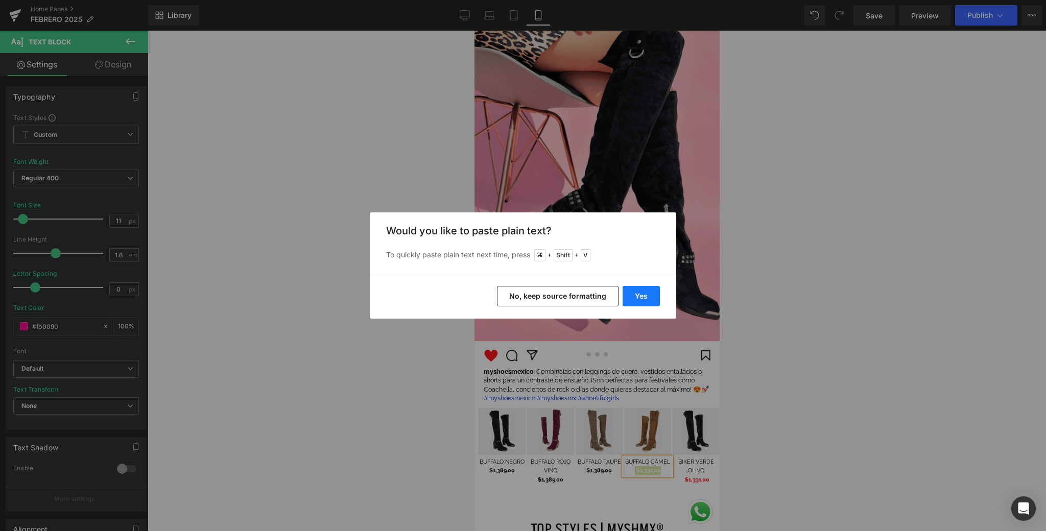
click at [652, 300] on button "Yes" at bounding box center [641, 296] width 37 height 20
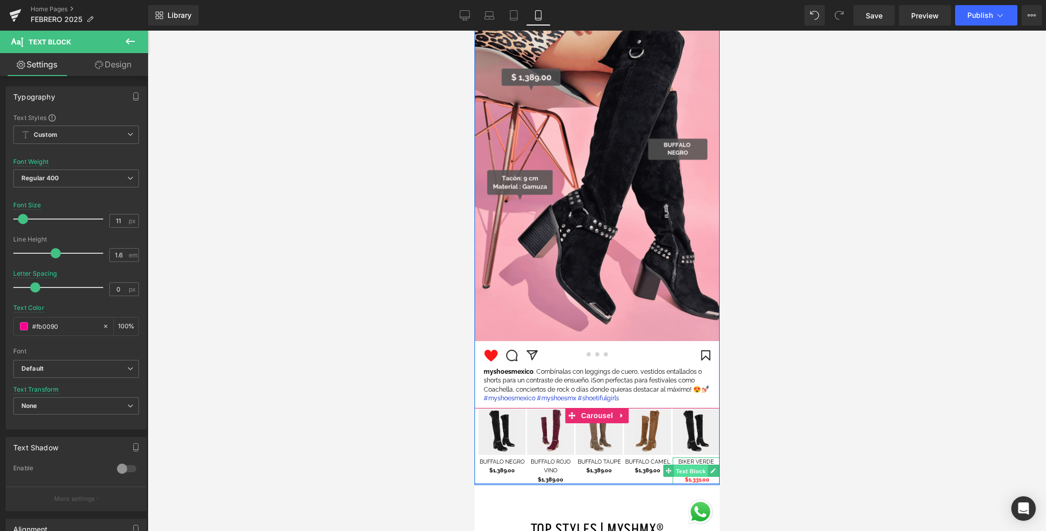
click at [704, 472] on span "Text Block" at bounding box center [690, 471] width 34 height 12
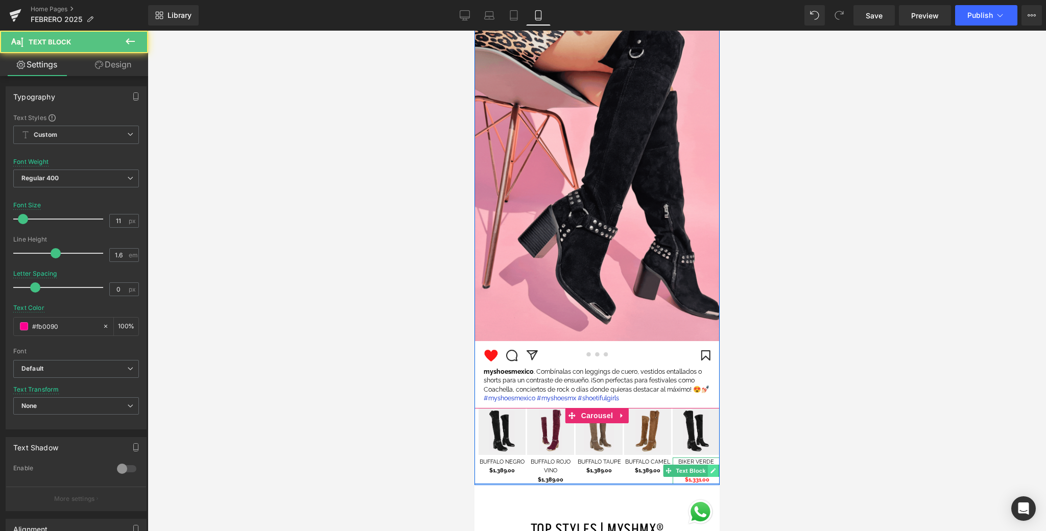
click at [710, 471] on icon at bounding box center [713, 471] width 6 height 6
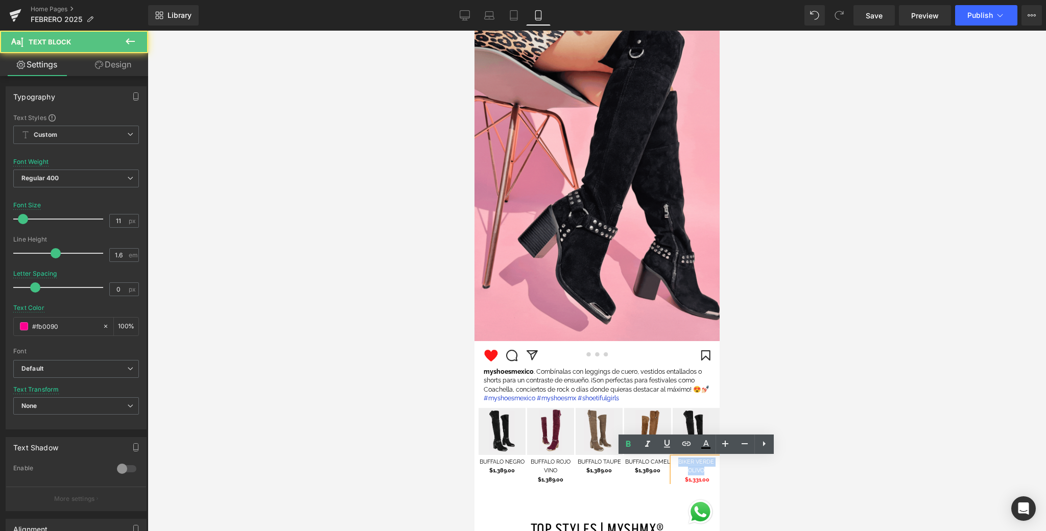
drag, startPoint x: 707, startPoint y: 472, endPoint x: 675, endPoint y: 461, distance: 33.8
click at [675, 461] on p "BIKER VERDE OLIVO" at bounding box center [695, 467] width 47 height 18
drag, startPoint x: 708, startPoint y: 473, endPoint x: 680, endPoint y: 472, distance: 27.6
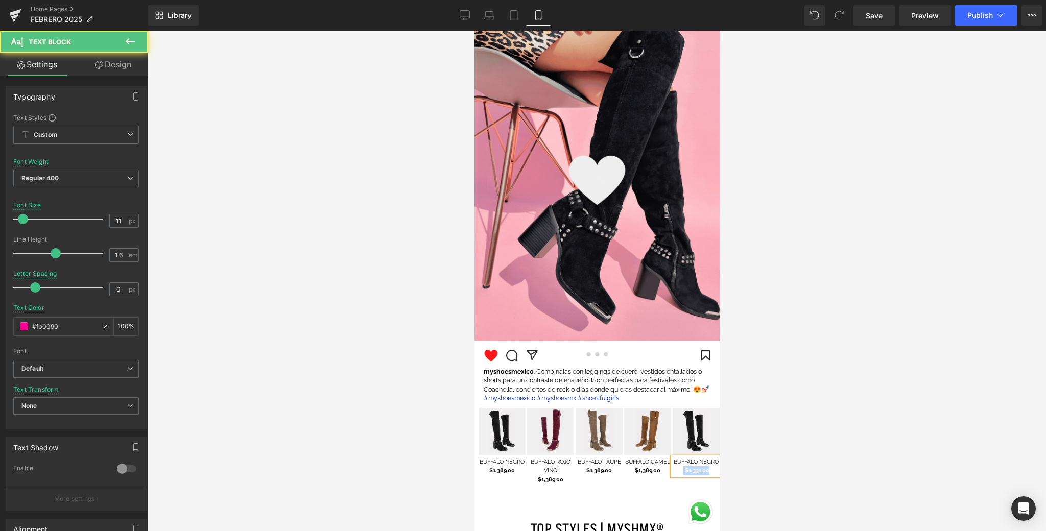
click at [681, 472] on p "$1,331.00" at bounding box center [695, 470] width 47 height 9
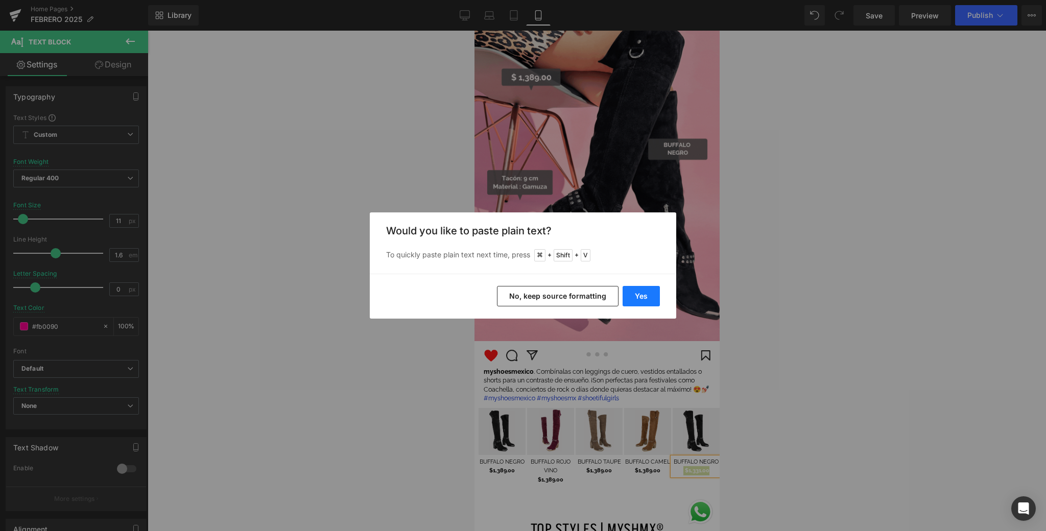
click at [638, 295] on button "Yes" at bounding box center [641, 296] width 37 height 20
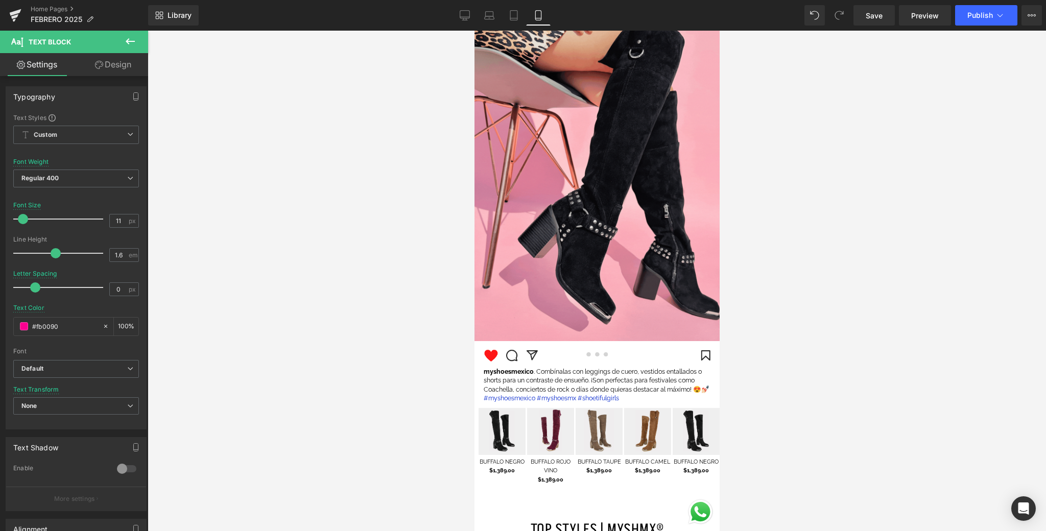
click at [900, 383] on div at bounding box center [597, 281] width 899 height 501
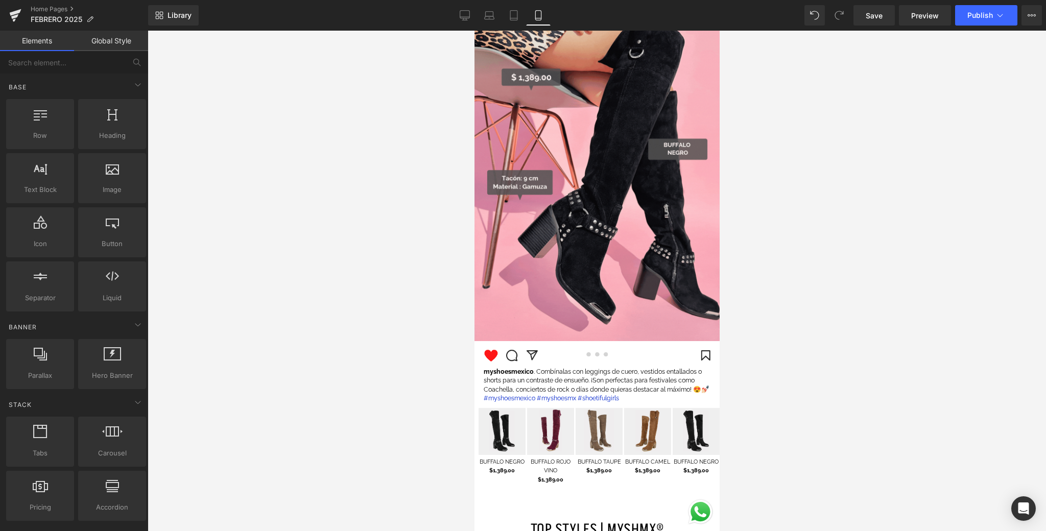
click at [611, 385] on div "myshoesmexico . Combínalas con leggings de cuero, vestidos entallados o shorts …" at bounding box center [596, 385] width 245 height 36
click at [611, 385] on p "myshoesmexico . Combínalas con leggings de cuero, vestidos entallados o shorts …" at bounding box center [597, 385] width 228 height 36
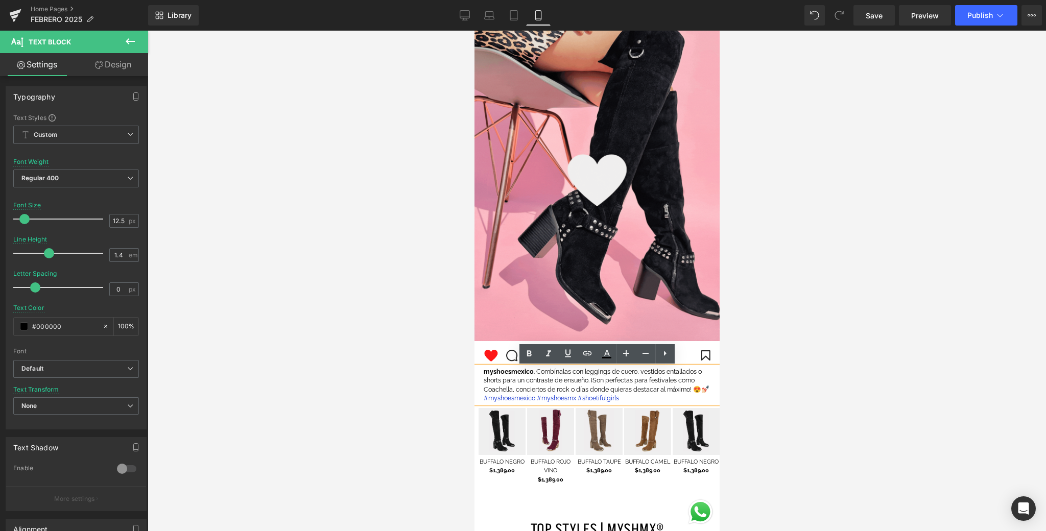
drag, startPoint x: 491, startPoint y: 399, endPoint x: 535, endPoint y: 371, distance: 52.9
click at [535, 371] on p "myshoesmexico . Combínalas con leggings de cuero, vestidos entallados o shorts …" at bounding box center [597, 385] width 228 height 36
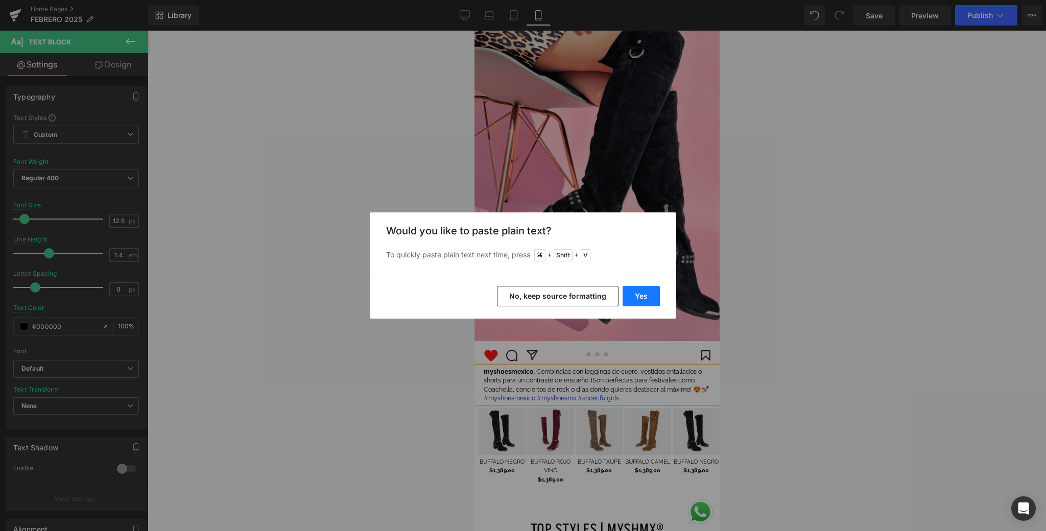
click at [643, 294] on button "Yes" at bounding box center [641, 296] width 37 height 20
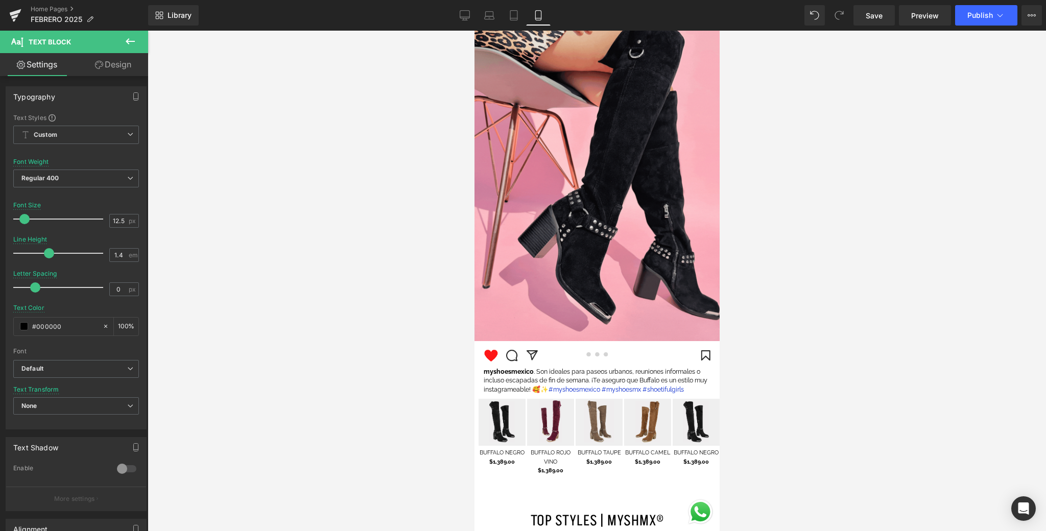
click at [799, 416] on div at bounding box center [597, 281] width 899 height 501
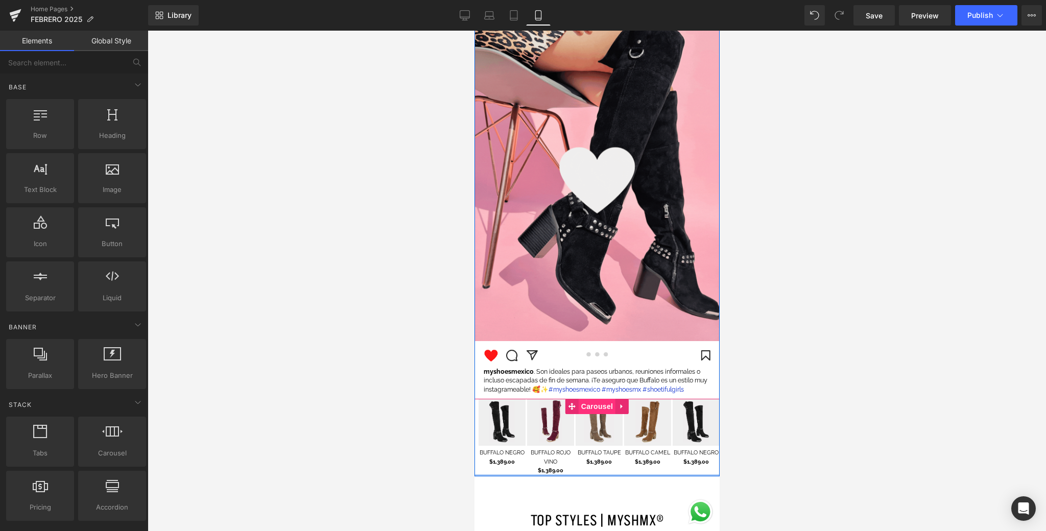
click at [601, 408] on span "Carousel" at bounding box center [596, 406] width 37 height 15
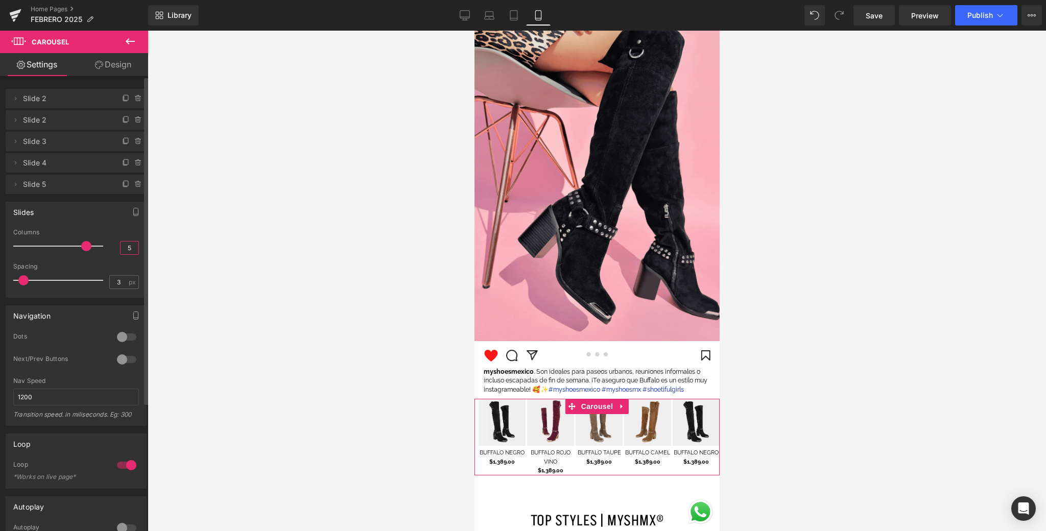
click at [129, 249] on input "5" at bounding box center [130, 248] width 18 height 13
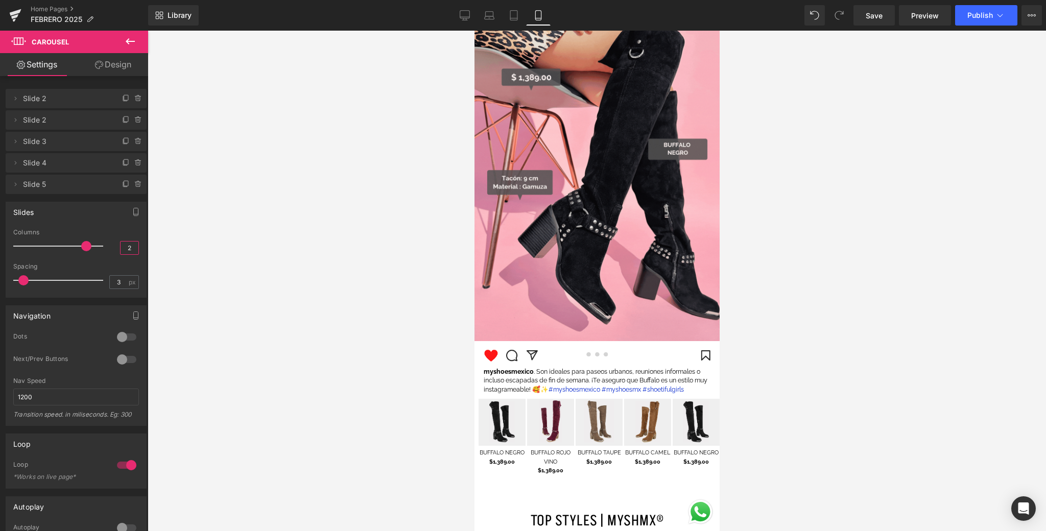
type input "2.5"
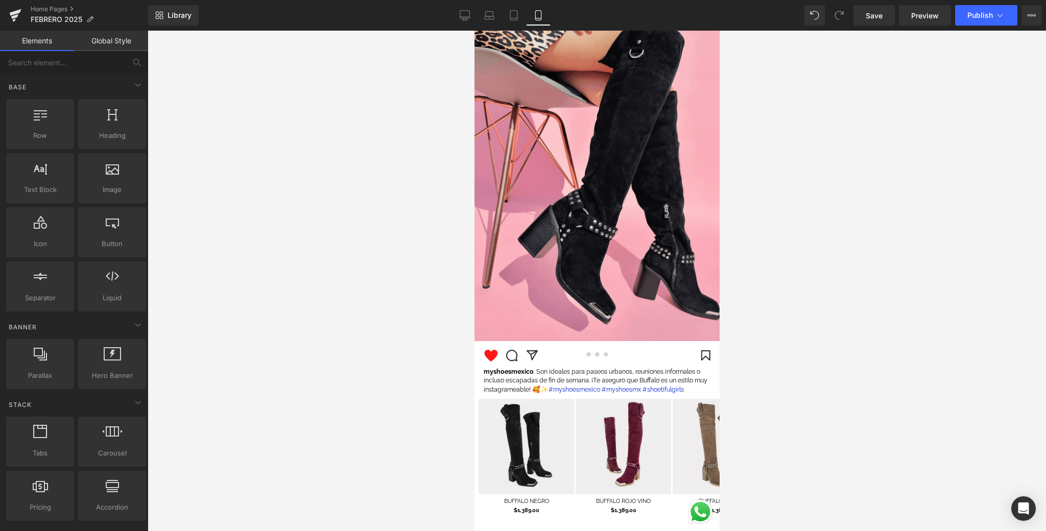
click at [262, 288] on div at bounding box center [597, 281] width 899 height 501
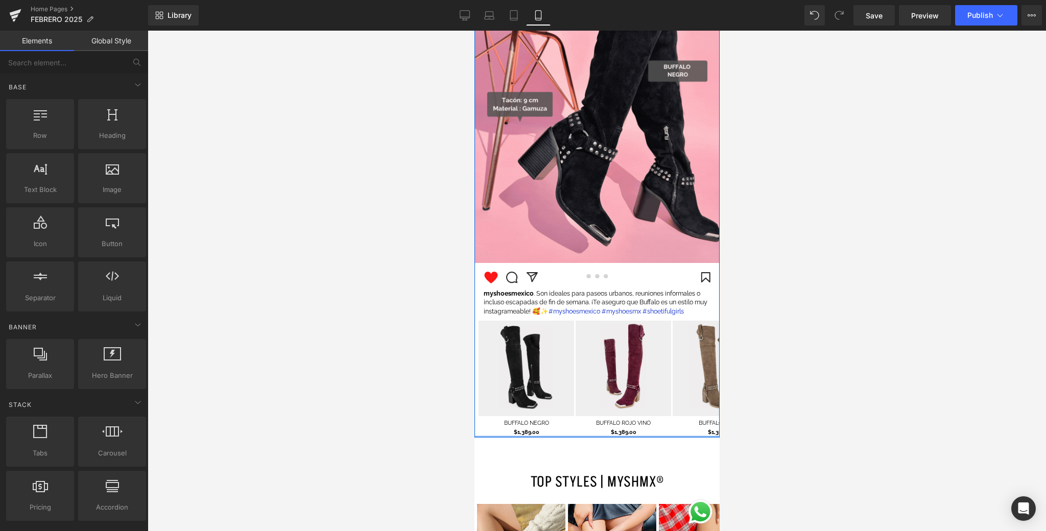
scroll to position [1322, 0]
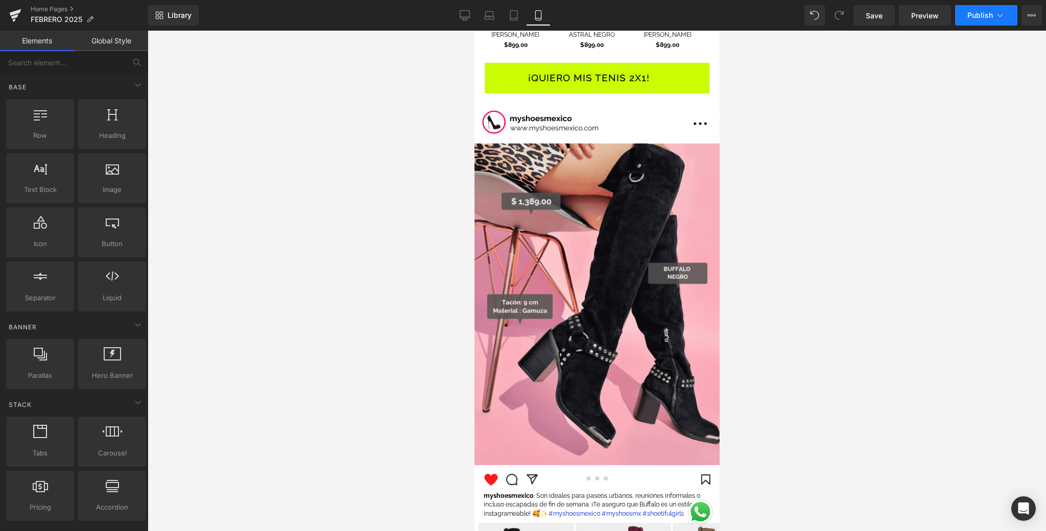
click at [977, 16] on span "Publish" at bounding box center [981, 15] width 26 height 8
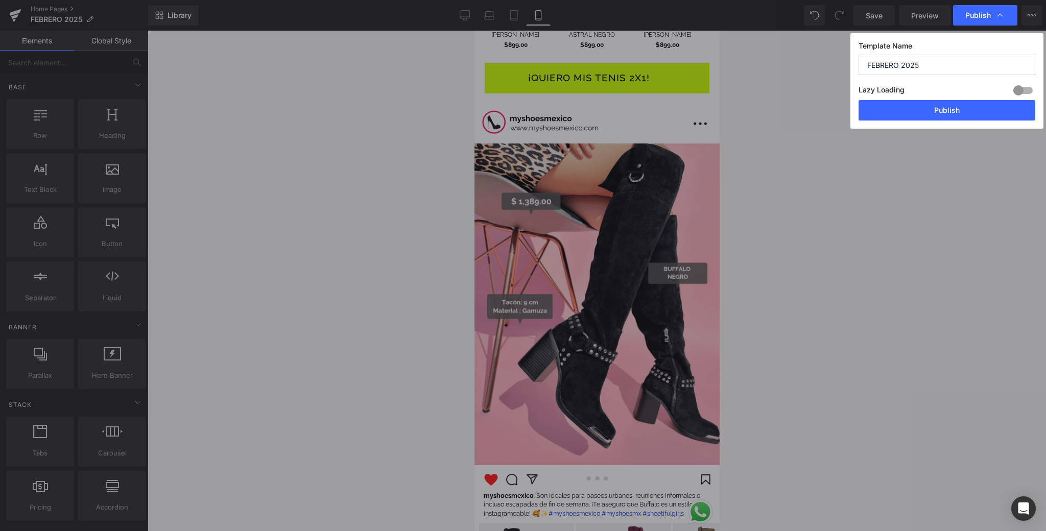
click at [916, 97] on div "Lazy Loading Build Upgrade plan to unlock" at bounding box center [947, 91] width 177 height 17
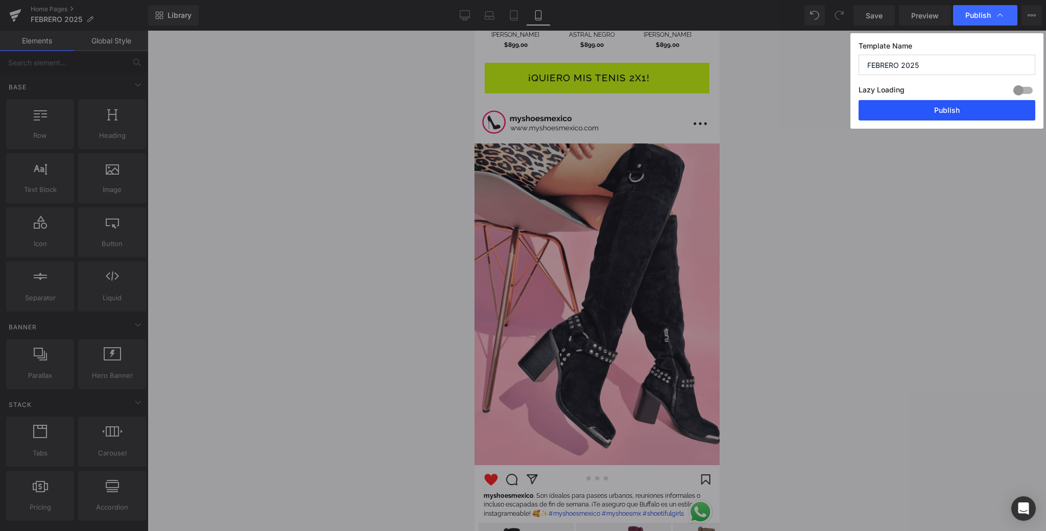
click at [924, 111] on button "Publish" at bounding box center [947, 110] width 177 height 20
